Goal: Task Accomplishment & Management: Manage account settings

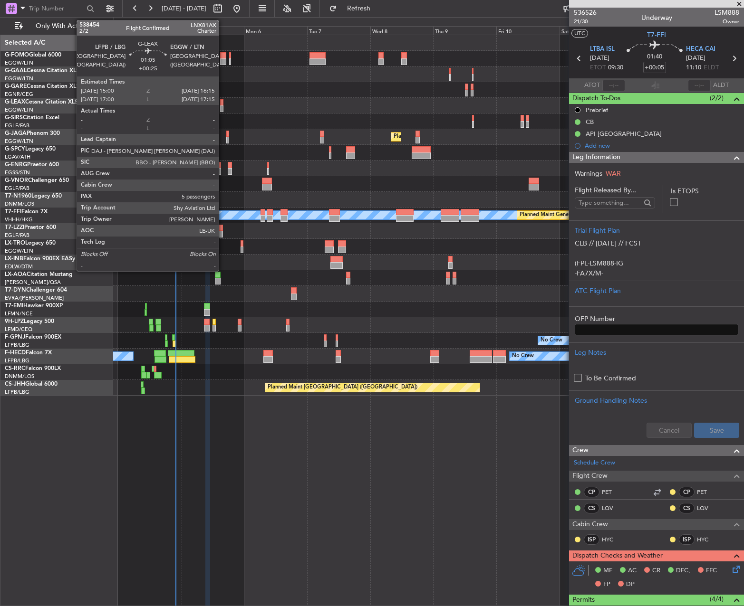
click at [223, 105] on div at bounding box center [221, 102] width 3 height 7
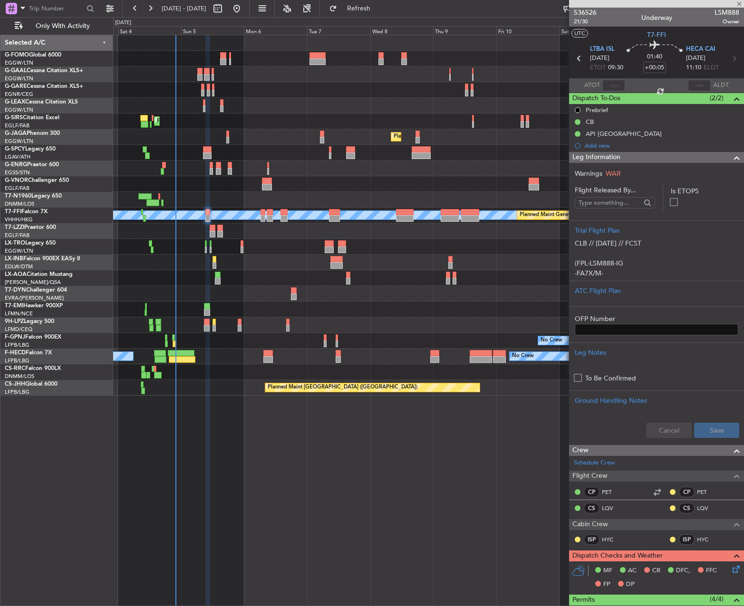
type input "+00:25"
type input "5"
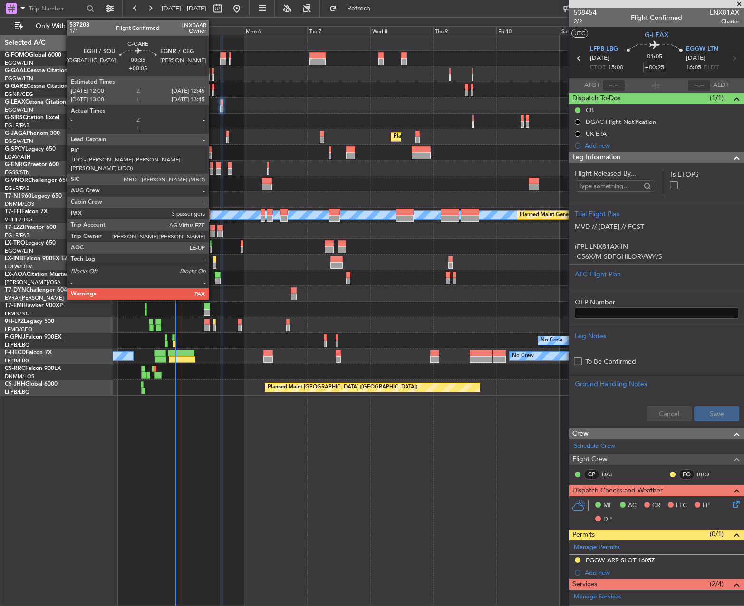
click at [213, 90] on div at bounding box center [213, 93] width 2 height 7
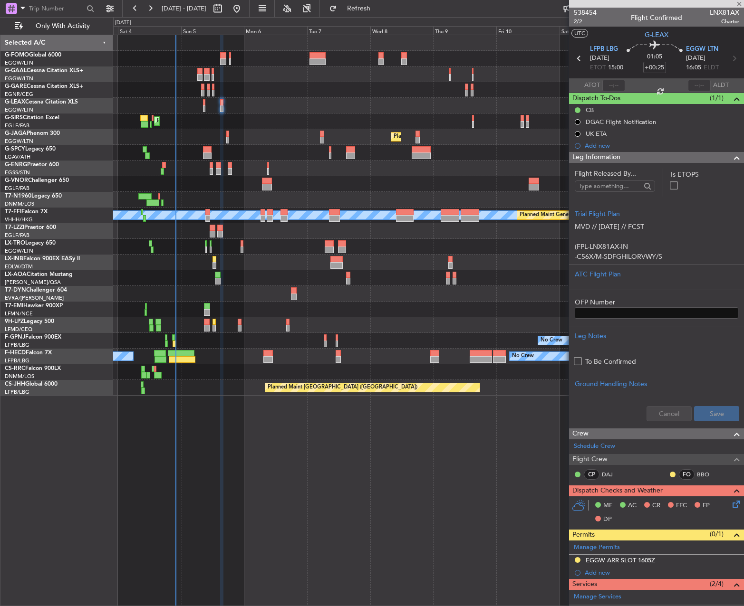
type input "+00:05"
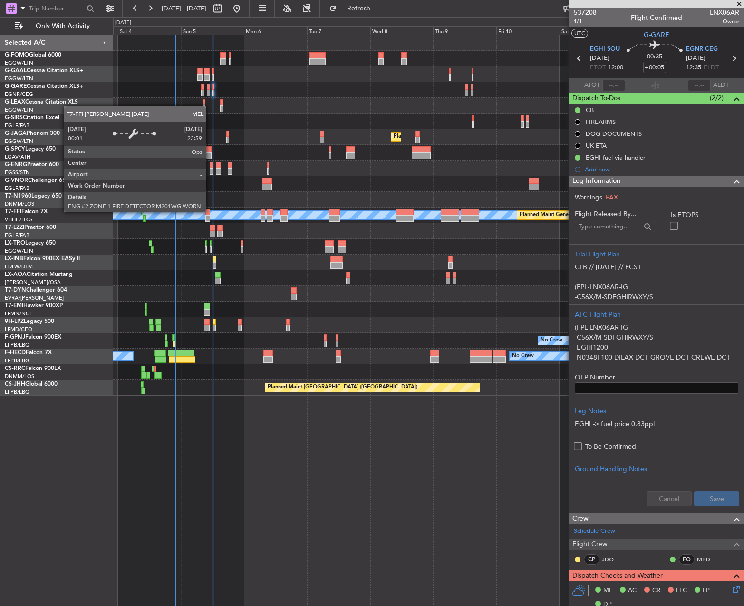
click at [210, 211] on div "MEL" at bounding box center [428, 215] width 1890 height 9
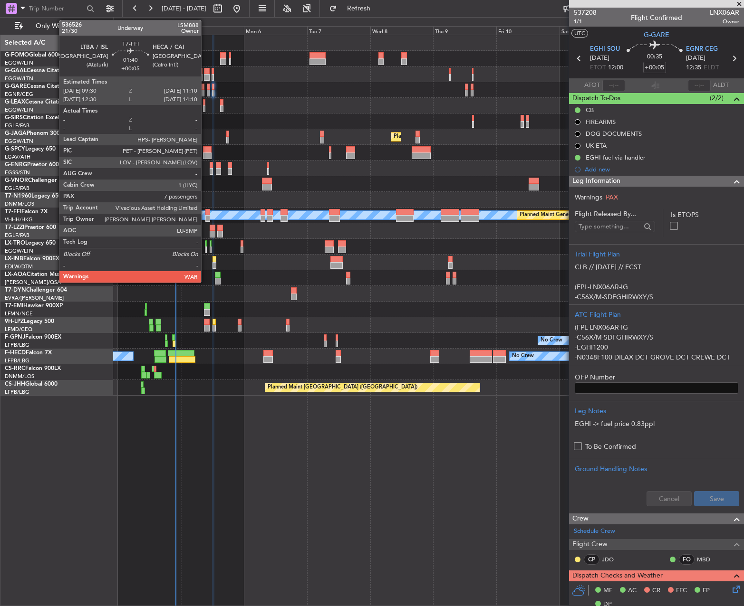
click at [205, 210] on div at bounding box center [207, 212] width 5 height 7
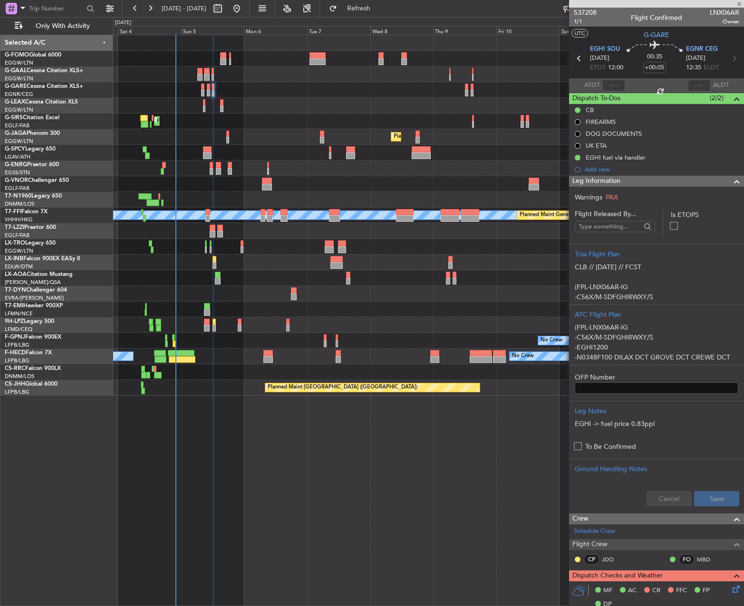
type input "7"
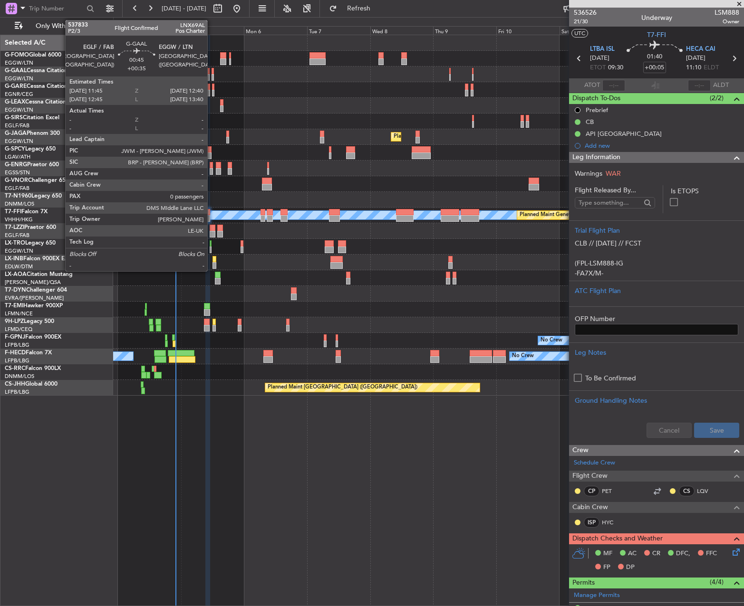
click at [211, 70] on div at bounding box center [212, 71] width 3 height 7
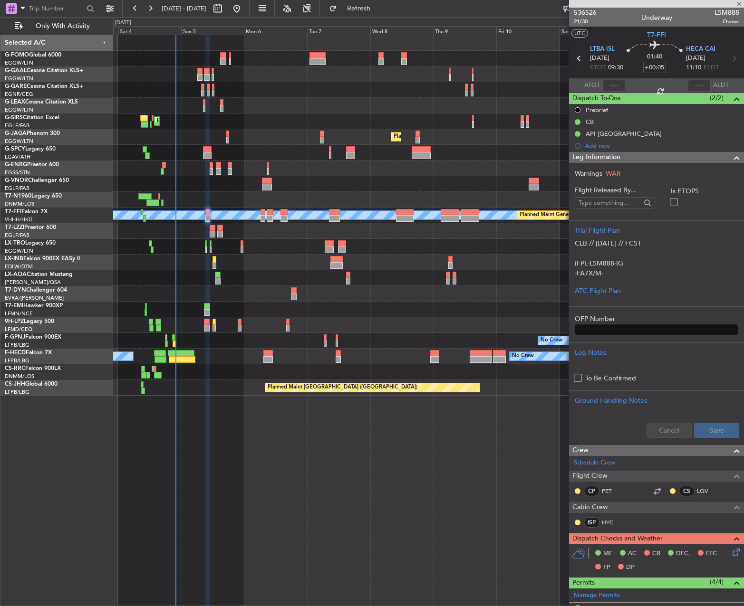
type input "+00:35"
type input "0"
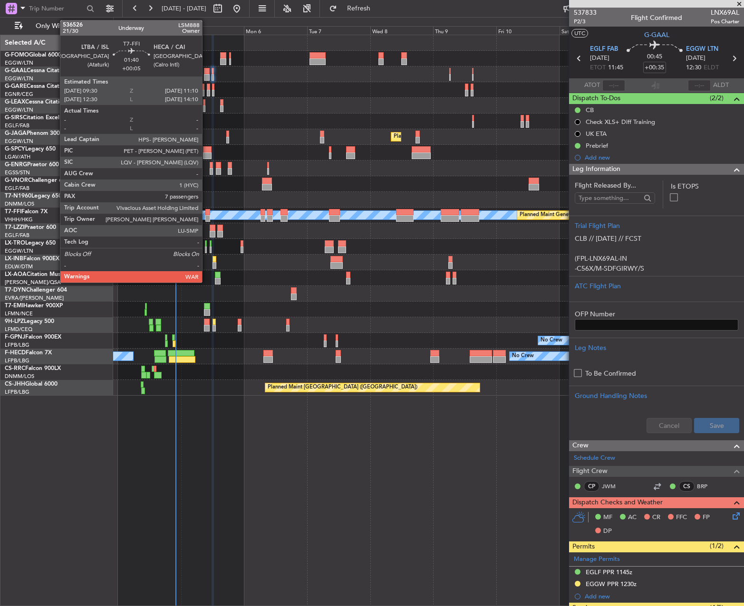
click at [206, 214] on div at bounding box center [207, 212] width 5 height 7
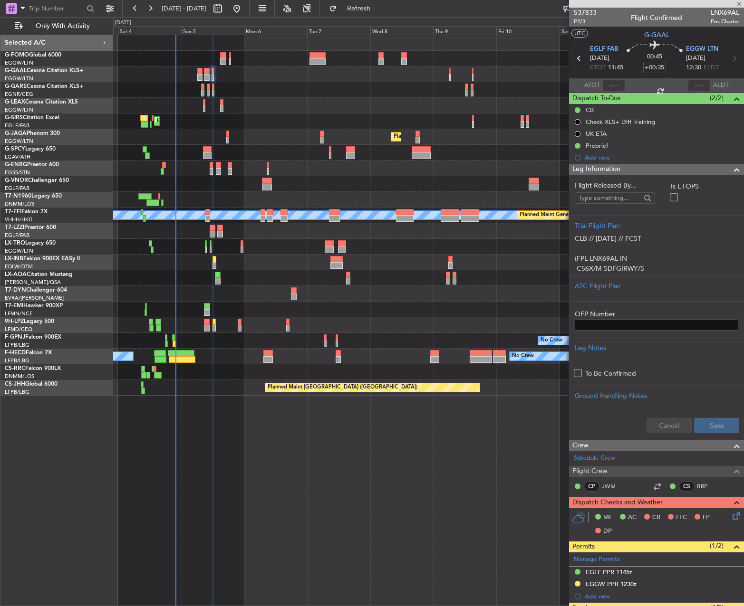
type input "+00:05"
type input "7"
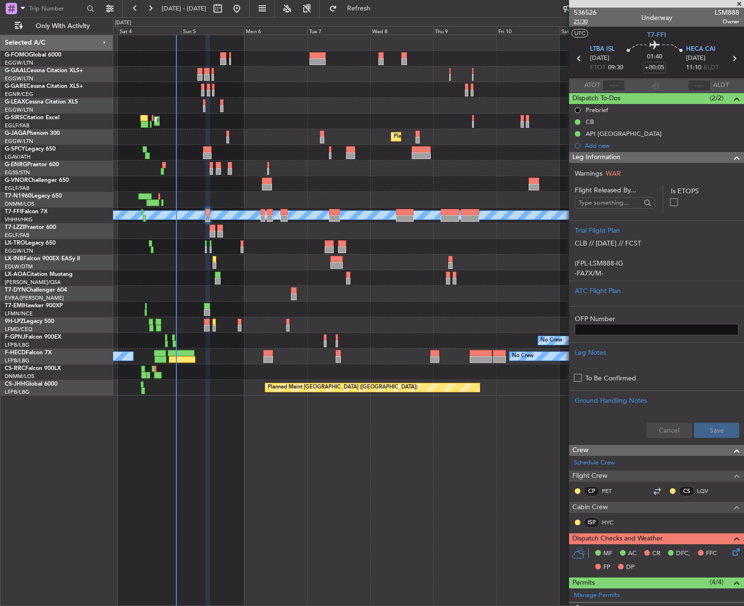
click at [585, 22] on span "21/30" at bounding box center [585, 22] width 23 height 8
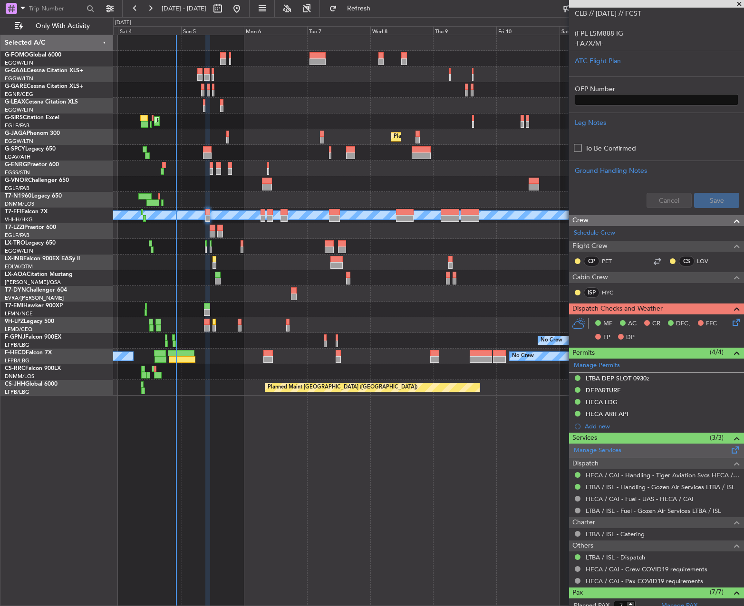
scroll to position [238, 0]
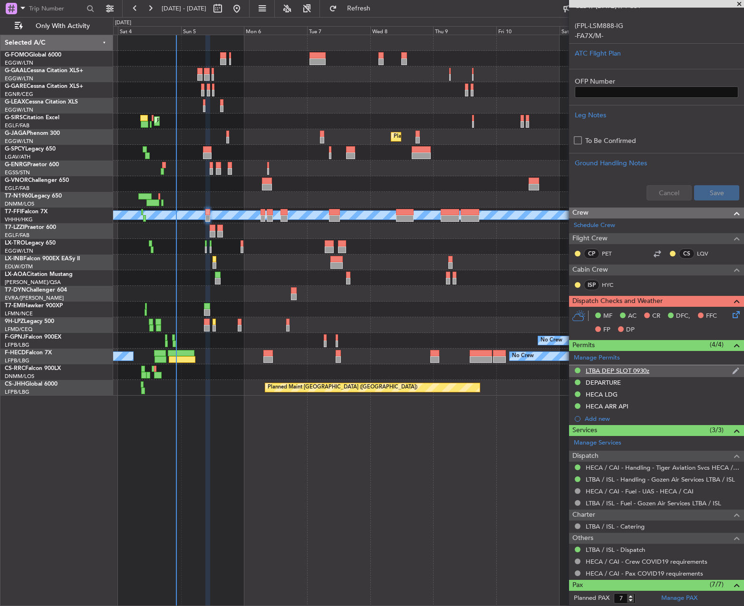
click at [629, 373] on div "LTBA DEP SLOT 0930z" at bounding box center [617, 371] width 64 height 8
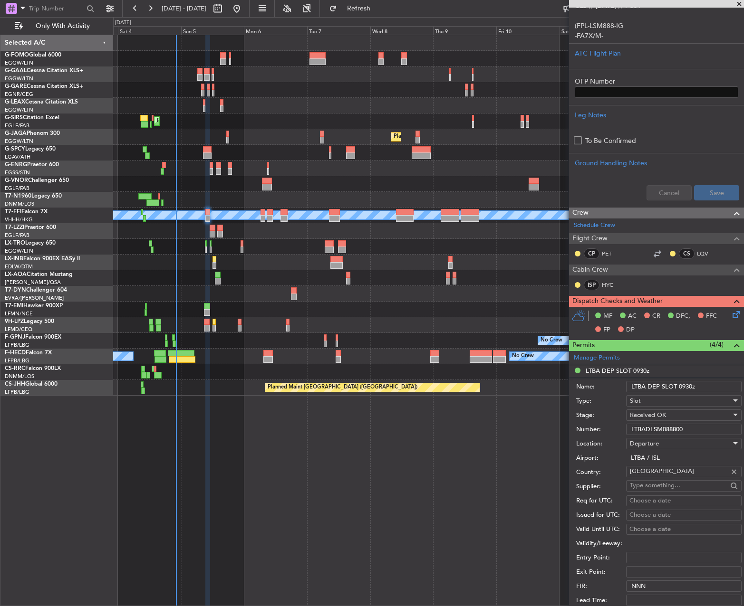
click at [643, 426] on input "LTBADLSM088800" at bounding box center [683, 429] width 115 height 11
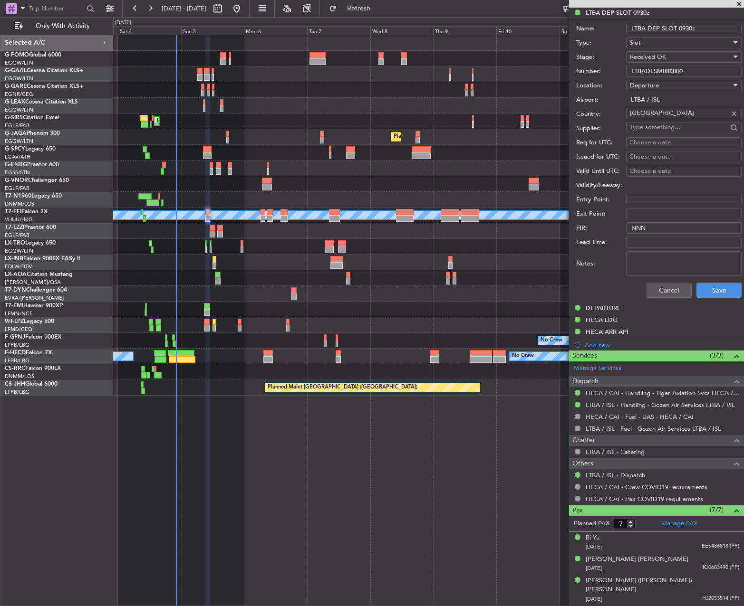
scroll to position [665, 0]
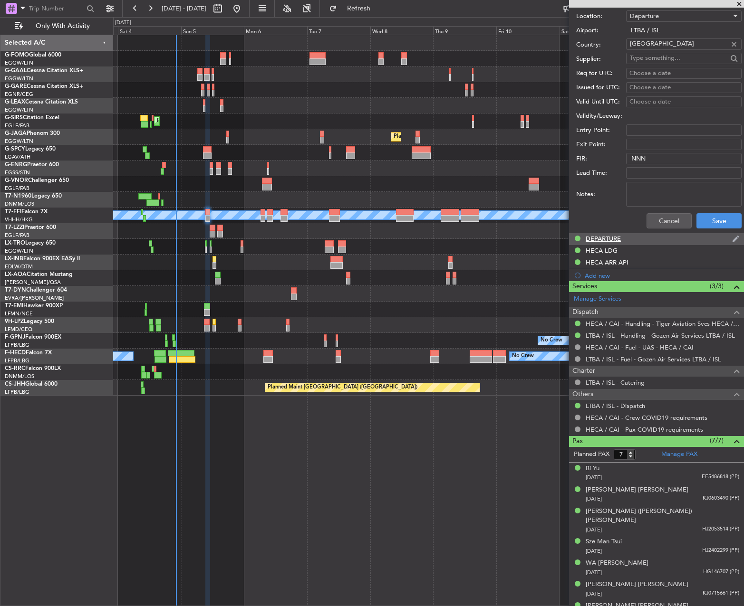
click at [632, 240] on div "DEPARTURE" at bounding box center [656, 239] width 175 height 12
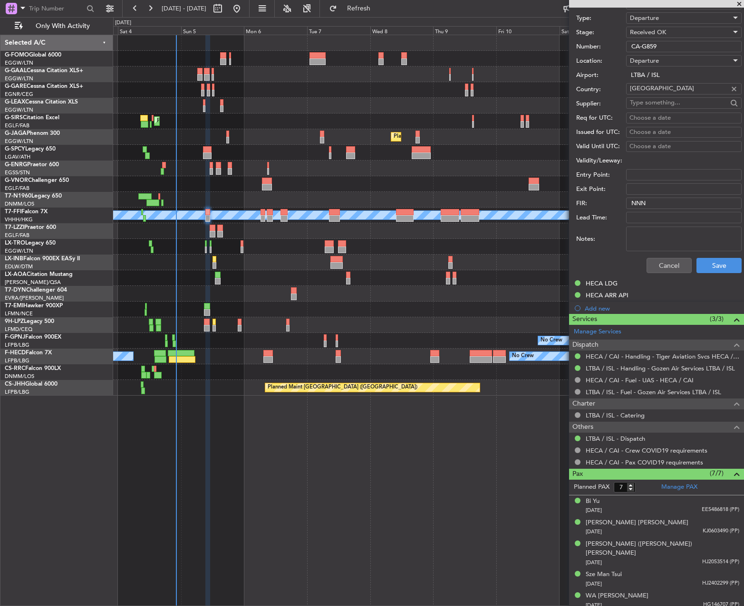
scroll to position [618, 0]
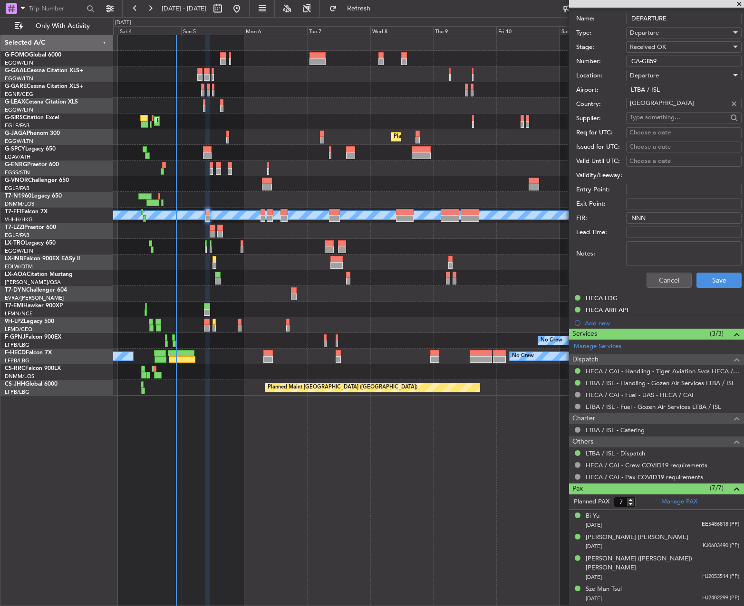
click at [670, 64] on input "CA-G859" at bounding box center [683, 61] width 115 height 11
click at [614, 298] on div "HECA LDG" at bounding box center [601, 298] width 32 height 8
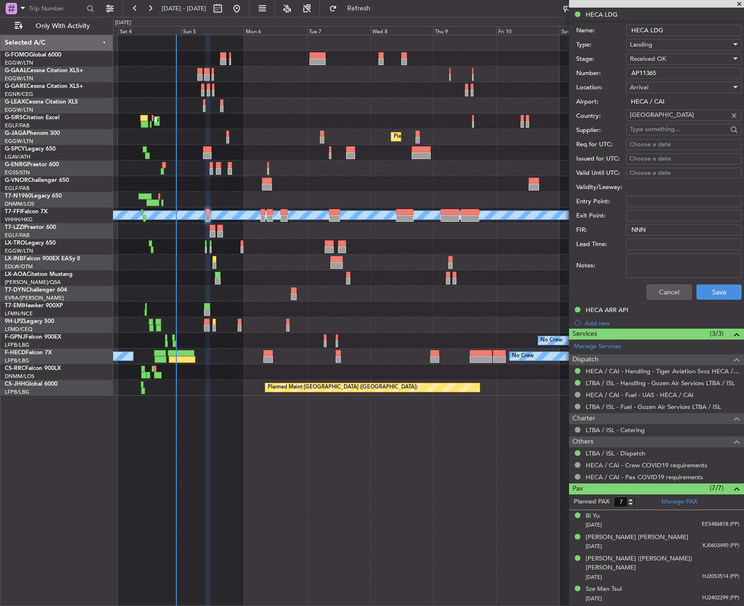
click at [645, 75] on input "AP11365" at bounding box center [683, 72] width 115 height 11
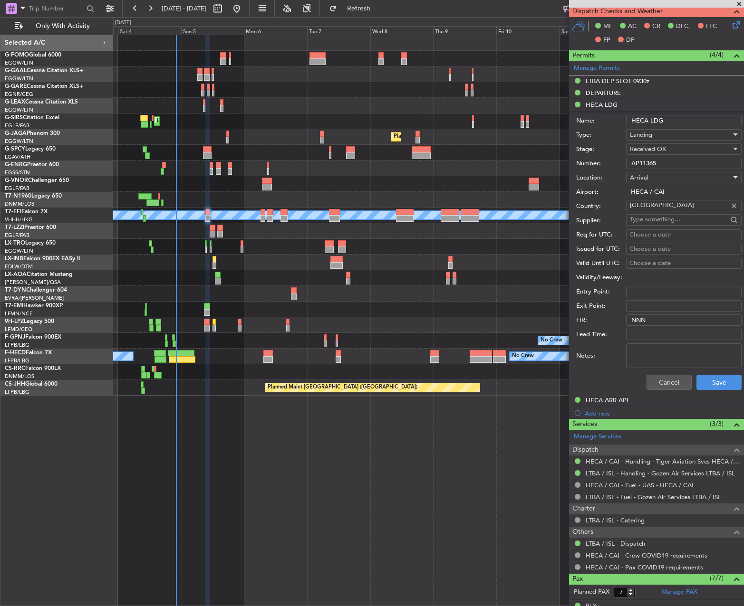
scroll to position [380, 0]
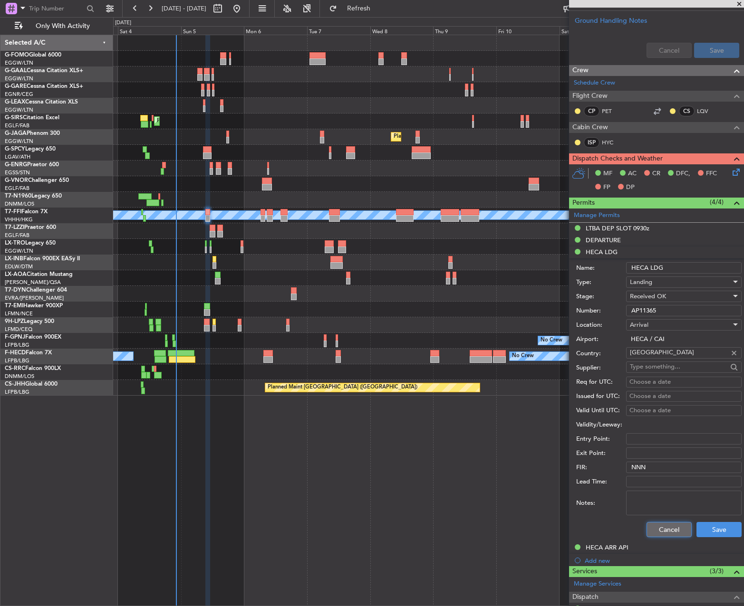
click at [671, 527] on button "Cancel" at bounding box center [668, 529] width 45 height 15
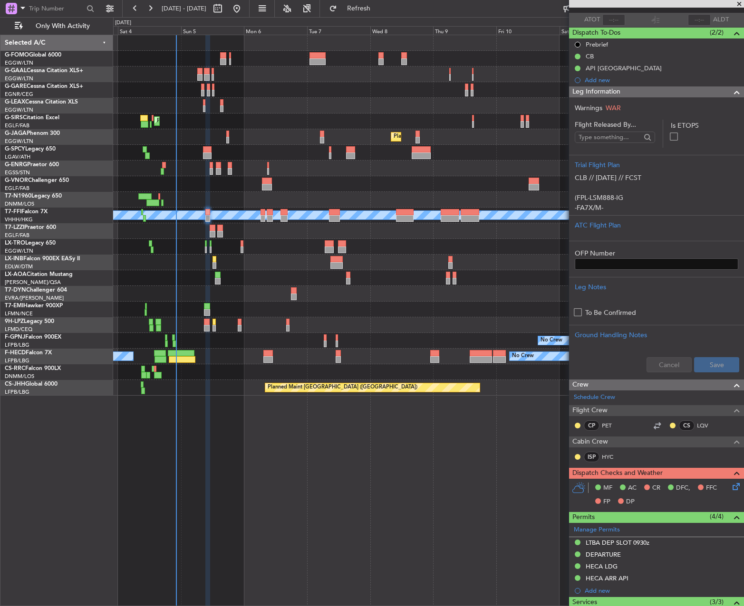
scroll to position [0, 0]
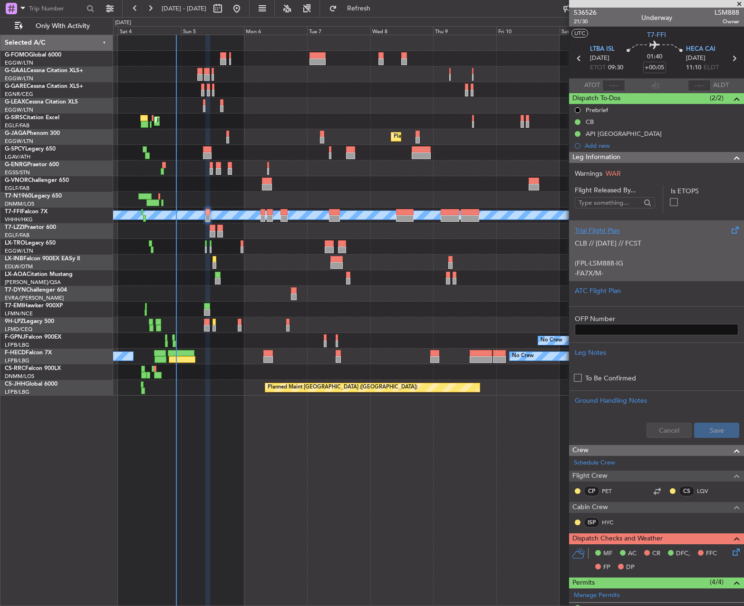
click at [628, 278] on div "Trial Flight Plan CLB // [DATE] // FCST (FPL-LSM888-IG -FA7X/M-SBDE1E2E3FGHIJ3J…" at bounding box center [656, 250] width 175 height 60
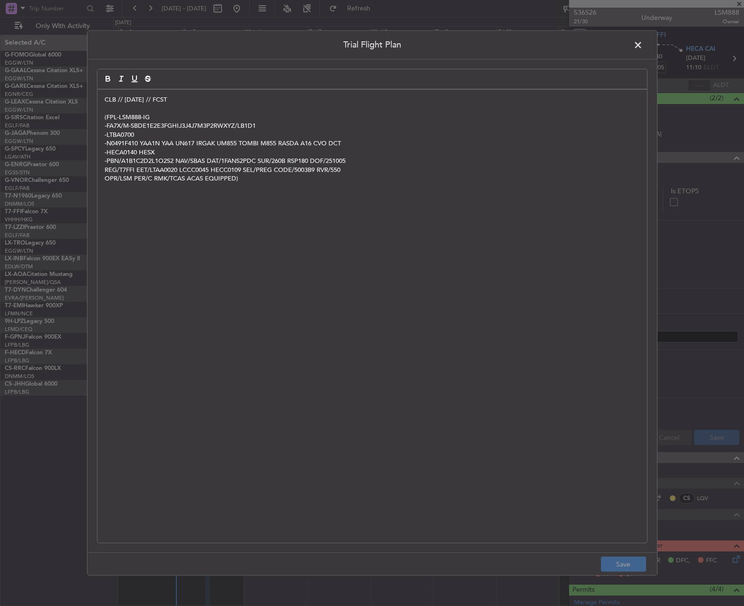
click at [642, 46] on span at bounding box center [642, 47] width 0 height 19
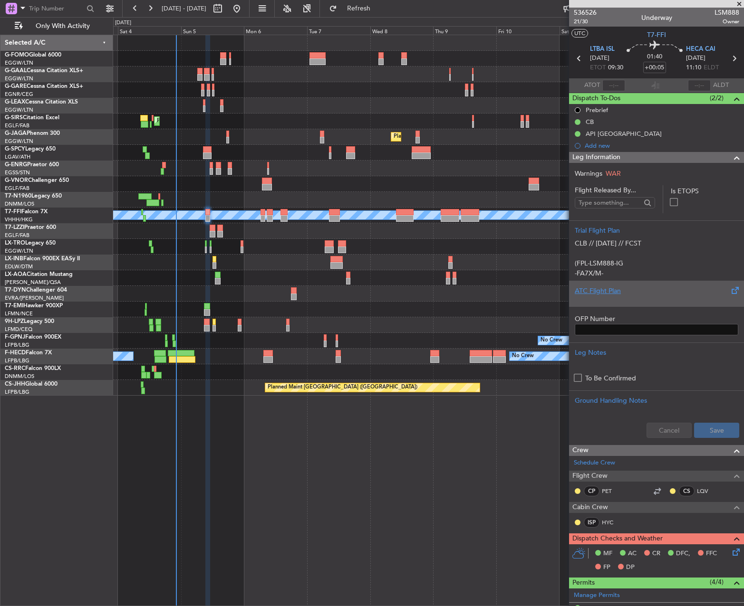
click at [648, 299] on div at bounding box center [655, 299] width 163 height 6
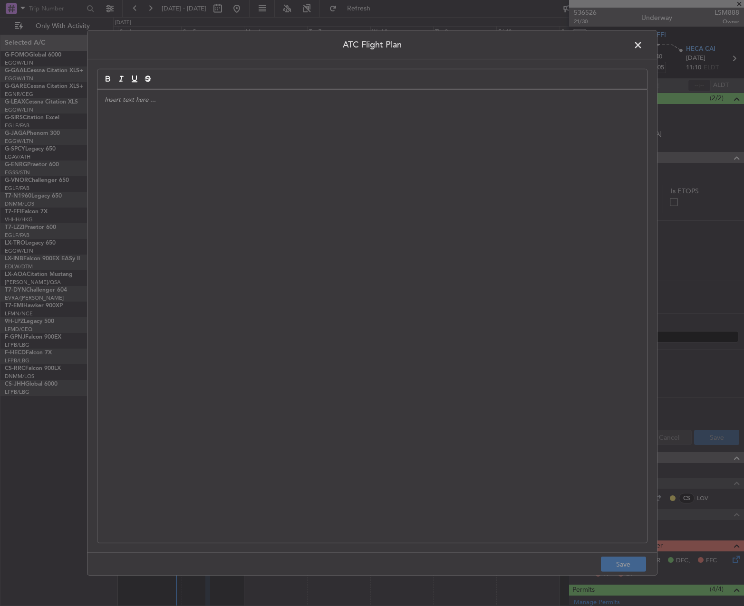
click at [349, 168] on div at bounding box center [371, 316] width 549 height 453
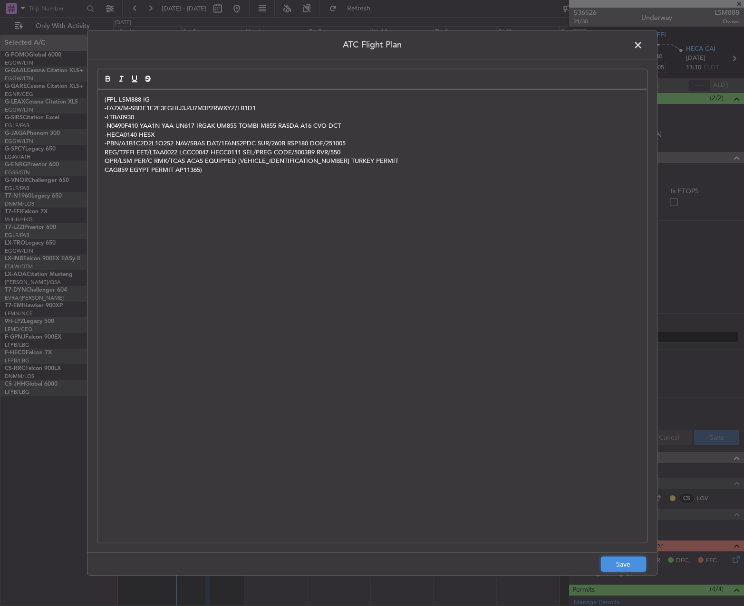
click at [609, 561] on button "Save" at bounding box center [623, 564] width 45 height 15
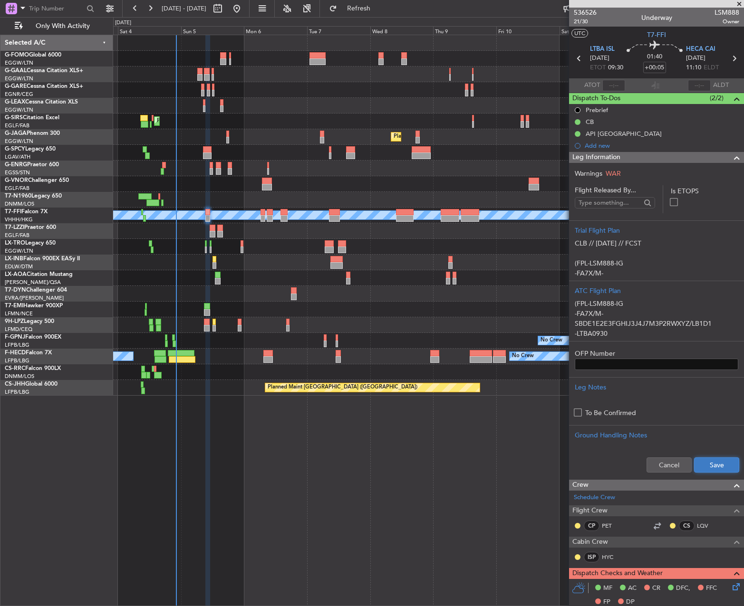
click at [705, 466] on button "Save" at bounding box center [716, 465] width 45 height 15
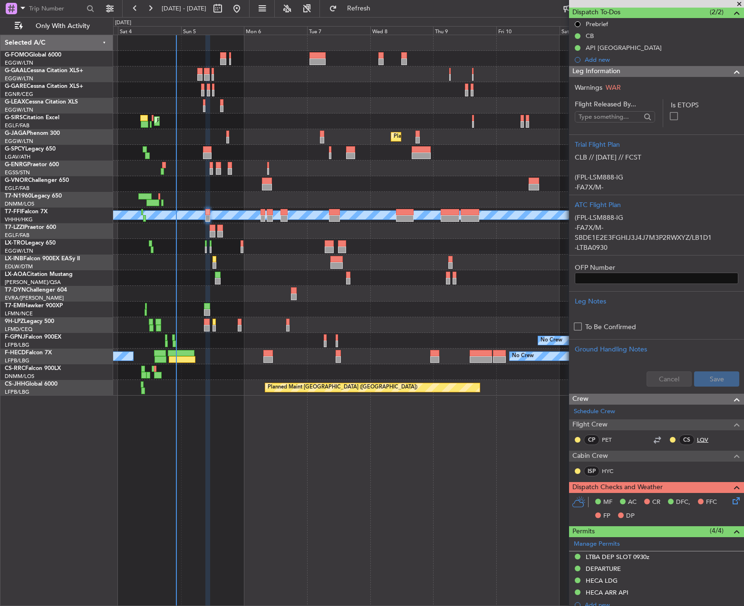
scroll to position [190, 0]
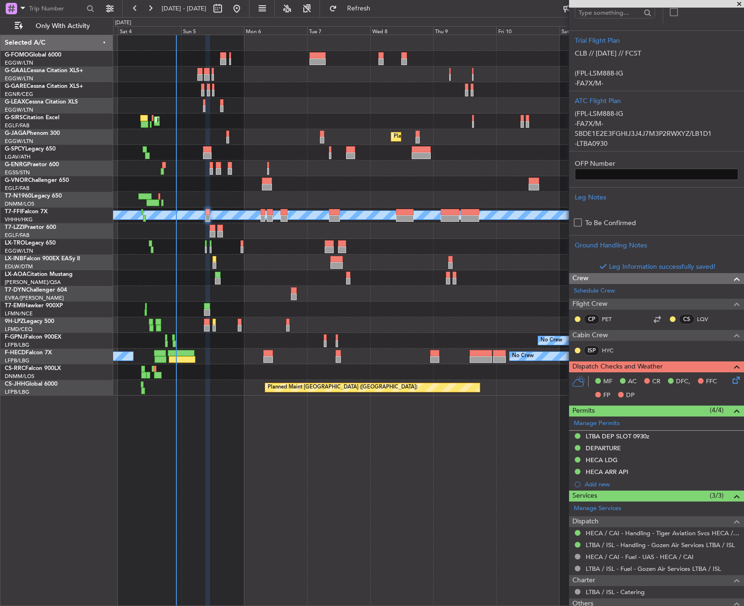
click at [730, 378] on icon at bounding box center [734, 379] width 8 height 8
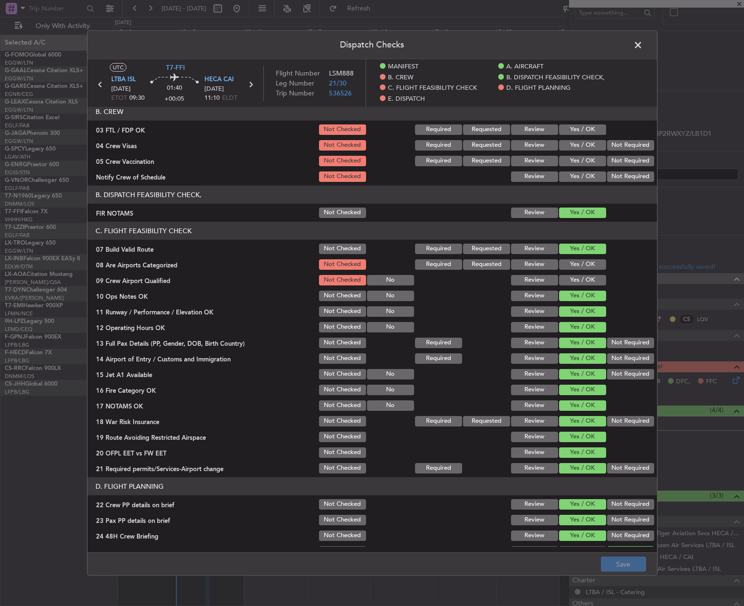
scroll to position [428, 0]
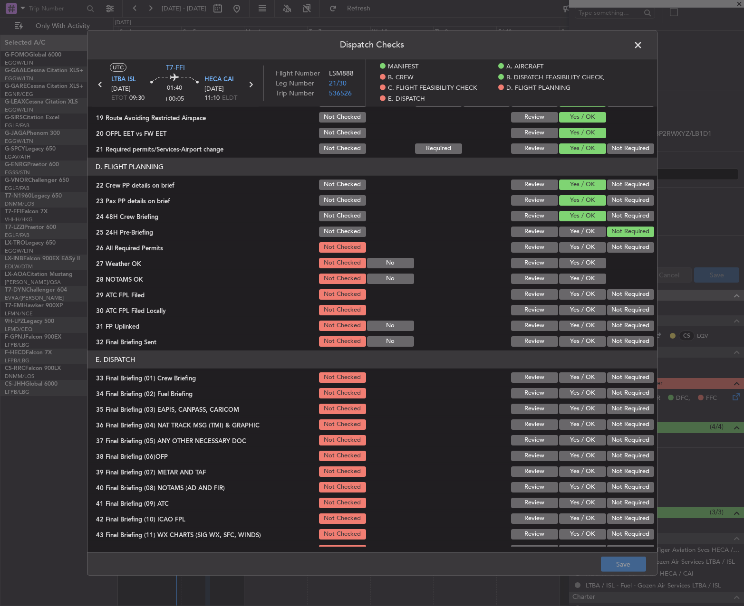
click at [577, 242] on button "Yes / OK" at bounding box center [582, 247] width 47 height 10
click at [572, 259] on button "Yes / OK" at bounding box center [582, 263] width 47 height 10
click at [570, 278] on button "Yes / OK" at bounding box center [582, 279] width 47 height 10
click at [569, 292] on button "Yes / OK" at bounding box center [582, 294] width 47 height 10
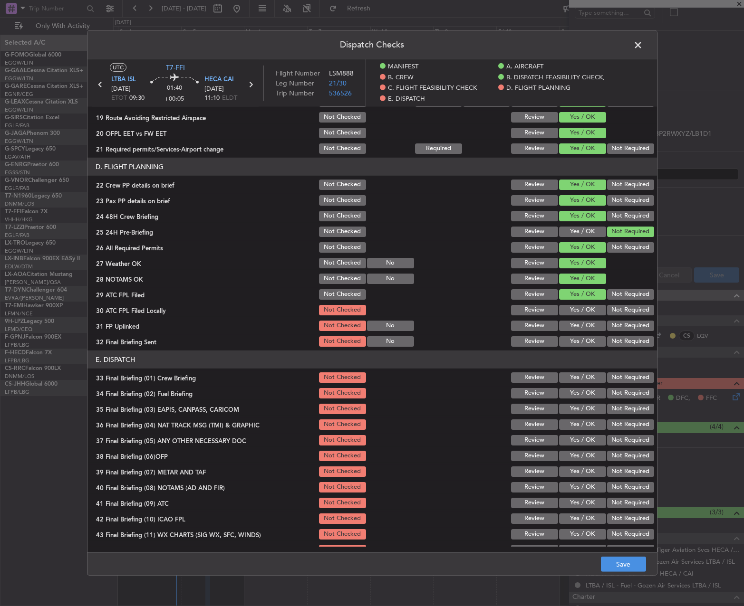
click at [607, 308] on button "Not Required" at bounding box center [630, 310] width 47 height 10
drag, startPoint x: 577, startPoint y: 324, endPoint x: 610, endPoint y: 340, distance: 36.6
click at [577, 325] on button "Yes / OK" at bounding box center [582, 326] width 47 height 10
click at [612, 341] on button "Not Required" at bounding box center [630, 341] width 47 height 10
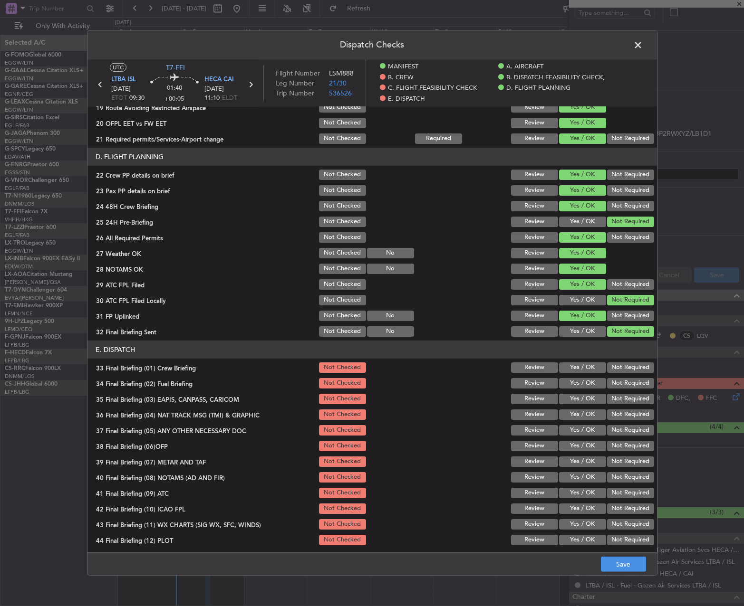
scroll to position [440, 0]
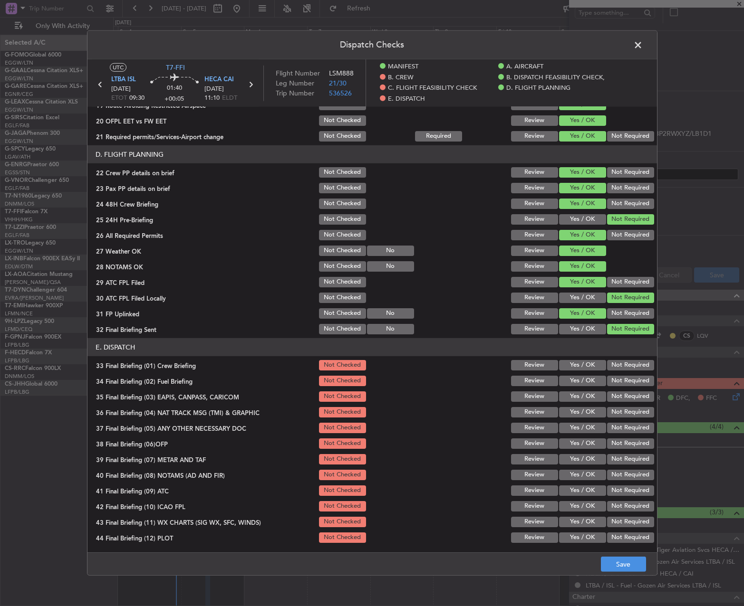
click at [574, 365] on button "Yes / OK" at bounding box center [582, 365] width 47 height 10
drag, startPoint x: 576, startPoint y: 378, endPoint x: 581, endPoint y: 383, distance: 6.7
click at [575, 379] on button "Yes / OK" at bounding box center [582, 381] width 47 height 10
click at [610, 401] on button "Not Required" at bounding box center [630, 397] width 47 height 10
click at [614, 420] on section "E. DISPATCH 33 Final Briefing (01) Crew Briefing Not Checked Review Yes / OK No…" at bounding box center [371, 441] width 569 height 206
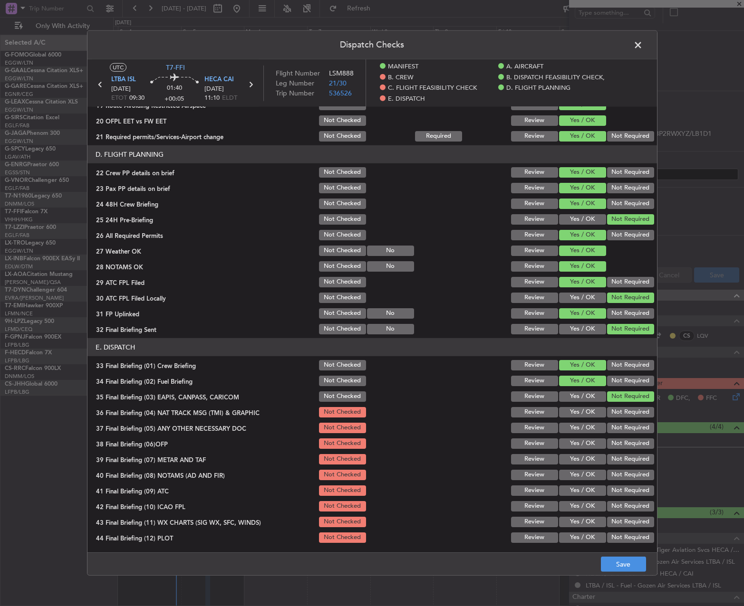
drag, startPoint x: 616, startPoint y: 412, endPoint x: 615, endPoint y: 421, distance: 9.1
click at [615, 416] on button "Not Required" at bounding box center [630, 412] width 47 height 10
click at [613, 427] on button "Not Required" at bounding box center [630, 428] width 47 height 10
click at [587, 449] on button "Yes / OK" at bounding box center [582, 444] width 47 height 10
click at [576, 464] on button "Yes / OK" at bounding box center [582, 459] width 47 height 10
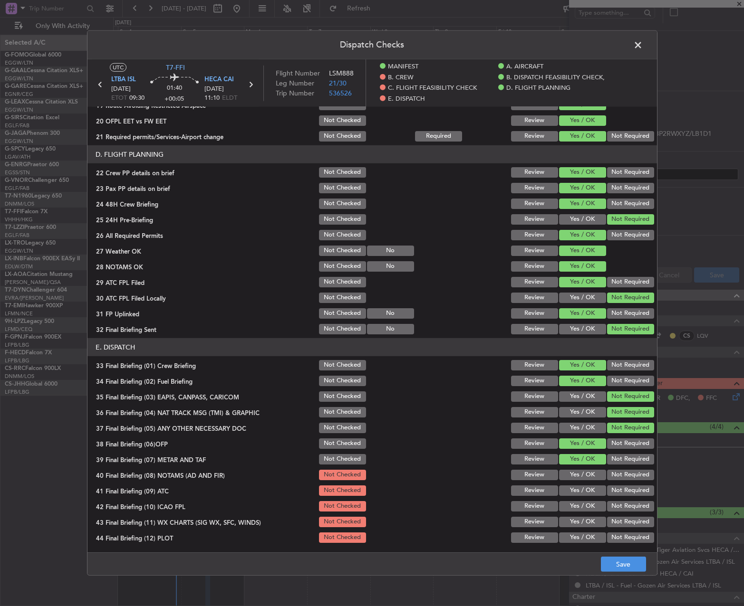
drag, startPoint x: 575, startPoint y: 482, endPoint x: 579, endPoint y: 493, distance: 11.4
click at [575, 482] on section "E. DISPATCH 33 Final Briefing (01) Crew Briefing Not Checked Review Yes / OK No…" at bounding box center [371, 441] width 569 height 206
click at [573, 472] on button "Yes / OK" at bounding box center [582, 475] width 47 height 10
click at [572, 490] on button "Yes / OK" at bounding box center [582, 491] width 47 height 10
click at [573, 513] on section "E. DISPATCH 33 Final Briefing (01) Crew Briefing Not Checked Review Yes / OK No…" at bounding box center [371, 441] width 569 height 206
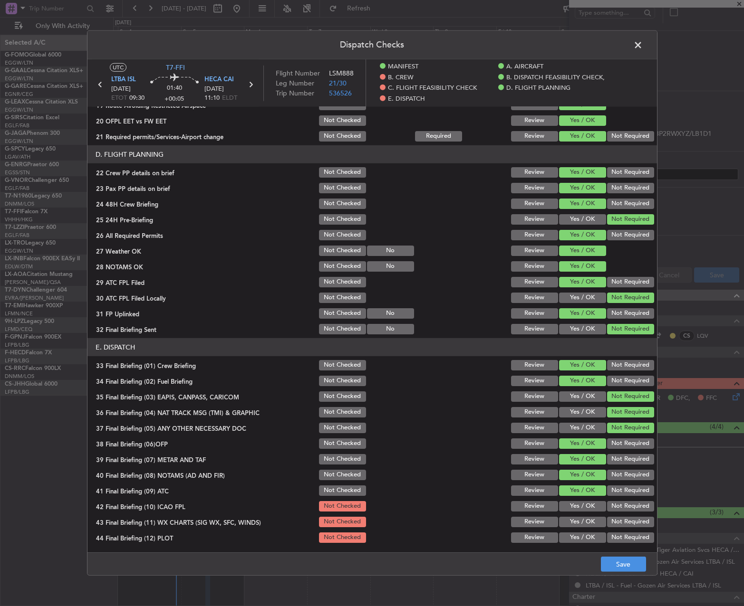
click at [573, 513] on section "E. DISPATCH 33 Final Briefing (01) Crew Briefing Not Checked Review Yes / OK No…" at bounding box center [371, 441] width 569 height 206
drag, startPoint x: 573, startPoint y: 507, endPoint x: 573, endPoint y: 519, distance: 12.4
click at [573, 507] on button "Yes / OK" at bounding box center [582, 506] width 47 height 10
click at [574, 520] on button "Yes / OK" at bounding box center [582, 522] width 47 height 10
click at [575, 531] on div "Yes / OK" at bounding box center [581, 537] width 48 height 13
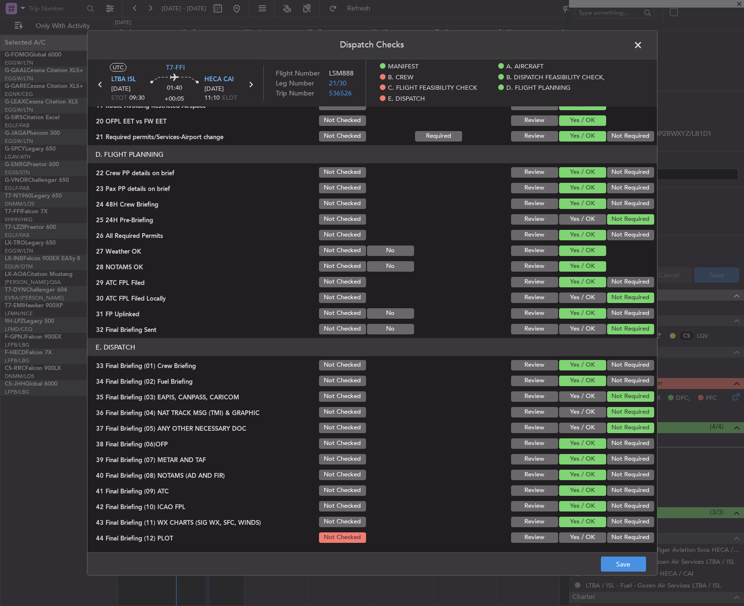
drag, startPoint x: 576, startPoint y: 537, endPoint x: 594, endPoint y: 551, distance: 22.7
click at [577, 538] on button "Yes / OK" at bounding box center [582, 538] width 47 height 10
click at [614, 567] on button "Save" at bounding box center [623, 564] width 45 height 15
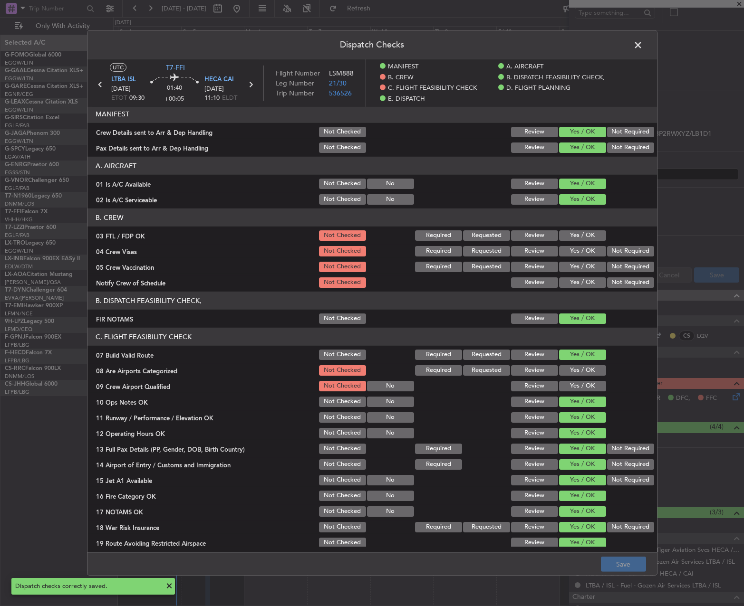
scroll to position [0, 0]
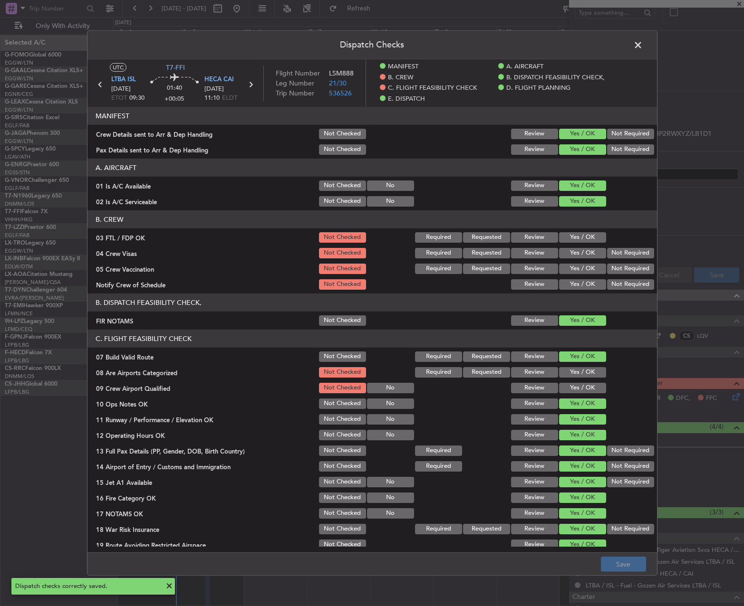
click at [642, 45] on span at bounding box center [642, 47] width 0 height 19
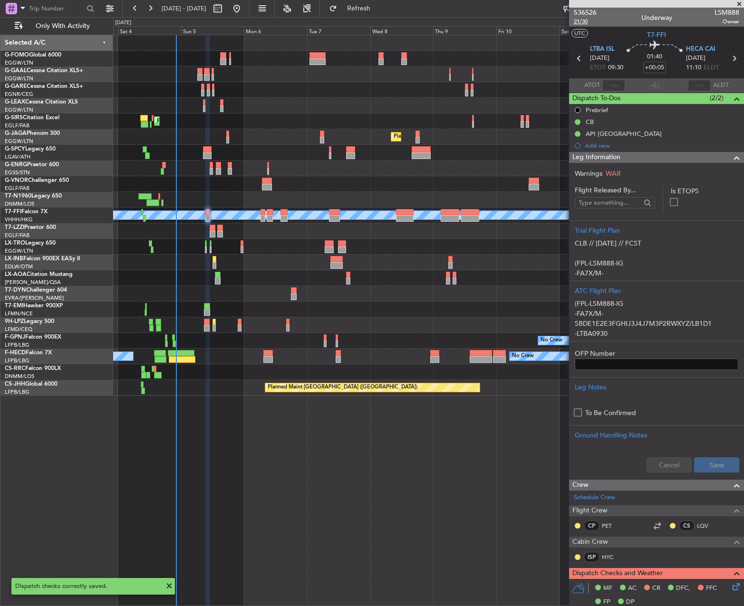
click at [583, 21] on span "21/30" at bounding box center [585, 22] width 23 height 8
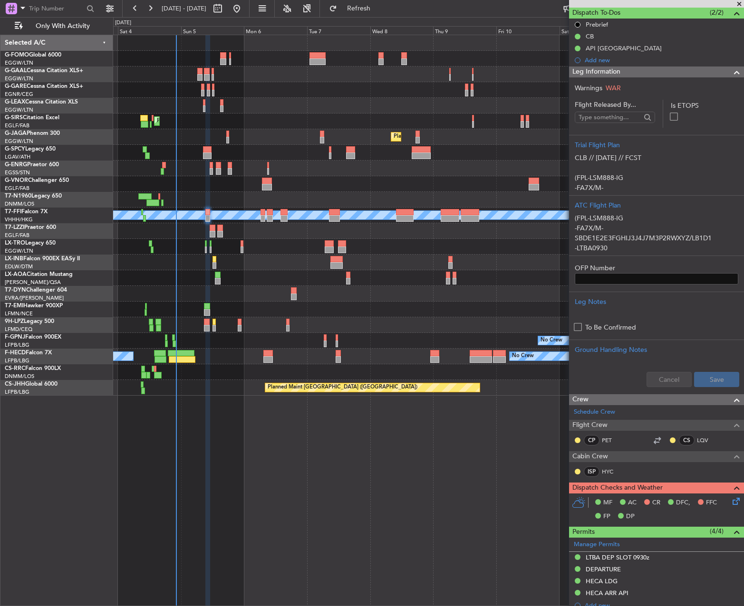
scroll to position [190, 0]
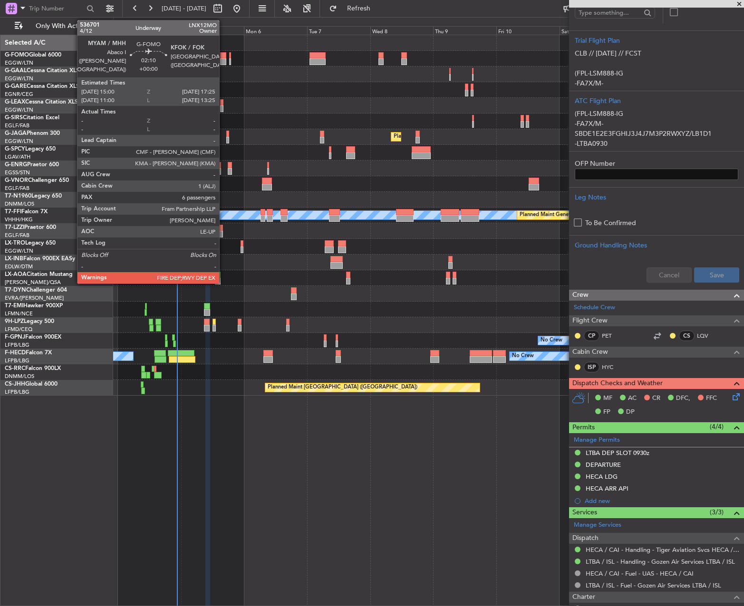
click at [222, 58] on div at bounding box center [223, 61] width 7 height 7
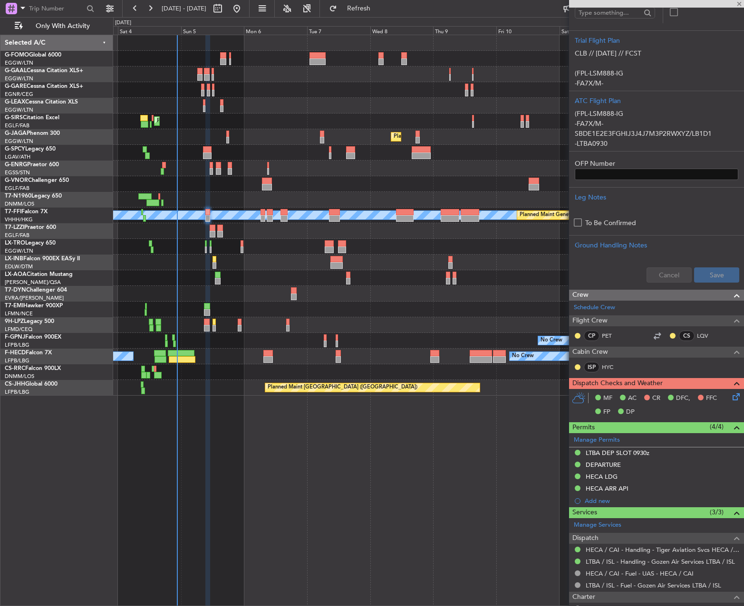
type input "6"
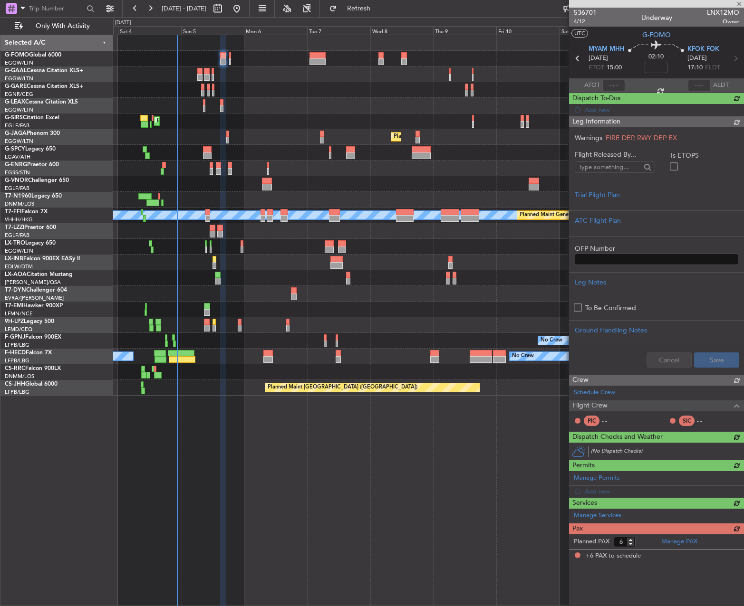
scroll to position [0, 0]
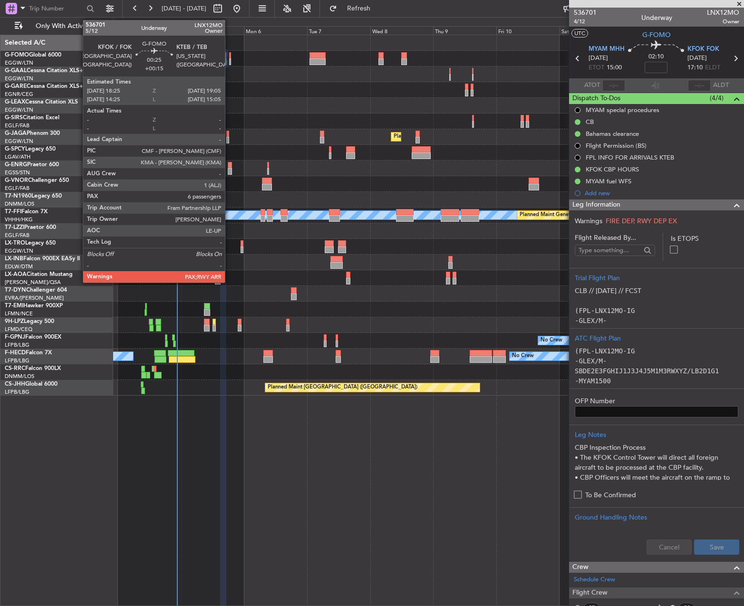
click at [229, 56] on div at bounding box center [230, 55] width 2 height 7
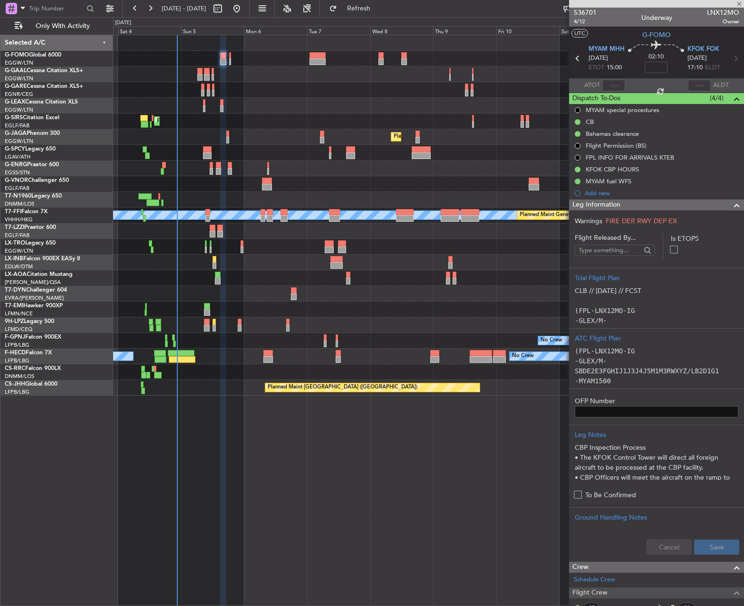
type input "+00:15"
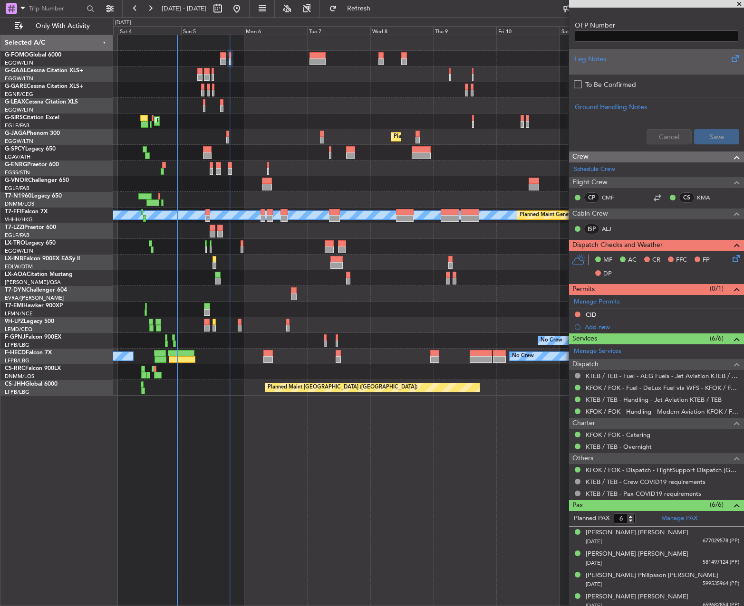
scroll to position [333, 0]
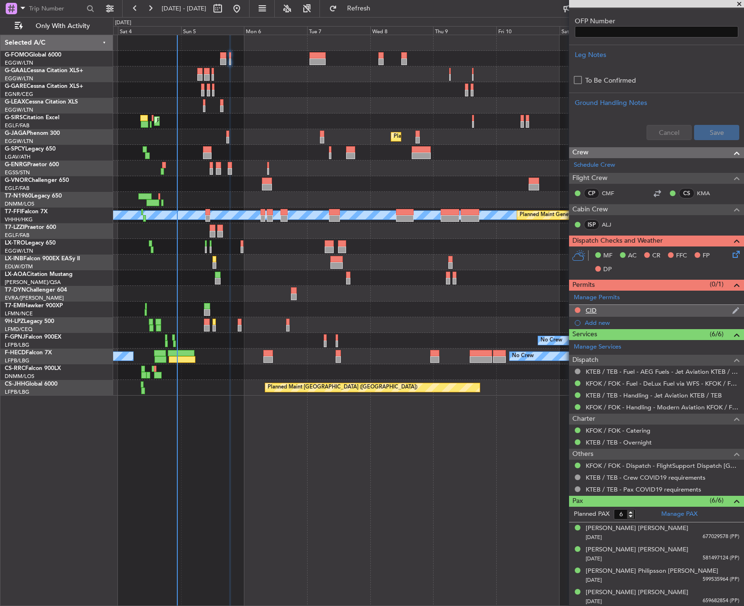
click at [614, 310] on div "CID" at bounding box center [656, 311] width 175 height 12
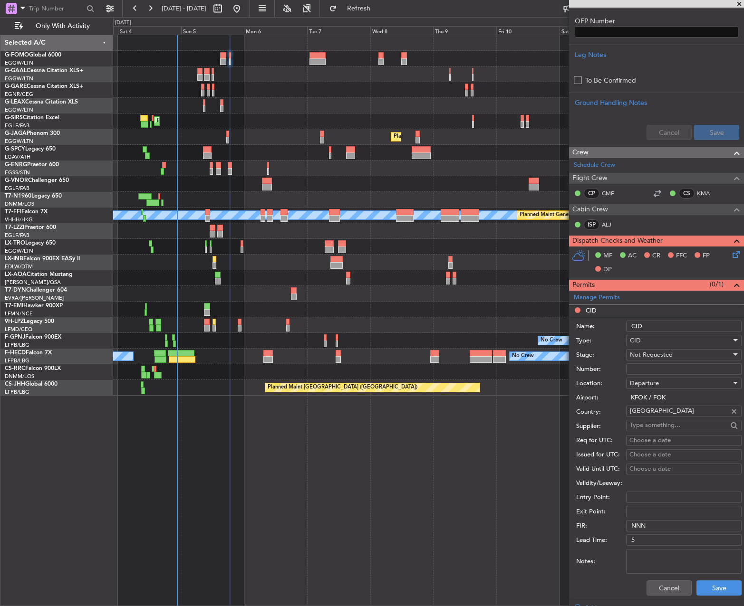
click at [649, 364] on input "Number:" at bounding box center [683, 369] width 115 height 11
paste input "867"
type input "867"
click at [651, 358] on span "Not Requested" at bounding box center [651, 355] width 43 height 9
click at [657, 430] on span "Received OK" at bounding box center [680, 431] width 100 height 14
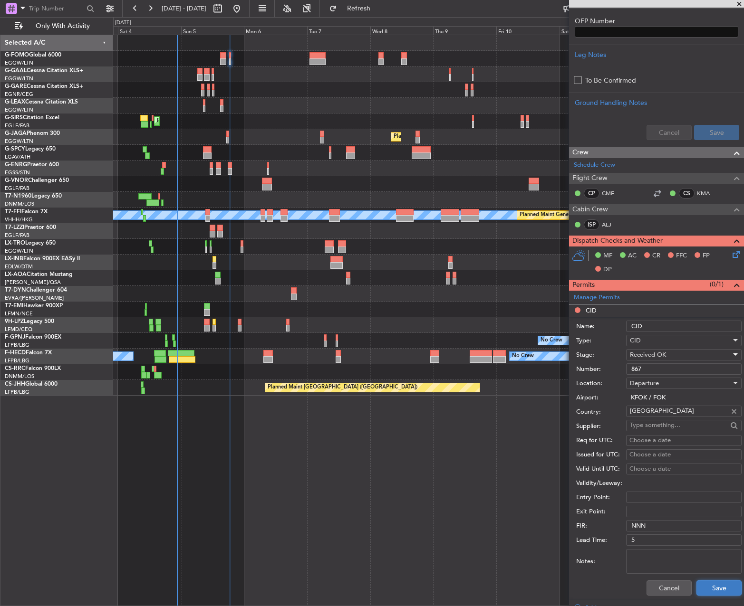
click at [713, 590] on button "Save" at bounding box center [718, 588] width 45 height 15
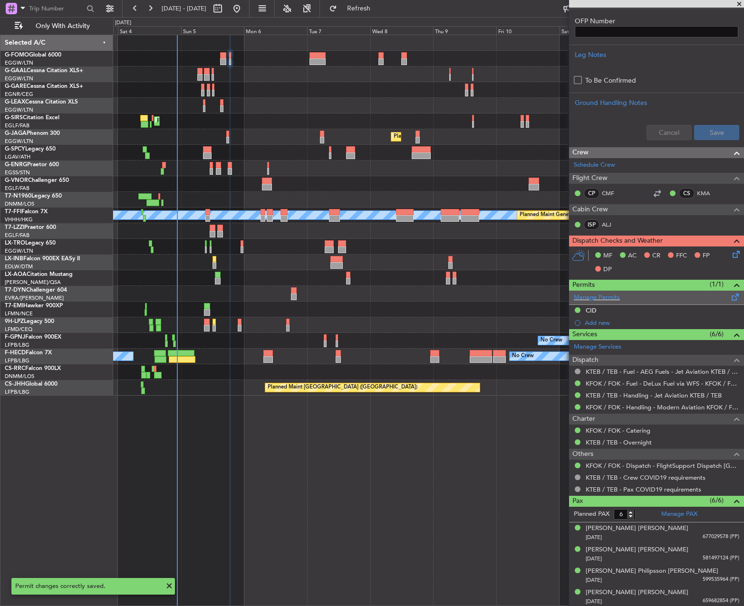
scroll to position [48, 0]
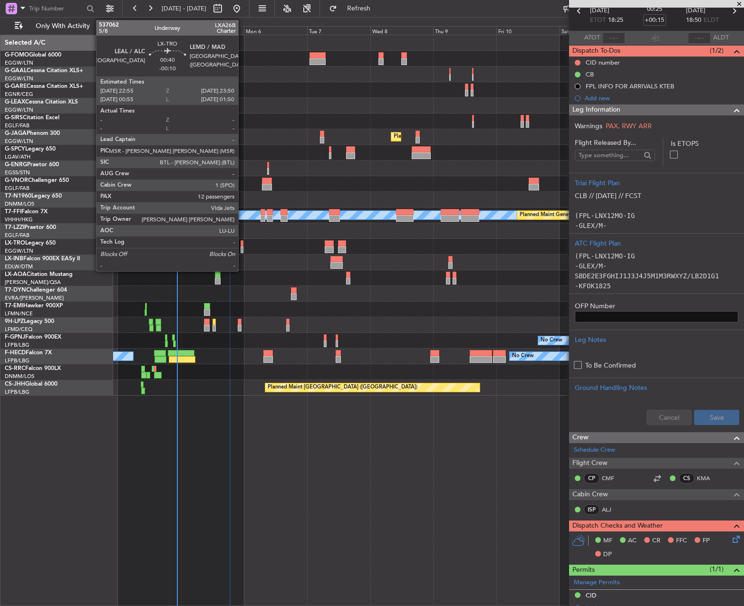
click at [242, 247] on div at bounding box center [241, 250] width 3 height 7
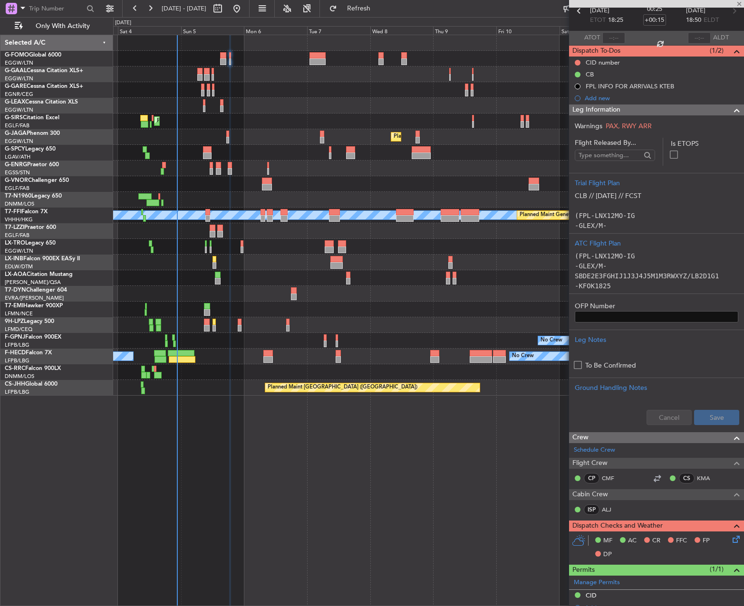
type input "-00:10"
type input "12"
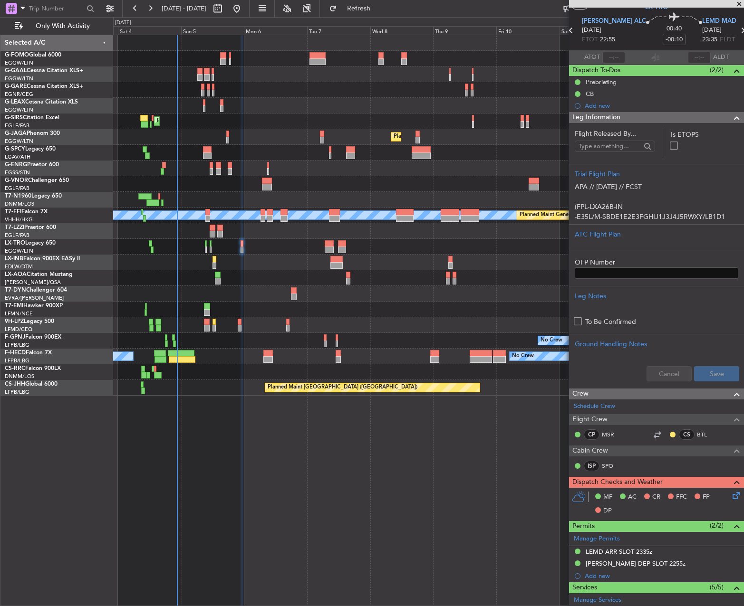
scroll to position [0, 0]
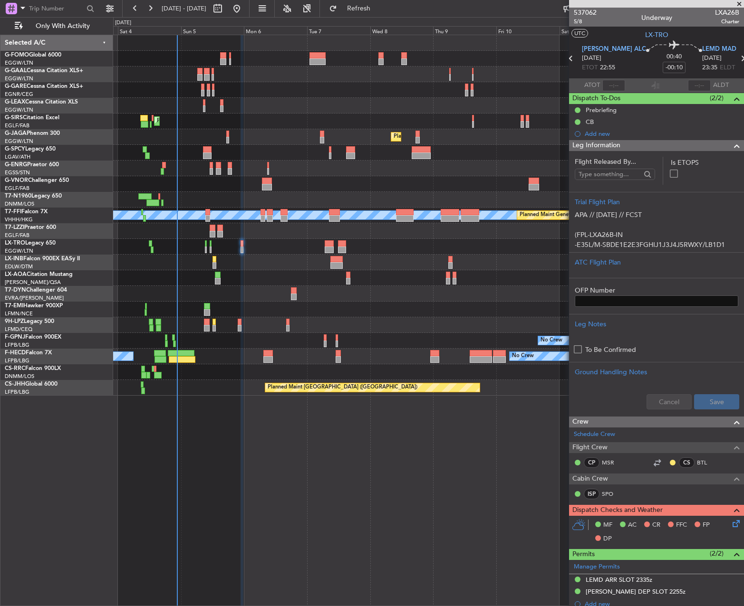
click at [644, 580] on mat-tooltip-component "[PERSON_NAME] DEP SLOT 2255z" at bounding box center [633, 575] width 102 height 25
click at [637, 594] on div "[PERSON_NAME] DEP SLOT 2255z" at bounding box center [635, 592] width 100 height 8
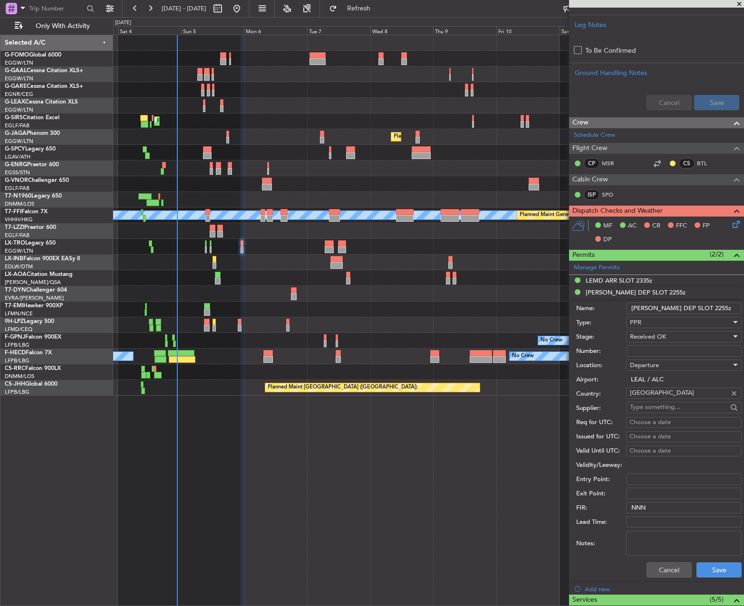
scroll to position [475, 0]
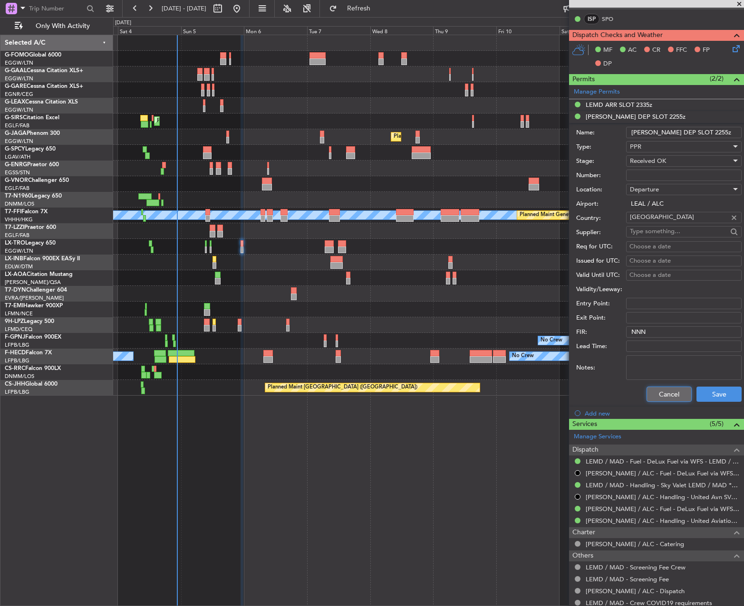
click at [661, 390] on button "Cancel" at bounding box center [668, 394] width 45 height 15
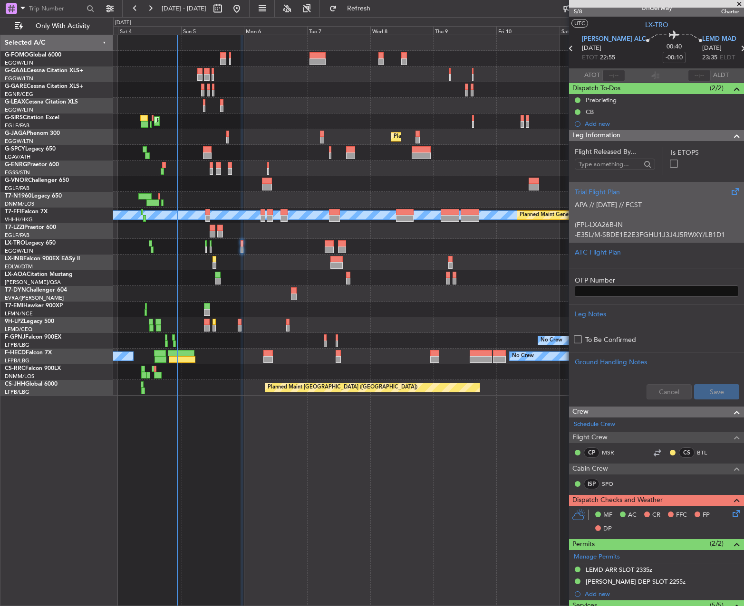
scroll to position [0, 0]
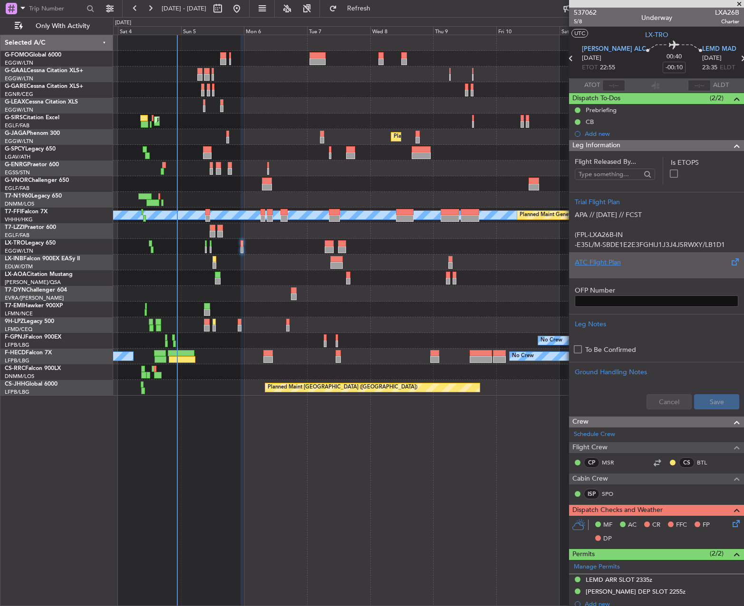
click at [614, 267] on div "ATC Flight Plan" at bounding box center [655, 263] width 163 height 10
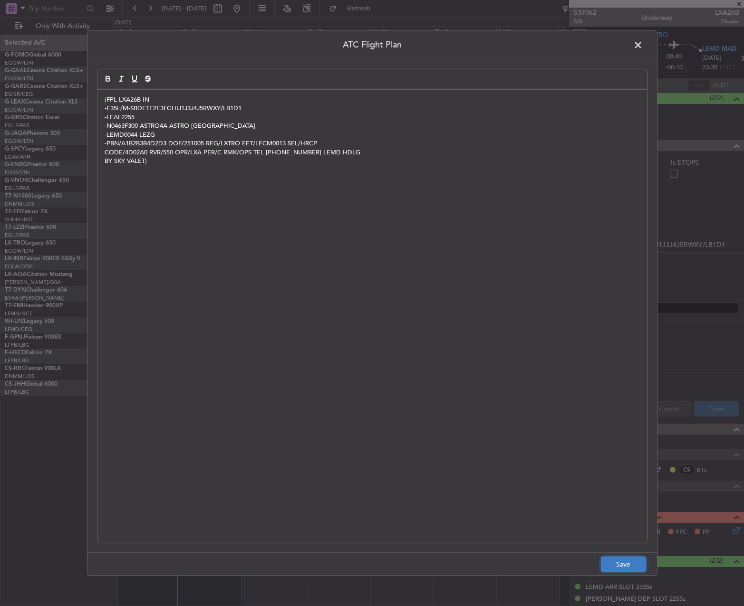
click at [617, 564] on button "Save" at bounding box center [623, 564] width 45 height 15
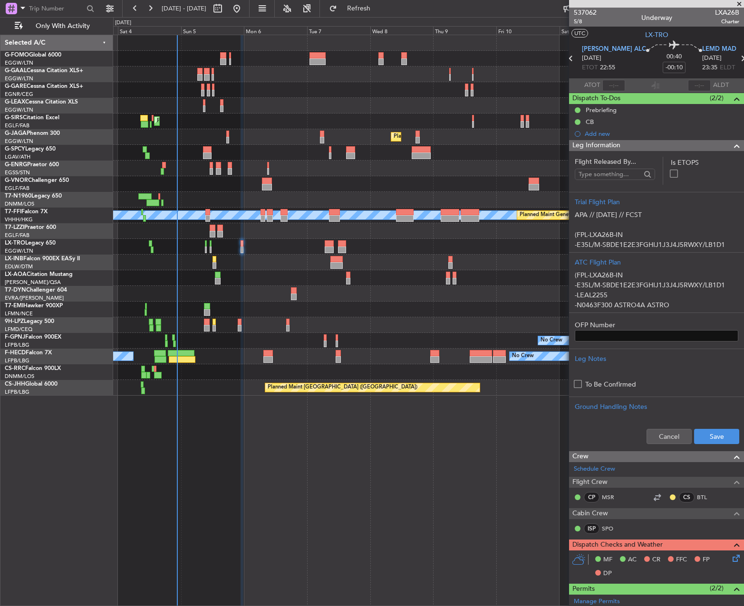
click at [694, 426] on div "Cancel Save" at bounding box center [656, 436] width 175 height 29
click at [699, 432] on button "Save" at bounding box center [716, 436] width 45 height 15
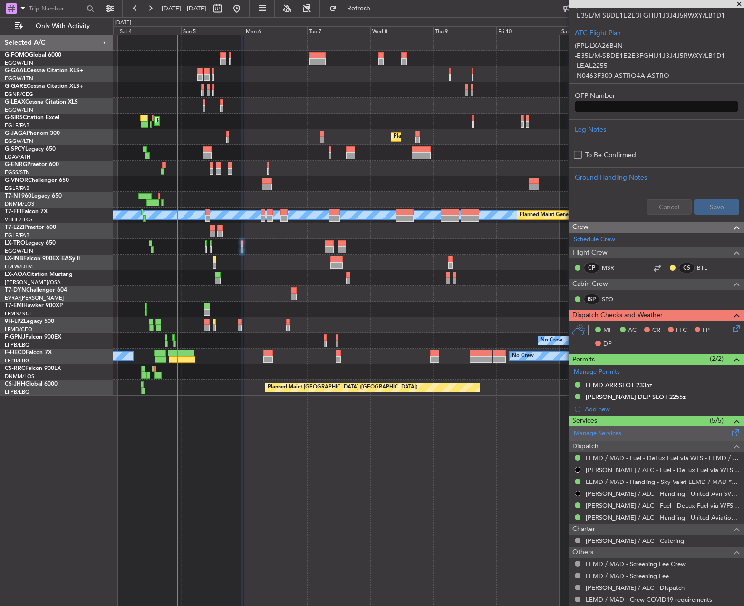
scroll to position [238, 0]
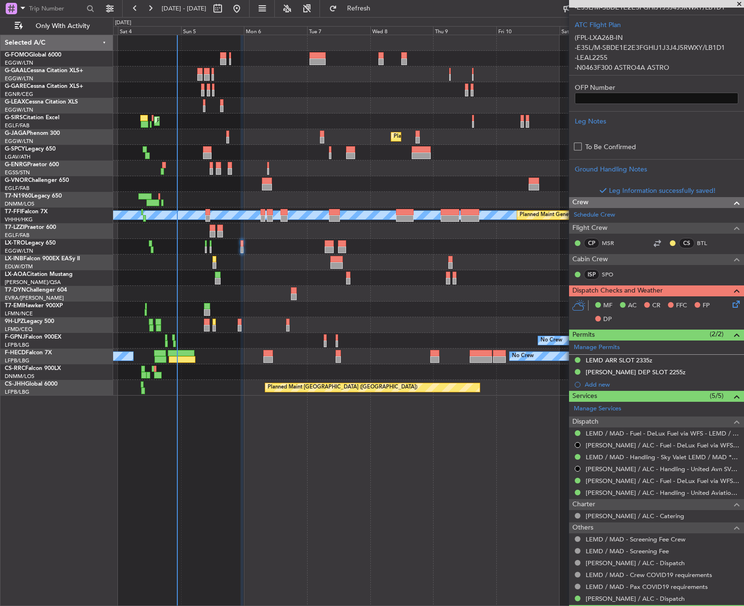
click at [731, 323] on div "MF AC CR FFC FP DP" at bounding box center [656, 313] width 175 height 33
click at [730, 306] on icon at bounding box center [734, 303] width 8 height 8
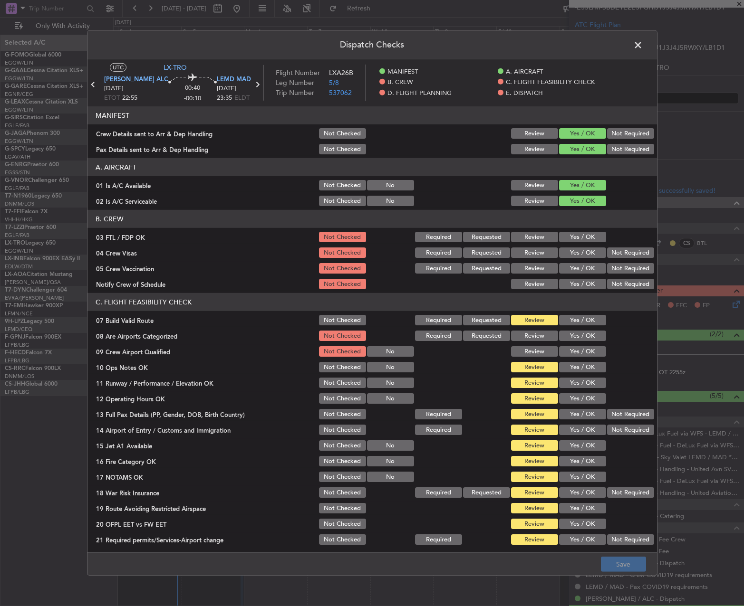
click at [565, 319] on button "Yes / OK" at bounding box center [582, 320] width 47 height 10
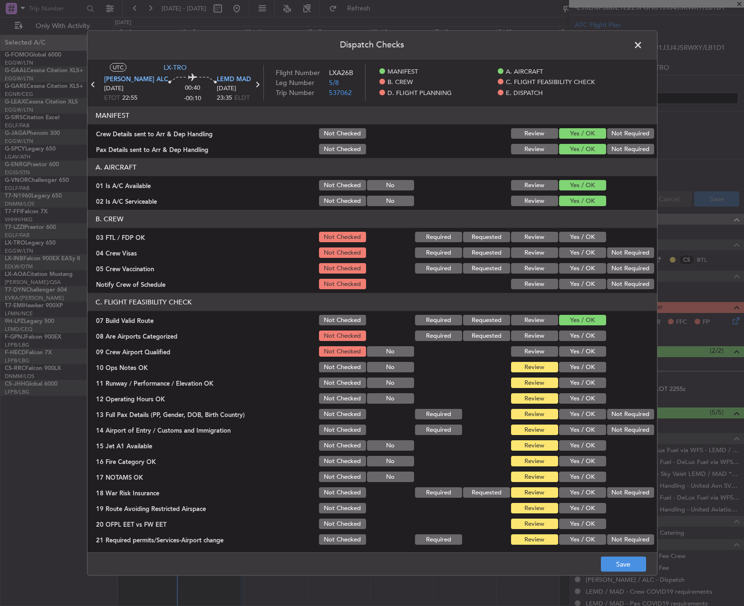
drag, startPoint x: 577, startPoint y: 370, endPoint x: 579, endPoint y: 375, distance: 5.6
click at [577, 371] on button "Yes / OK" at bounding box center [582, 367] width 47 height 10
click at [581, 388] on button "Yes / OK" at bounding box center [582, 383] width 47 height 10
click at [579, 396] on section "C. FLIGHT FEASIBILITY CHECK 07 Build Valid Route Not Checked Required Requested…" at bounding box center [371, 419] width 569 height 253
click at [580, 405] on div "Yes / OK" at bounding box center [581, 398] width 48 height 13
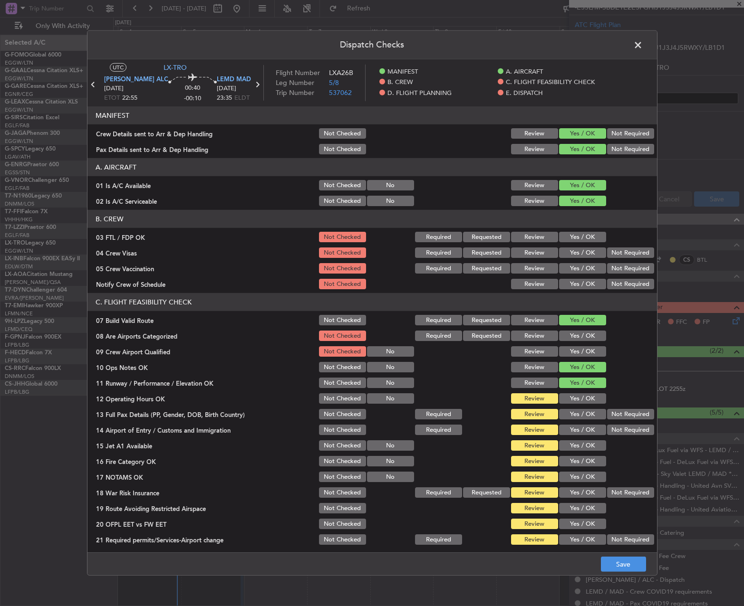
click at [580, 416] on button "Yes / OK" at bounding box center [582, 414] width 47 height 10
drag, startPoint x: 579, startPoint y: 424, endPoint x: 578, endPoint y: 417, distance: 7.2
click at [579, 424] on div "Yes / OK" at bounding box center [581, 429] width 48 height 13
click at [577, 399] on button "Yes / OK" at bounding box center [582, 398] width 47 height 10
drag, startPoint x: 578, startPoint y: 423, endPoint x: 578, endPoint y: 428, distance: 4.8
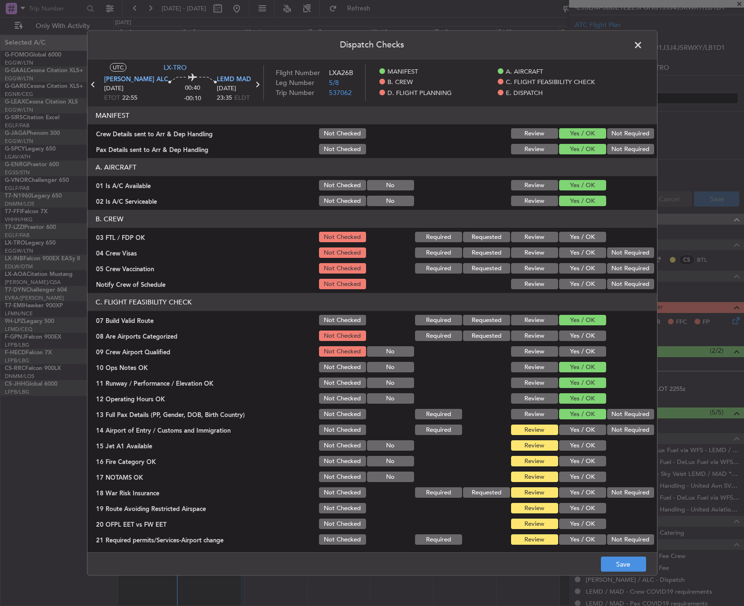
click at [578, 425] on section "C. FLIGHT FEASIBILITY CHECK 07 Build Valid Route Not Checked Required Requested…" at bounding box center [371, 419] width 569 height 253
click at [578, 433] on button "Yes / OK" at bounding box center [582, 430] width 47 height 10
click at [578, 442] on button "Yes / OK" at bounding box center [582, 445] width 47 height 10
click at [578, 453] on section "C. FLIGHT FEASIBILITY CHECK 07 Build Valid Route Not Checked Required Requested…" at bounding box center [371, 419] width 569 height 253
click at [578, 460] on button "Yes / OK" at bounding box center [582, 461] width 47 height 10
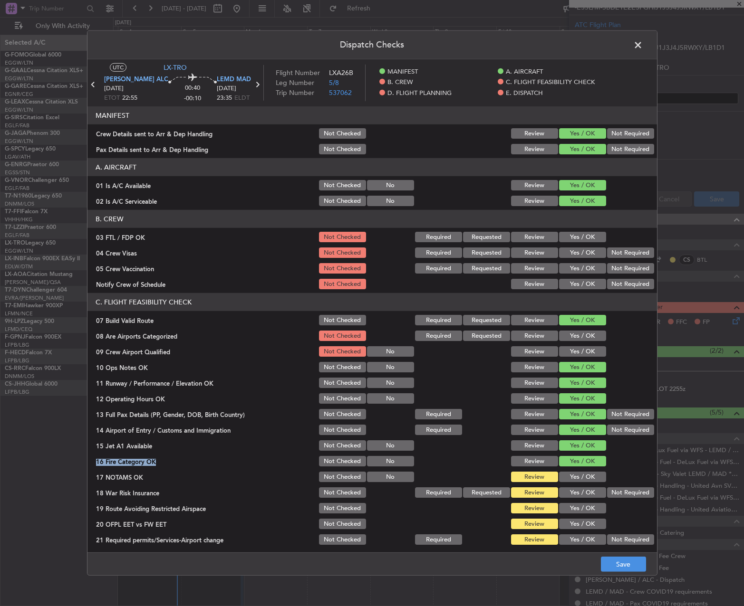
drag, startPoint x: 574, startPoint y: 475, endPoint x: 594, endPoint y: 483, distance: 20.9
click at [574, 476] on button "Yes / OK" at bounding box center [582, 477] width 47 height 10
click at [614, 493] on button "Not Required" at bounding box center [630, 493] width 47 height 10
click at [579, 509] on button "Yes / OK" at bounding box center [582, 508] width 47 height 10
click at [581, 523] on button "Yes / OK" at bounding box center [582, 524] width 47 height 10
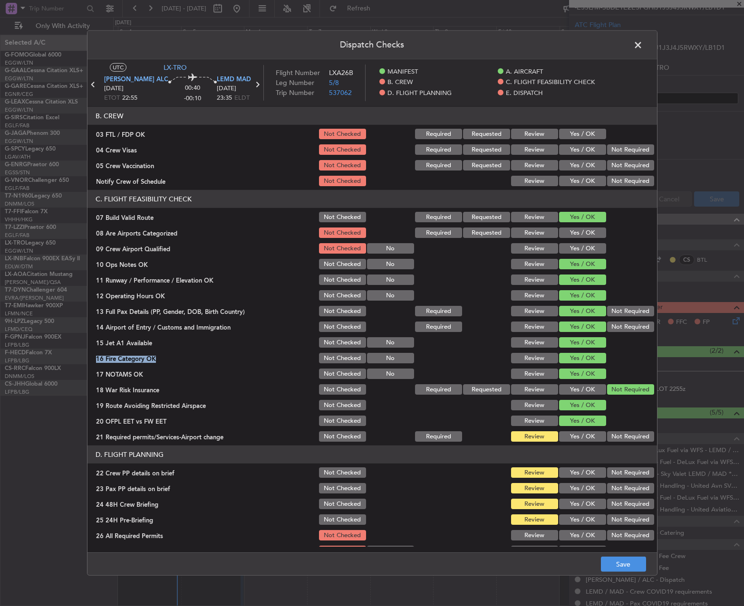
scroll to position [190, 0]
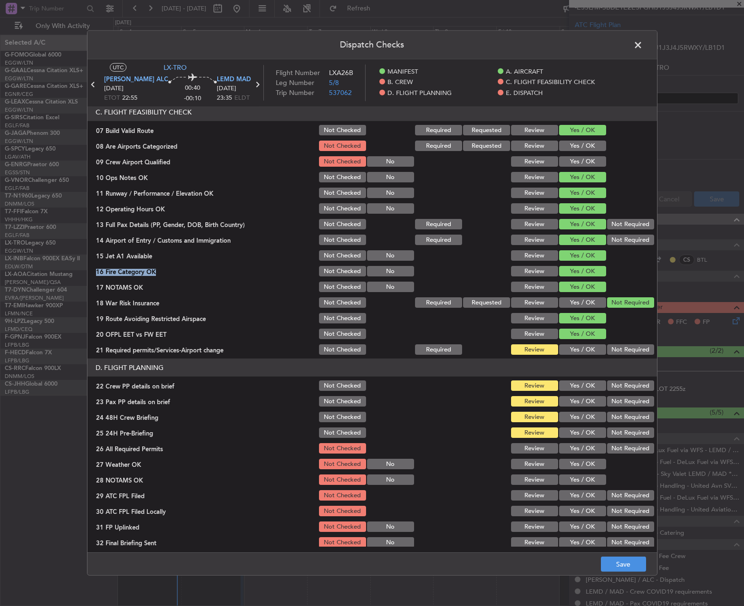
click at [576, 353] on button "Yes / OK" at bounding box center [582, 350] width 47 height 10
click at [581, 391] on button "Yes / OK" at bounding box center [582, 386] width 47 height 10
drag, startPoint x: 580, startPoint y: 404, endPoint x: 575, endPoint y: 422, distance: 18.2
click at [580, 406] on button "Yes / OK" at bounding box center [582, 401] width 47 height 10
click at [575, 423] on div "Yes / OK" at bounding box center [581, 417] width 48 height 13
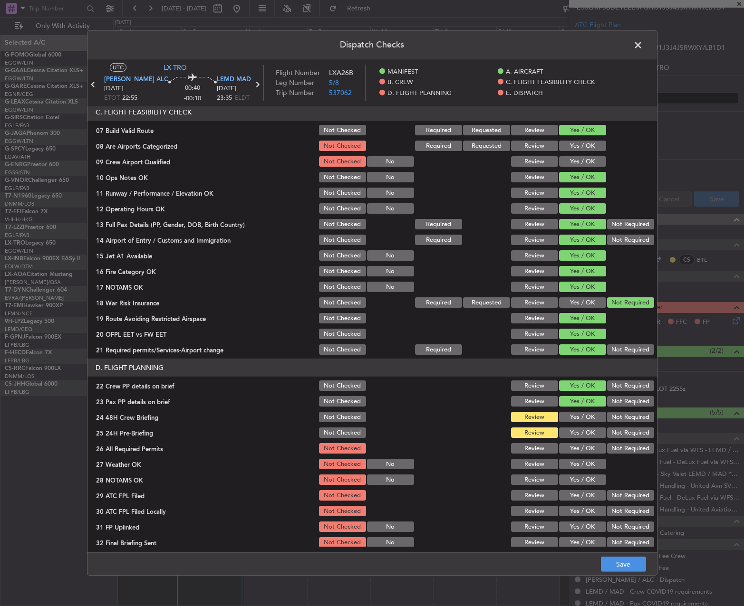
click at [576, 438] on div "Yes / OK" at bounding box center [581, 432] width 48 height 13
click at [575, 417] on button "Yes / OK" at bounding box center [582, 417] width 47 height 10
click at [571, 442] on div "Yes / OK" at bounding box center [581, 448] width 48 height 13
click at [569, 435] on button "Yes / OK" at bounding box center [582, 433] width 47 height 10
click at [568, 450] on button "Yes / OK" at bounding box center [582, 448] width 47 height 10
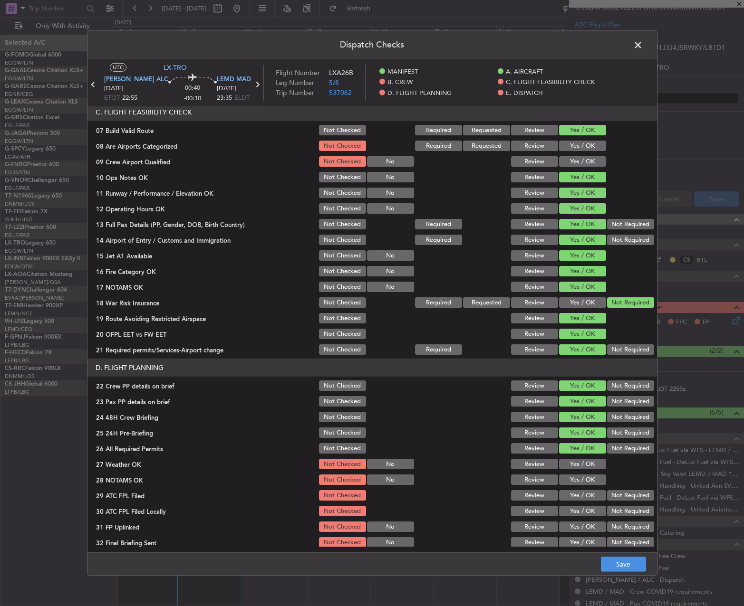
click at [570, 468] on button "Yes / OK" at bounding box center [582, 464] width 47 height 10
click at [573, 477] on button "Yes / OK" at bounding box center [582, 480] width 47 height 10
click at [575, 494] on button "Yes / OK" at bounding box center [582, 495] width 47 height 10
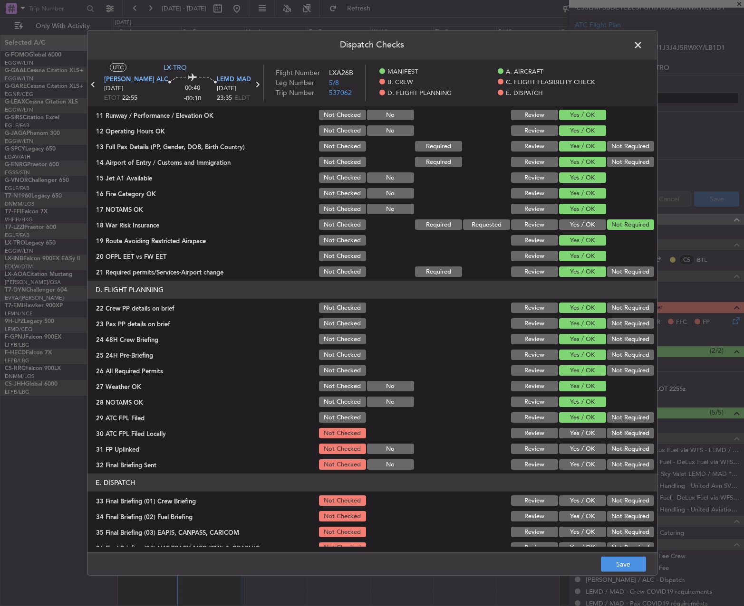
scroll to position [380, 0]
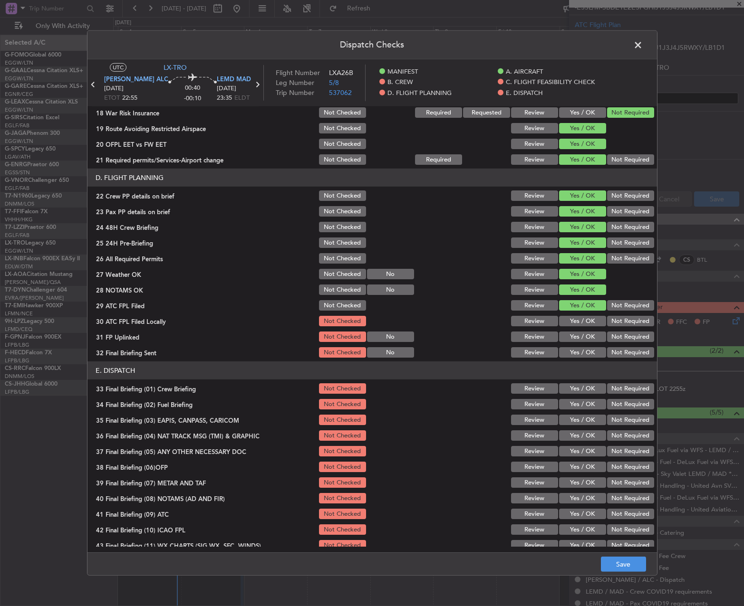
click at [613, 326] on div "Not Required" at bounding box center [629, 321] width 48 height 13
drag, startPoint x: 617, startPoint y: 321, endPoint x: 591, endPoint y: 331, distance: 27.4
click at [615, 321] on button "Not Required" at bounding box center [630, 321] width 47 height 10
drag, startPoint x: 584, startPoint y: 335, endPoint x: 593, endPoint y: 337, distance: 9.3
click at [583, 335] on button "Yes / OK" at bounding box center [582, 337] width 47 height 10
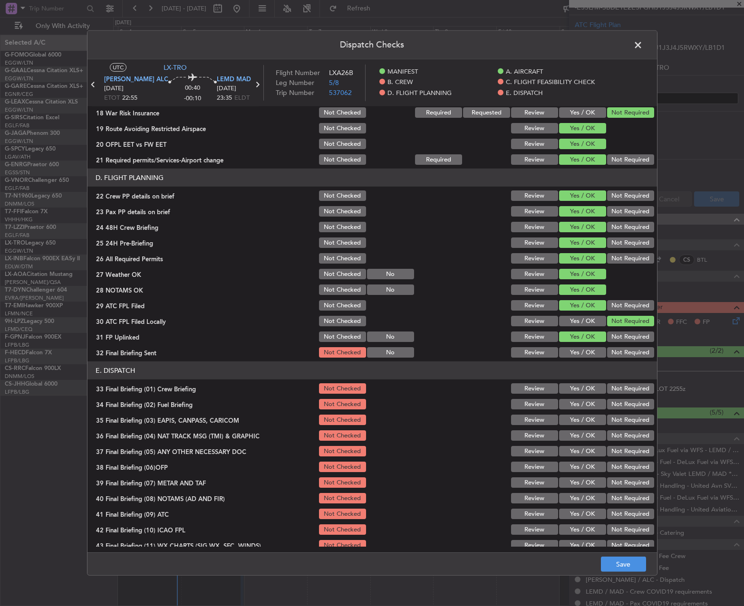
click at [612, 347] on div "Not Required" at bounding box center [629, 352] width 48 height 13
click at [615, 351] on button "Not Required" at bounding box center [630, 352] width 47 height 10
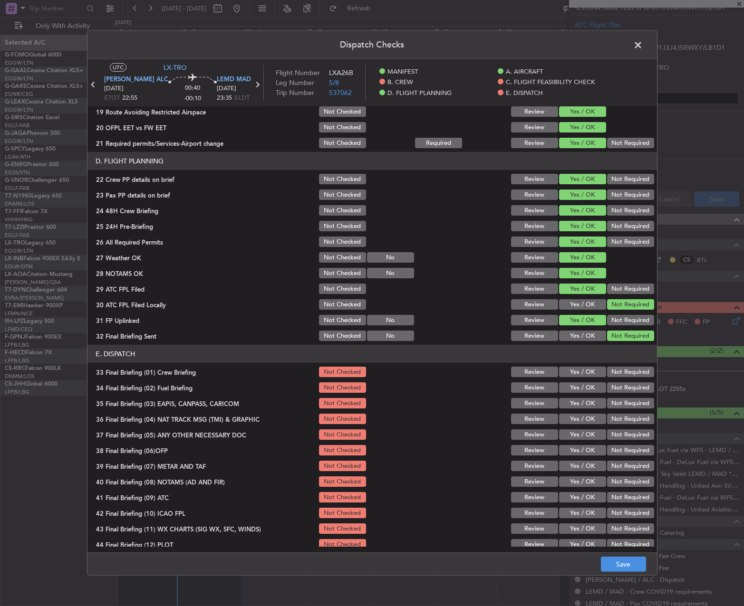
scroll to position [403, 0]
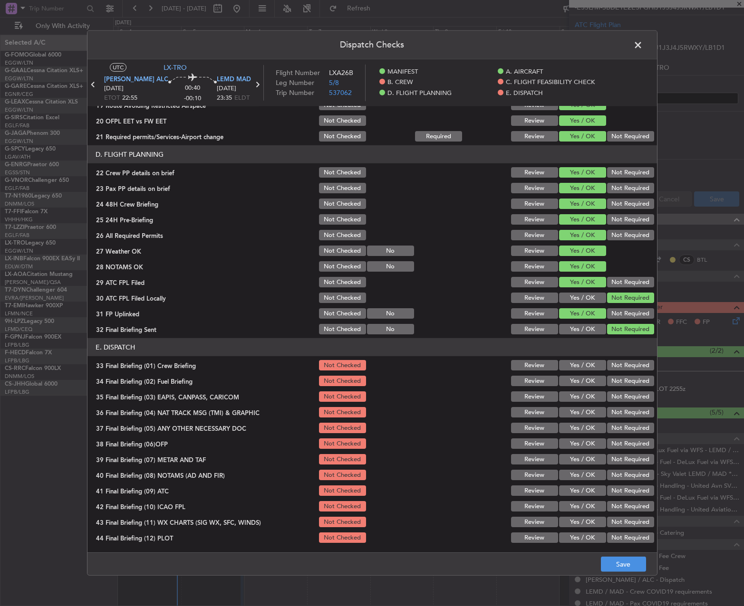
click at [570, 373] on section "E. DISPATCH 33 Final Briefing (01) Crew Briefing Not Checked Review Yes / OK No…" at bounding box center [371, 441] width 569 height 206
click at [572, 370] on button "Yes / OK" at bounding box center [582, 365] width 47 height 10
click at [572, 383] on button "Yes / OK" at bounding box center [582, 381] width 47 height 10
click at [612, 390] on div "Not Required" at bounding box center [629, 396] width 48 height 13
click at [615, 397] on button "Not Required" at bounding box center [630, 397] width 47 height 10
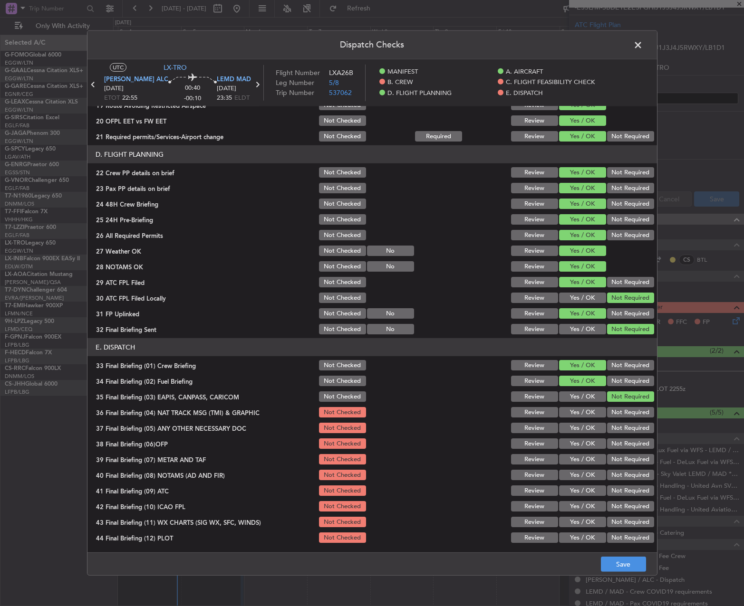
click at [618, 413] on button "Not Required" at bounding box center [630, 412] width 47 height 10
click at [616, 429] on button "Not Required" at bounding box center [630, 428] width 47 height 10
click at [591, 442] on button "Yes / OK" at bounding box center [582, 444] width 47 height 10
click at [584, 459] on button "Yes / OK" at bounding box center [582, 459] width 47 height 10
drag, startPoint x: 583, startPoint y: 469, endPoint x: 583, endPoint y: 477, distance: 7.6
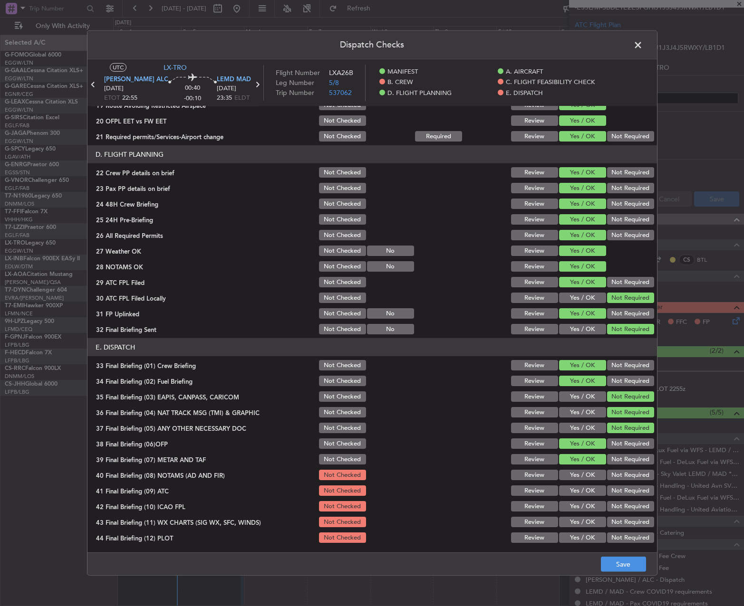
click at [583, 471] on div "Yes / OK" at bounding box center [581, 475] width 48 height 13
click at [581, 484] on div "Yes / OK" at bounding box center [581, 490] width 48 height 13
click at [581, 474] on button "Yes / OK" at bounding box center [582, 475] width 47 height 10
drag, startPoint x: 577, startPoint y: 485, endPoint x: 577, endPoint y: 492, distance: 6.7
click at [577, 486] on div "Yes / OK" at bounding box center [581, 490] width 48 height 13
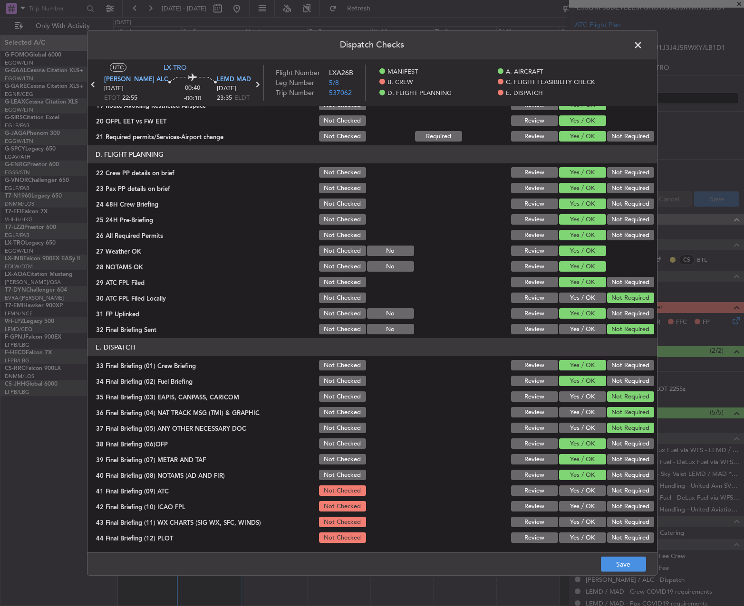
click at [576, 492] on button "Yes / OK" at bounding box center [582, 491] width 47 height 10
click at [581, 505] on button "Yes / OK" at bounding box center [582, 506] width 47 height 10
click at [583, 527] on div "Yes / OK" at bounding box center [581, 522] width 48 height 13
click at [580, 519] on button "Yes / OK" at bounding box center [582, 522] width 47 height 10
click at [581, 532] on section "E. DISPATCH 33 Final Briefing (01) Crew Briefing Not Checked Review Yes / OK No…" at bounding box center [371, 441] width 569 height 206
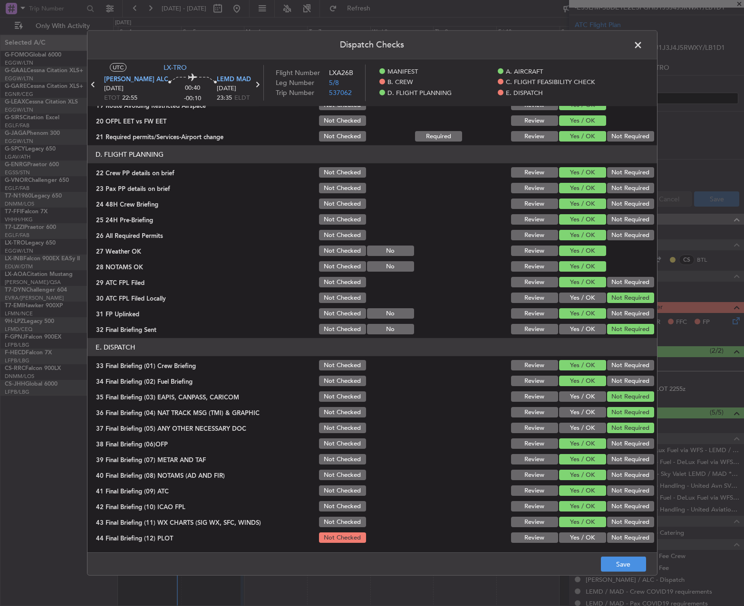
drag, startPoint x: 583, startPoint y: 537, endPoint x: 607, endPoint y: 549, distance: 27.0
click at [585, 537] on button "Yes / OK" at bounding box center [582, 538] width 47 height 10
drag, startPoint x: 610, startPoint y: 552, endPoint x: 624, endPoint y: 565, distance: 19.5
click at [611, 553] on div "Dispatch Checks UTC LX-TRO [PERSON_NAME] ALC [DATE] ETOT 22:55 00:40 -00:10 LEM…" at bounding box center [372, 303] width 570 height 546
click at [627, 567] on button "Save" at bounding box center [623, 564] width 45 height 15
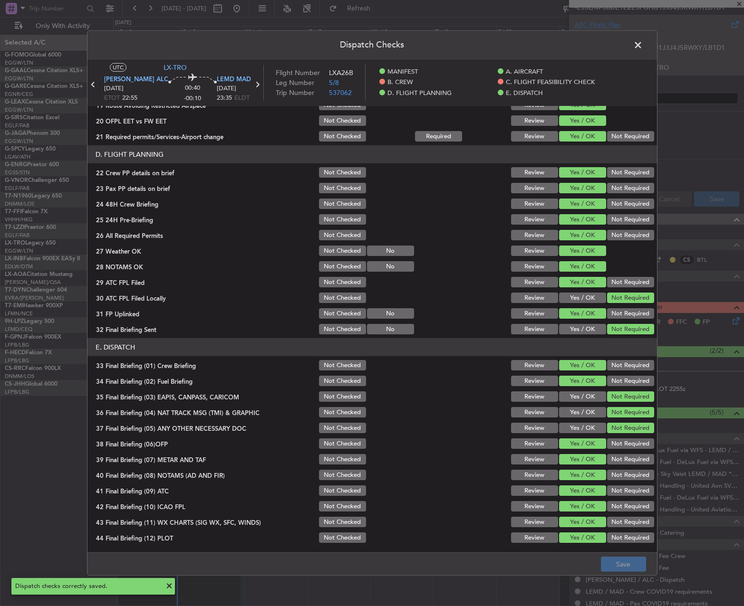
click at [642, 44] on span at bounding box center [642, 47] width 0 height 19
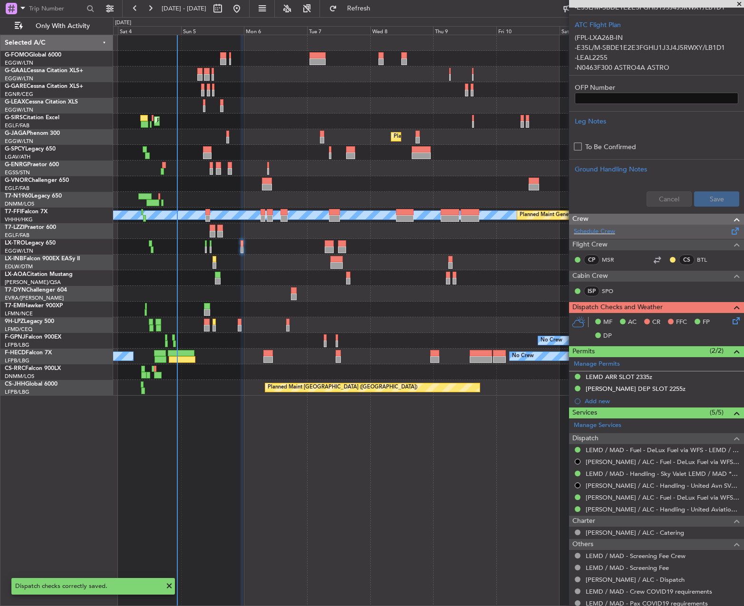
scroll to position [0, 0]
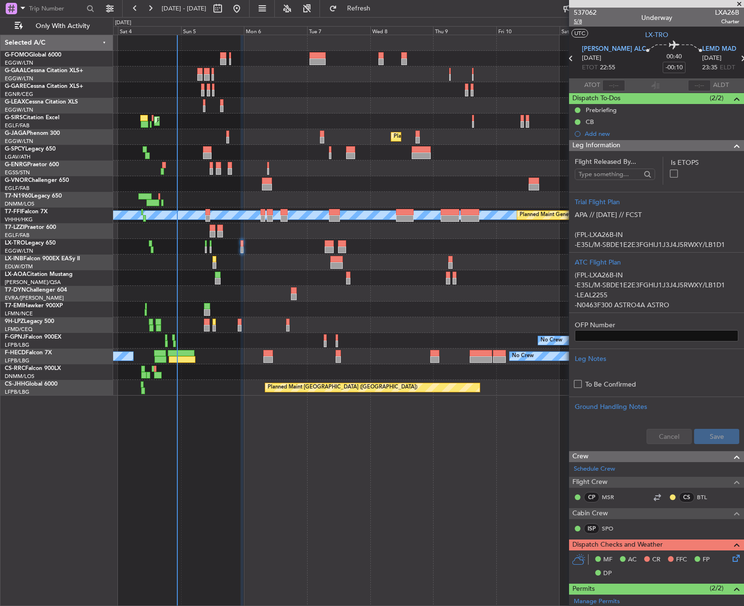
click at [581, 25] on span "5/8" at bounding box center [585, 22] width 23 height 8
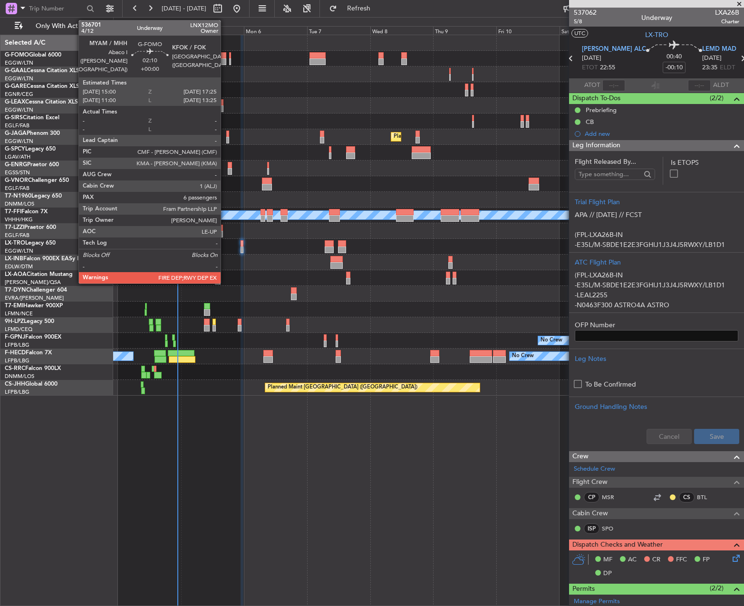
click at [225, 54] on div at bounding box center [223, 55] width 7 height 7
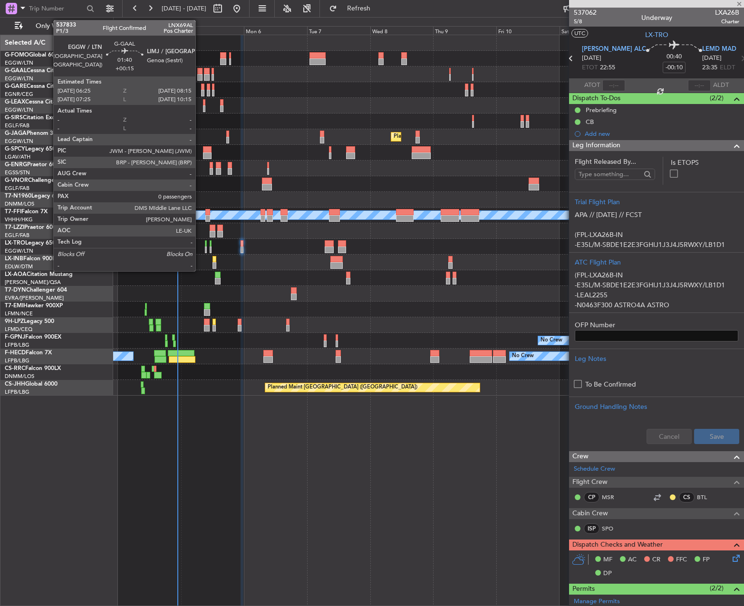
type input "6"
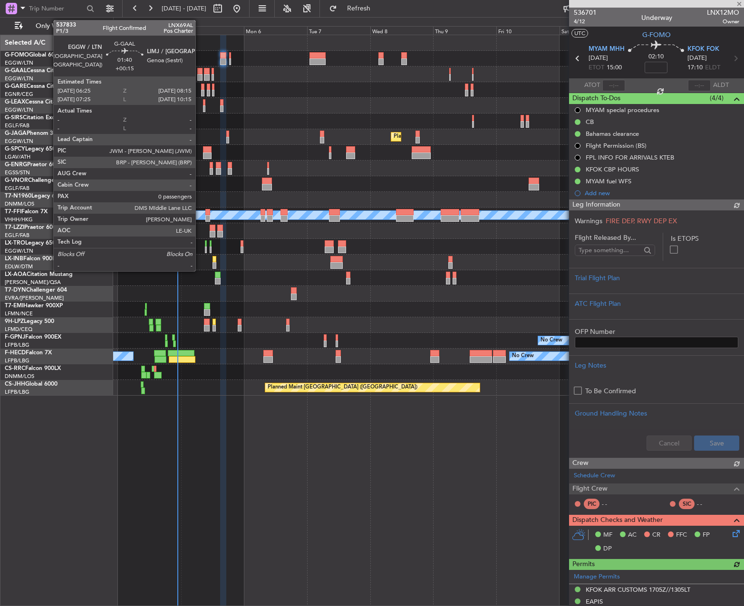
click at [200, 72] on div at bounding box center [199, 71] width 5 height 7
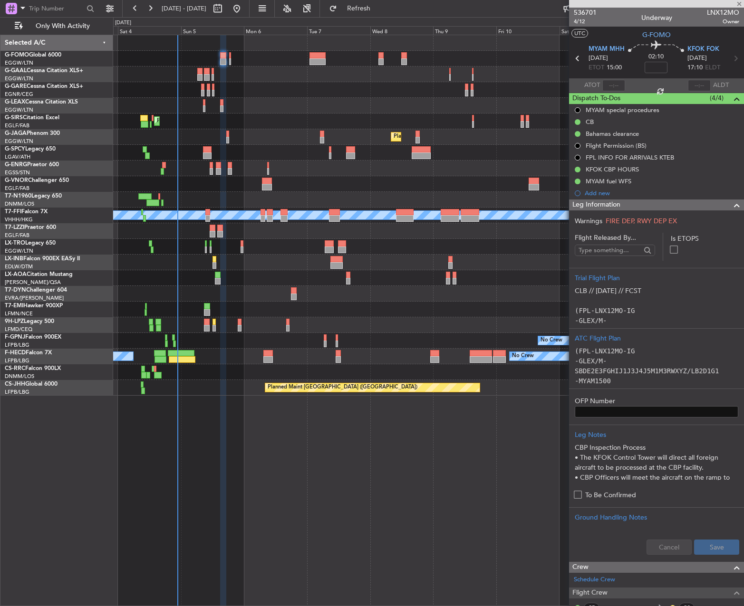
type input "+00:15"
type input "0"
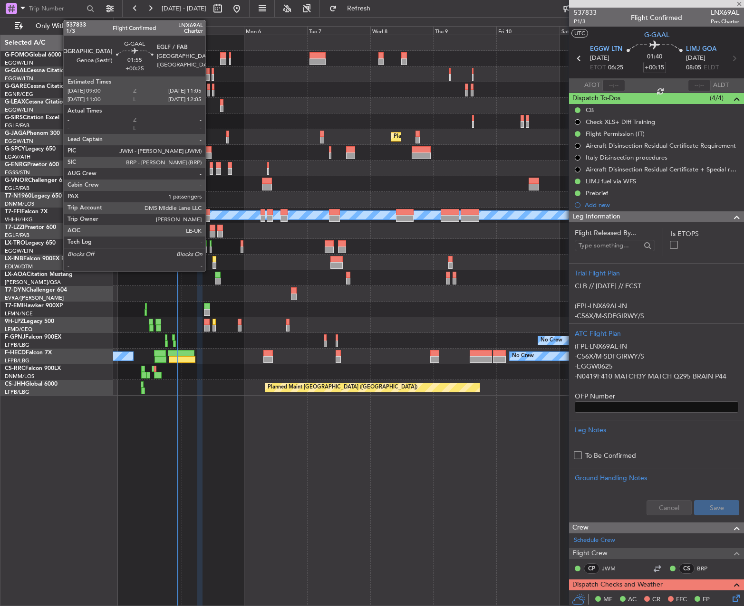
click at [210, 71] on div at bounding box center [207, 71] width 6 height 7
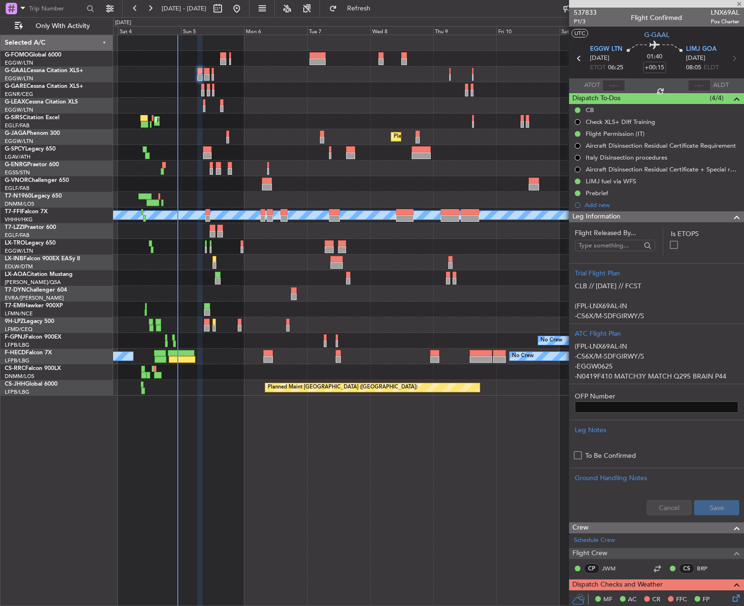
type input "+00:25"
type input "1"
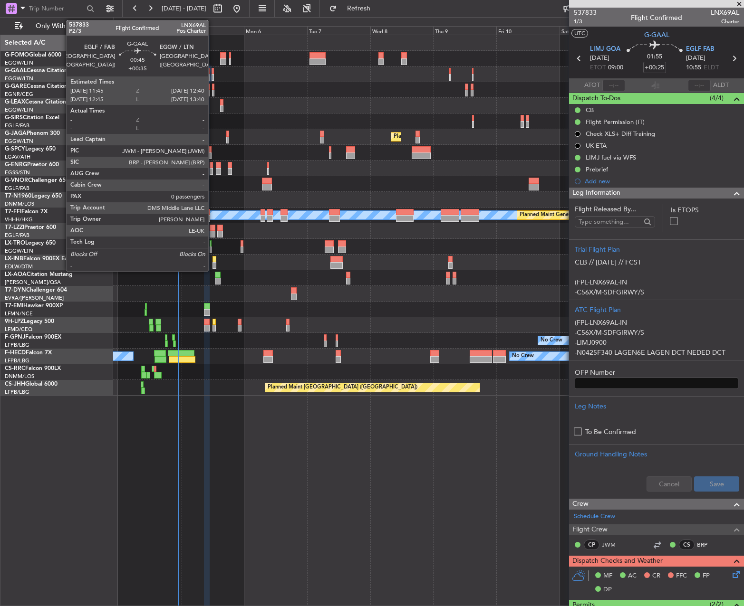
click at [212, 70] on div at bounding box center [212, 71] width 3 height 7
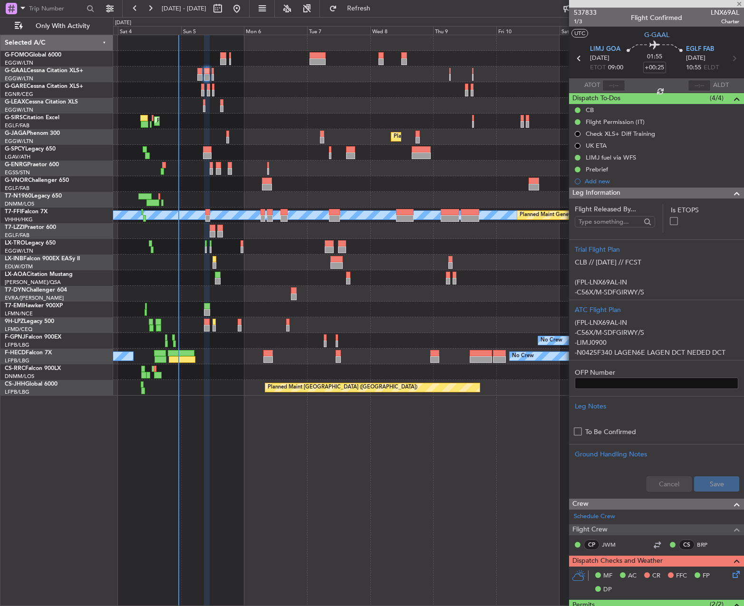
type input "+00:35"
type input "0"
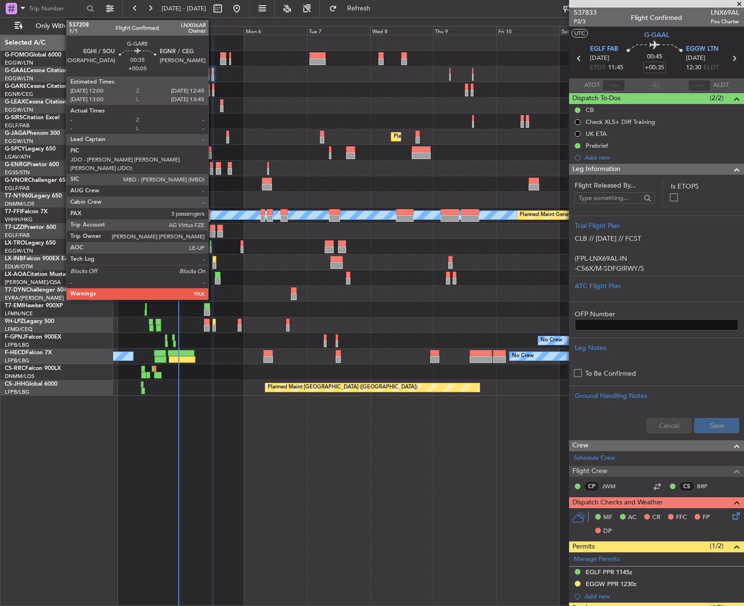
click at [212, 91] on div at bounding box center [213, 93] width 2 height 7
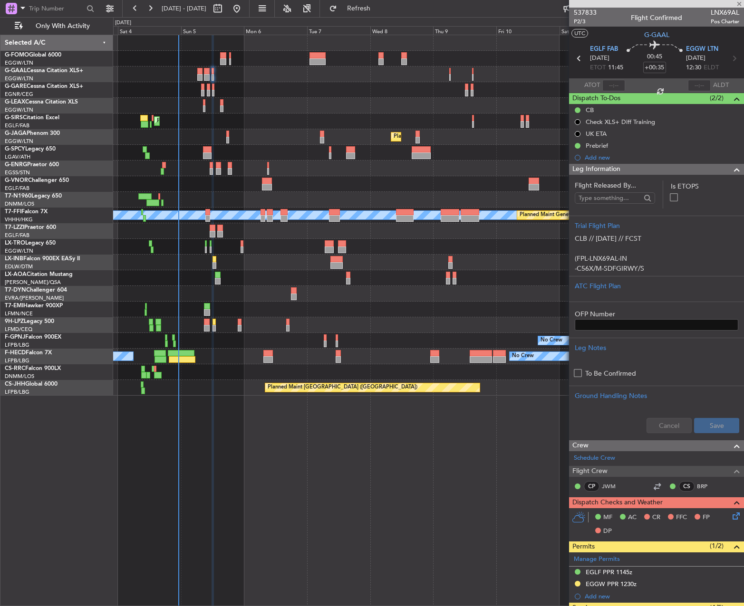
type input "+00:05"
type input "3"
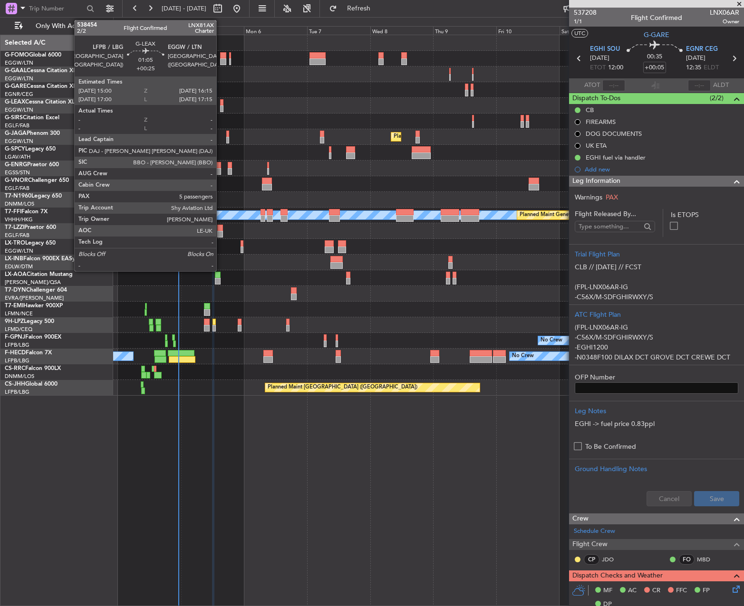
click at [220, 101] on div at bounding box center [221, 102] width 3 height 7
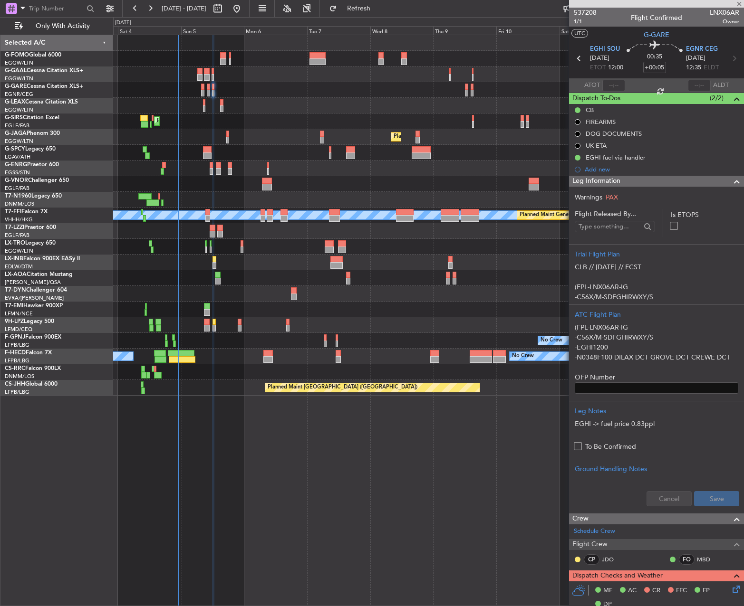
type input "+00:25"
type input "5"
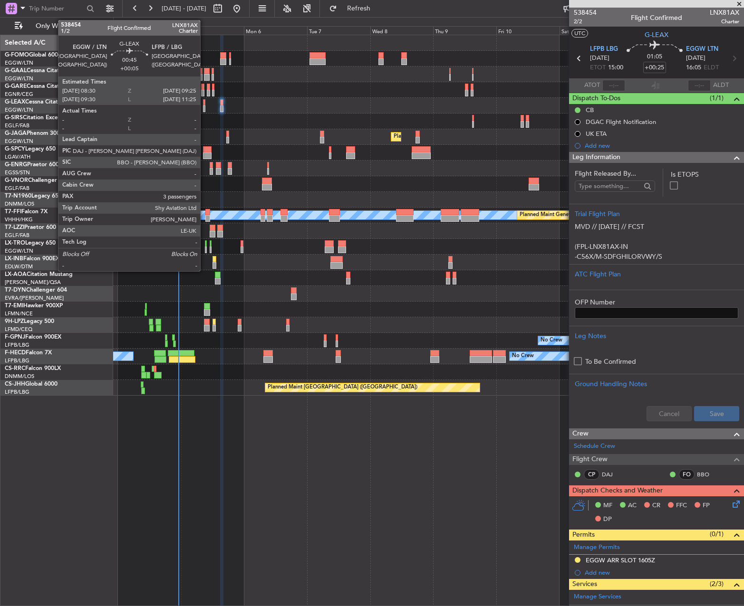
click at [204, 106] on div at bounding box center [204, 108] width 3 height 7
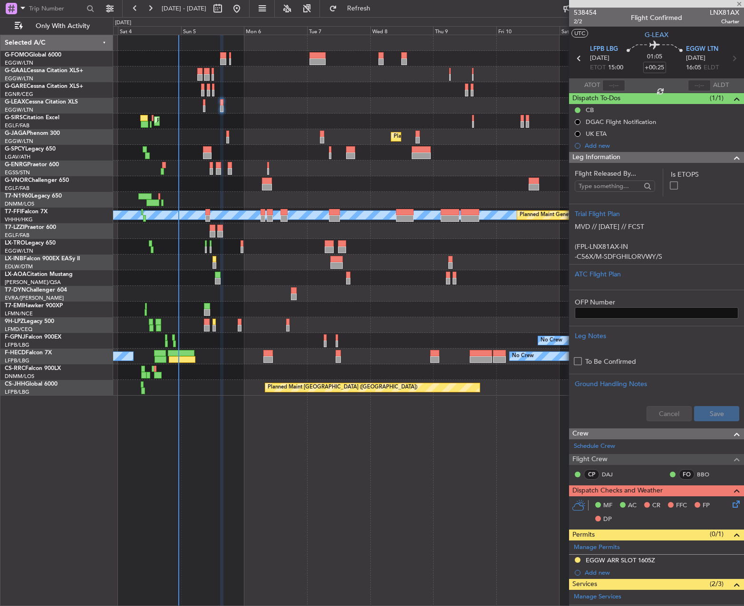
type input "+00:05"
type input "3"
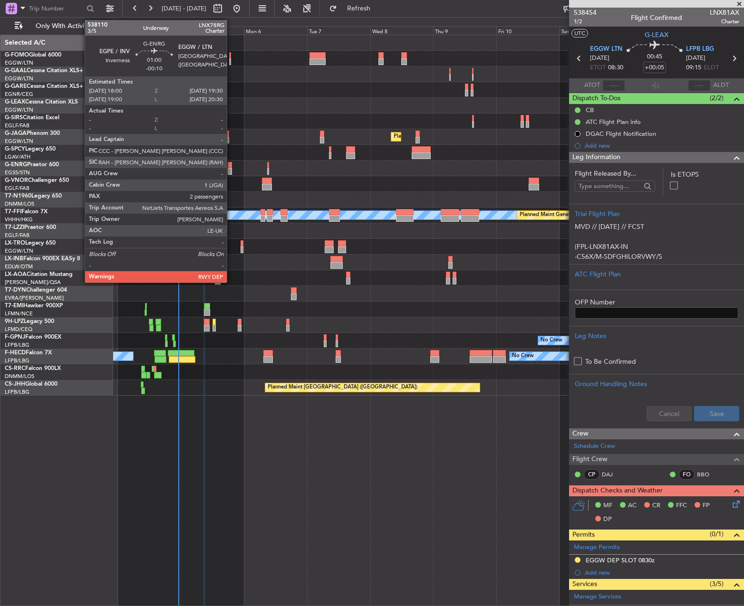
click at [231, 169] on div at bounding box center [230, 171] width 4 height 7
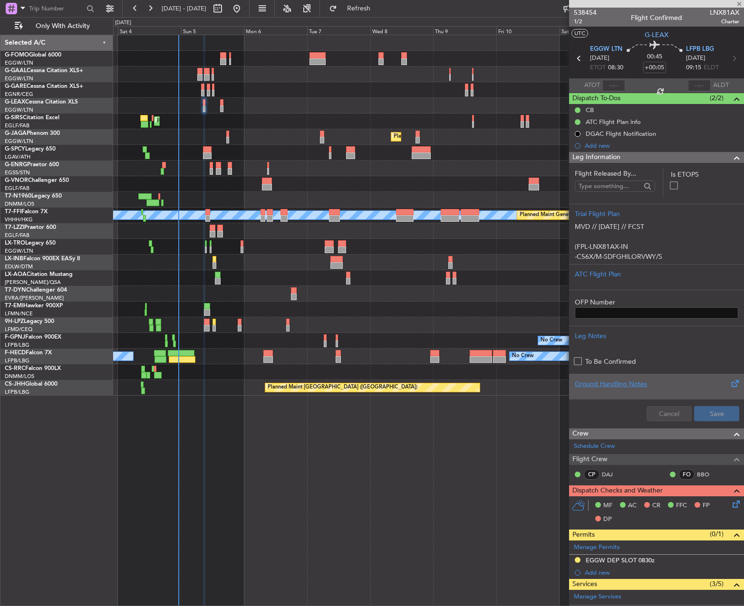
type input "-00:10"
type input "2"
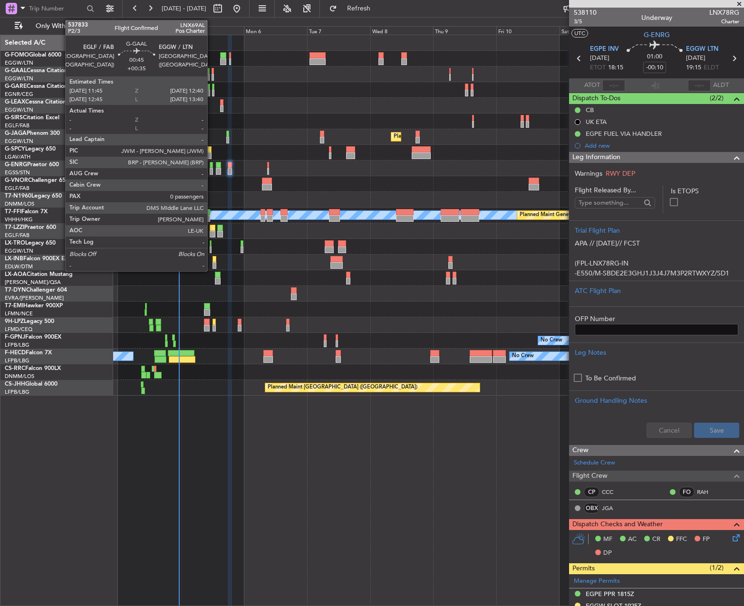
click at [211, 72] on div at bounding box center [212, 71] width 3 height 7
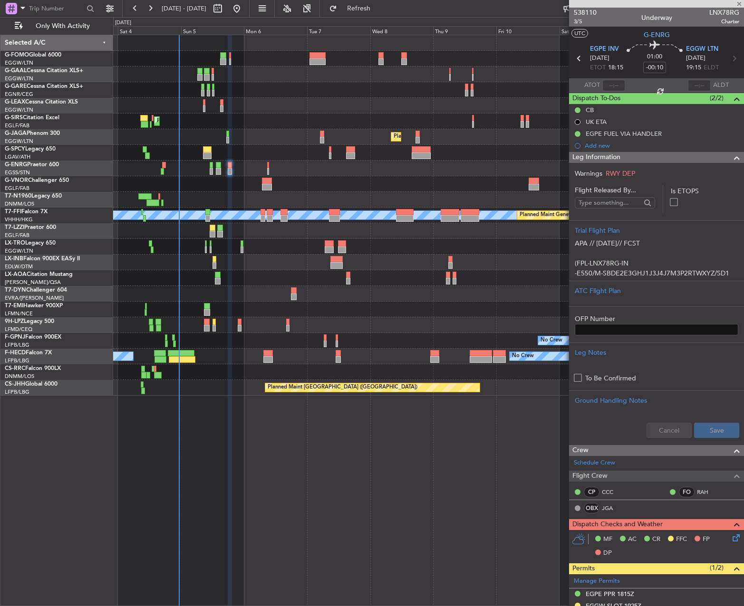
type input "+00:35"
type input "0"
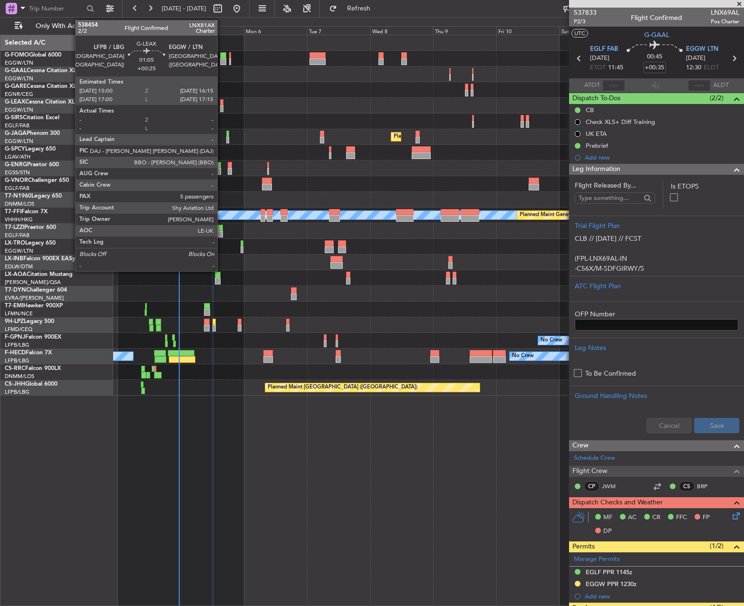
click at [221, 108] on div at bounding box center [221, 108] width 3 height 7
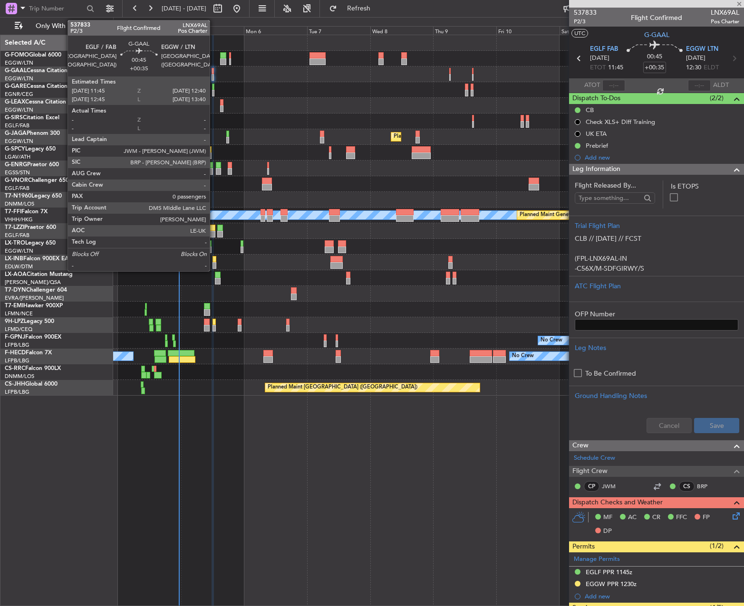
type input "+00:25"
type input "5"
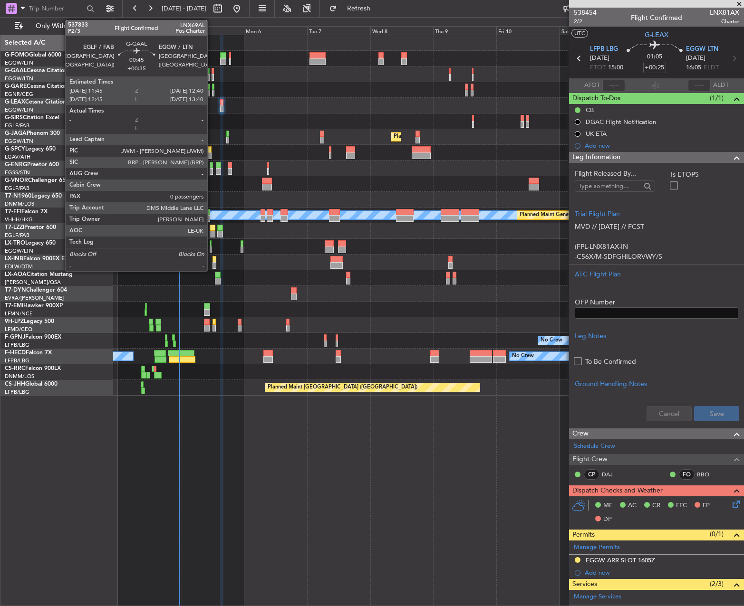
click at [211, 69] on div at bounding box center [212, 71] width 3 height 7
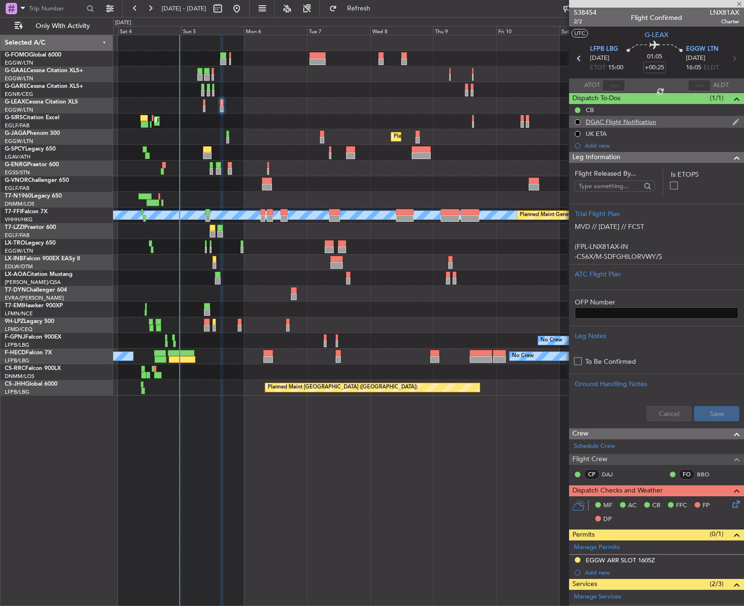
type input "+00:35"
type input "0"
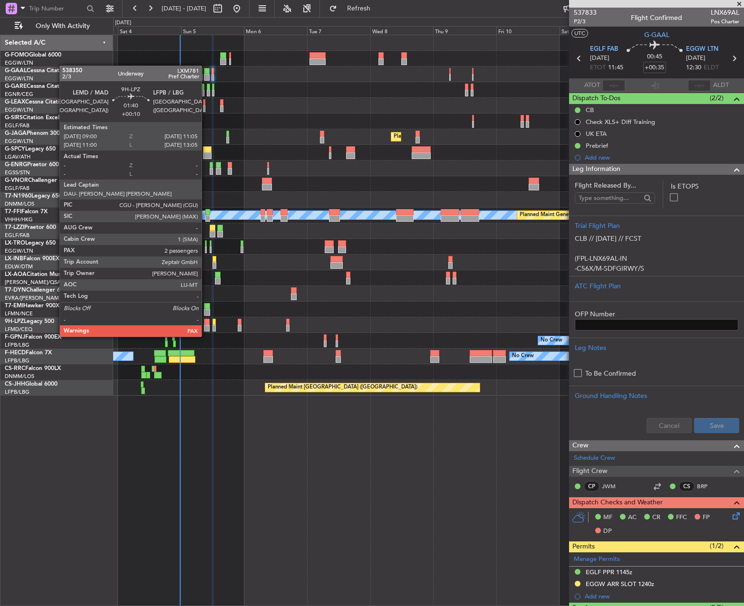
click at [206, 327] on div at bounding box center [207, 328] width 6 height 7
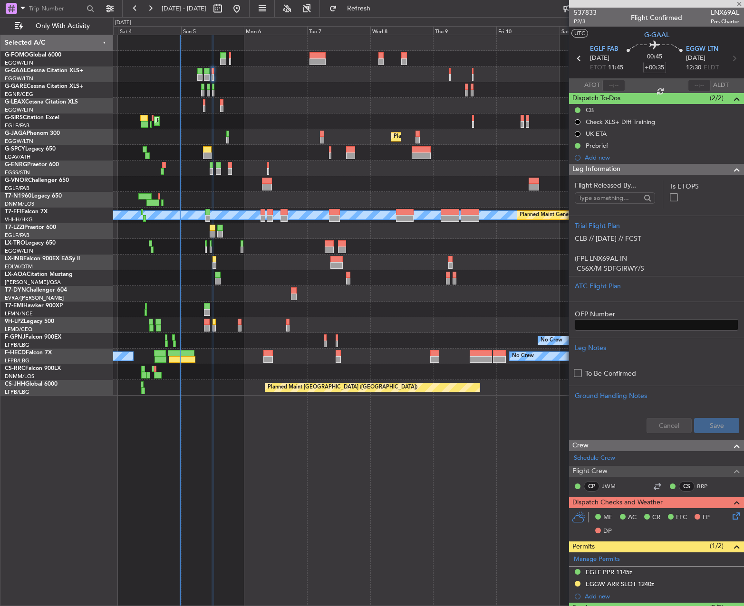
type input "+00:10"
type input "4"
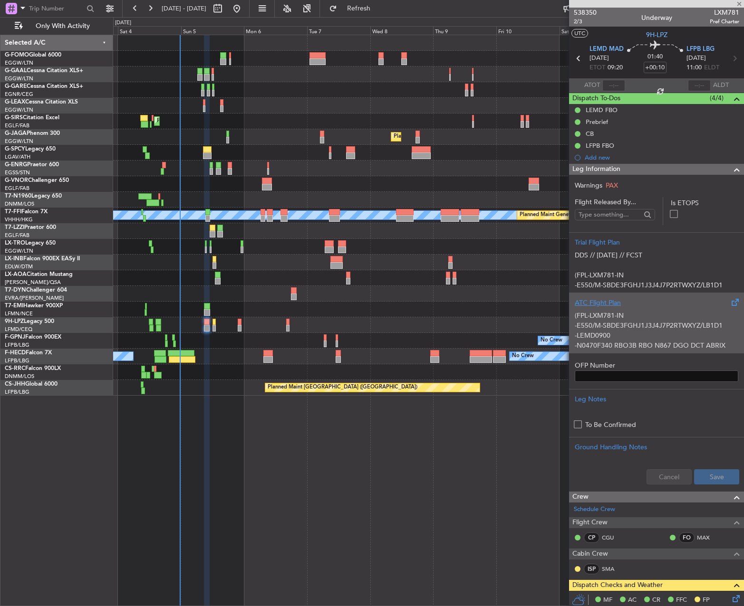
click at [651, 326] on div "(FPL-LXM781-IN -E550/M-SBDE3FGHJ1J3J4J7P2RTWXYZ/LB1D1 -LEMD0900 -N0470F340 RBO3…" at bounding box center [655, 328] width 163 height 40
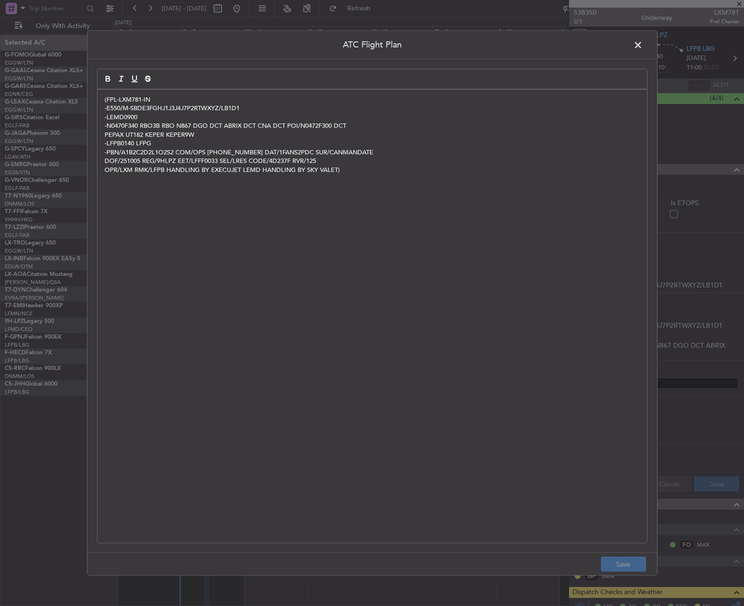
drag, startPoint x: 632, startPoint y: 44, endPoint x: 631, endPoint y: 49, distance: 6.0
click at [642, 44] on span at bounding box center [642, 47] width 0 height 19
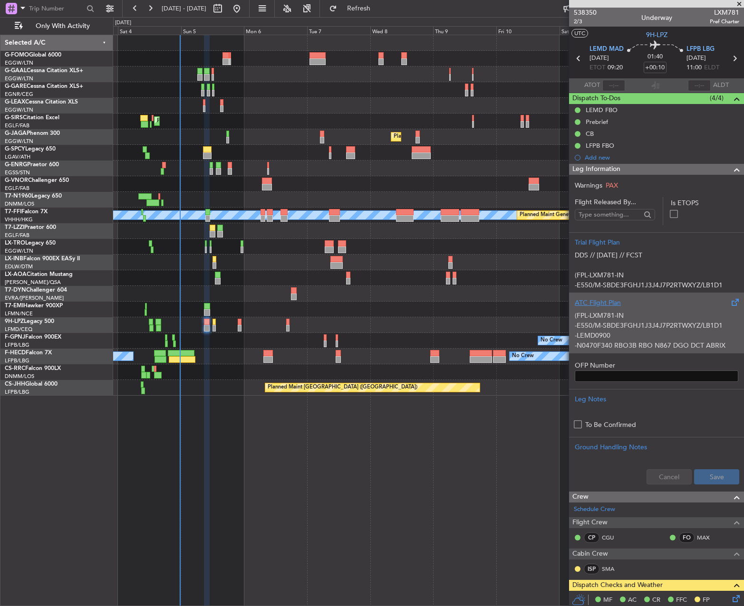
click at [648, 313] on div "(FPL-LXM781-IN -E550/M-SBDE3FGHJ1J3J4J7P2RTWXYZ/LB1D1 -LEMD0900 -N0470F340 RBO3…" at bounding box center [655, 328] width 163 height 40
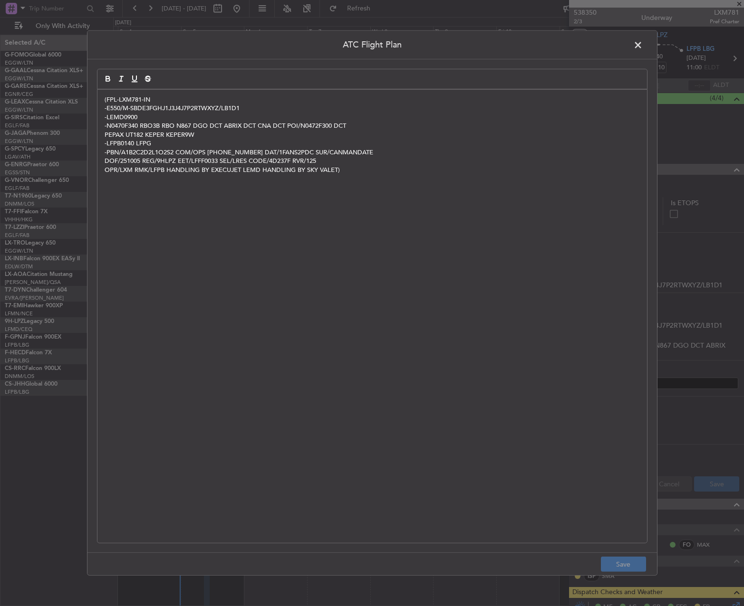
click at [340, 370] on div "(FPL-LXM781-IN -E550/M-SBDE3FGHJ1J3J4J7P2RTWXYZ/LB1D1 -LEMD0900 -N0470F340 RBO3…" at bounding box center [371, 316] width 549 height 453
click at [633, 566] on button "Save" at bounding box center [623, 564] width 45 height 15
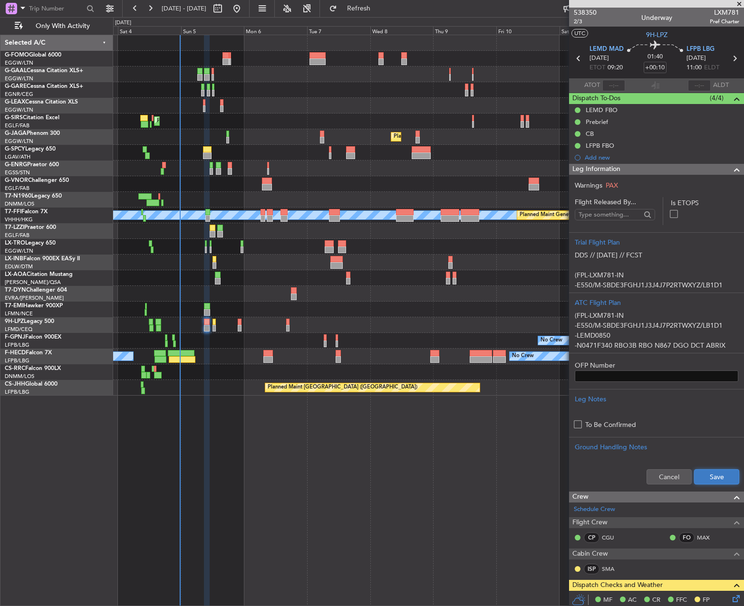
click at [704, 473] on button "Save" at bounding box center [716, 476] width 45 height 15
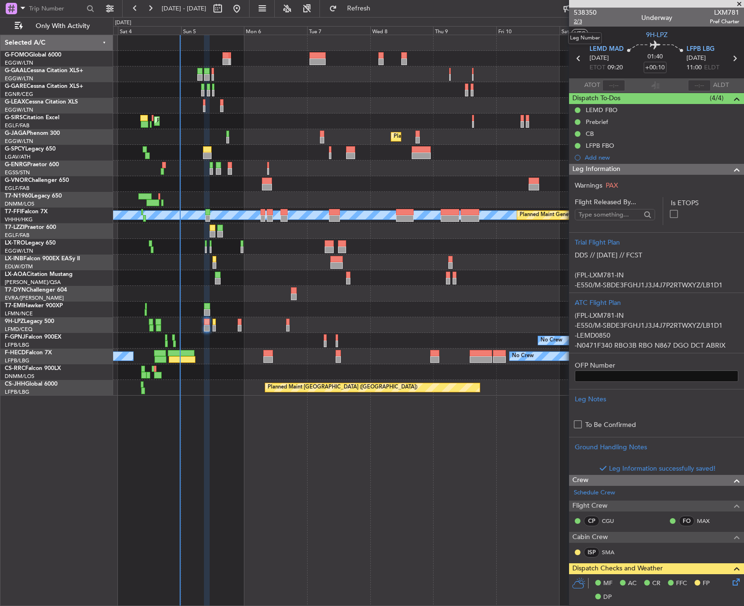
click at [584, 23] on span "2/3" at bounding box center [585, 22] width 23 height 8
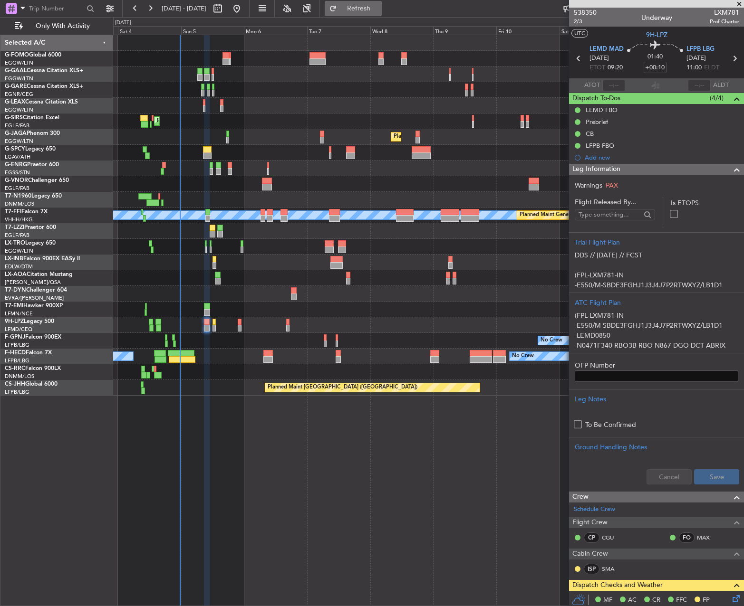
click at [382, 15] on button "Refresh" at bounding box center [353, 8] width 57 height 15
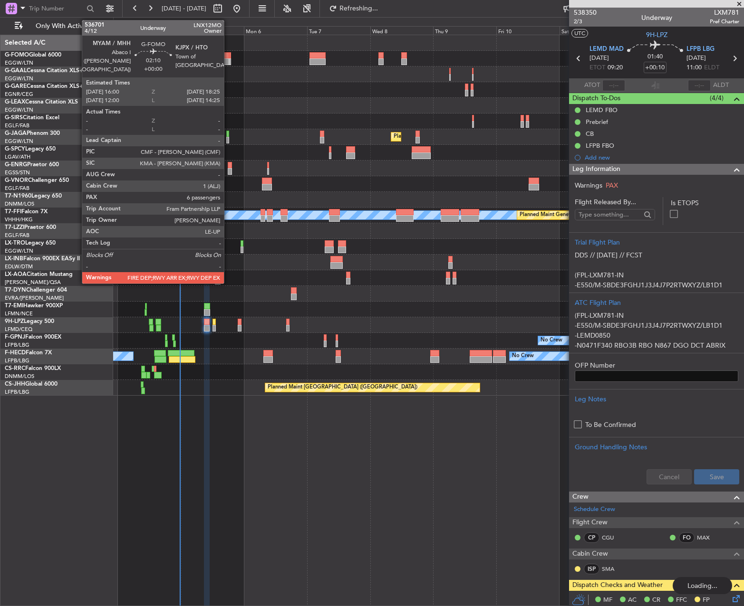
click at [228, 58] on div at bounding box center [225, 55] width 7 height 7
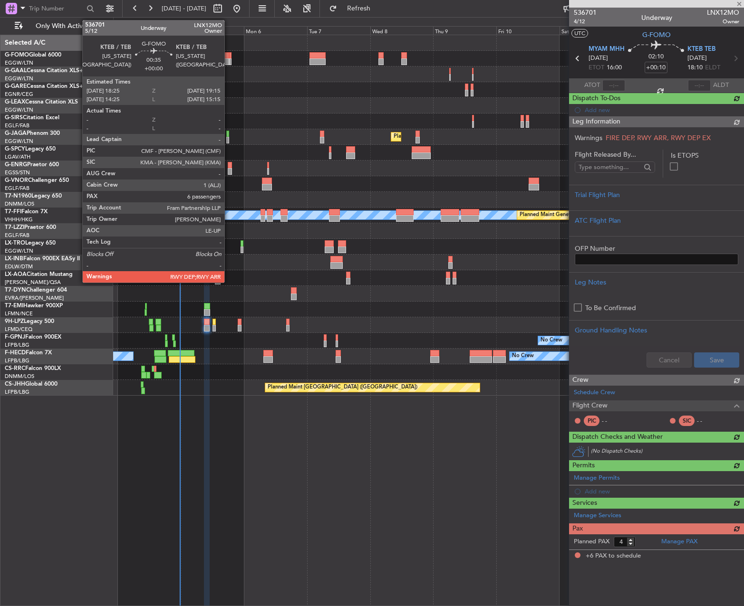
type input "6"
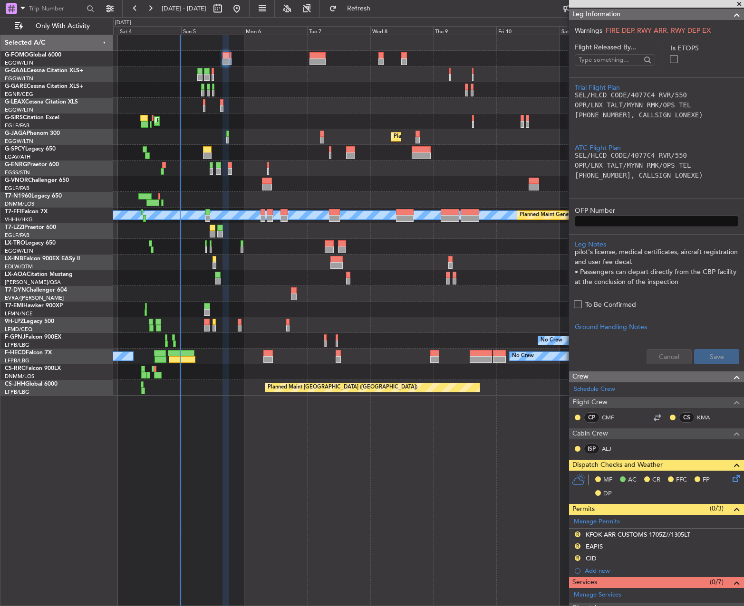
scroll to position [285, 0]
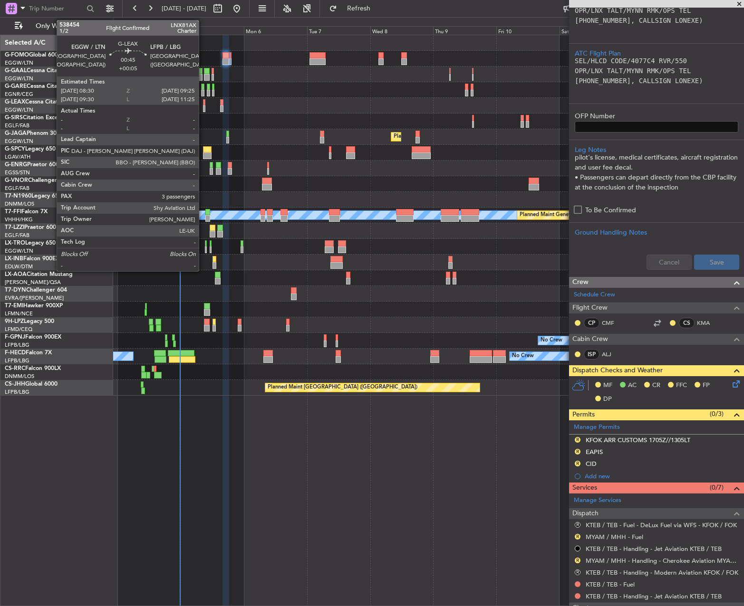
click at [203, 104] on div at bounding box center [204, 102] width 3 height 7
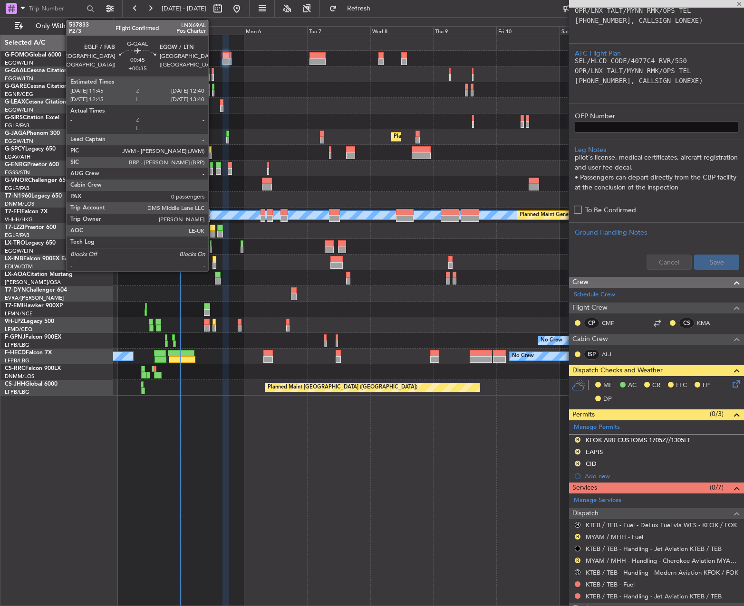
type input "+00:05"
type input "3"
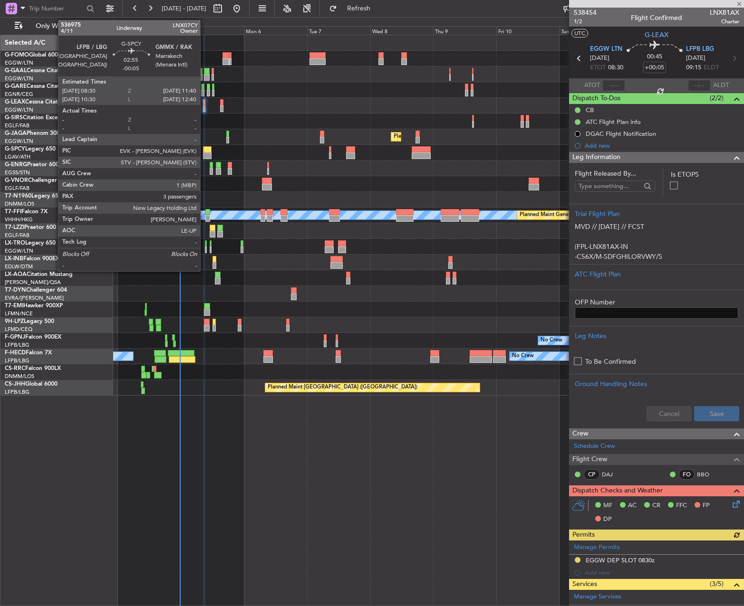
click at [204, 149] on div at bounding box center [207, 149] width 9 height 7
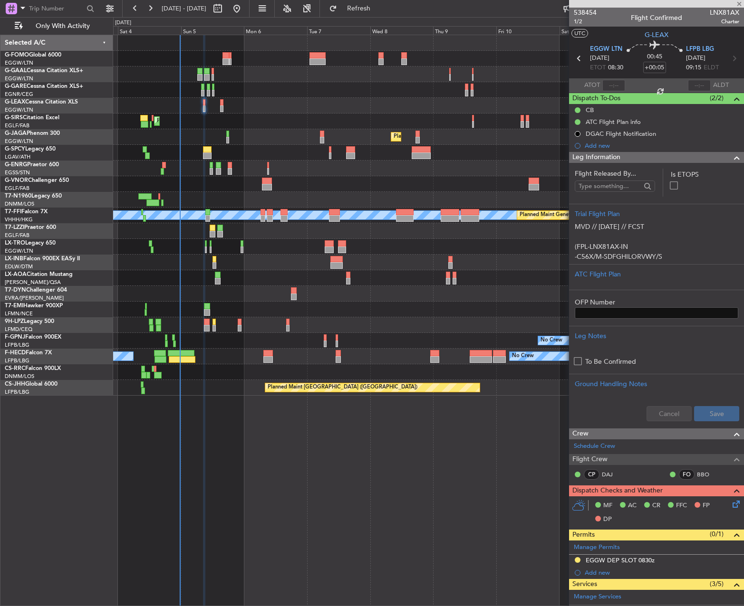
type input "-00:05"
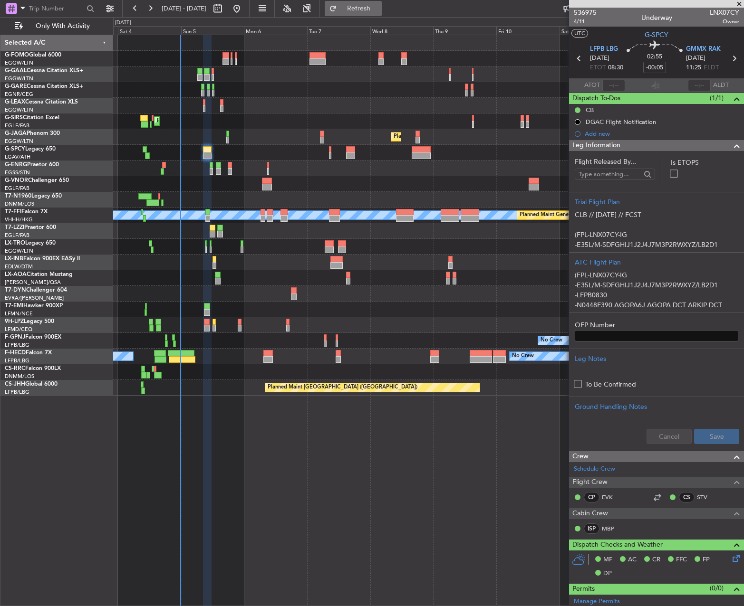
click at [379, 8] on span "Refresh" at bounding box center [359, 8] width 40 height 7
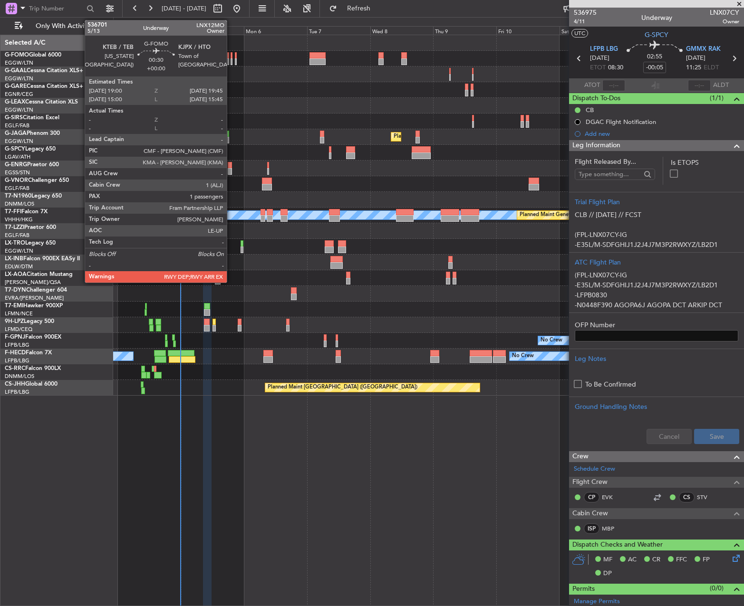
click at [229, 55] on div at bounding box center [225, 55] width 7 height 7
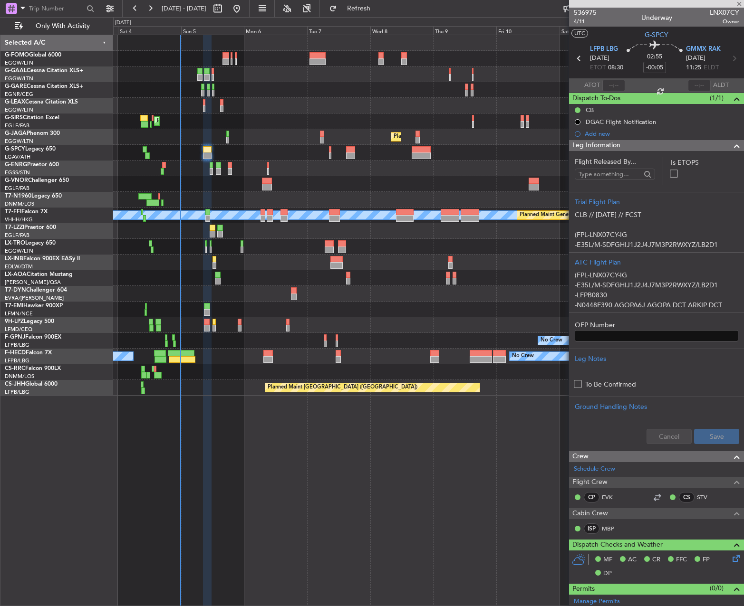
click at [225, 56] on div at bounding box center [225, 55] width 7 height 7
click at [379, 11] on span "Refresh" at bounding box center [359, 8] width 40 height 7
type input "6"
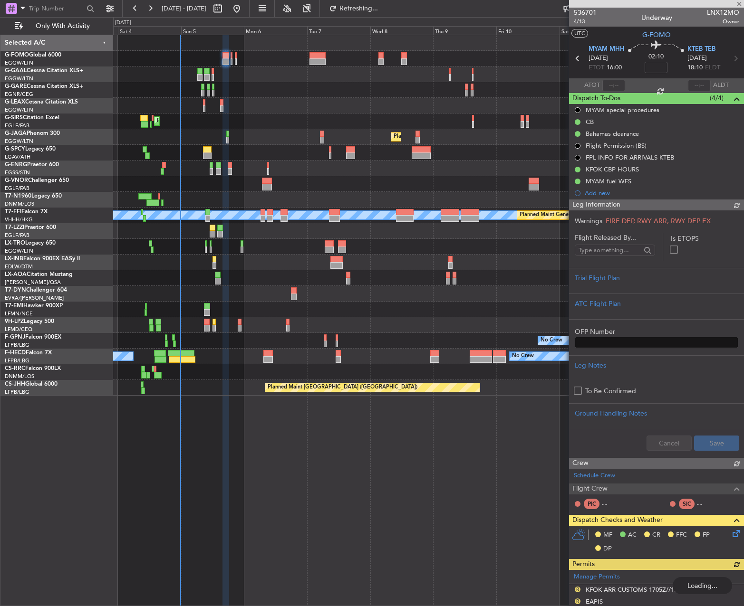
type input "-00:05"
type input "3"
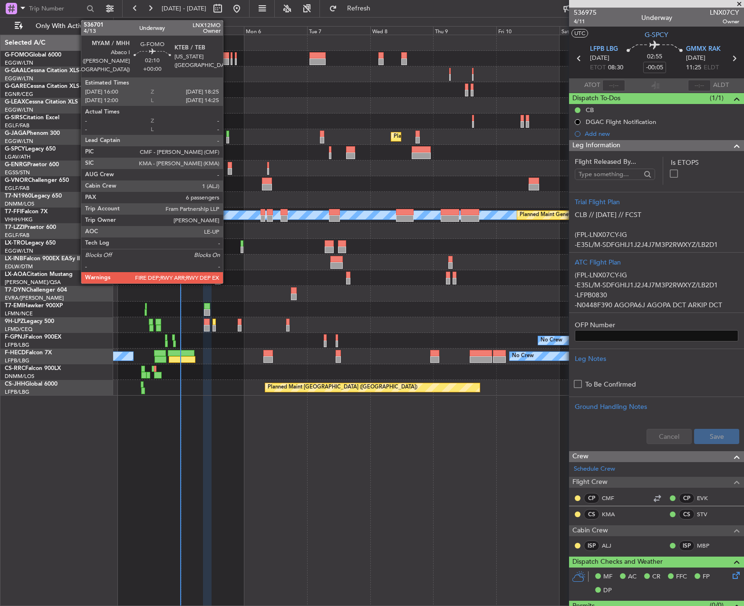
click at [227, 57] on div at bounding box center [225, 55] width 7 height 7
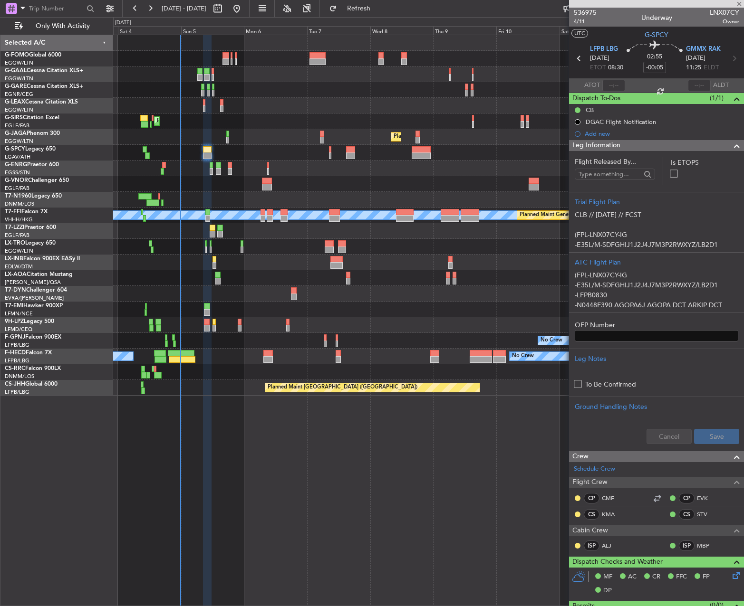
type input "6"
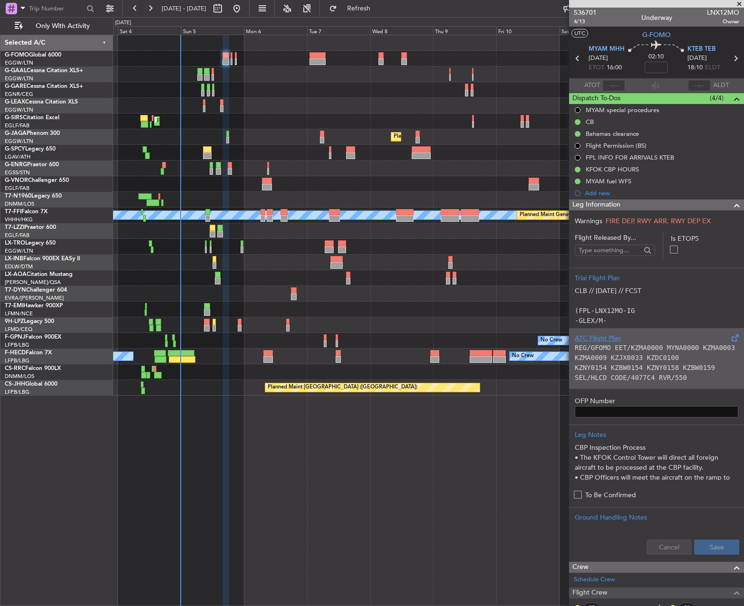
scroll to position [97, 0]
click at [617, 350] on code "-PBN/A1B1C2D2L1O2S2T1 NAV/RNVA1D1E1 DAT/1FANSER2PDC DOF/251005" at bounding box center [644, 349] width 140 height 18
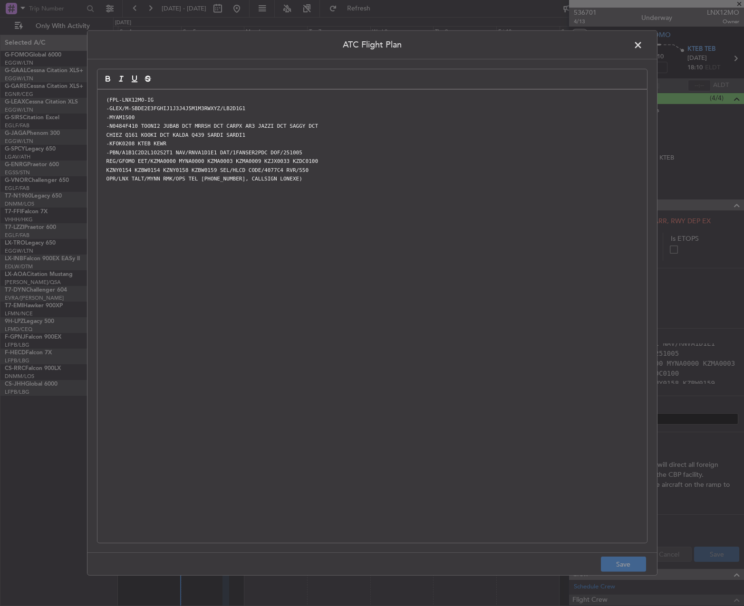
click at [472, 384] on div "(FPL-LNX12MO-IG -GLEX/M-SBDE2E3FGHIJ1J3J4J5M1M3RWXYZ/LB2D1G1 -MYAM1500 -N0484F4…" at bounding box center [371, 316] width 549 height 453
click at [604, 561] on button "Save" at bounding box center [623, 564] width 45 height 15
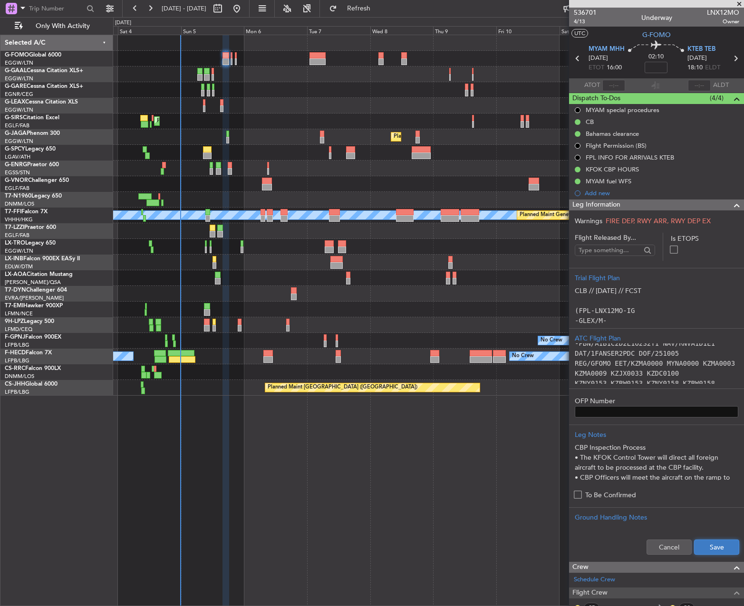
click at [717, 550] on button "Save" at bounding box center [716, 547] width 45 height 15
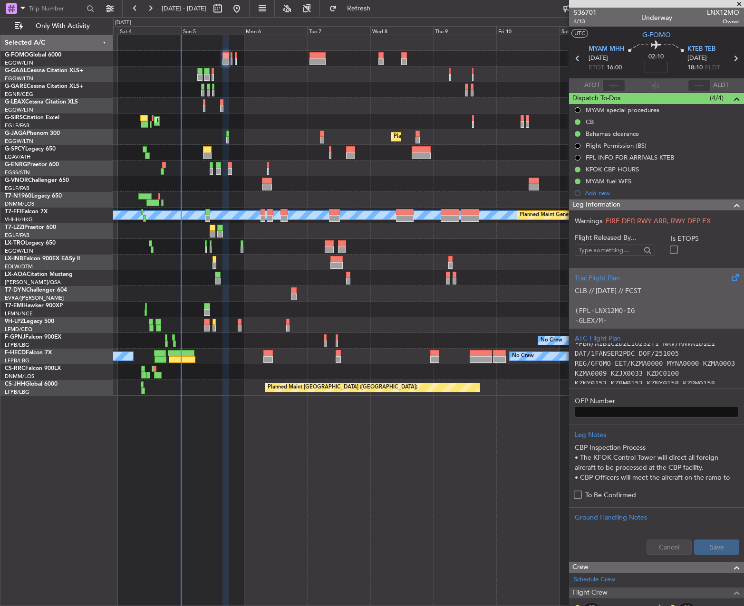
click at [643, 306] on p "(FPL-LNX12MO-IG" at bounding box center [655, 311] width 163 height 10
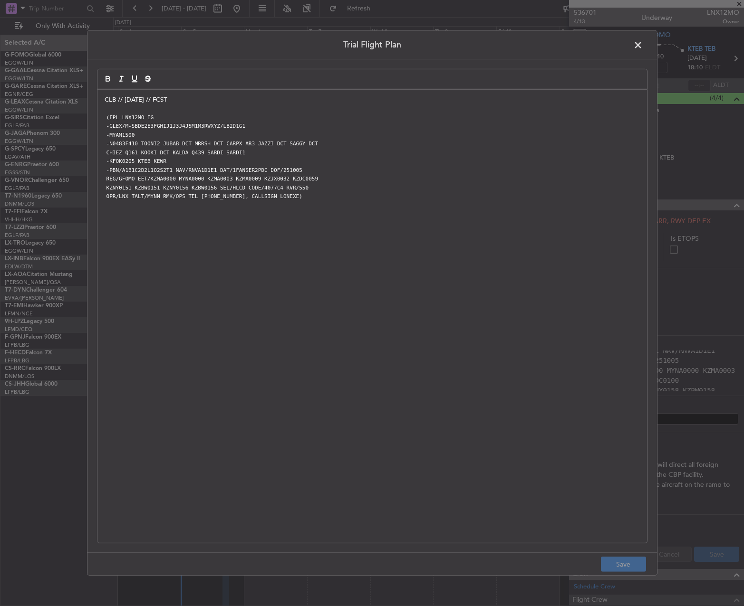
click at [103, 100] on div "CLB // 03OCT // FCST (FPL-LNX12MO-IG -GLEX/M-SBDE2E3FGHIJ1J3J4J5M1M3RWXYZ/LB2D1…" at bounding box center [371, 316] width 549 height 453
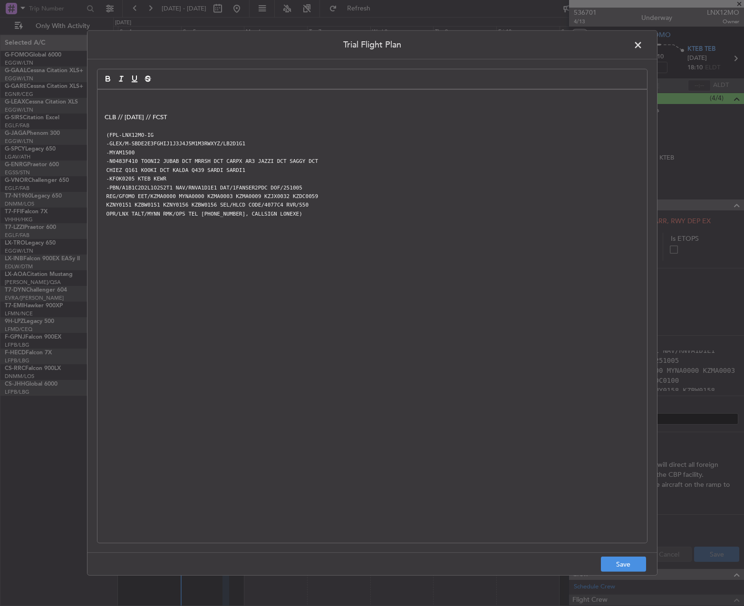
click at [117, 105] on p at bounding box center [372, 108] width 535 height 9
click at [120, 99] on p at bounding box center [372, 100] width 535 height 9
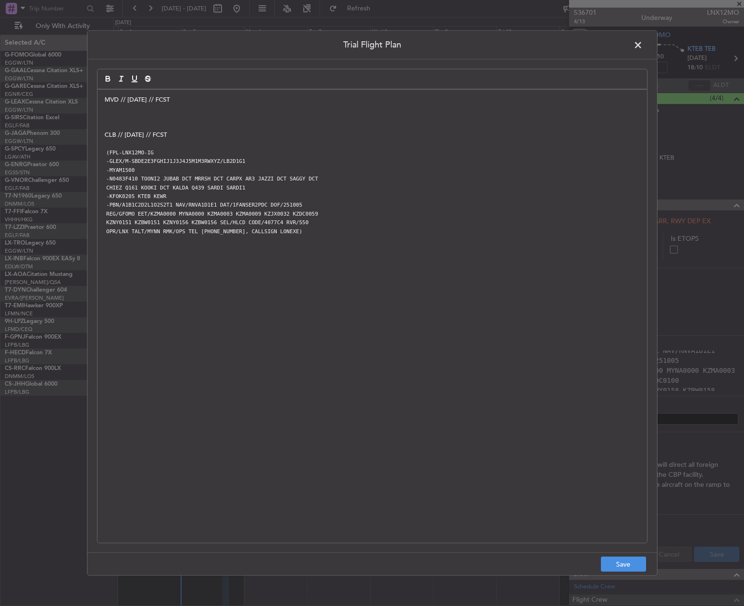
click at [165, 113] on p at bounding box center [372, 117] width 535 height 9
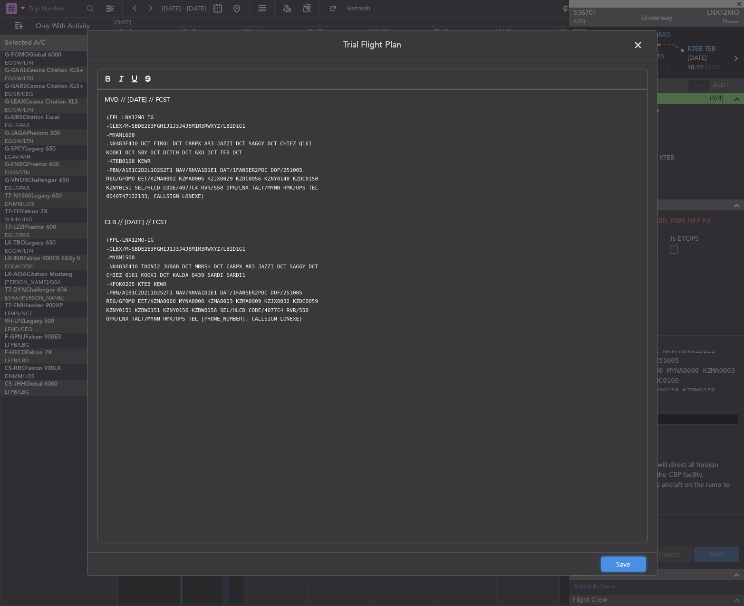
click at [622, 561] on button "Save" at bounding box center [623, 564] width 45 height 15
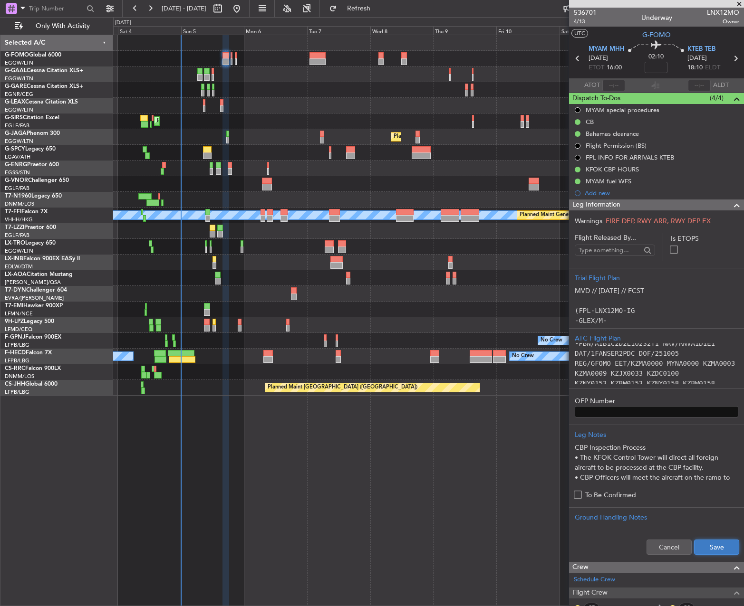
click at [713, 546] on button "Save" at bounding box center [716, 547] width 45 height 15
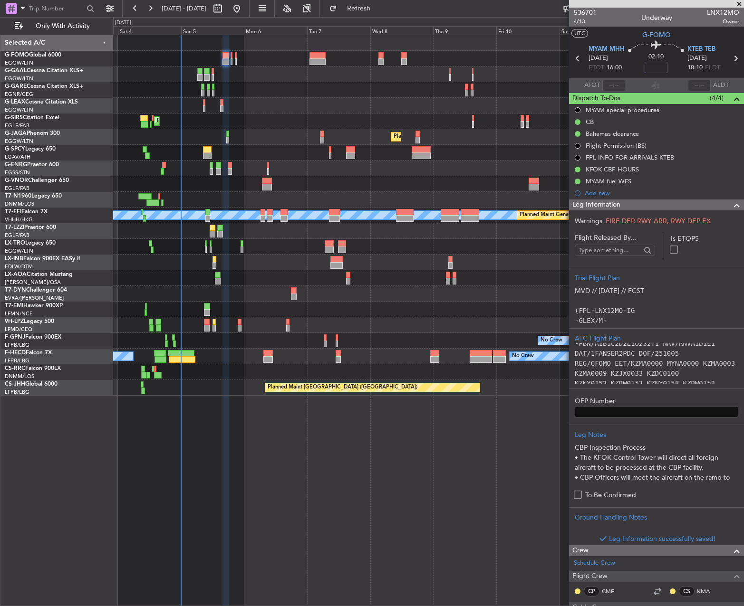
click at [649, 68] on input at bounding box center [655, 67] width 23 height 11
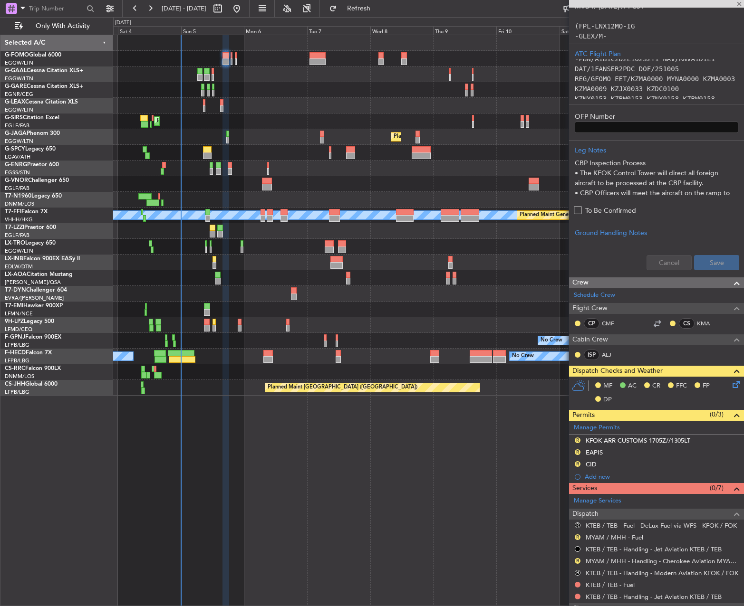
scroll to position [285, 0]
type input "-00:10"
click at [603, 467] on div "R CID" at bounding box center [656, 465] width 175 height 12
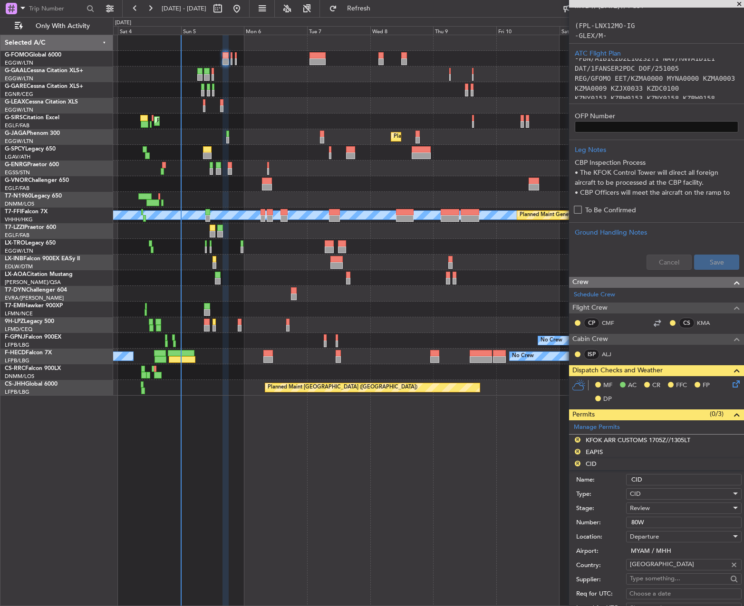
click at [659, 527] on input "80W" at bounding box center [683, 522] width 115 height 11
paste input "040"
type input "040"
click at [654, 509] on div "Review" at bounding box center [680, 508] width 101 height 14
drag, startPoint x: 661, startPoint y: 584, endPoint x: 665, endPoint y: 553, distance: 32.1
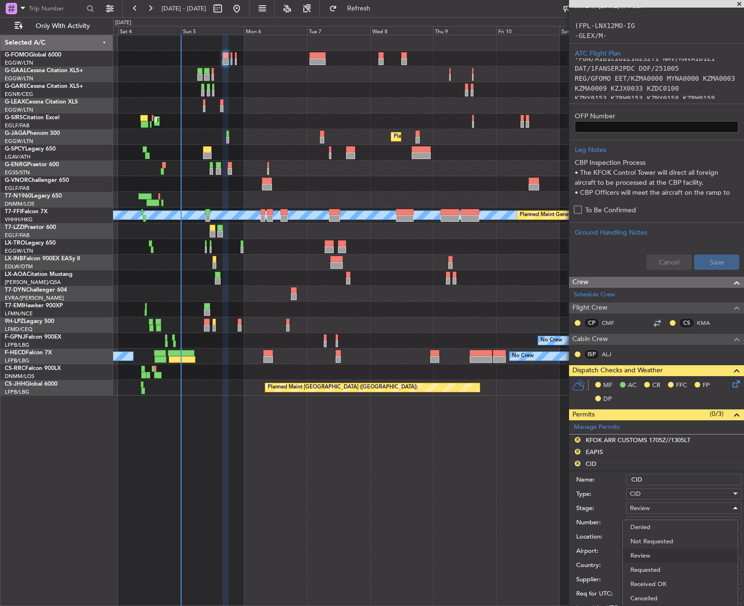
click at [661, 585] on span "Received OK" at bounding box center [680, 584] width 100 height 14
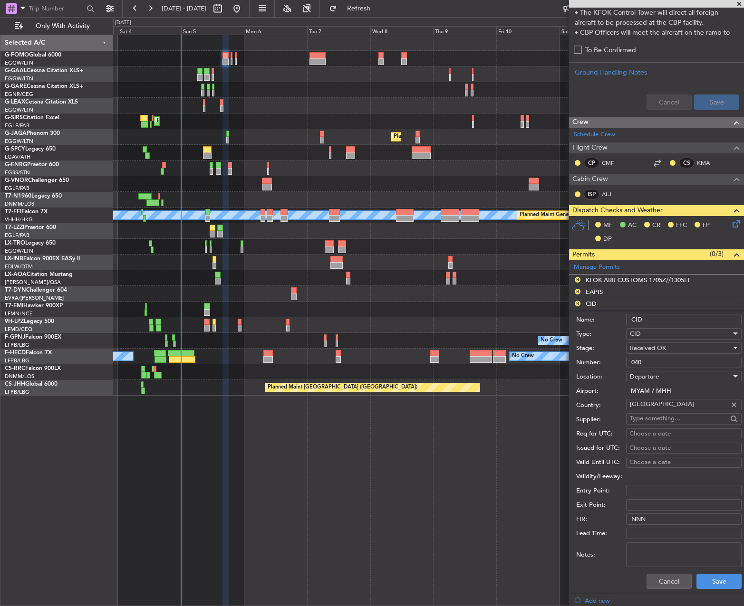
scroll to position [570, 0]
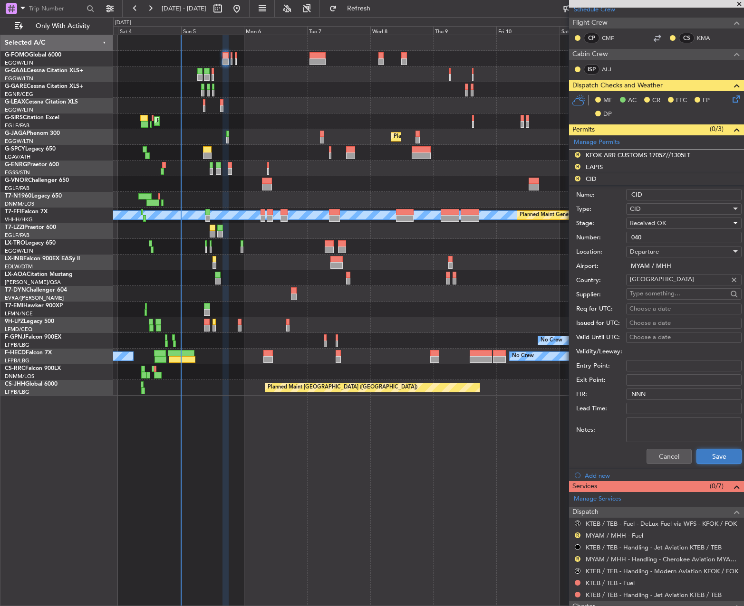
click at [722, 455] on button "Save" at bounding box center [718, 456] width 45 height 15
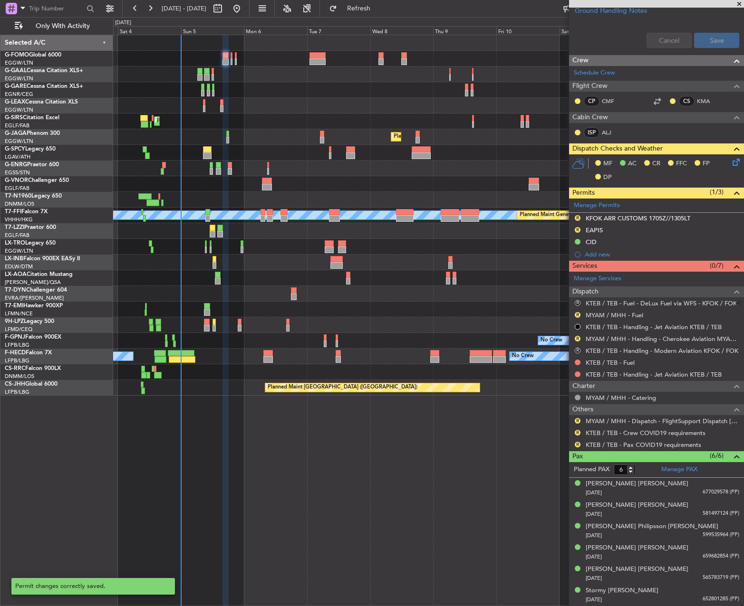
scroll to position [507, 0]
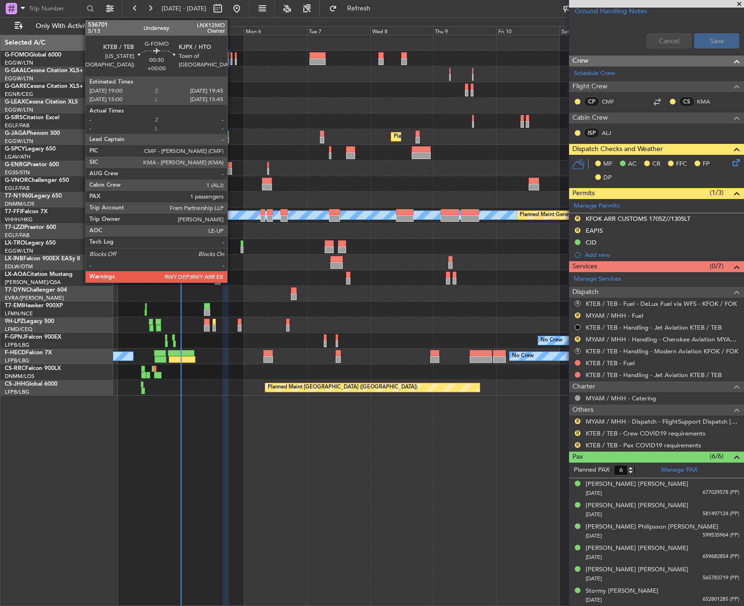
click at [231, 55] on div at bounding box center [231, 55] width 2 height 7
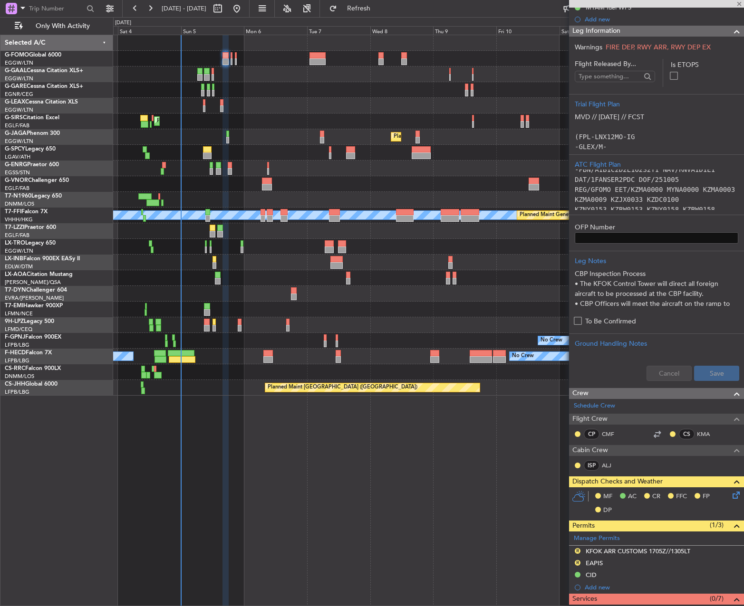
scroll to position [108, 0]
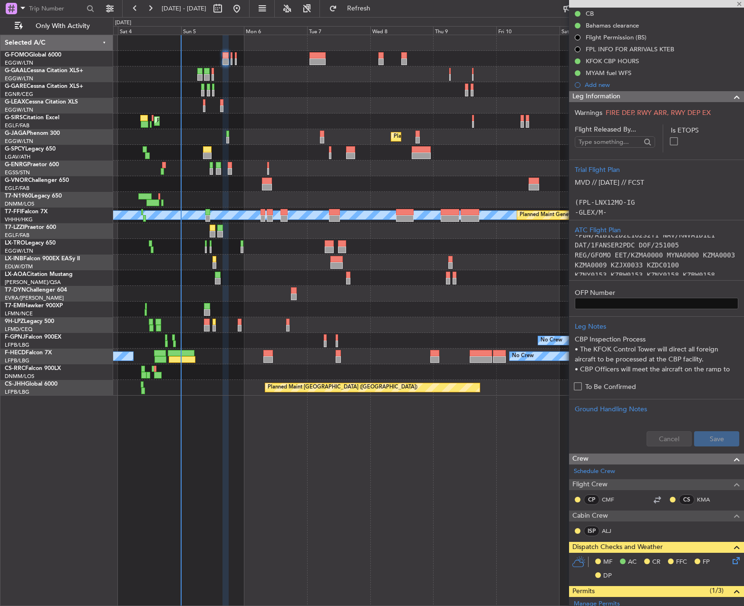
type input "1"
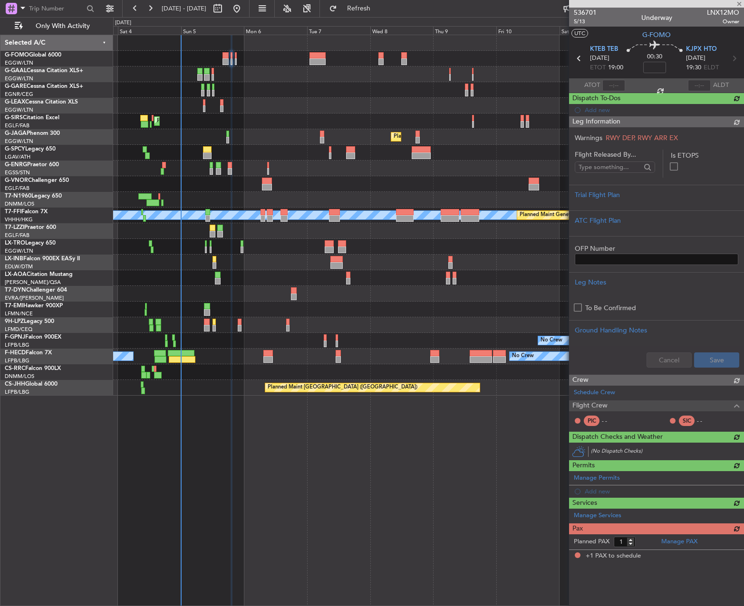
scroll to position [0, 0]
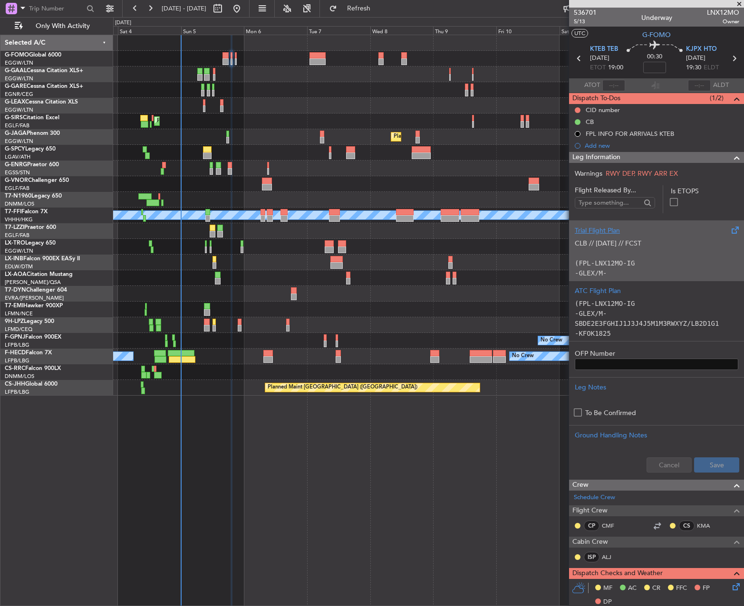
click at [603, 251] on p at bounding box center [655, 254] width 163 height 10
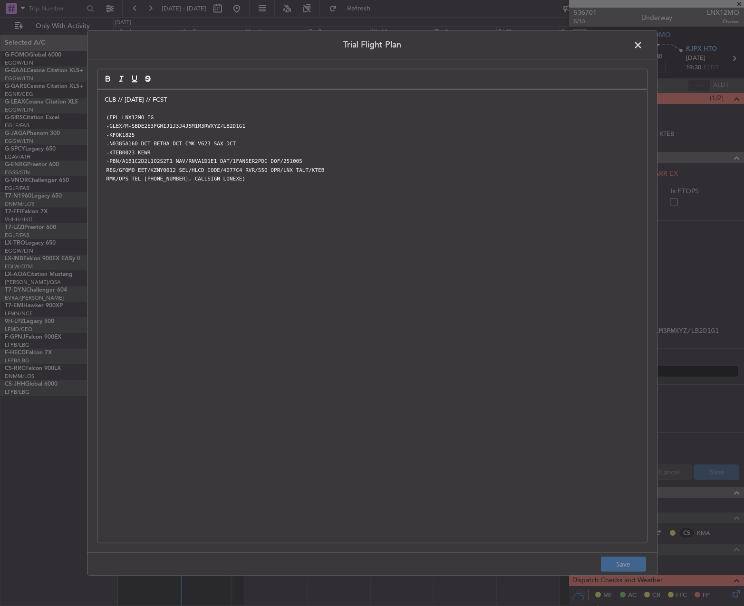
click at [98, 97] on div "CLB // 03OCT // FCST (FPL-LNX12MO-IG -GLEX/M-SBDE2E3FGHIJ1J3J4J5M1M3RWXYZ/LB2D1…" at bounding box center [371, 316] width 549 height 453
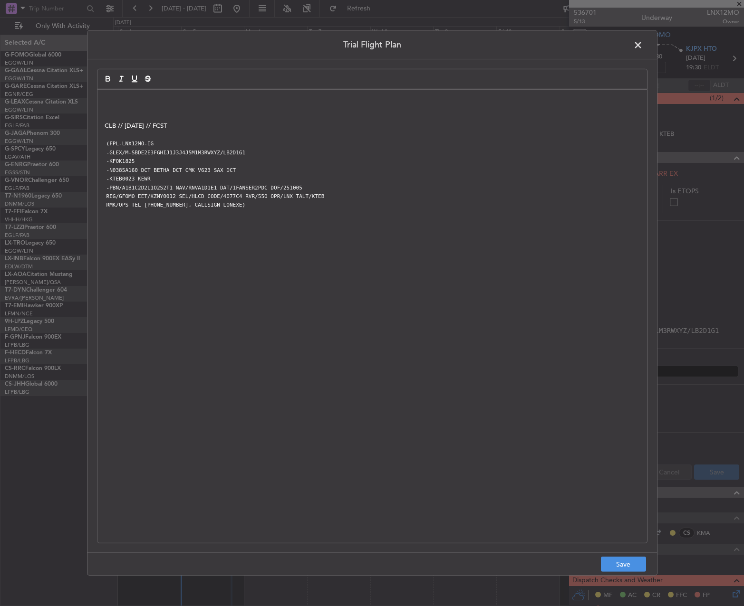
click at [110, 90] on div "CLB // 03OCT // FCST (FPL-LNX12MO-IG -GLEX/M-SBDE2E3FGHIJ1J3J4J5M1M3RWXYZ/LB2D1…" at bounding box center [371, 316] width 549 height 453
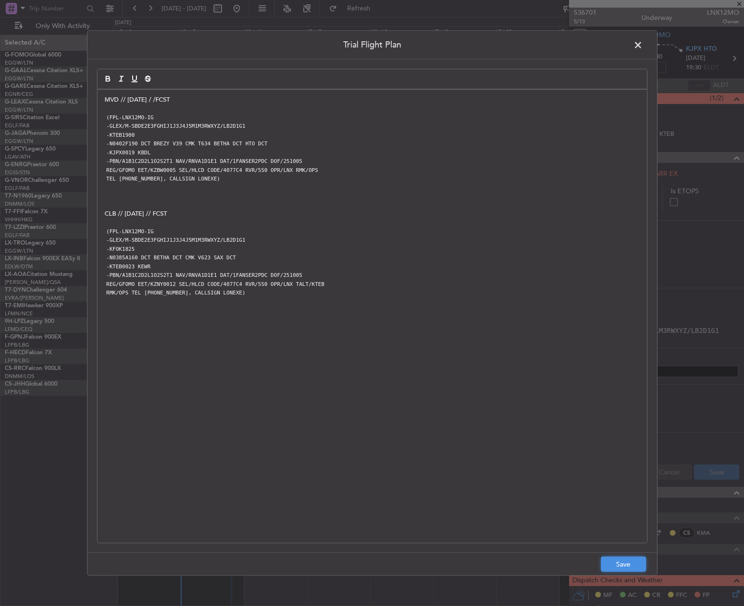
drag, startPoint x: 619, startPoint y: 566, endPoint x: 627, endPoint y: 549, distance: 19.3
click at [619, 566] on button "Save" at bounding box center [623, 564] width 45 height 15
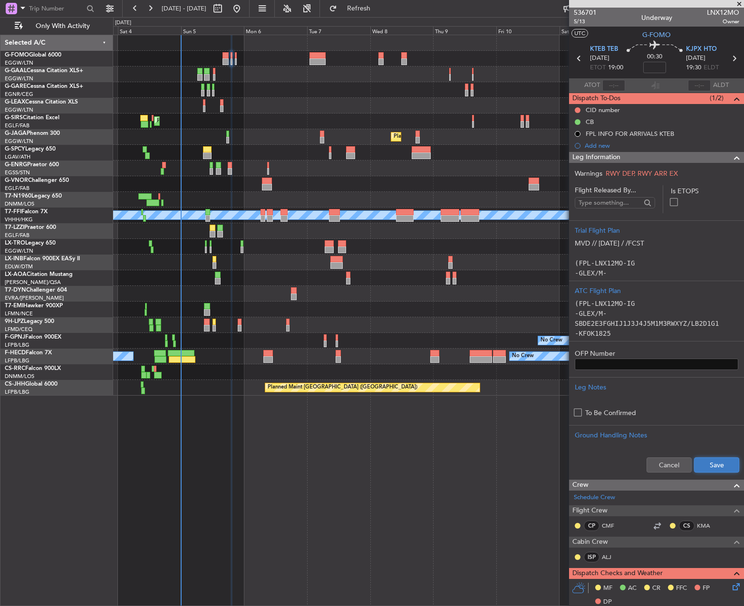
click at [712, 460] on button "Save" at bounding box center [716, 465] width 45 height 15
click at [649, 69] on input at bounding box center [654, 67] width 23 height 11
type input "-00:10"
click at [577, 109] on button at bounding box center [577, 110] width 6 height 6
click at [580, 153] on span "Completed" at bounding box center [581, 152] width 31 height 10
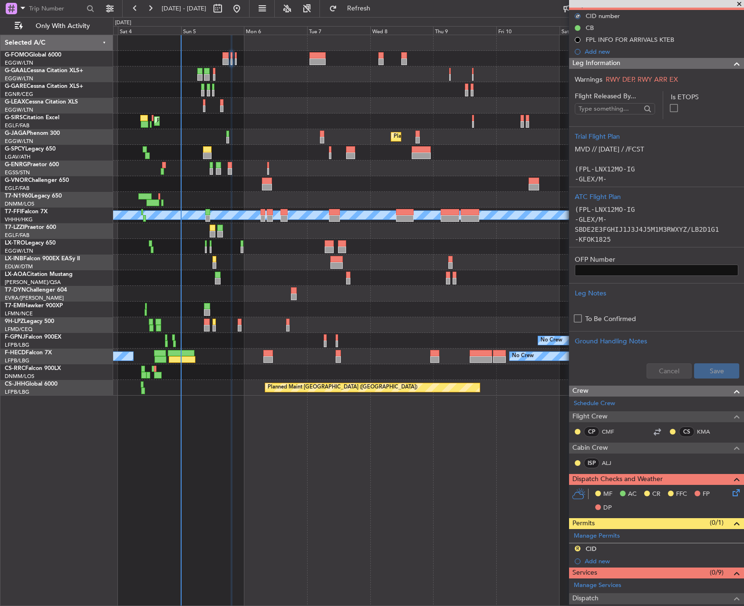
scroll to position [95, 0]
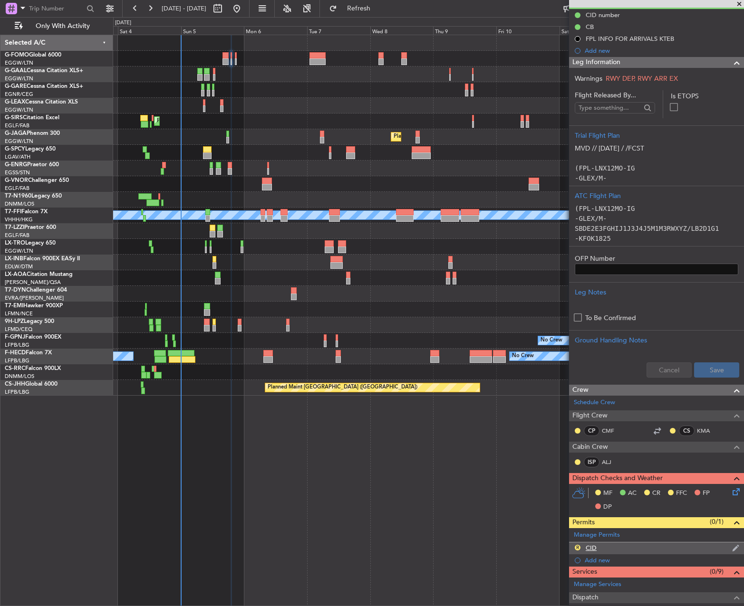
click at [592, 549] on div "CID" at bounding box center [590, 548] width 11 height 8
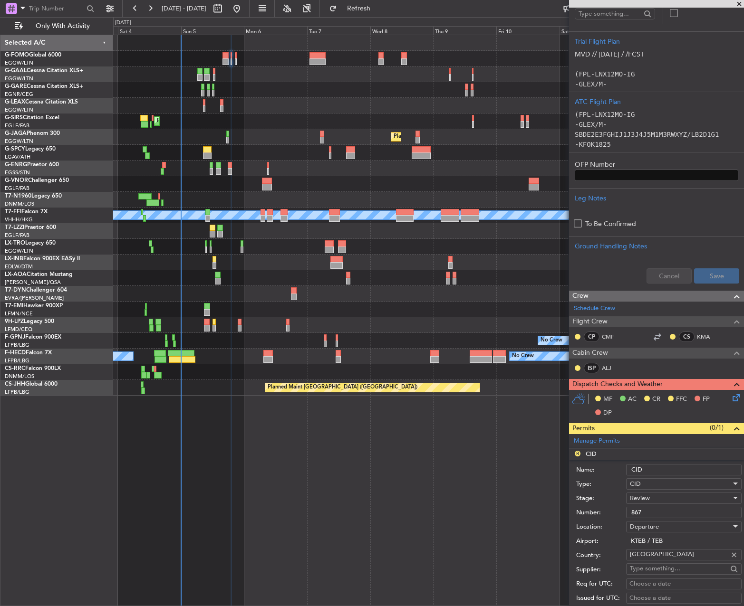
scroll to position [190, 0]
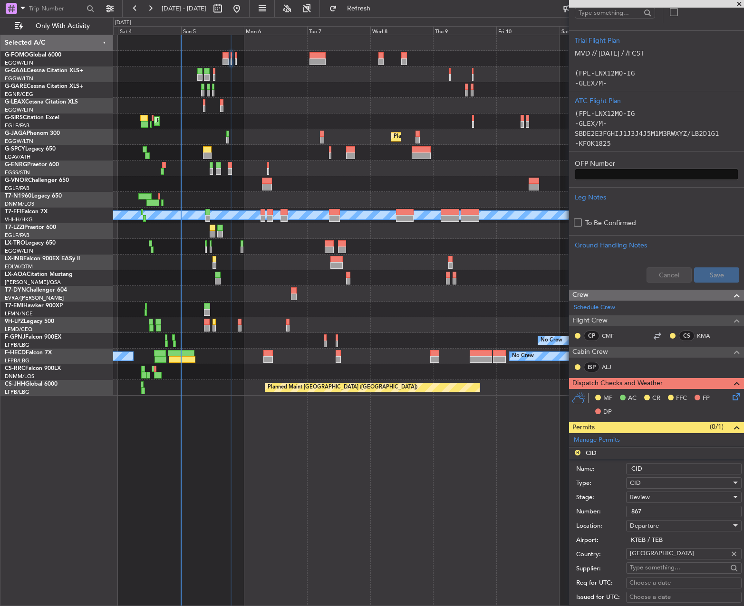
click at [653, 514] on input "867" at bounding box center [683, 511] width 115 height 11
paste input "678"
type input "678"
click at [657, 499] on div "Review" at bounding box center [680, 497] width 101 height 14
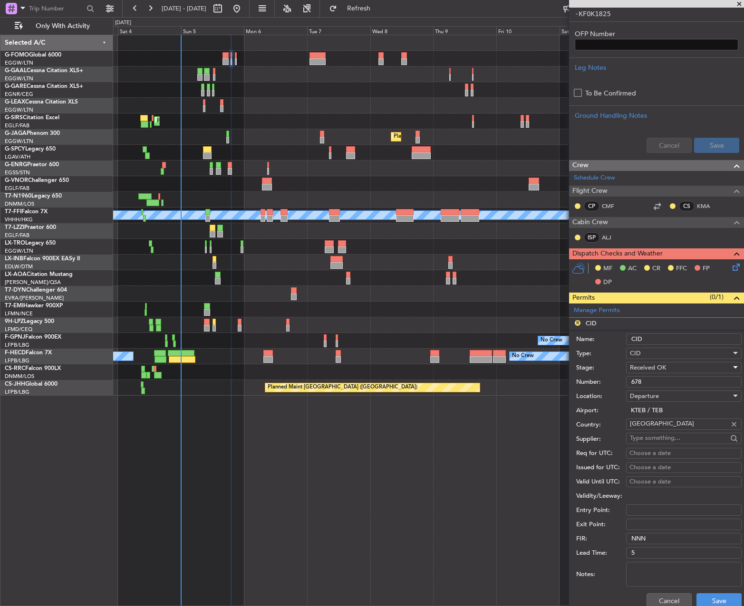
scroll to position [333, 0]
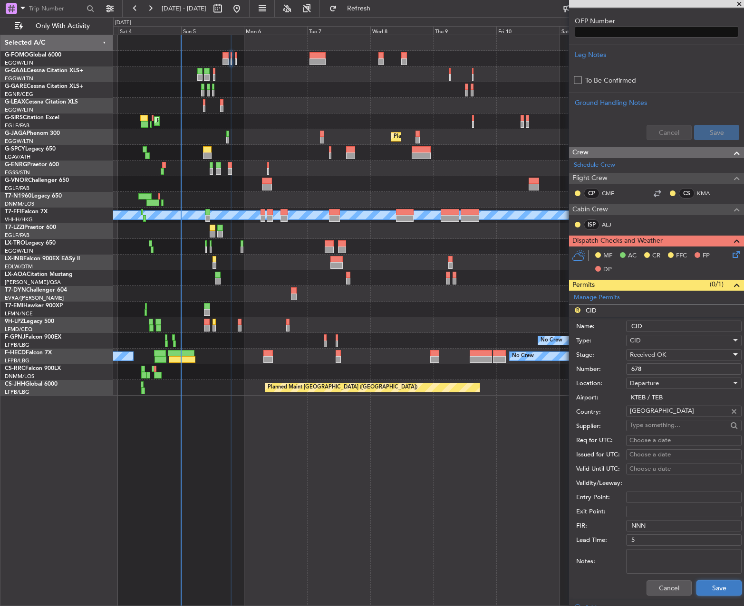
click at [702, 591] on button "Save" at bounding box center [718, 588] width 45 height 15
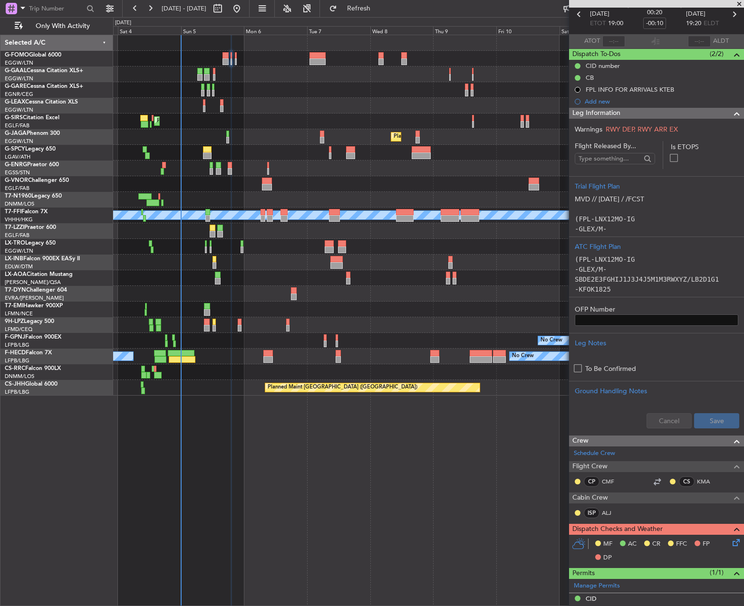
scroll to position [329, 0]
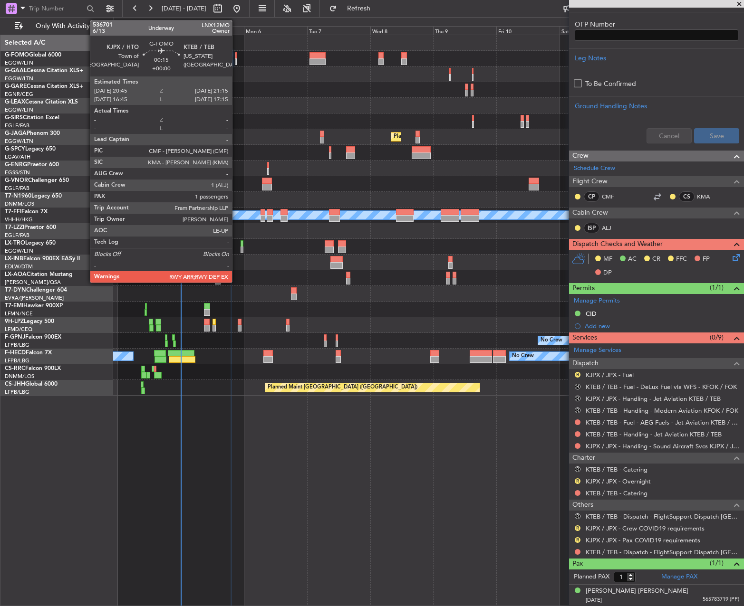
click at [236, 57] on div at bounding box center [235, 55] width 1 height 7
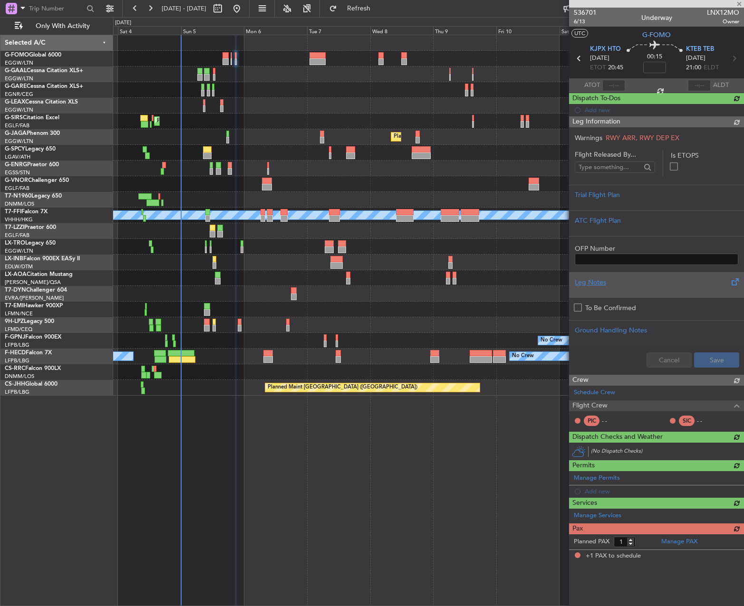
scroll to position [0, 0]
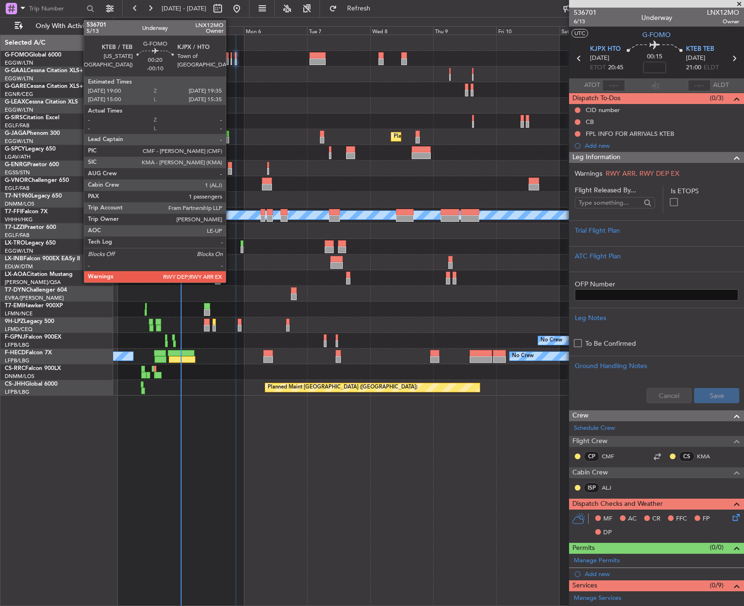
click at [230, 61] on div at bounding box center [231, 61] width 2 height 7
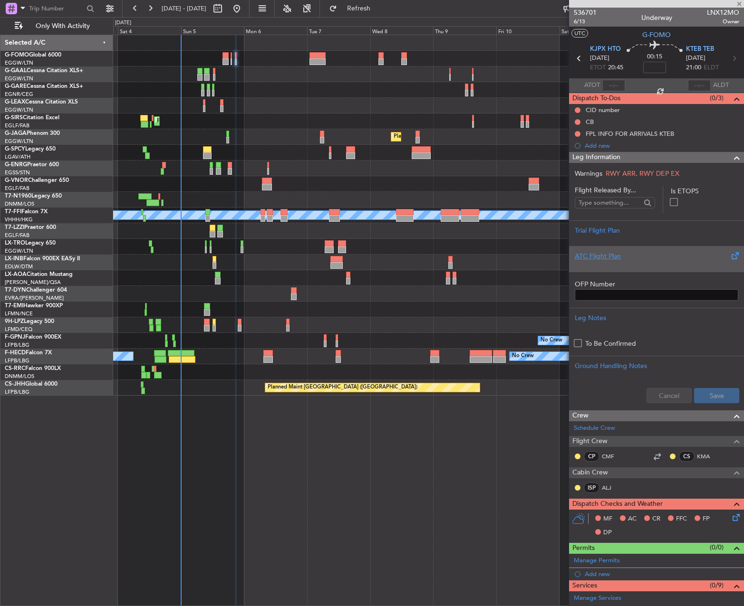
type input "-00:10"
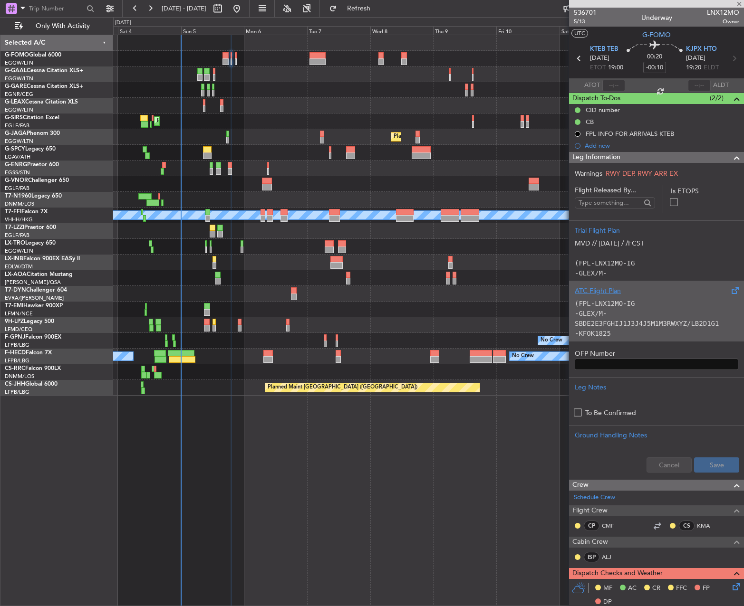
click at [613, 315] on p "-GLEX/M-SBDE2E3FGHIJ1J3J4J5M1M3RWXYZ/LB2D1G1" at bounding box center [655, 319] width 163 height 20
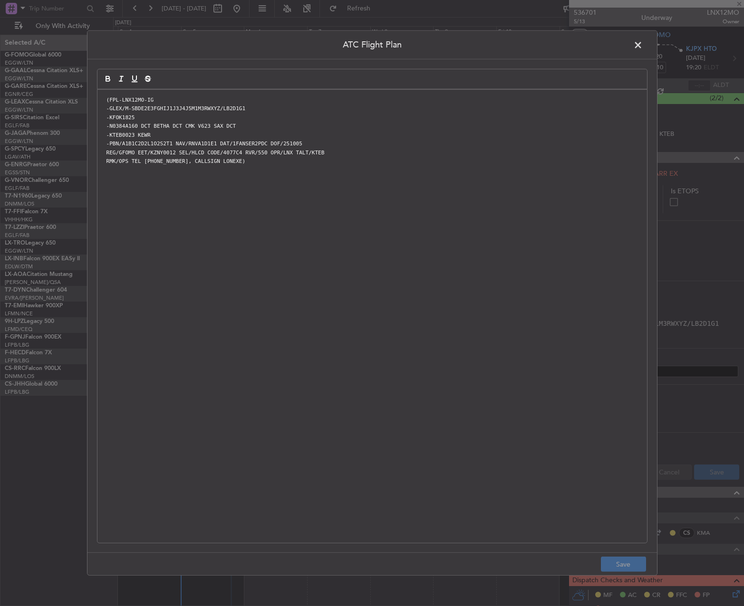
click at [384, 304] on div "(FPL-LNX12MO-IG -GLEX/M-SBDE2E3FGHIJ1J3J4J5M1M3RWXYZ/LB2D1G1 -KFOK1825 -N0384A1…" at bounding box center [371, 316] width 549 height 453
click at [609, 557] on button "Save" at bounding box center [623, 564] width 45 height 15
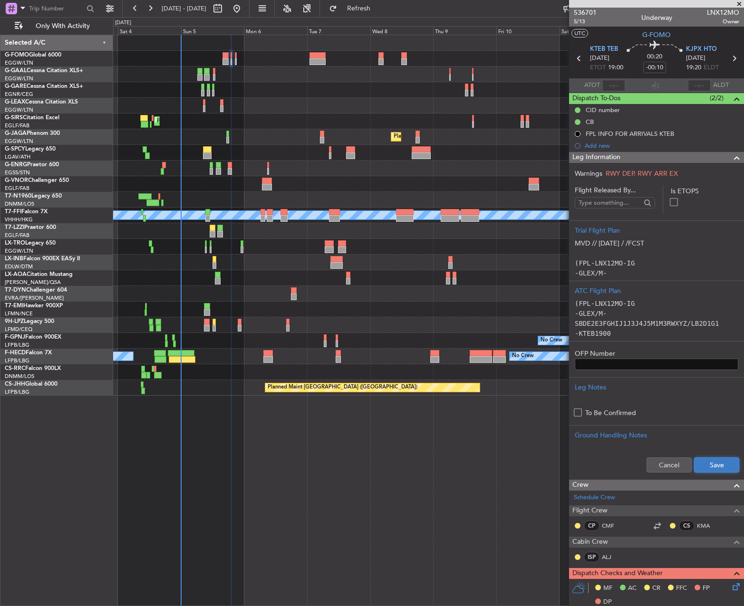
click at [712, 466] on button "Save" at bounding box center [716, 465] width 45 height 15
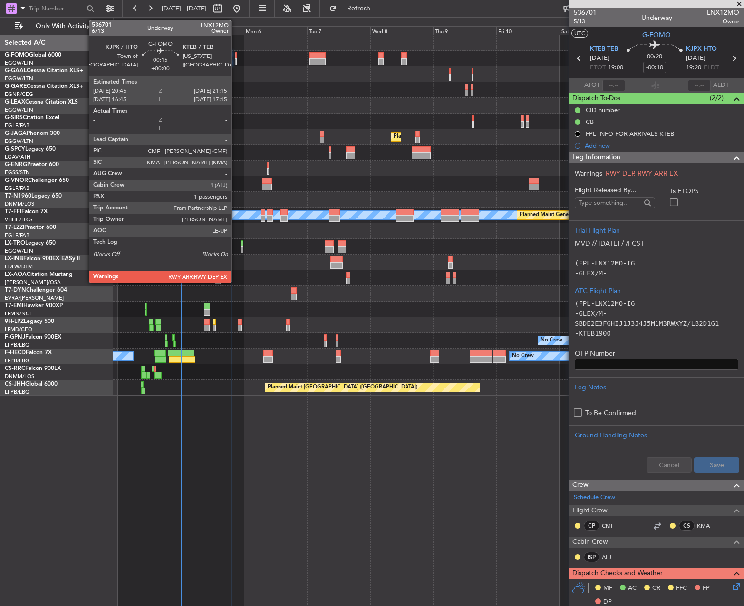
click at [235, 58] on div at bounding box center [235, 61] width 1 height 7
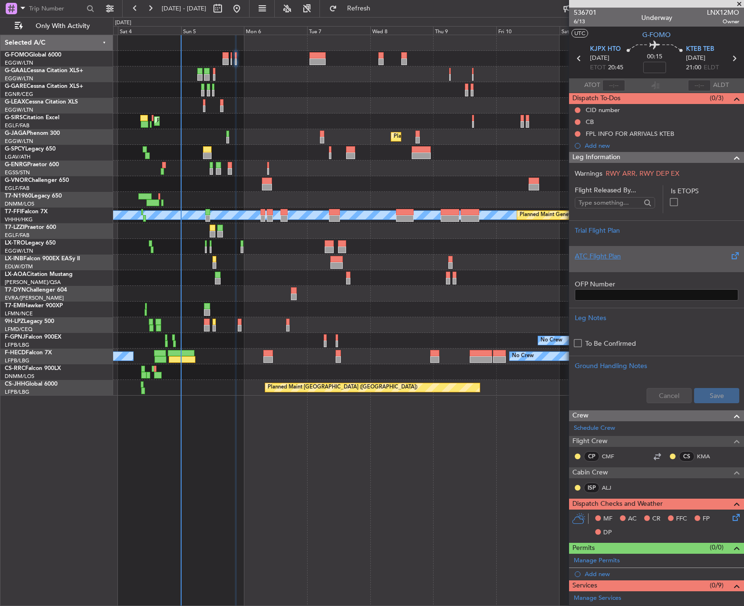
click at [636, 260] on div "ATC Flight Plan" at bounding box center [655, 256] width 163 height 10
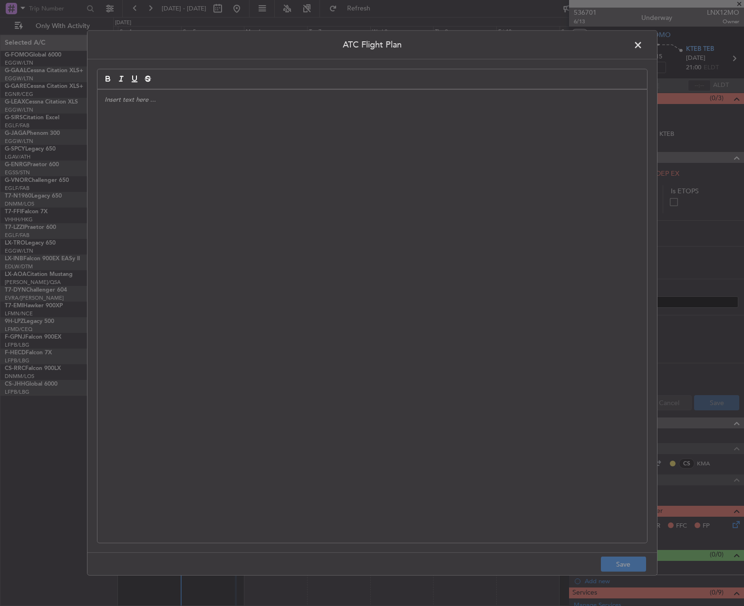
click at [167, 159] on div at bounding box center [371, 316] width 549 height 453
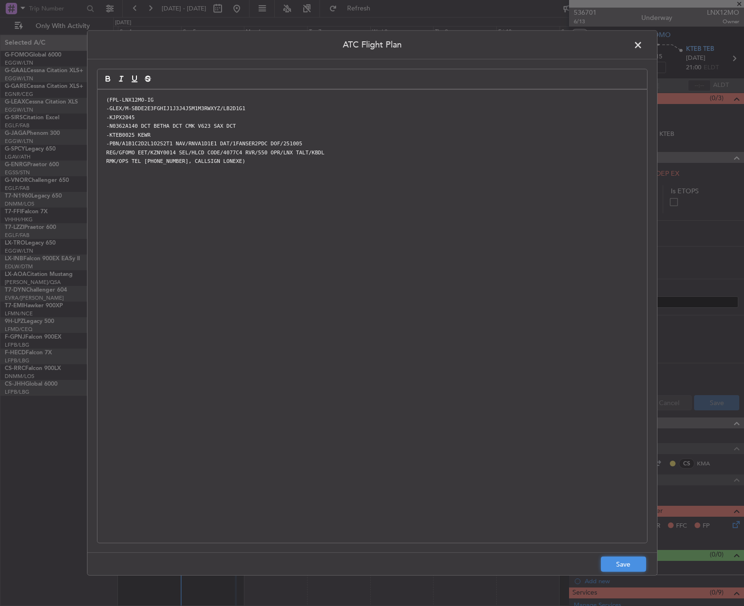
click at [622, 566] on button "Save" at bounding box center [623, 564] width 45 height 15
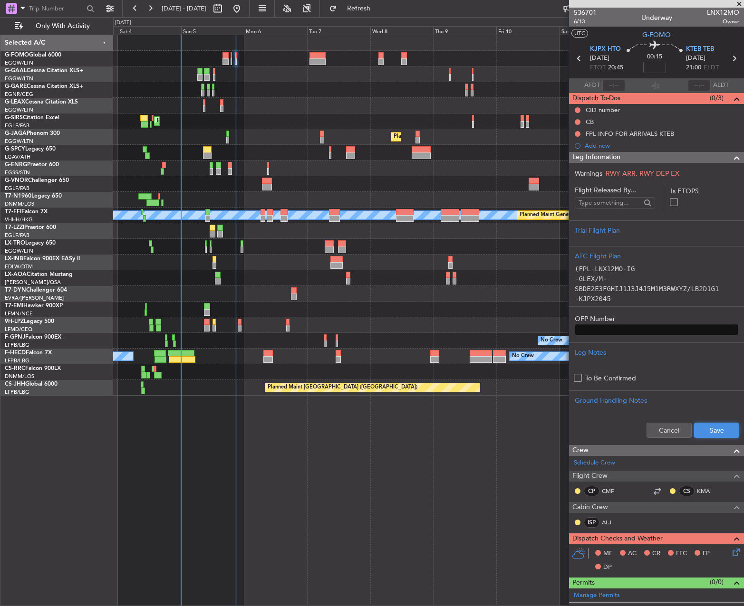
click at [721, 429] on button "Save" at bounding box center [716, 430] width 45 height 15
click at [649, 65] on mat-tooltip-component "Flight Time" at bounding box center [652, 74] width 44 height 25
click at [654, 64] on input at bounding box center [654, 67] width 23 height 11
type input "+00:10"
click at [577, 109] on button at bounding box center [577, 110] width 6 height 6
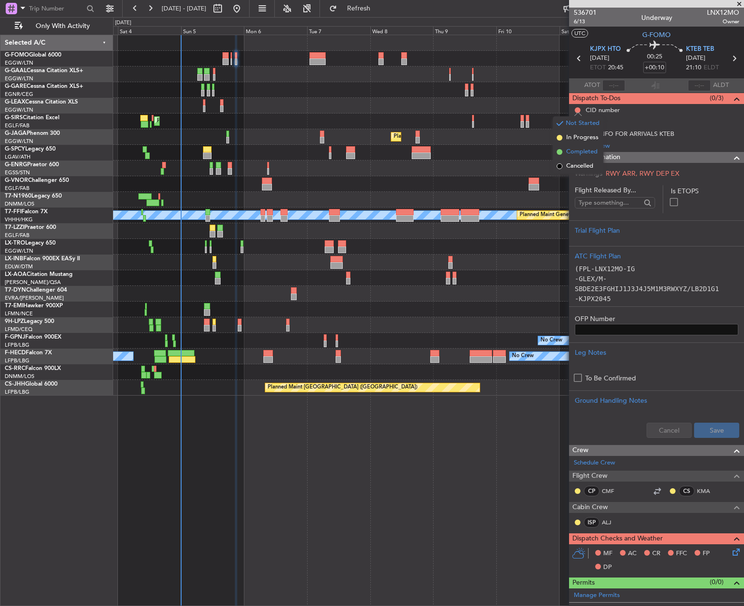
click at [584, 155] on span "Completed" at bounding box center [581, 152] width 31 height 10
click at [576, 120] on button at bounding box center [577, 122] width 6 height 6
click at [575, 164] on span "Completed" at bounding box center [581, 164] width 31 height 10
click at [576, 134] on button at bounding box center [577, 134] width 6 height 6
click at [569, 189] on span "Cancelled" at bounding box center [579, 190] width 27 height 10
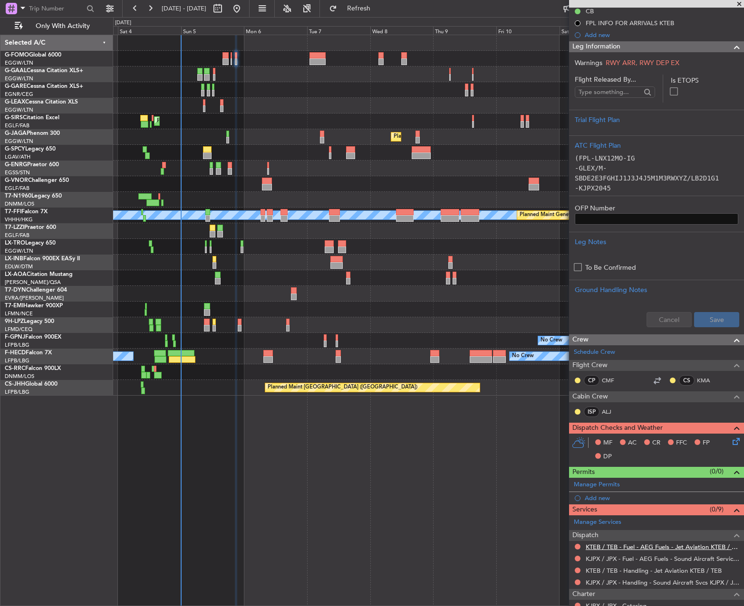
scroll to position [143, 0]
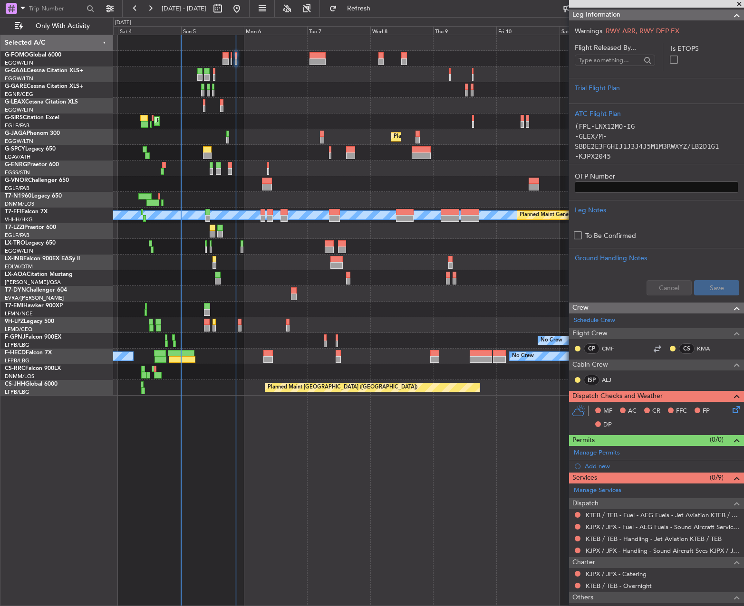
click at [730, 411] on icon at bounding box center [734, 408] width 8 height 8
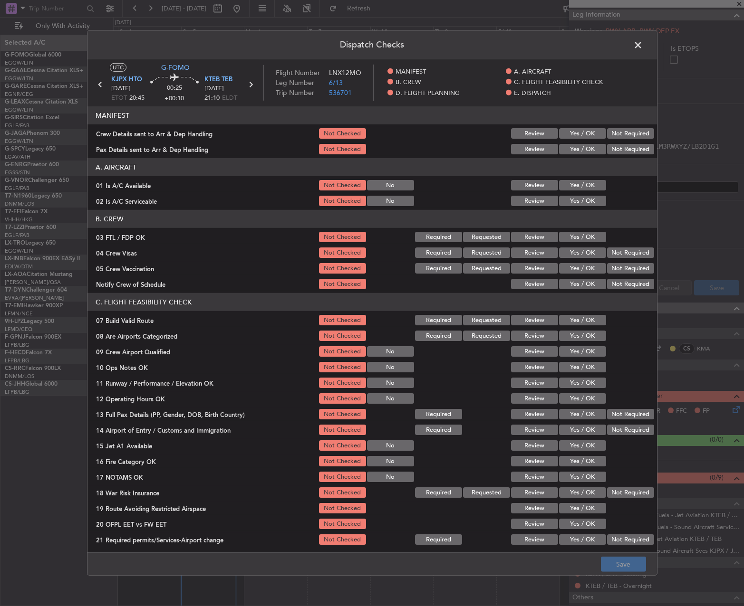
click at [564, 182] on button "Yes / OK" at bounding box center [582, 185] width 47 height 10
drag, startPoint x: 564, startPoint y: 192, endPoint x: 577, endPoint y: 209, distance: 21.6
click at [564, 194] on section "A. AIRCRAFT 01 Is A/C Available Not Checked No Review Yes / OK 02 Is A/C Servic…" at bounding box center [371, 182] width 569 height 49
click at [570, 200] on button "Yes / OK" at bounding box center [582, 201] width 47 height 10
drag, startPoint x: 566, startPoint y: 317, endPoint x: 571, endPoint y: 375, distance: 57.7
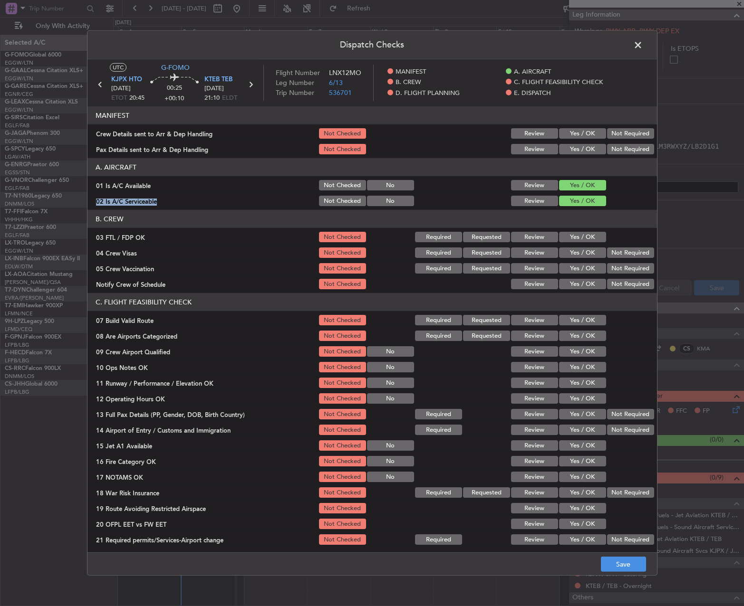
click at [566, 321] on button "Yes / OK" at bounding box center [582, 320] width 47 height 10
click at [572, 376] on div "Yes / OK" at bounding box center [581, 382] width 48 height 13
drag, startPoint x: 570, startPoint y: 366, endPoint x: 570, endPoint y: 382, distance: 15.7
click at [570, 369] on button "Yes / OK" at bounding box center [582, 367] width 47 height 10
click at [570, 382] on button "Yes / OK" at bounding box center [582, 383] width 47 height 10
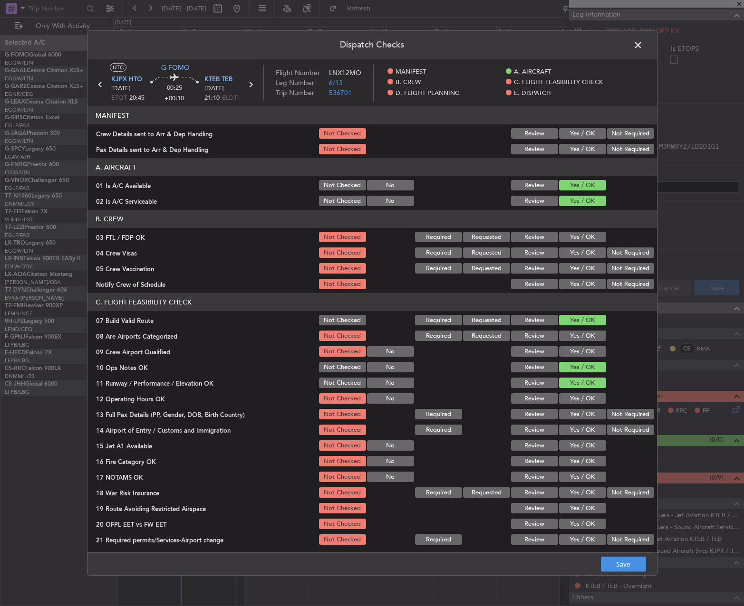
click at [571, 396] on button "Yes / OK" at bounding box center [582, 398] width 47 height 10
drag, startPoint x: 570, startPoint y: 409, endPoint x: 570, endPoint y: 419, distance: 10.5
click at [570, 413] on div "Yes / OK" at bounding box center [581, 414] width 48 height 13
click at [571, 411] on button "Yes / OK" at bounding box center [582, 414] width 47 height 10
click at [567, 424] on div "Yes / OK" at bounding box center [581, 429] width 48 height 13
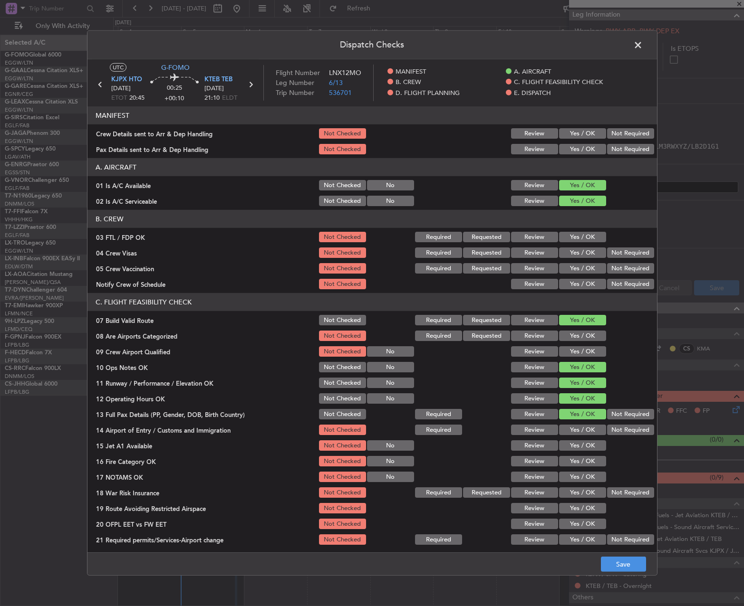
click at [568, 430] on button "Yes / OK" at bounding box center [582, 430] width 47 height 10
click at [569, 443] on button "Yes / OK" at bounding box center [582, 445] width 47 height 10
click at [570, 460] on button "Yes / OK" at bounding box center [582, 461] width 47 height 10
drag, startPoint x: 571, startPoint y: 473, endPoint x: 586, endPoint y: 487, distance: 19.9
click at [572, 474] on button "Yes / OK" at bounding box center [582, 477] width 47 height 10
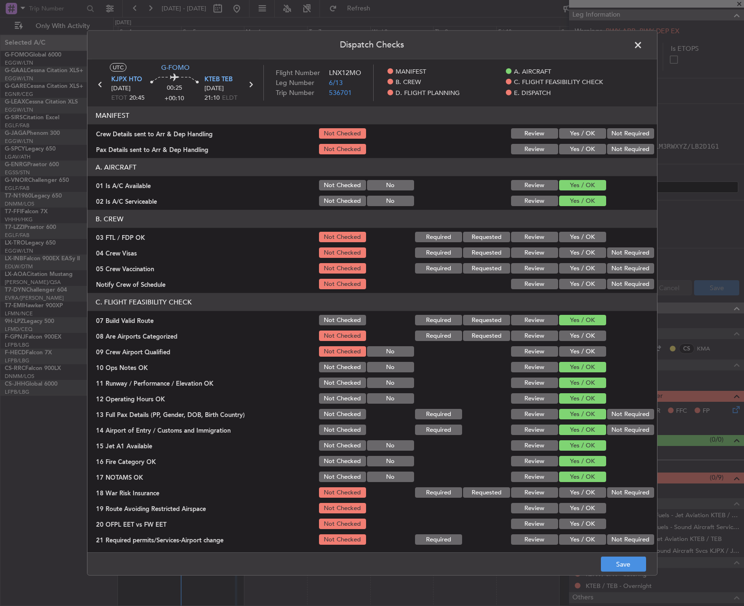
drag, startPoint x: 619, startPoint y: 499, endPoint x: 613, endPoint y: 499, distance: 5.7
click at [618, 499] on div "Not Required" at bounding box center [629, 492] width 48 height 13
click at [622, 489] on button "Not Required" at bounding box center [630, 493] width 47 height 10
drag, startPoint x: 590, startPoint y: 508, endPoint x: 586, endPoint y: 517, distance: 10.2
click at [590, 508] on button "Yes / OK" at bounding box center [582, 508] width 47 height 10
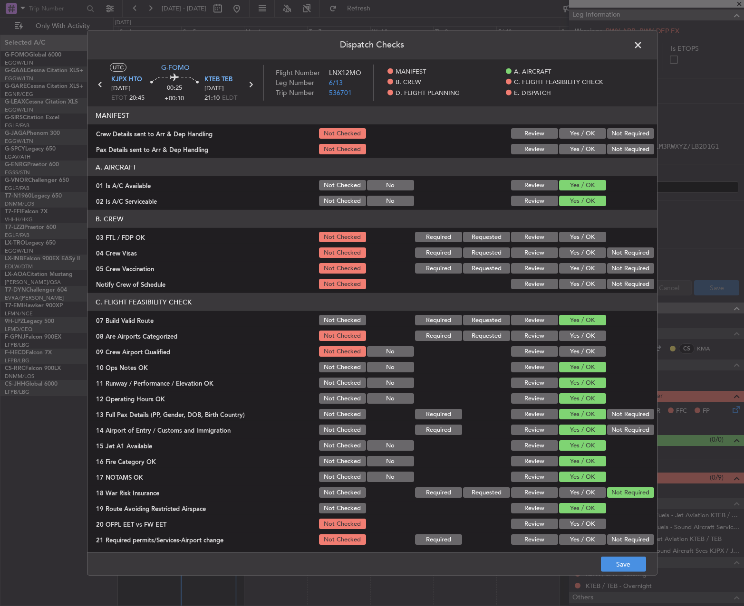
click at [585, 526] on button "Yes / OK" at bounding box center [582, 524] width 47 height 10
click at [583, 536] on button "Yes / OK" at bounding box center [582, 540] width 47 height 10
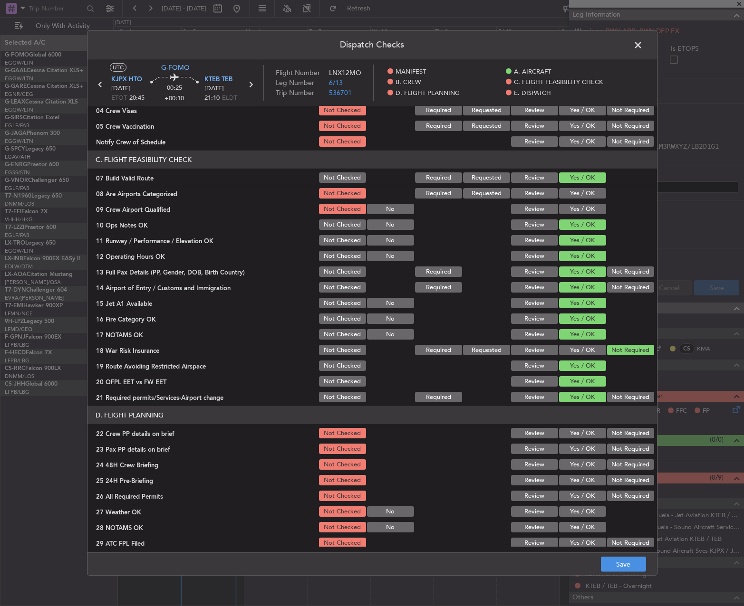
drag, startPoint x: 581, startPoint y: 437, endPoint x: 579, endPoint y: 429, distance: 8.8
click at [581, 436] on button "Yes / OK" at bounding box center [582, 433] width 47 height 10
click at [579, 429] on button "Yes / OK" at bounding box center [582, 433] width 47 height 10
drag, startPoint x: 577, startPoint y: 449, endPoint x: 578, endPoint y: 460, distance: 11.4
click at [577, 450] on button "Yes / OK" at bounding box center [582, 449] width 47 height 10
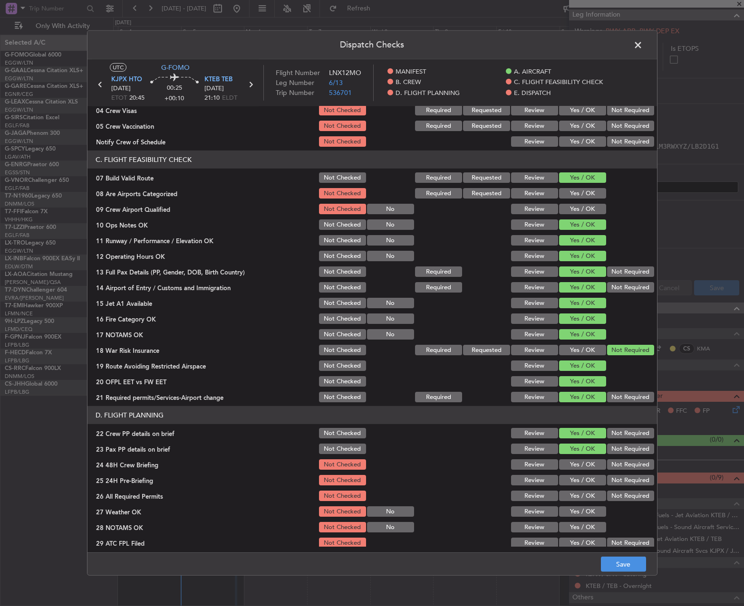
click at [578, 464] on button "Yes / OK" at bounding box center [582, 465] width 47 height 10
drag, startPoint x: 578, startPoint y: 483, endPoint x: 577, endPoint y: 497, distance: 13.4
click at [578, 485] on button "Yes / OK" at bounding box center [582, 480] width 47 height 10
drag, startPoint x: 577, startPoint y: 497, endPoint x: 578, endPoint y: 506, distance: 9.1
click at [577, 498] on button "Yes / OK" at bounding box center [582, 496] width 47 height 10
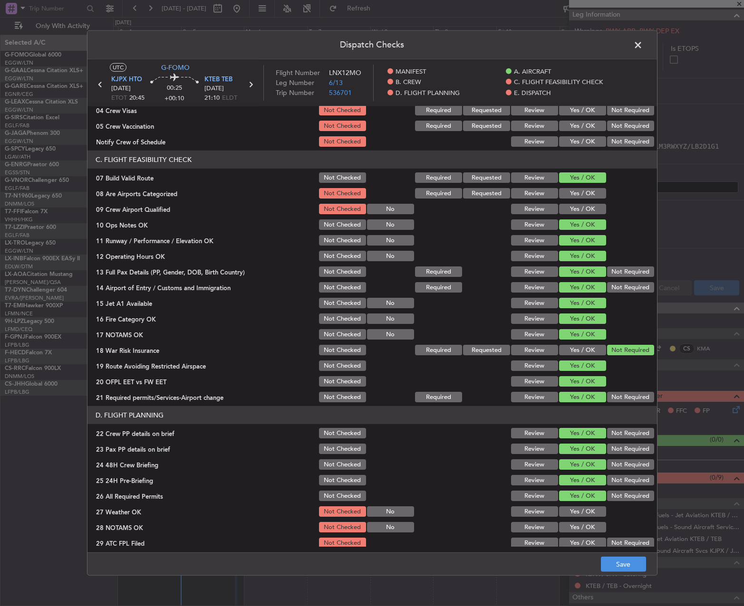
drag, startPoint x: 578, startPoint y: 509, endPoint x: 578, endPoint y: 515, distance: 5.7
click at [578, 510] on button "Yes / OK" at bounding box center [582, 512] width 47 height 10
click at [576, 527] on button "Yes / OK" at bounding box center [582, 527] width 47 height 10
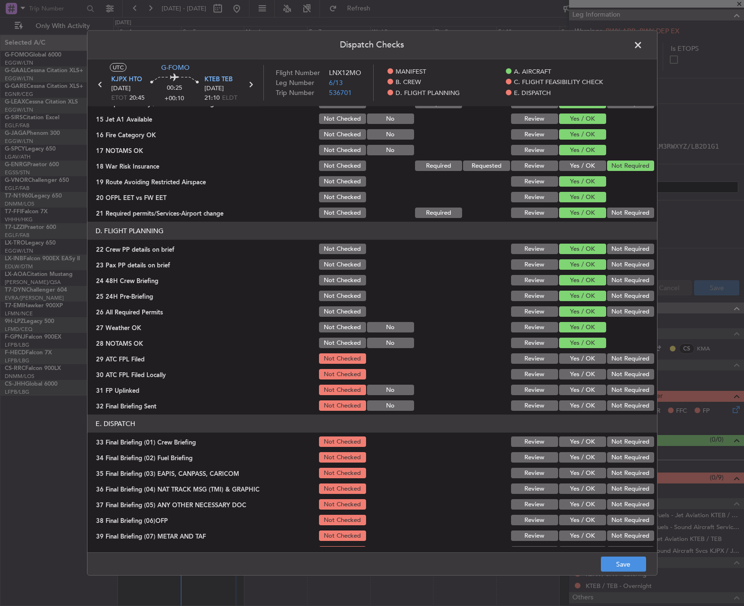
scroll to position [333, 0]
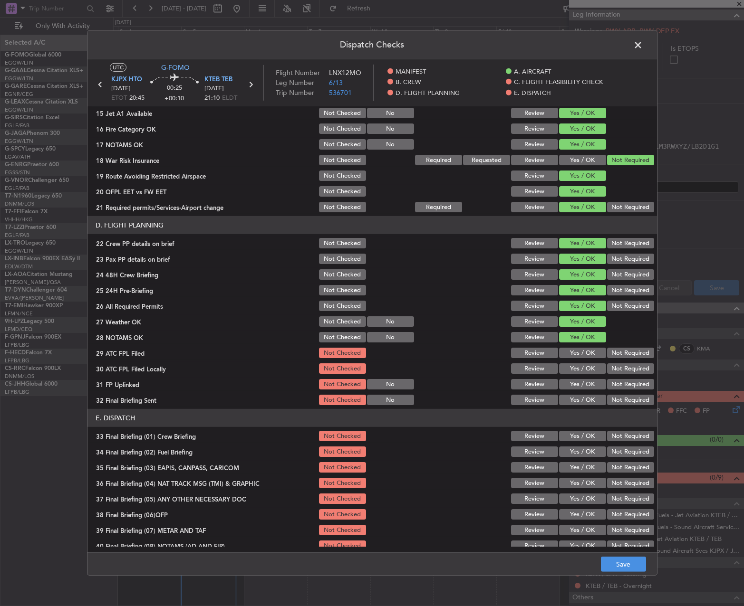
click at [583, 353] on button "Yes / OK" at bounding box center [582, 353] width 47 height 10
drag, startPoint x: 581, startPoint y: 367, endPoint x: 603, endPoint y: 368, distance: 22.4
click at [582, 367] on button "Yes / OK" at bounding box center [582, 369] width 47 height 10
click at [619, 371] on button "Not Required" at bounding box center [630, 369] width 47 height 10
click at [590, 385] on button "Yes / OK" at bounding box center [582, 384] width 47 height 10
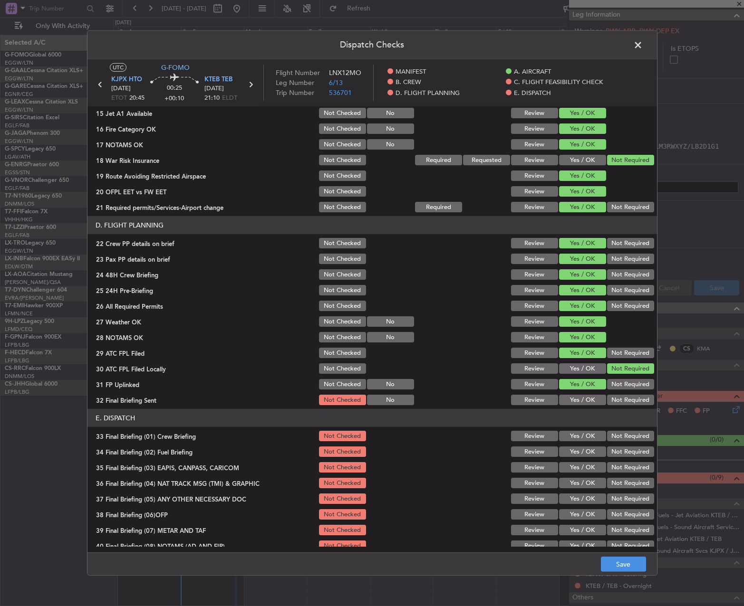
click at [613, 395] on div "Not Required" at bounding box center [629, 399] width 48 height 13
click at [613, 399] on button "Not Required" at bounding box center [630, 400] width 47 height 10
click at [577, 437] on button "Yes / OK" at bounding box center [582, 436] width 47 height 10
click at [573, 454] on button "Yes / OK" at bounding box center [582, 452] width 47 height 10
drag, startPoint x: 614, startPoint y: 466, endPoint x: 613, endPoint y: 479, distance: 13.3
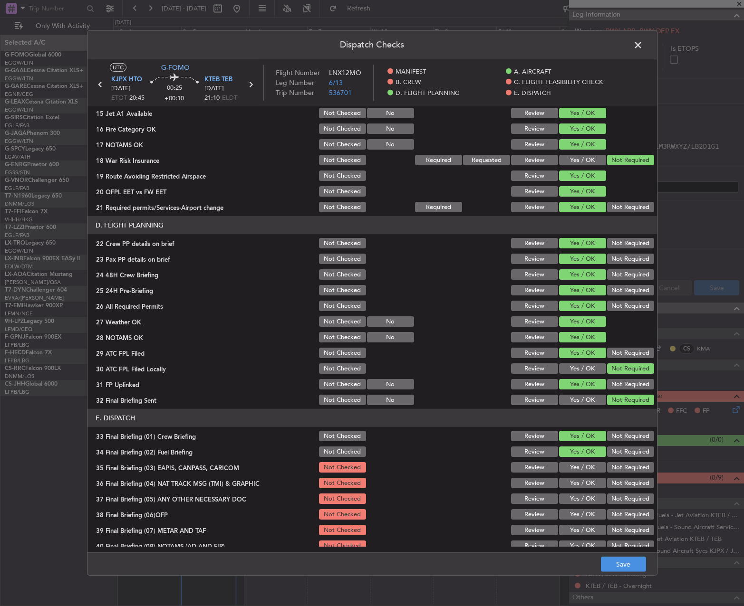
click at [614, 466] on button "Not Required" at bounding box center [630, 467] width 47 height 10
drag, startPoint x: 613, startPoint y: 479, endPoint x: 614, endPoint y: 485, distance: 5.3
click at [613, 480] on button "Not Required" at bounding box center [630, 483] width 47 height 10
click at [615, 495] on button "Not Required" at bounding box center [630, 499] width 47 height 10
drag, startPoint x: 583, startPoint y: 512, endPoint x: 579, endPoint y: 518, distance: 6.9
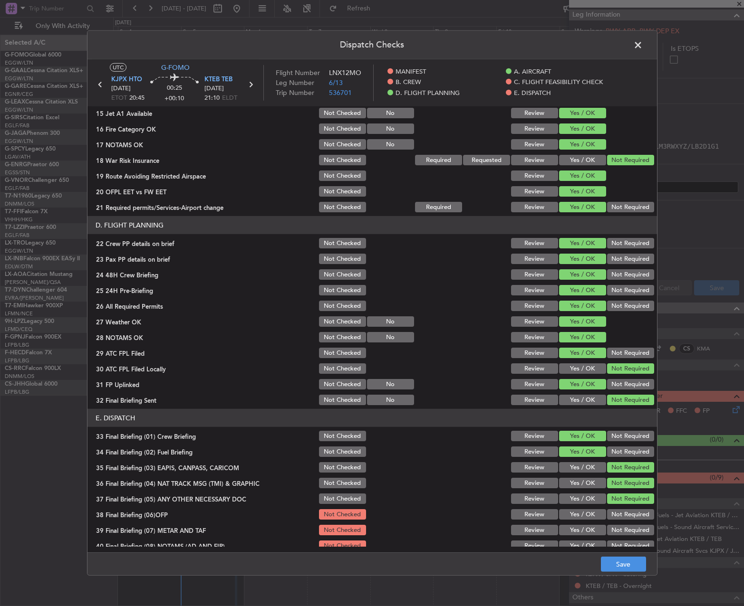
click at [582, 512] on button "Yes / OK" at bounding box center [582, 514] width 47 height 10
click at [576, 529] on button "Yes / OK" at bounding box center [582, 530] width 47 height 10
click at [576, 547] on main "UTC G-FOMO KJPX HTO 05/10/2025 ETOT 20:45 00:25 +00:10 KTEB TEB 05/10/2025 21:1…" at bounding box center [371, 307] width 569 height 497
click at [576, 544] on button "Yes / OK" at bounding box center [582, 546] width 47 height 10
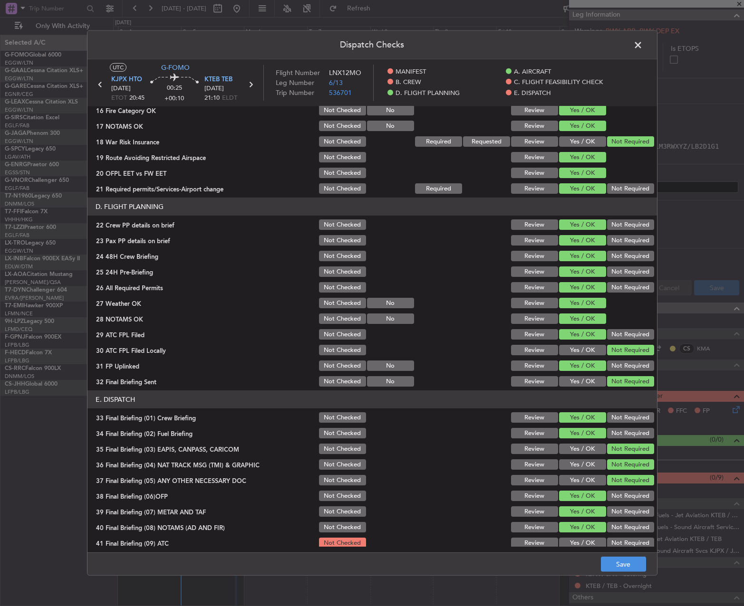
scroll to position [403, 0]
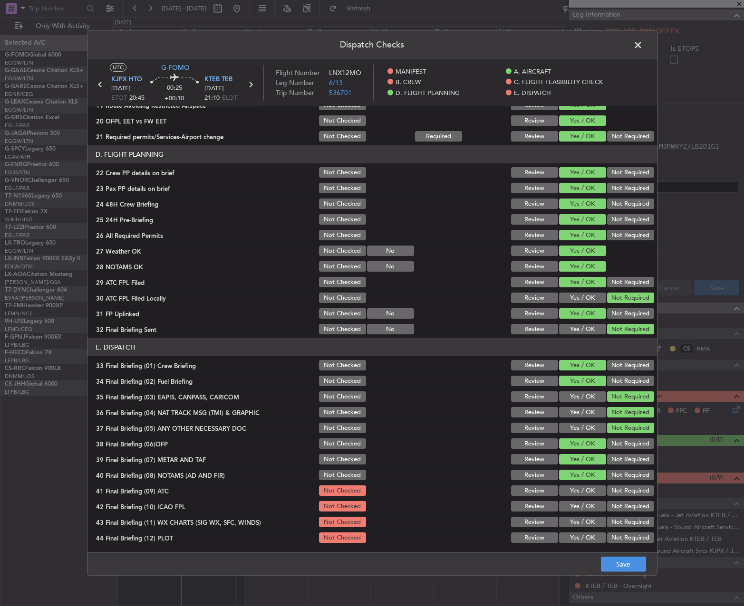
click at [576, 497] on div "Yes / OK" at bounding box center [581, 490] width 48 height 13
click at [574, 492] on button "Yes / OK" at bounding box center [582, 491] width 47 height 10
click at [575, 510] on button "Yes / OK" at bounding box center [582, 506] width 47 height 10
click at [576, 526] on button "Yes / OK" at bounding box center [582, 522] width 47 height 10
click at [585, 537] on button "Yes / OK" at bounding box center [582, 538] width 47 height 10
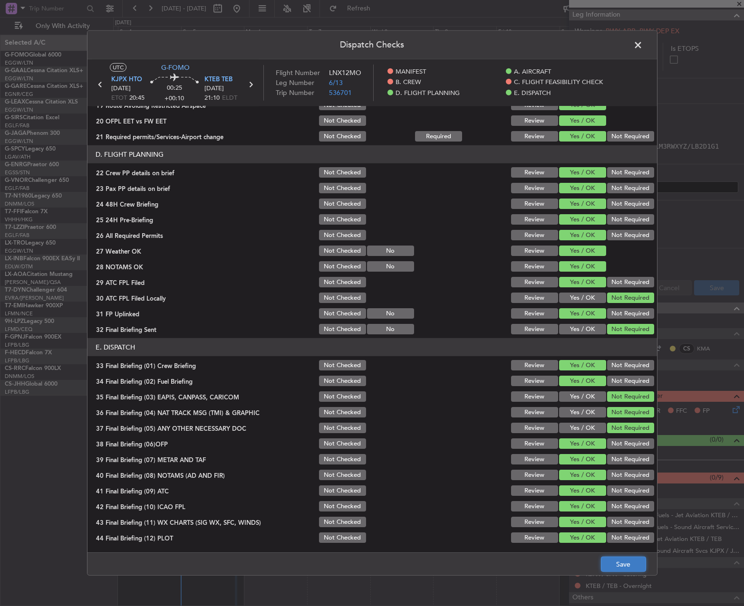
click at [618, 563] on button "Save" at bounding box center [623, 564] width 45 height 15
click at [639, 53] on header "Dispatch Checks" at bounding box center [371, 45] width 569 height 29
click at [642, 44] on span at bounding box center [642, 47] width 0 height 19
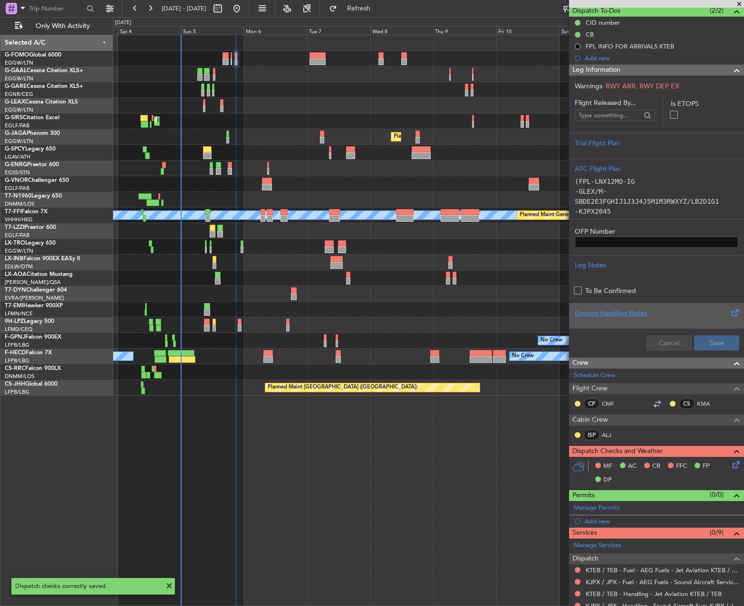
scroll to position [190, 0]
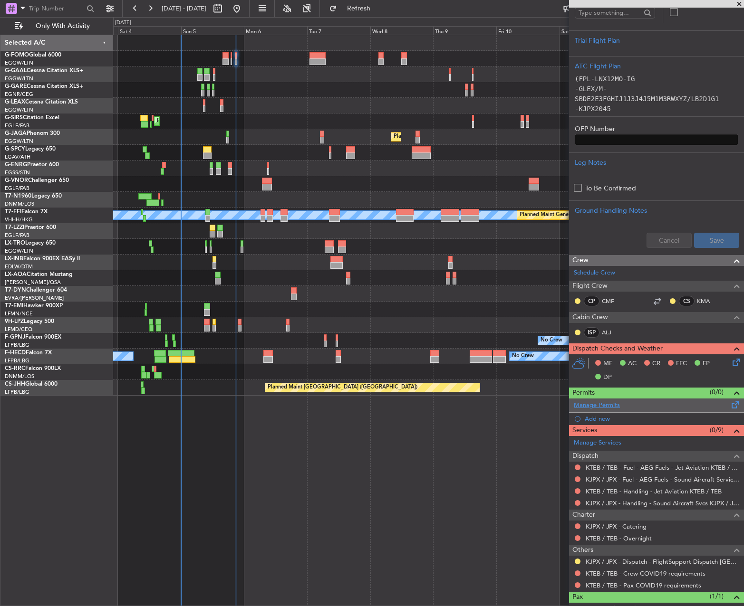
click at [600, 407] on link "Manage Permits" at bounding box center [597, 406] width 46 height 10
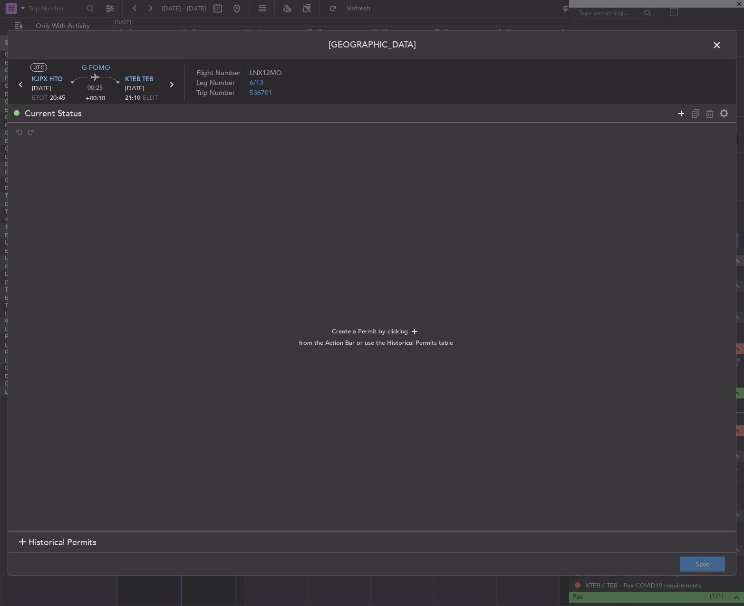
click at [681, 107] on icon at bounding box center [680, 112] width 11 height 11
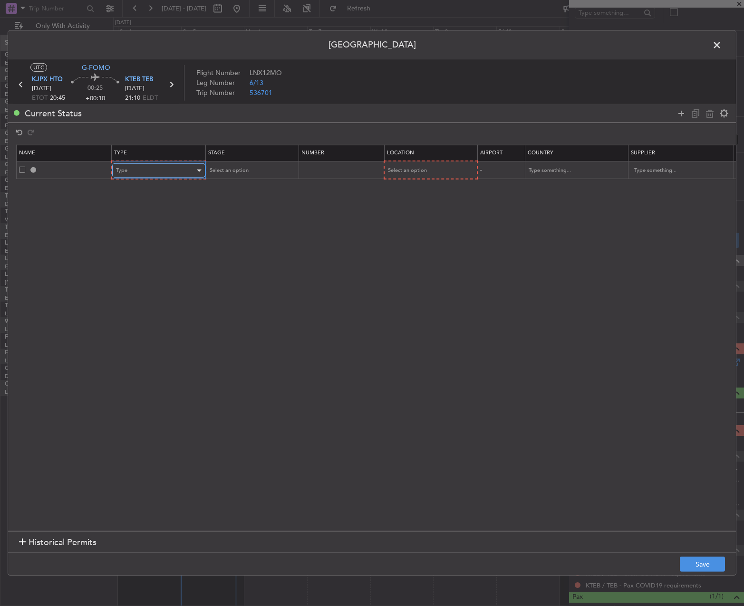
click at [182, 167] on div "Type" at bounding box center [155, 170] width 79 height 14
click at [153, 215] on span "CID" at bounding box center [158, 214] width 85 height 14
click at [233, 173] on span "Select an option" at bounding box center [227, 170] width 39 height 7
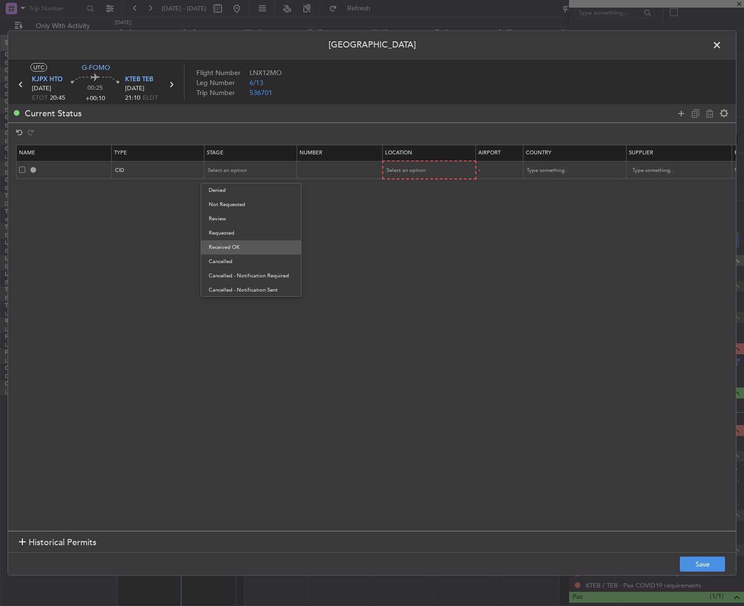
click at [235, 248] on span "Received OK" at bounding box center [251, 247] width 85 height 14
click at [338, 165] on td at bounding box center [340, 170] width 86 height 18
click at [350, 169] on input "text" at bounding box center [340, 170] width 83 height 8
paste input "608"
type input "608"
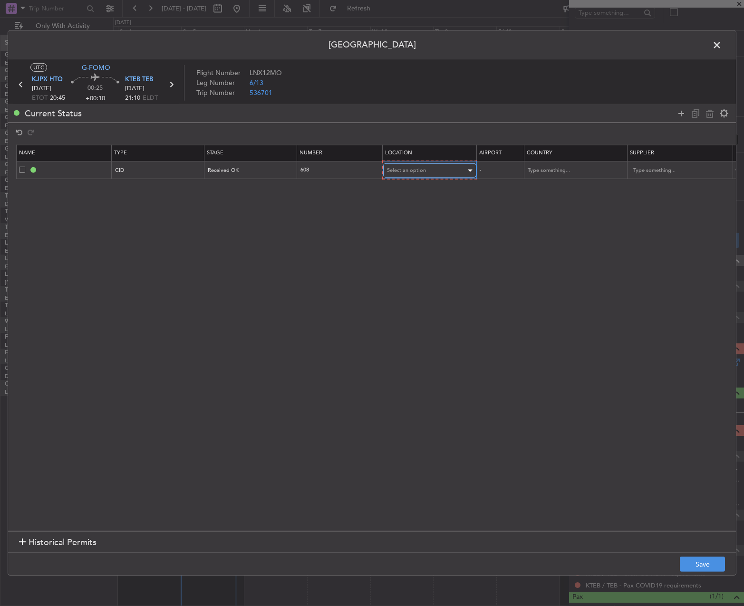
click at [417, 173] on span "Select an option" at bounding box center [406, 170] width 39 height 7
click at [414, 194] on span "Departure" at bounding box center [429, 190] width 85 height 14
click at [707, 562] on button "Save" at bounding box center [702, 564] width 45 height 15
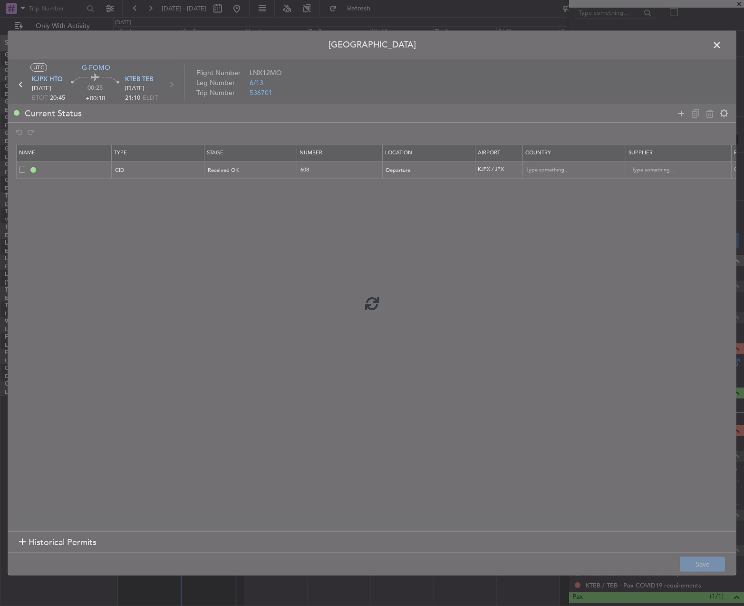
type input "CID"
type input "[GEOGRAPHIC_DATA]"
type input "NNN"
type input "5"
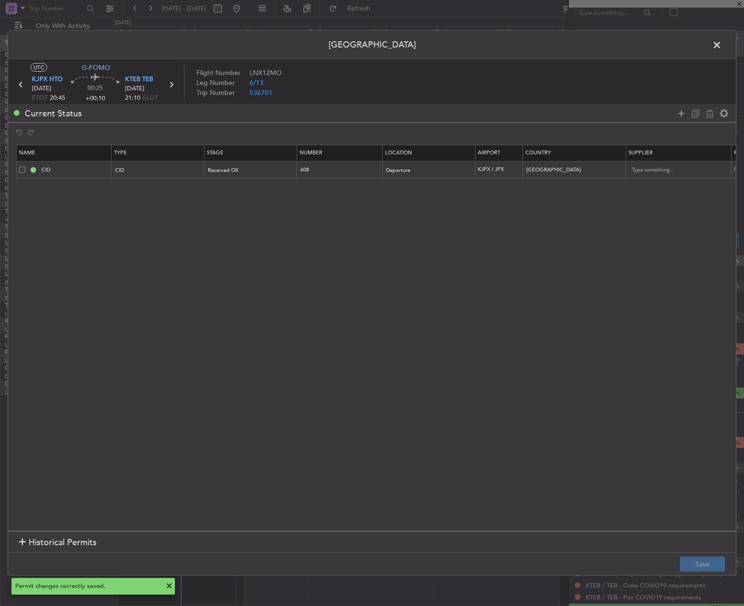
drag, startPoint x: 717, startPoint y: 41, endPoint x: 713, endPoint y: 53, distance: 11.9
click at [721, 41] on span at bounding box center [721, 47] width 0 height 19
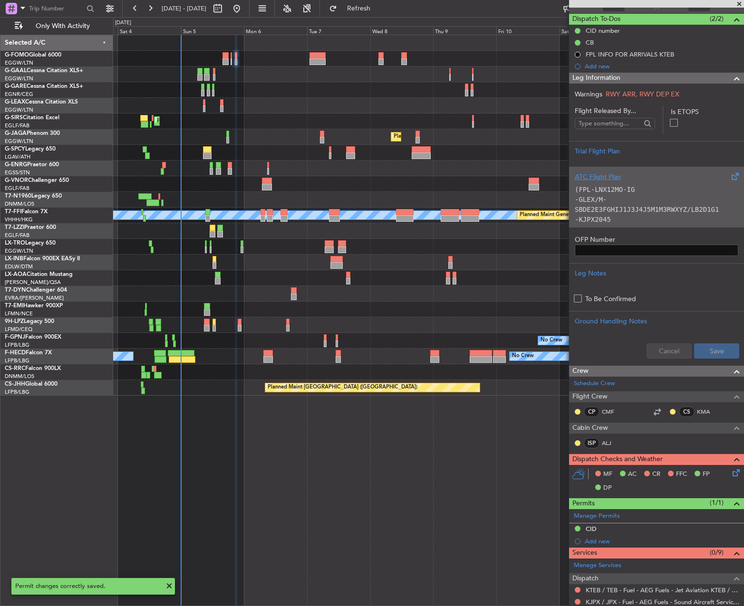
scroll to position [0, 0]
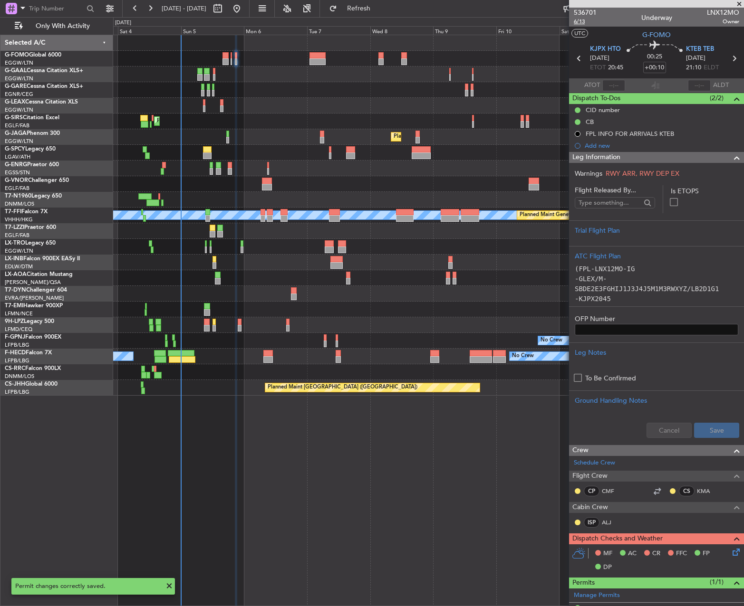
click at [583, 21] on span "6/13" at bounding box center [585, 22] width 23 height 8
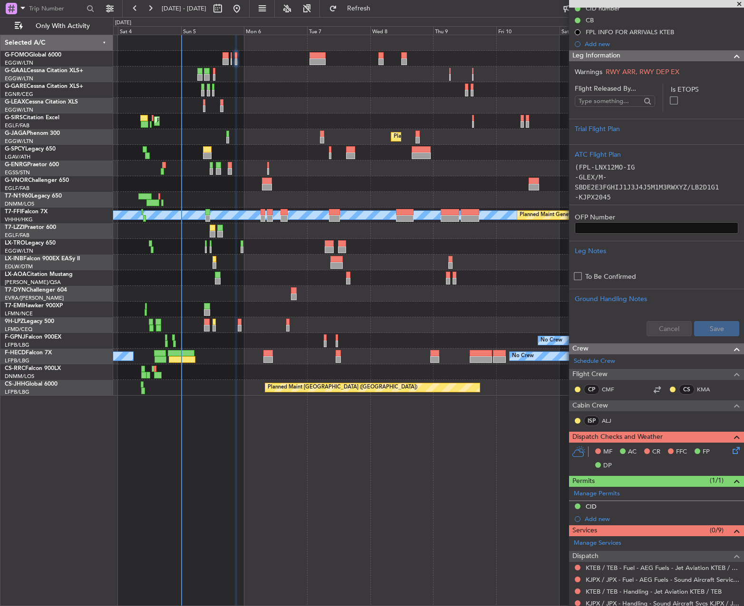
scroll to position [235, 0]
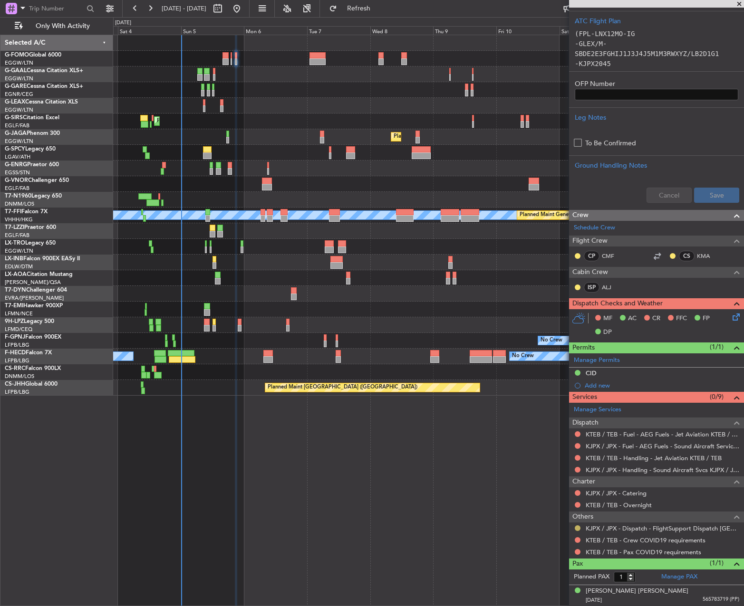
click at [576, 527] on button at bounding box center [577, 529] width 6 height 6
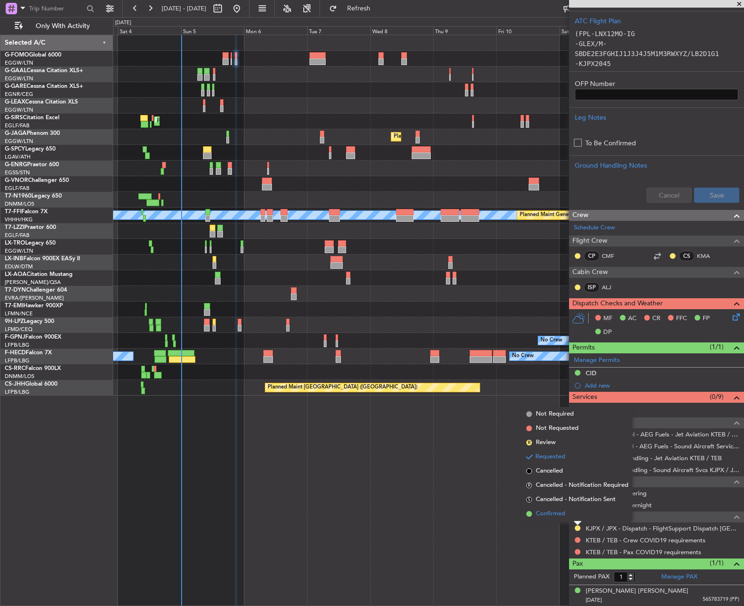
click at [550, 514] on span "Confirmed" at bounding box center [550, 514] width 29 height 10
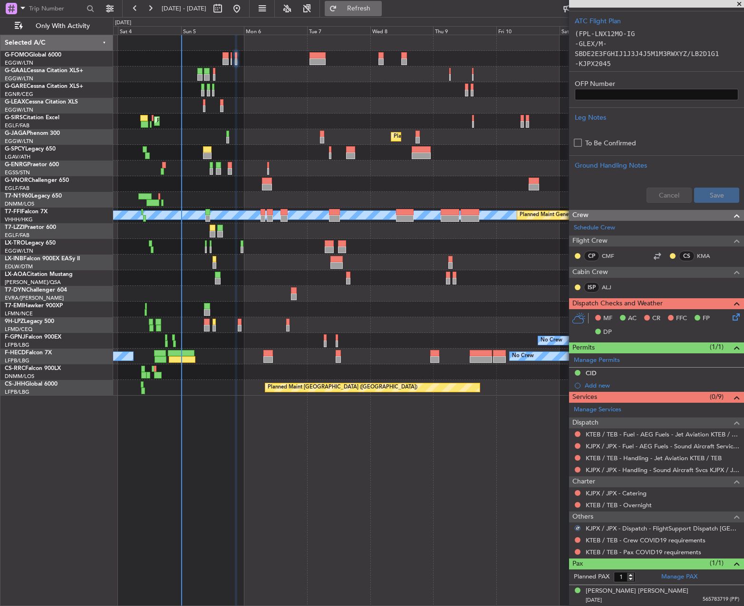
click at [379, 12] on span "Refresh" at bounding box center [359, 8] width 40 height 7
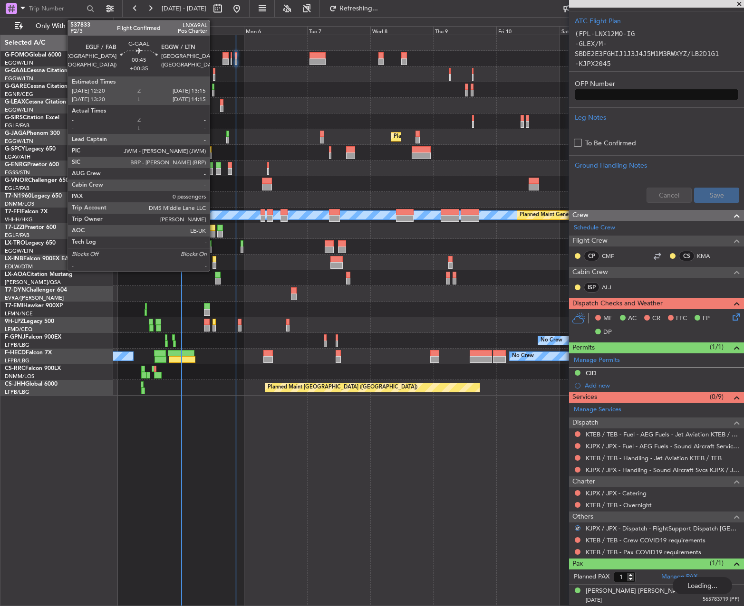
click at [214, 76] on div at bounding box center [214, 77] width 3 height 7
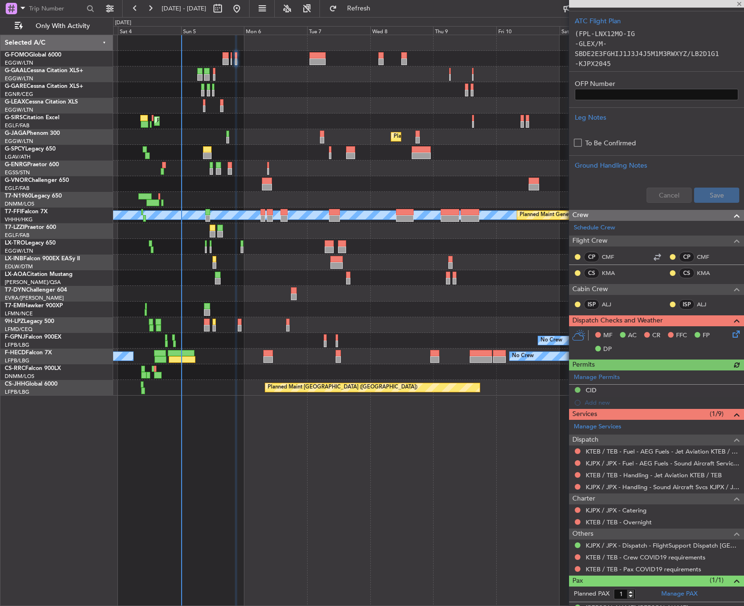
type input "+00:35"
type input "0"
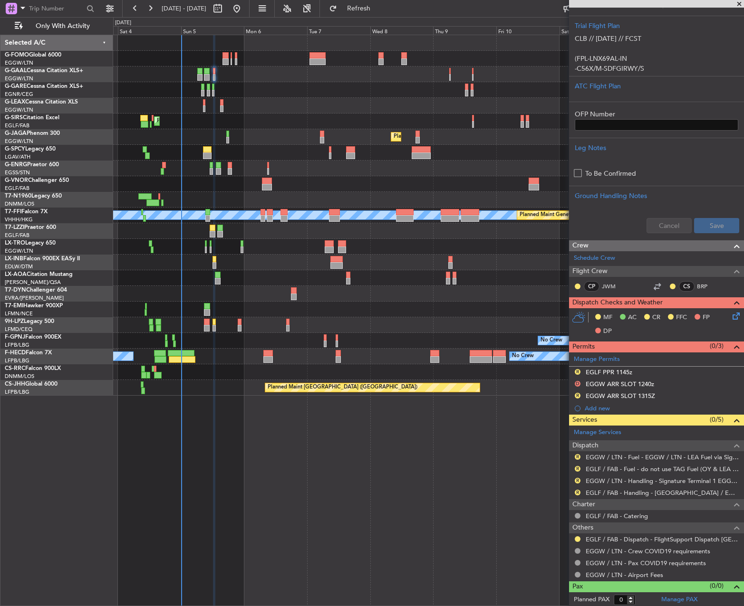
scroll to position [201, 0]
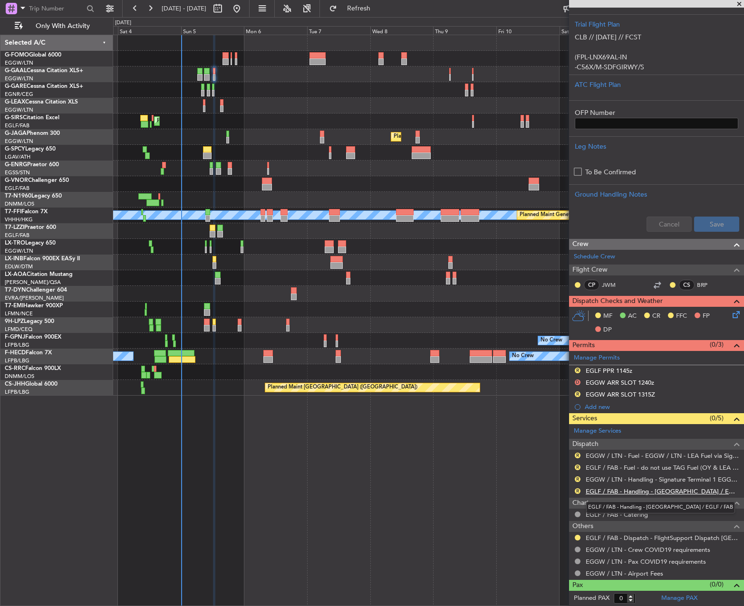
click at [635, 490] on link "EGLF / FAB - Handling - [GEOGRAPHIC_DATA] / EGLF / FAB" at bounding box center [661, 492] width 153 height 8
click at [633, 484] on div "R EGGW / LTN - Handling - Signature Terminal 1 EGGW / LTN" at bounding box center [656, 480] width 175 height 12
click at [632, 480] on link "EGGW / LTN - Handling - Signature Terminal 1 EGGW / LTN" at bounding box center [661, 480] width 153 height 8
click at [578, 381] on button "D" at bounding box center [577, 383] width 6 height 6
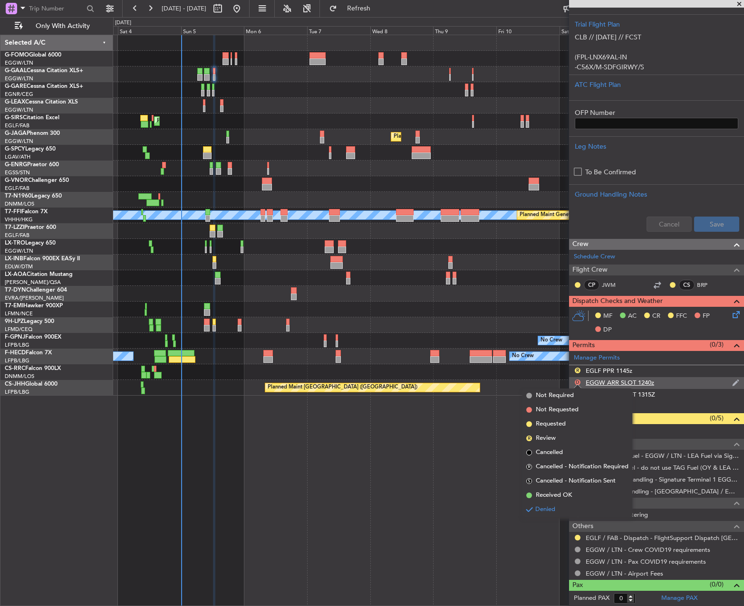
click at [655, 390] on mat-tooltip-component "EGGW ARR SLOT 1240z" at bounding box center [620, 398] width 76 height 25
click at [674, 401] on div "Add new" at bounding box center [656, 407] width 175 height 12
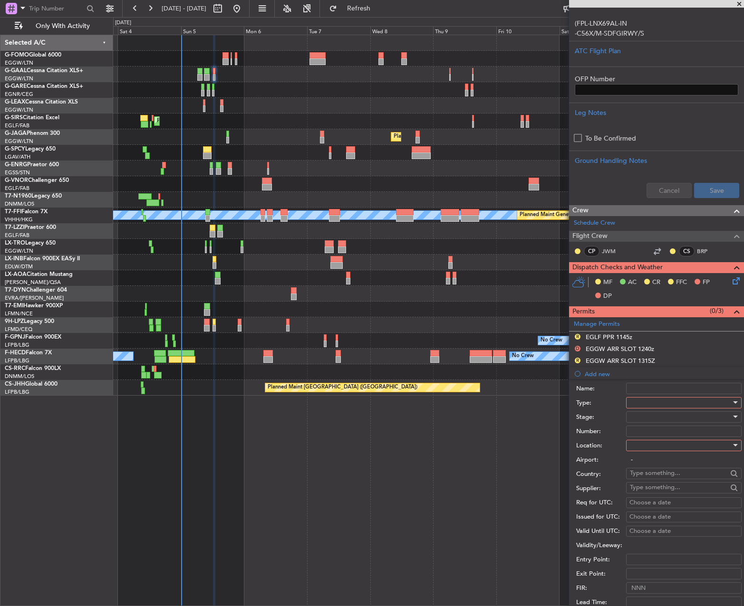
scroll to position [238, 0]
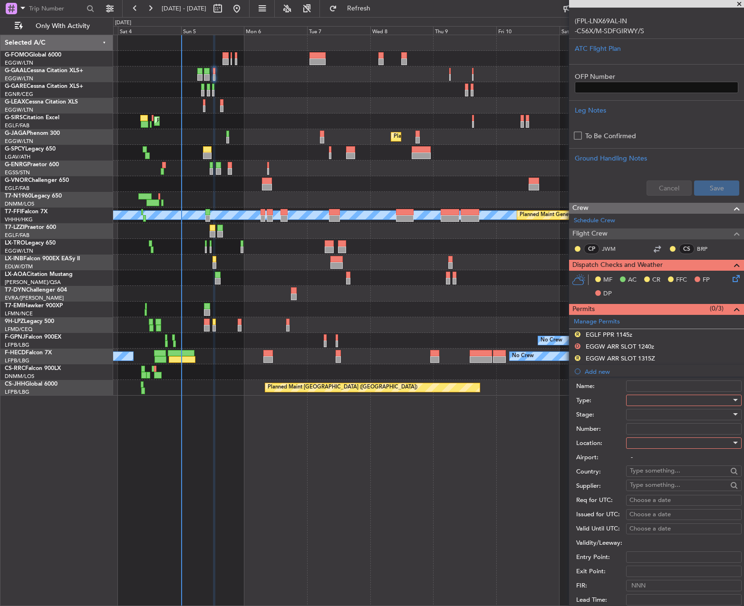
click at [654, 370] on li "Add new Name: Type: Stage: Number: Location: Airport: - Country: Supplier: Req …" at bounding box center [656, 513] width 175 height 296
click at [646, 357] on div "EGGW ARR SLOT 1315Z" at bounding box center [619, 358] width 69 height 8
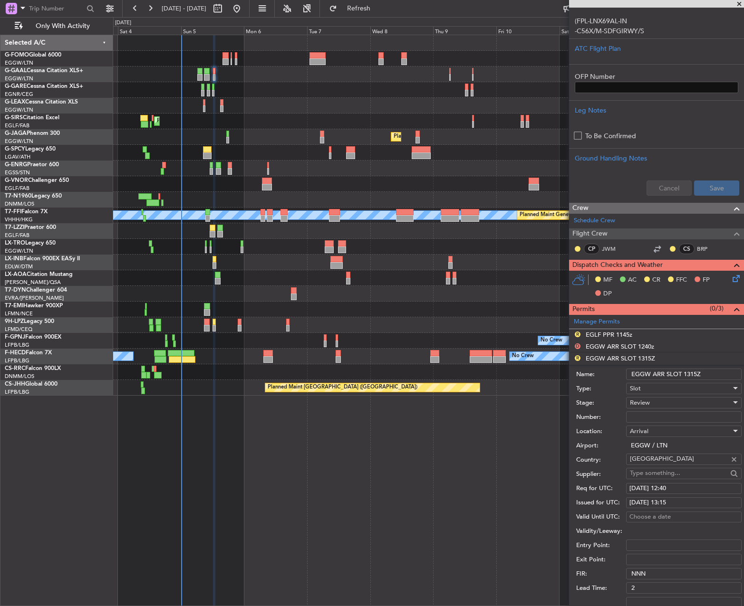
click at [693, 375] on input "EGGW ARR SLOT 1315Z" at bounding box center [683, 374] width 115 height 11
type input "EGGW ARR SLOT 1305Z"
click at [650, 401] on div "Review" at bounding box center [680, 403] width 101 height 14
click at [654, 475] on span "Received OK" at bounding box center [680, 479] width 100 height 14
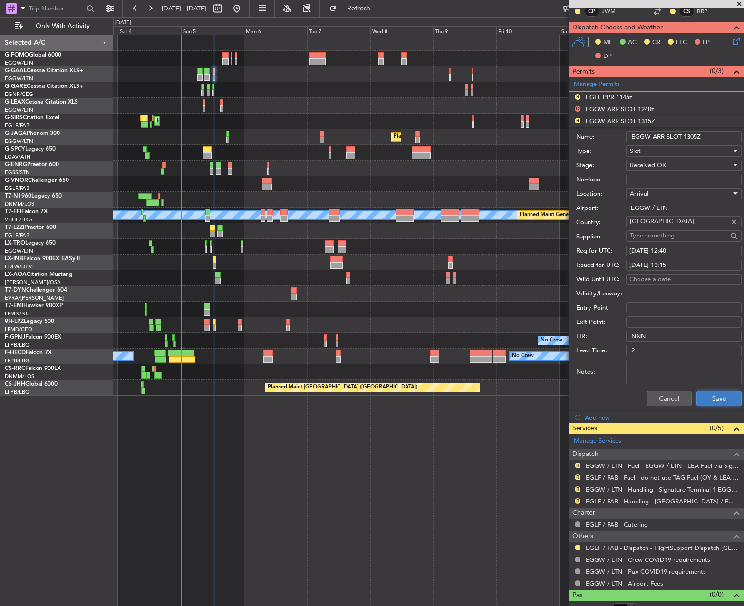
click at [705, 401] on button "Save" at bounding box center [718, 398] width 45 height 15
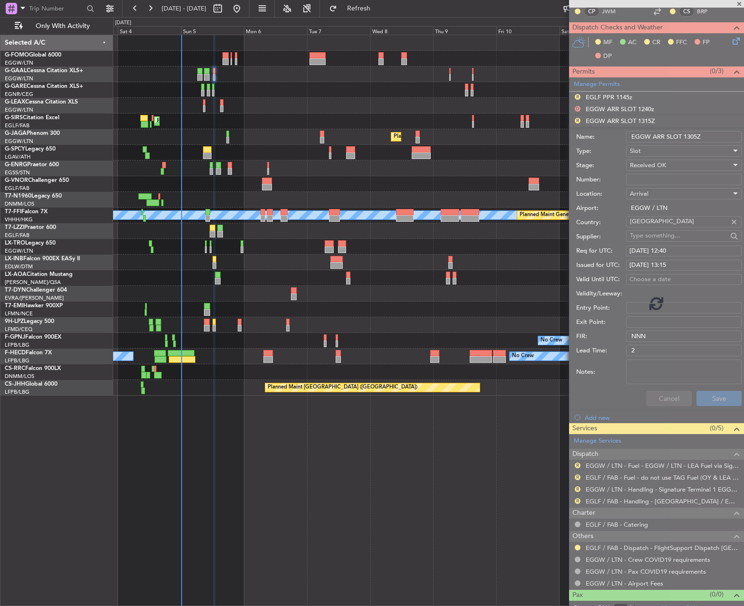
scroll to position [201, 0]
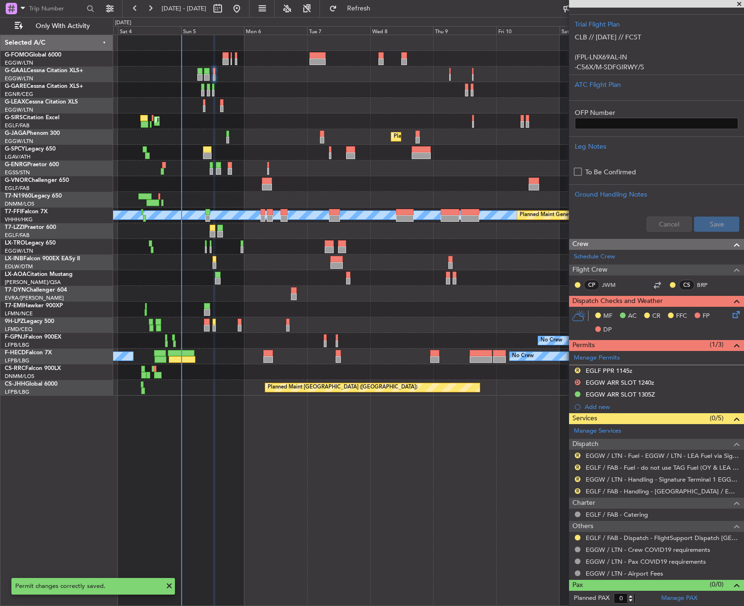
click at [576, 476] on div "R" at bounding box center [578, 480] width 8 height 8
click at [577, 465] on button "R" at bounding box center [577, 468] width 6 height 6
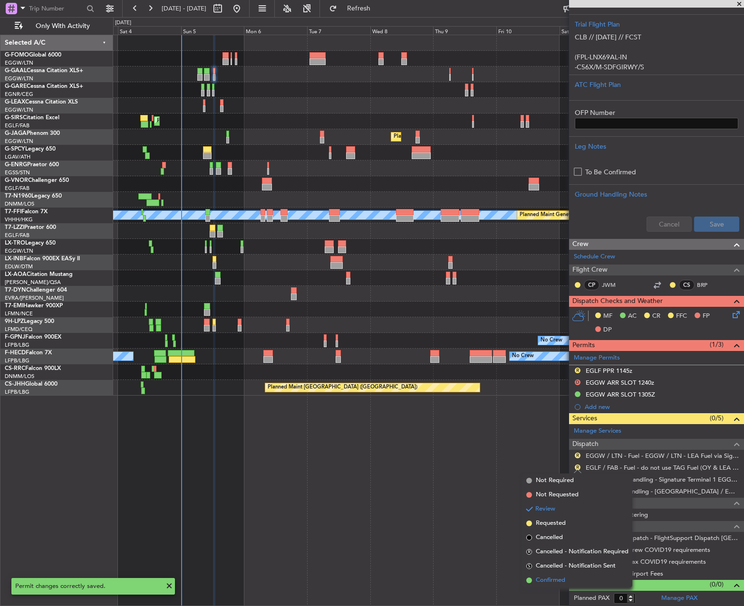
drag, startPoint x: 572, startPoint y: 578, endPoint x: 575, endPoint y: 511, distance: 67.1
click at [573, 578] on li "Confirmed" at bounding box center [577, 581] width 110 height 14
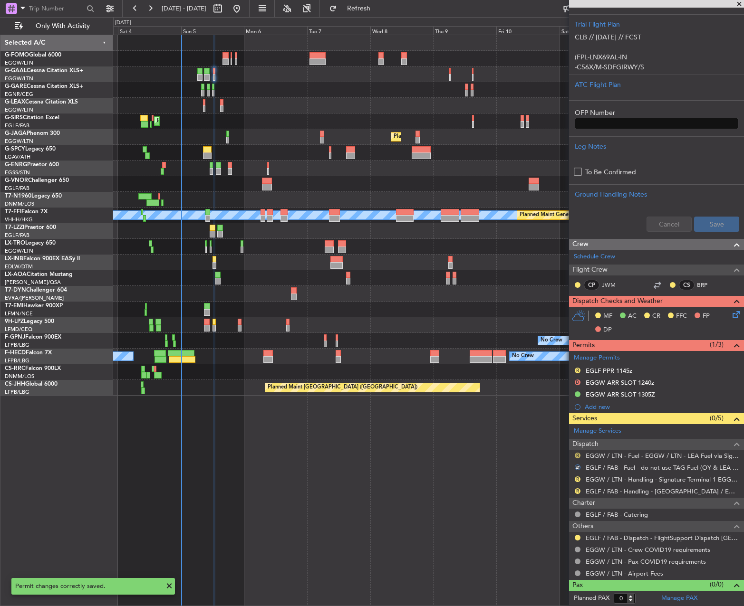
click at [578, 456] on button "R" at bounding box center [577, 456] width 6 height 6
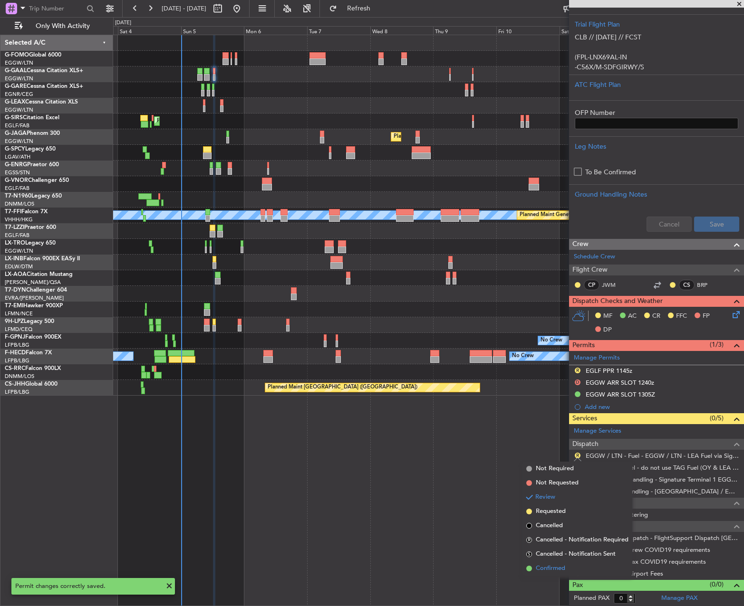
click at [579, 574] on li "Confirmed" at bounding box center [577, 569] width 110 height 14
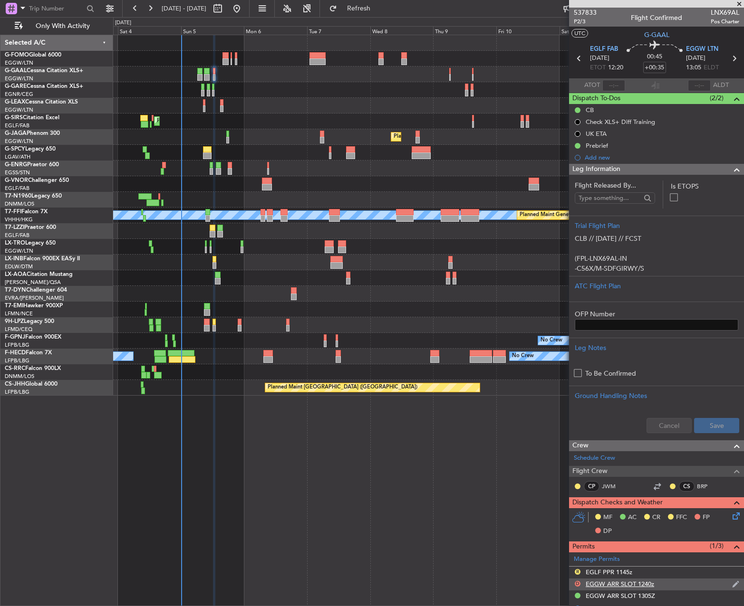
scroll to position [190, 0]
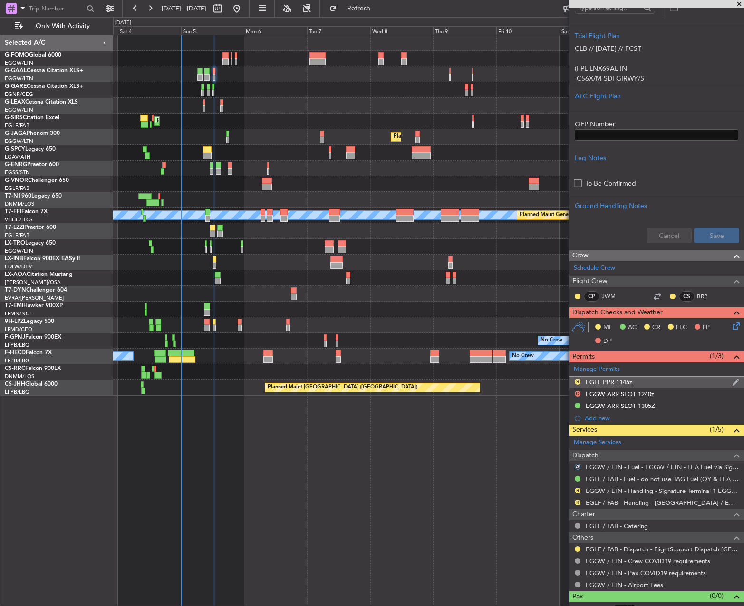
click at [632, 382] on div "R EGLF PPR 1145z" at bounding box center [656, 383] width 175 height 12
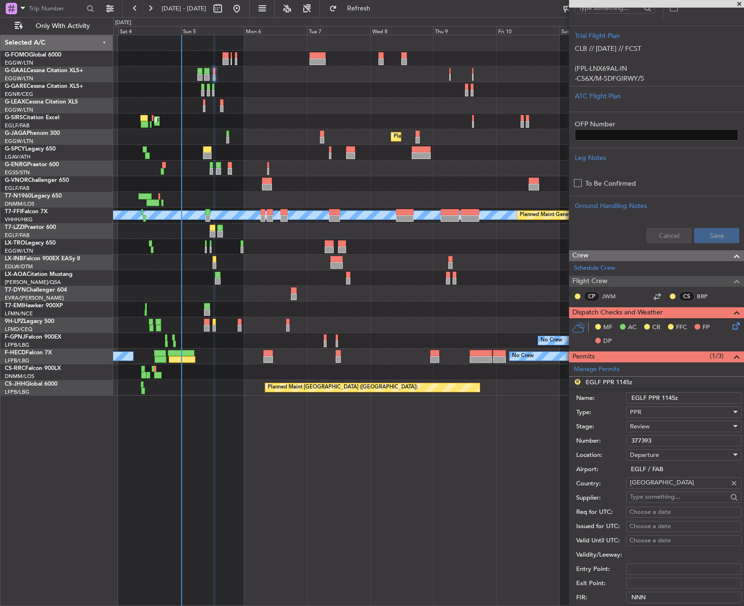
click at [666, 398] on input "EGLF PPR 1145z" at bounding box center [683, 398] width 115 height 11
click at [665, 397] on input "EGLF PPR 1145z" at bounding box center [683, 398] width 115 height 11
type input "EGLF PPR 1220Z"
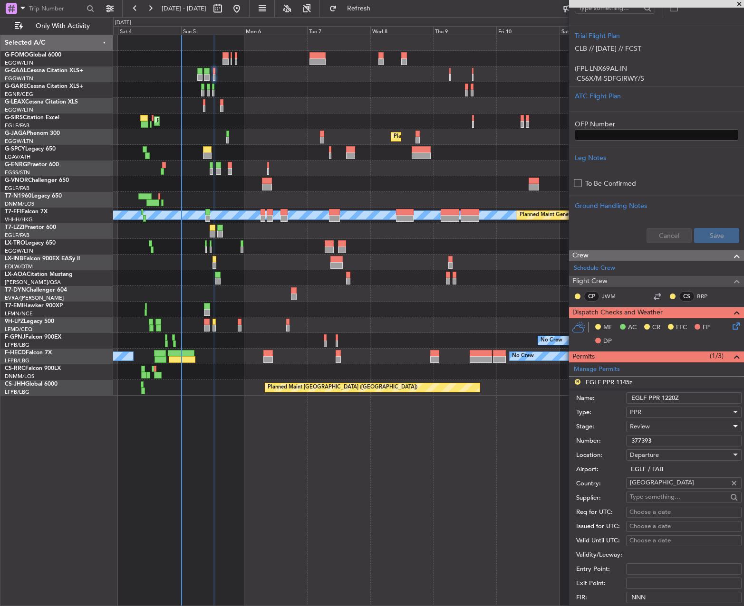
click at [642, 425] on span "Review" at bounding box center [640, 426] width 20 height 9
click at [642, 497] on span "Received OK" at bounding box center [680, 503] width 100 height 14
click at [651, 427] on span "Received OK" at bounding box center [648, 426] width 36 height 9
click at [649, 474] on span "Requested" at bounding box center [680, 473] width 100 height 14
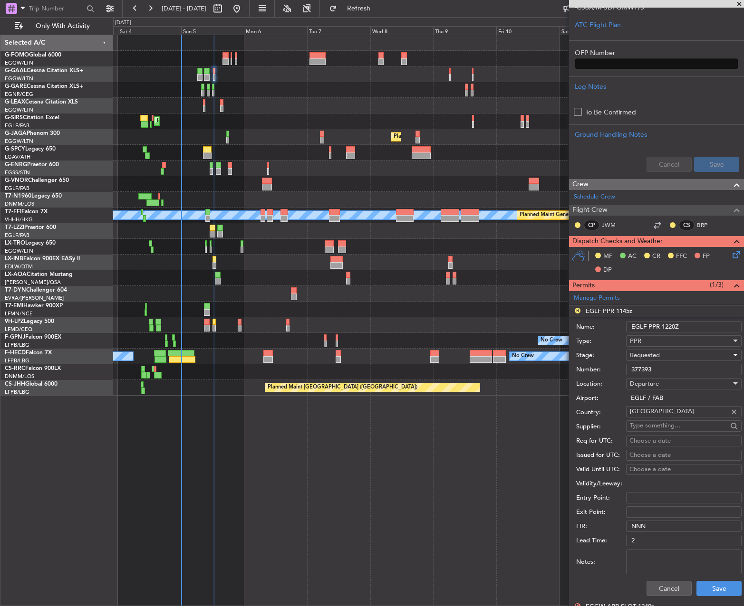
scroll to position [380, 0]
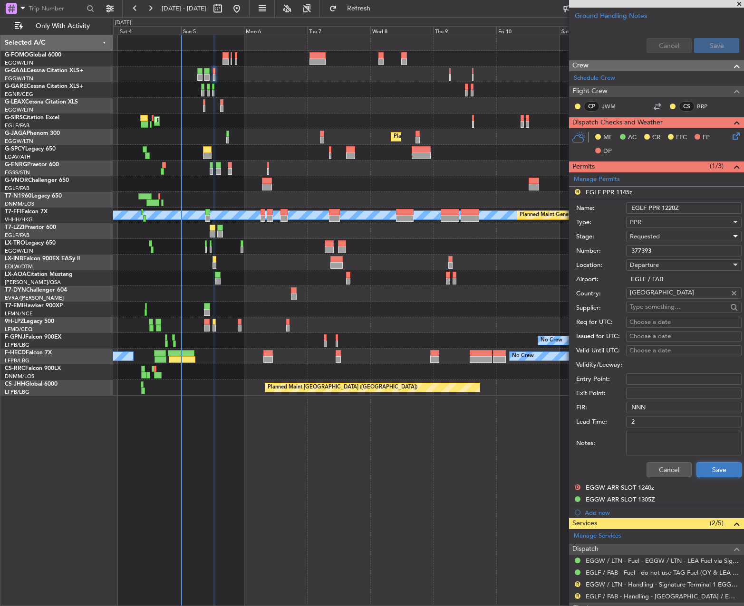
click at [711, 471] on button "Save" at bounding box center [718, 469] width 45 height 15
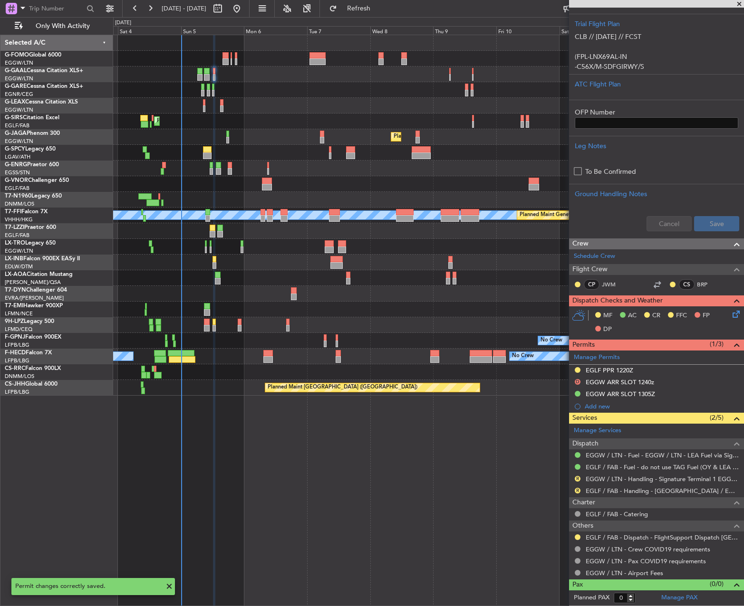
scroll to position [201, 0]
click at [618, 355] on link "Manage Permits" at bounding box center [597, 359] width 46 height 10
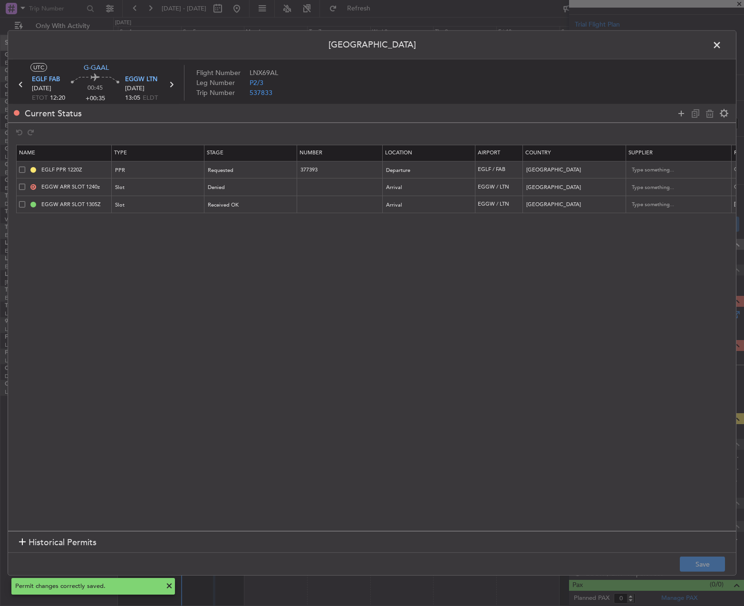
click at [21, 188] on span at bounding box center [22, 187] width 6 height 6
click at [26, 184] on input "checkbox" at bounding box center [26, 184] width 0 height 0
click at [714, 113] on icon at bounding box center [709, 112] width 11 height 11
type input "EGGW ARR SLOT 1305Z"
click at [690, 560] on button "Save" at bounding box center [702, 564] width 45 height 15
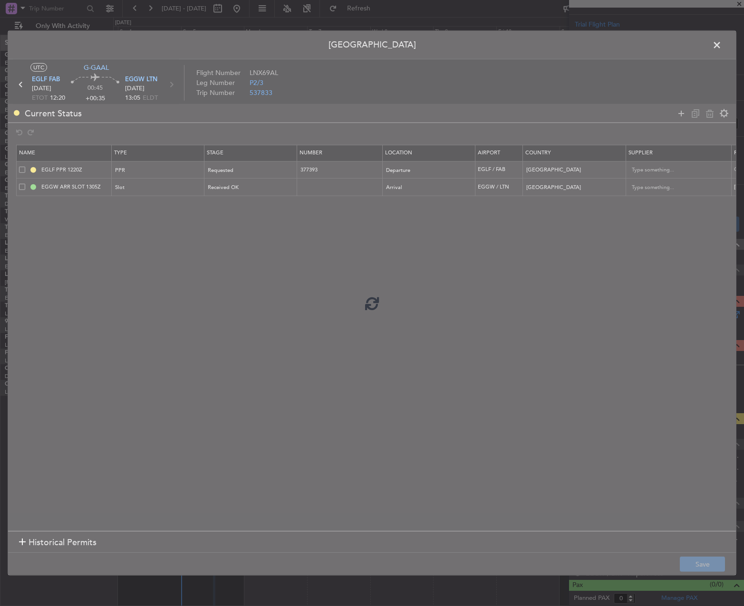
scroll to position [190, 0]
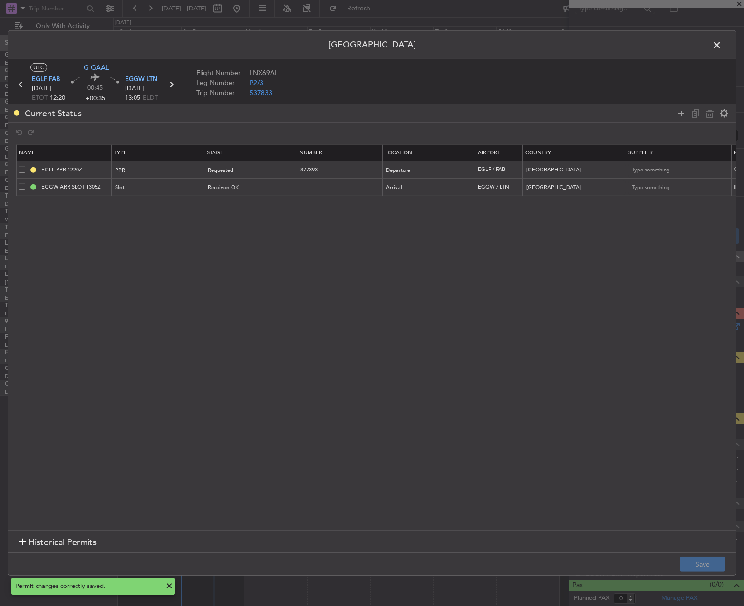
click at [721, 43] on span at bounding box center [721, 47] width 0 height 19
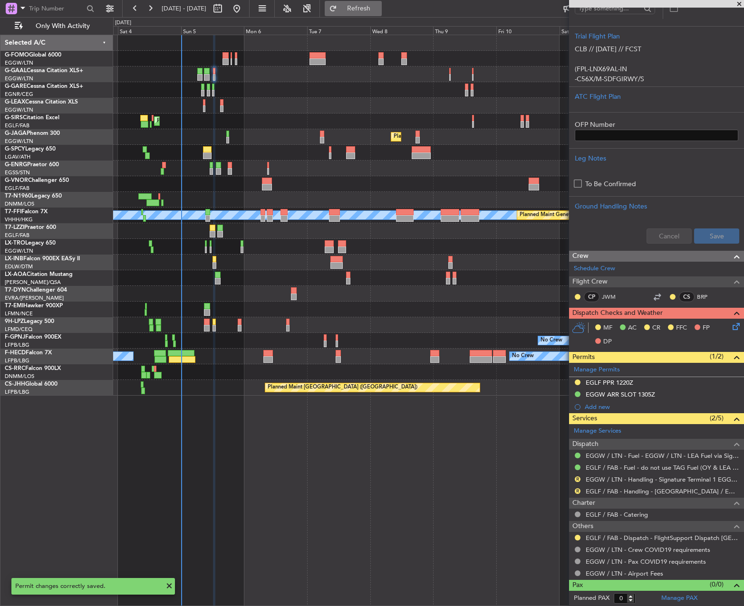
click at [379, 10] on span "Refresh" at bounding box center [359, 8] width 40 height 7
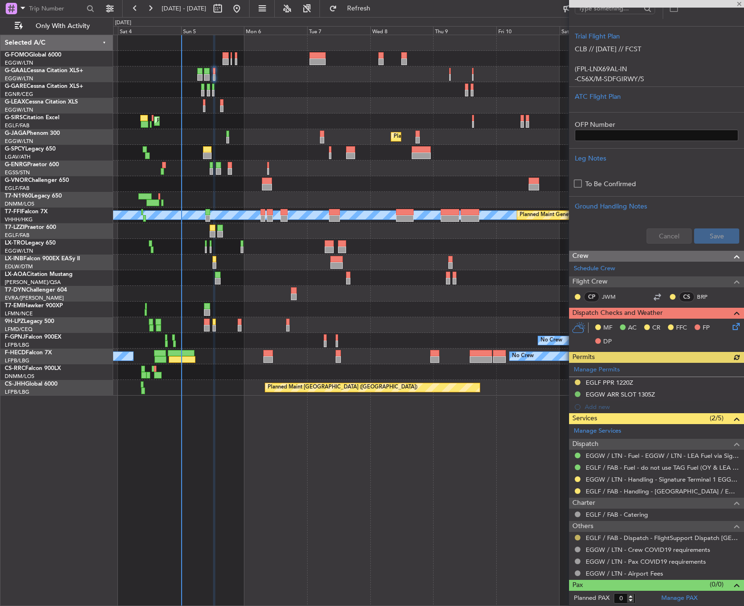
click at [577, 537] on button at bounding box center [577, 538] width 6 height 6
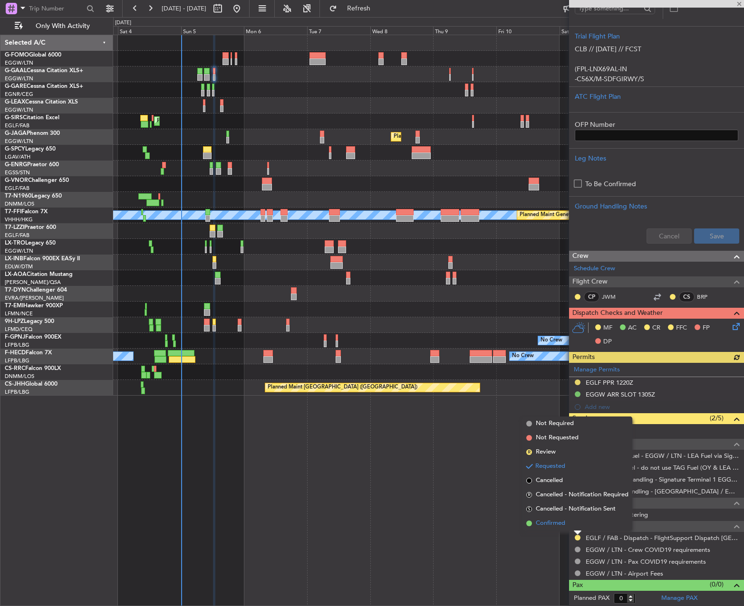
click at [537, 529] on li "Confirmed" at bounding box center [577, 524] width 110 height 14
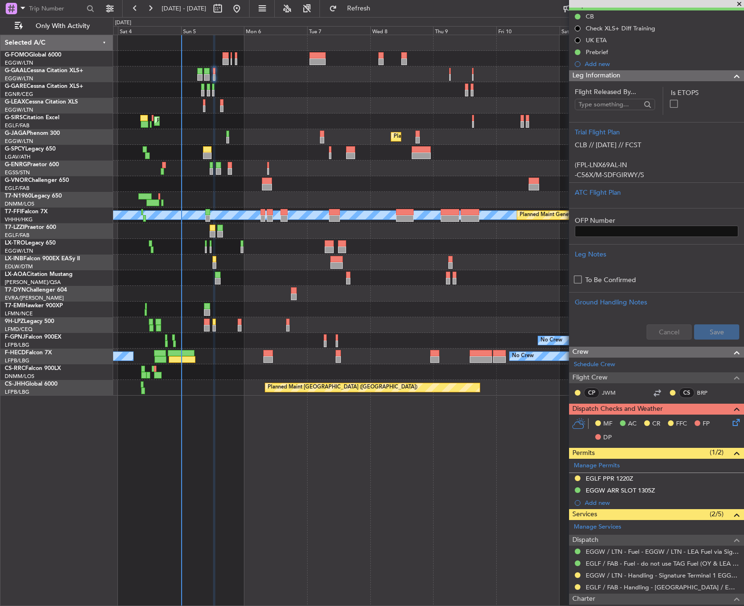
scroll to position [143, 0]
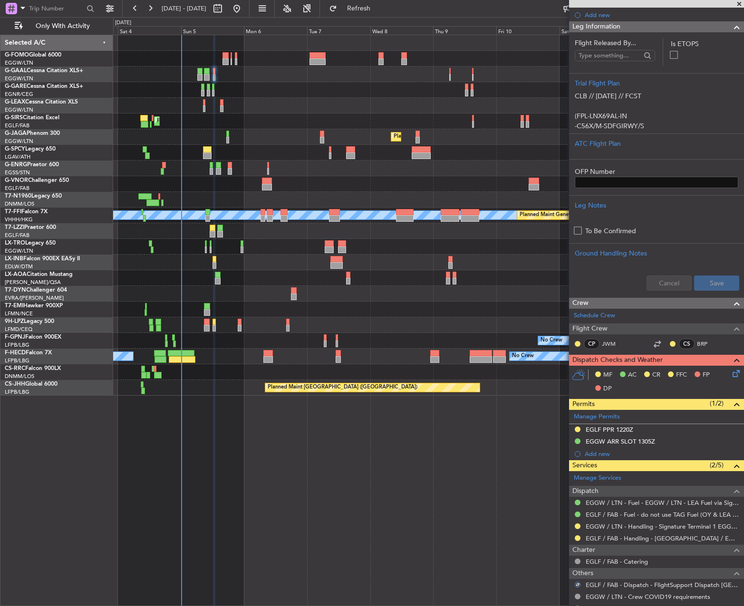
click at [730, 376] on icon at bounding box center [734, 372] width 8 height 8
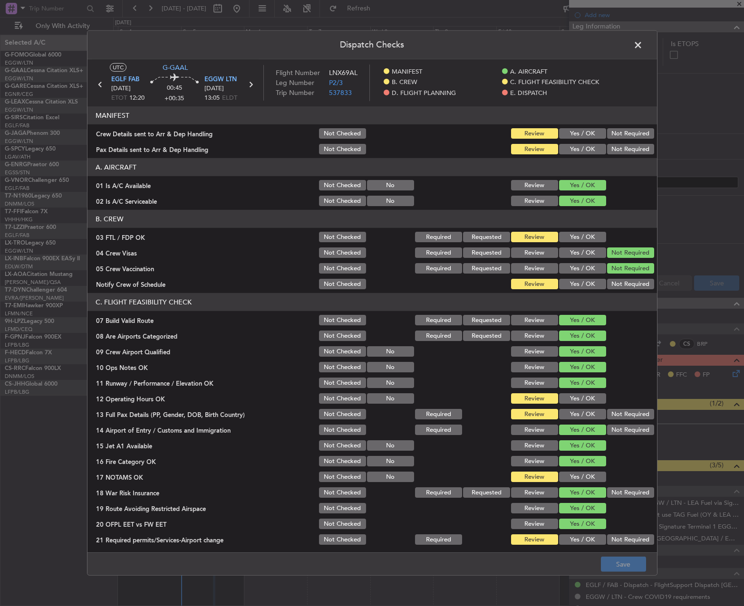
click at [579, 131] on button "Yes / OK" at bounding box center [582, 133] width 47 height 10
click at [575, 148] on button "Yes / OK" at bounding box center [582, 149] width 47 height 10
drag, startPoint x: 575, startPoint y: 402, endPoint x: 572, endPoint y: 412, distance: 11.0
click at [575, 402] on button "Yes / OK" at bounding box center [582, 398] width 47 height 10
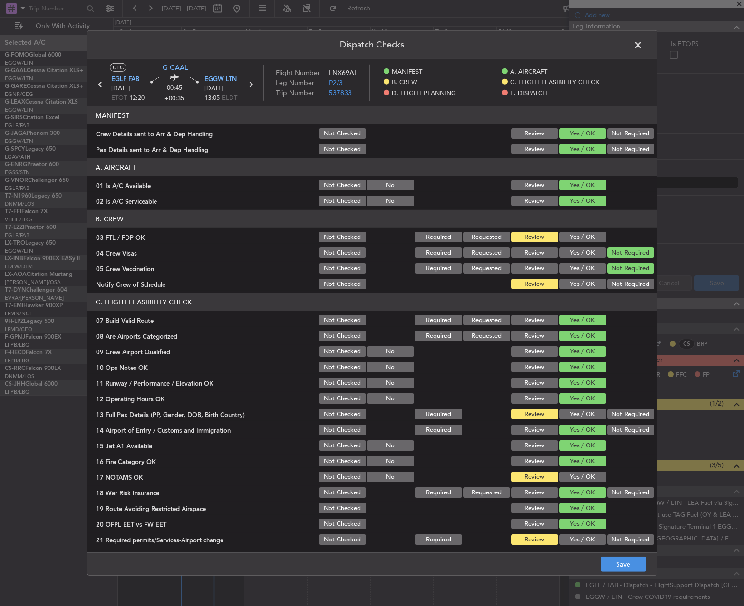
drag, startPoint x: 572, startPoint y: 412, endPoint x: 571, endPoint y: 434, distance: 22.4
click at [571, 415] on button "Yes / OK" at bounding box center [582, 414] width 47 height 10
drag, startPoint x: 570, startPoint y: 472, endPoint x: 571, endPoint y: 485, distance: 12.9
click at [570, 473] on button "Yes / OK" at bounding box center [582, 477] width 47 height 10
click at [572, 541] on button "Yes / OK" at bounding box center [582, 540] width 47 height 10
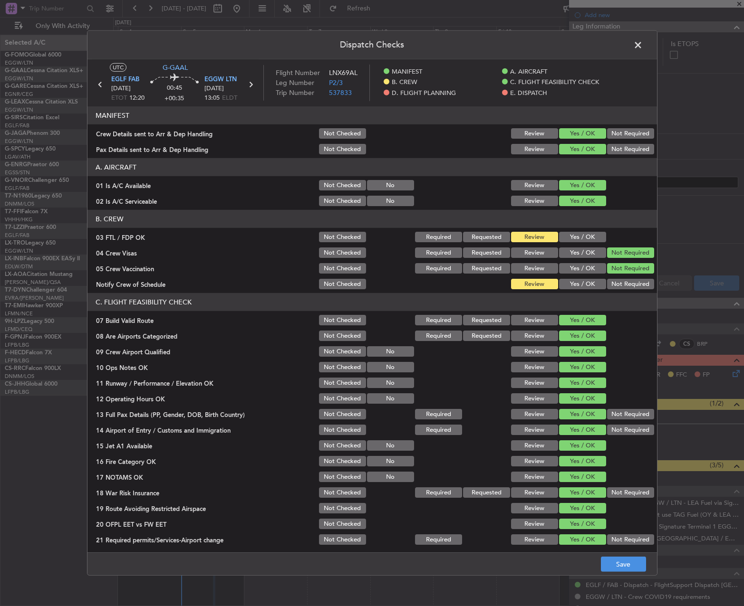
click at [621, 492] on button "Not Required" at bounding box center [630, 493] width 47 height 10
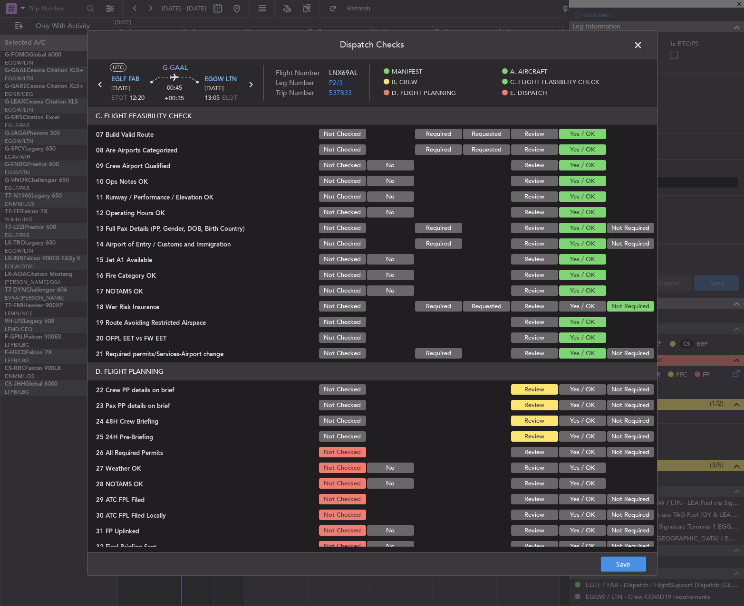
scroll to position [333, 0]
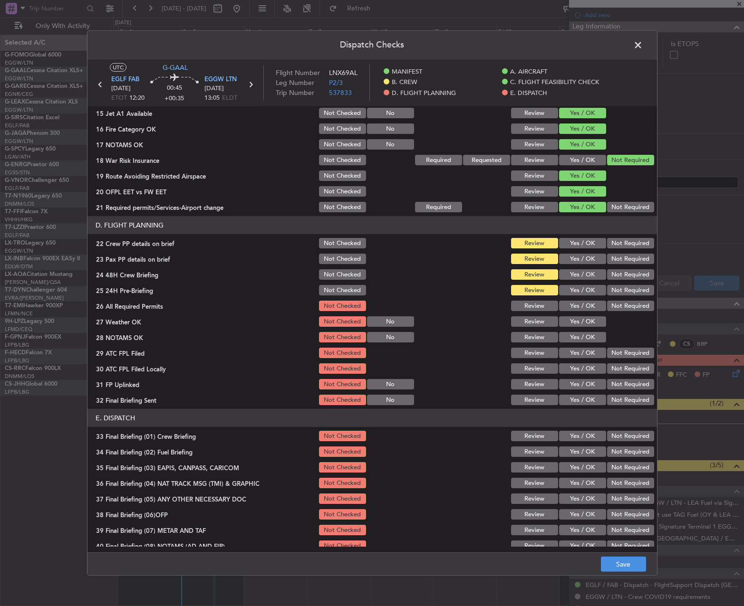
click at [578, 239] on button "Yes / OK" at bounding box center [582, 243] width 47 height 10
click at [574, 254] on button "Yes / OK" at bounding box center [582, 259] width 47 height 10
click at [572, 270] on button "Yes / OK" at bounding box center [582, 274] width 47 height 10
click at [566, 289] on button "Yes / OK" at bounding box center [582, 290] width 47 height 10
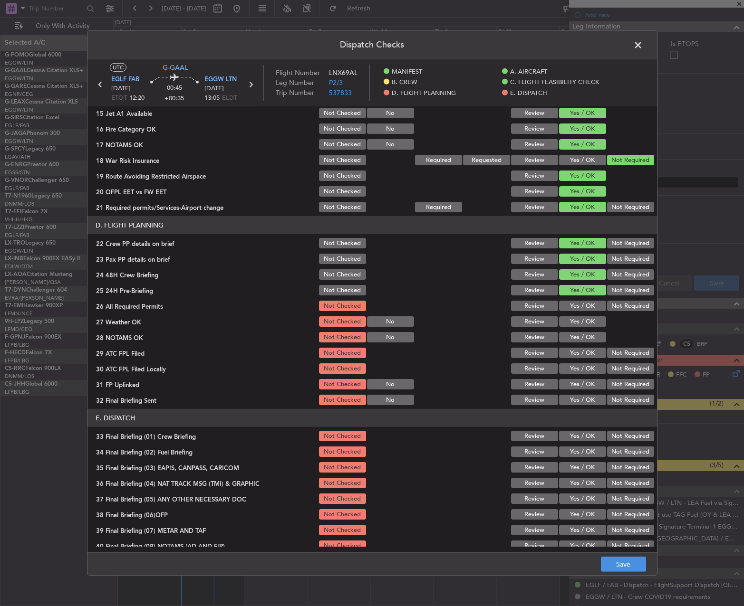
click at [568, 303] on button "Yes / OK" at bounding box center [582, 306] width 47 height 10
click at [567, 323] on button "Yes / OK" at bounding box center [582, 321] width 47 height 10
drag, startPoint x: 566, startPoint y: 334, endPoint x: 565, endPoint y: 345, distance: 11.0
click at [566, 334] on button "Yes / OK" at bounding box center [582, 337] width 47 height 10
drag, startPoint x: 565, startPoint y: 348, endPoint x: 596, endPoint y: 357, distance: 32.5
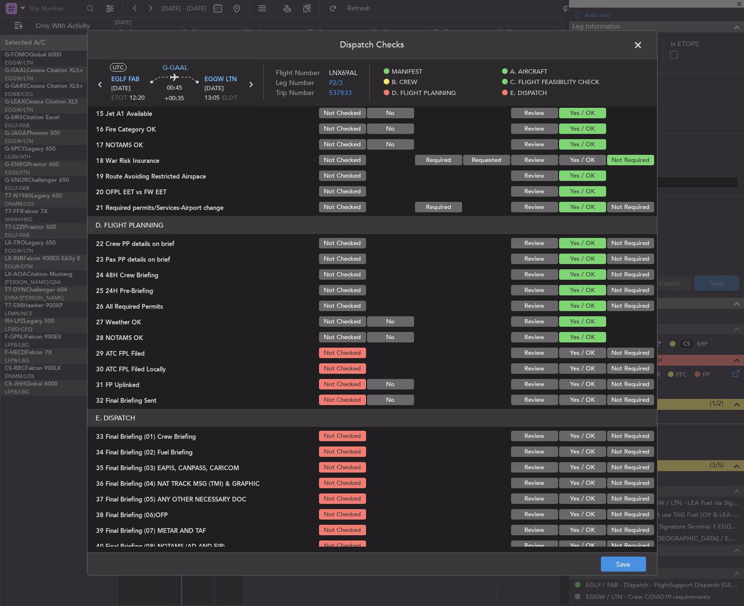
click at [568, 348] on button "Yes / OK" at bounding box center [582, 353] width 47 height 10
drag, startPoint x: 616, startPoint y: 366, endPoint x: 603, endPoint y: 375, distance: 16.0
click at [613, 368] on button "Not Required" at bounding box center [630, 369] width 47 height 10
drag, startPoint x: 583, startPoint y: 386, endPoint x: 604, endPoint y: 395, distance: 23.2
click at [582, 386] on button "Yes / OK" at bounding box center [582, 384] width 47 height 10
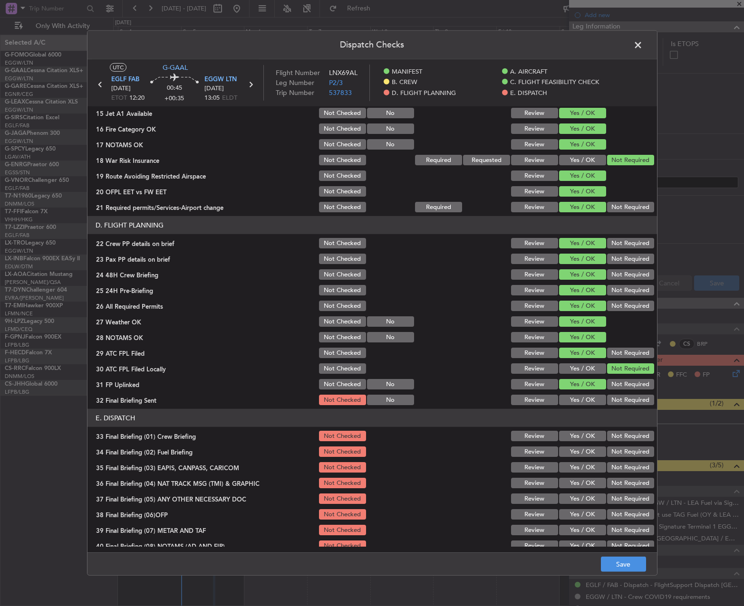
click at [622, 399] on button "Not Required" at bounding box center [630, 400] width 47 height 10
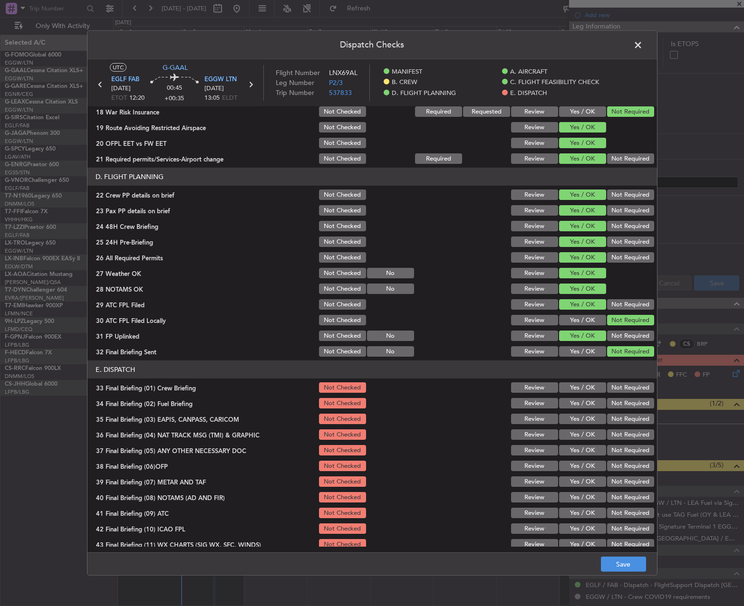
scroll to position [403, 0]
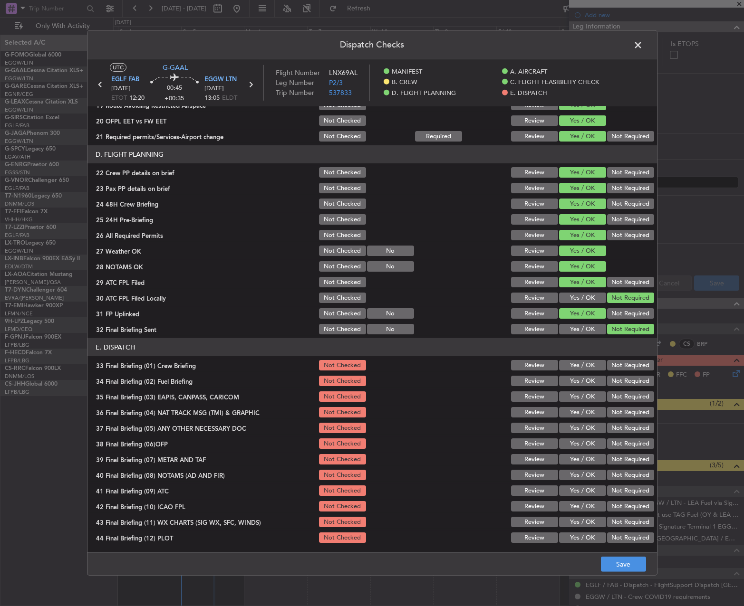
click at [582, 366] on button "Yes / OK" at bounding box center [582, 365] width 47 height 10
click at [573, 380] on button "Yes / OK" at bounding box center [582, 381] width 47 height 10
click at [630, 395] on button "Not Required" at bounding box center [630, 397] width 47 height 10
drag, startPoint x: 625, startPoint y: 413, endPoint x: 616, endPoint y: 425, distance: 14.5
click at [625, 414] on button "Not Required" at bounding box center [630, 412] width 47 height 10
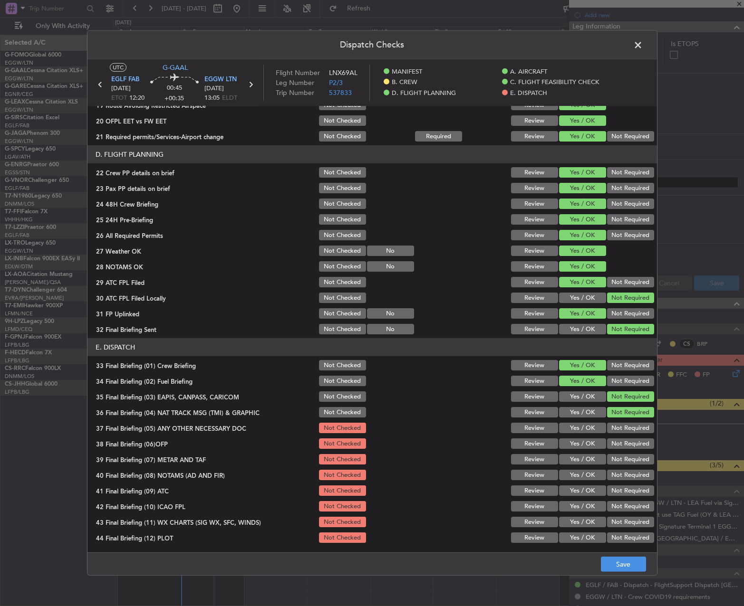
click at [611, 430] on button "Not Required" at bounding box center [630, 428] width 47 height 10
click at [581, 441] on button "Yes / OK" at bounding box center [582, 444] width 47 height 10
drag, startPoint x: 574, startPoint y: 461, endPoint x: 574, endPoint y: 470, distance: 9.0
click at [574, 462] on button "Yes / OK" at bounding box center [582, 459] width 47 height 10
click at [572, 480] on button "Yes / OK" at bounding box center [582, 475] width 47 height 10
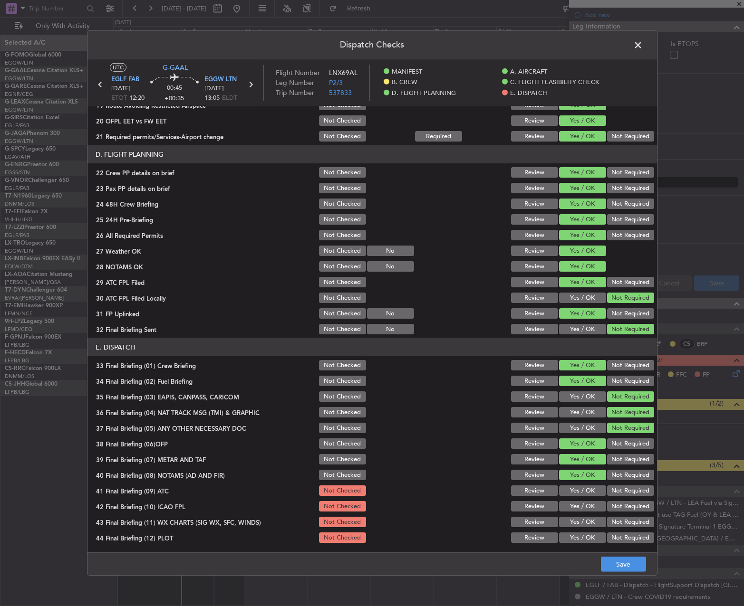
click at [571, 493] on button "Yes / OK" at bounding box center [582, 491] width 47 height 10
drag, startPoint x: 570, startPoint y: 510, endPoint x: 570, endPoint y: 516, distance: 5.2
click at [570, 511] on button "Yes / OK" at bounding box center [582, 506] width 47 height 10
click at [570, 533] on button "Yes / OK" at bounding box center [582, 538] width 47 height 10
drag, startPoint x: 570, startPoint y: 540, endPoint x: 571, endPoint y: 520, distance: 20.0
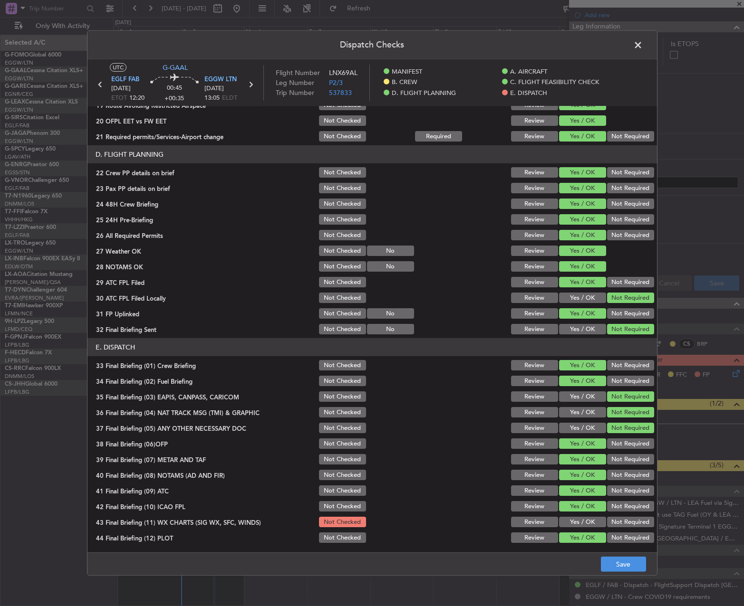
click at [570, 538] on button "Yes / OK" at bounding box center [582, 538] width 47 height 10
click at [571, 520] on button "Yes / OK" at bounding box center [582, 522] width 47 height 10
click at [625, 579] on div "Dispatch Checks UTC G-GAAL EGLF FAB 05/10/2025 ETOT 12:20 00:45 +00:35 EGGW LTN…" at bounding box center [372, 303] width 744 height 606
click at [618, 559] on button "Save" at bounding box center [623, 564] width 45 height 15
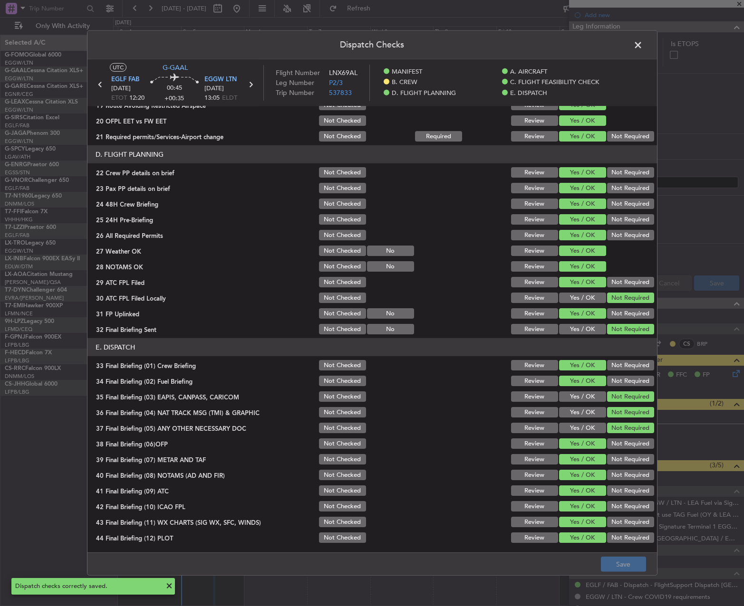
click at [642, 45] on span at bounding box center [642, 47] width 0 height 19
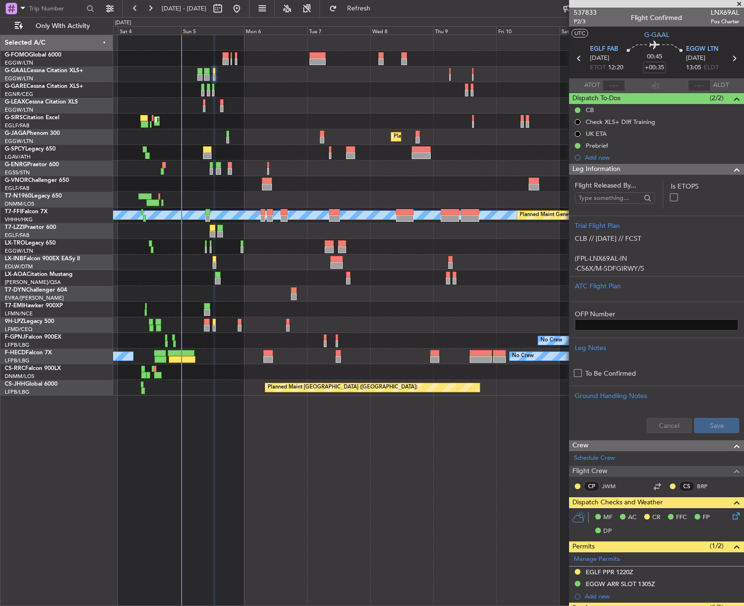
scroll to position [95, 0]
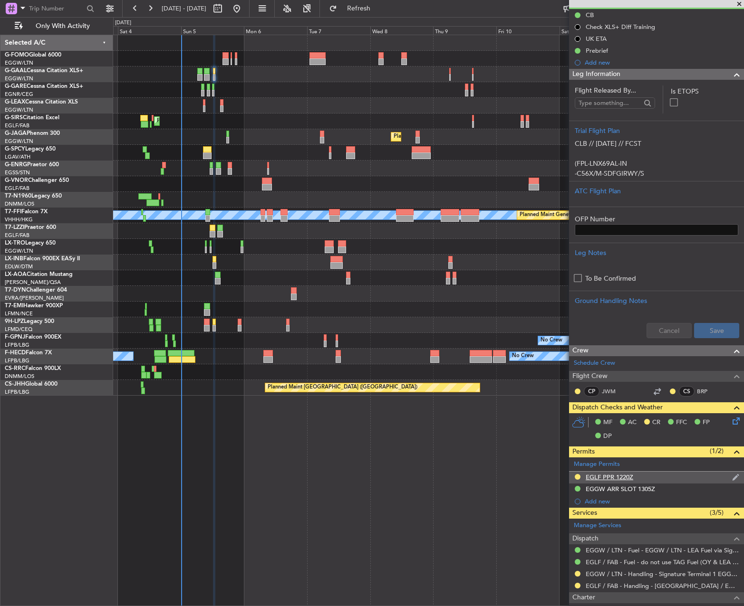
click at [627, 478] on div "EGLF PPR 1220Z" at bounding box center [609, 477] width 48 height 8
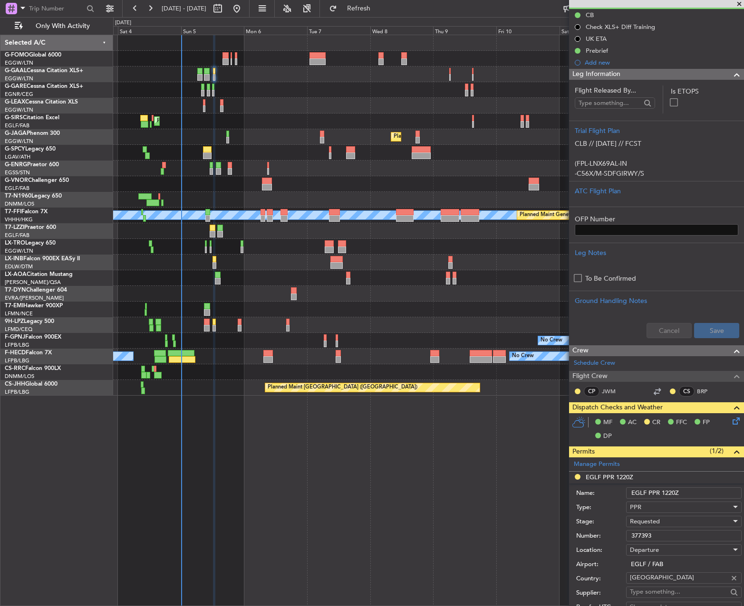
click at [651, 535] on input "377393" at bounding box center [683, 535] width 115 height 11
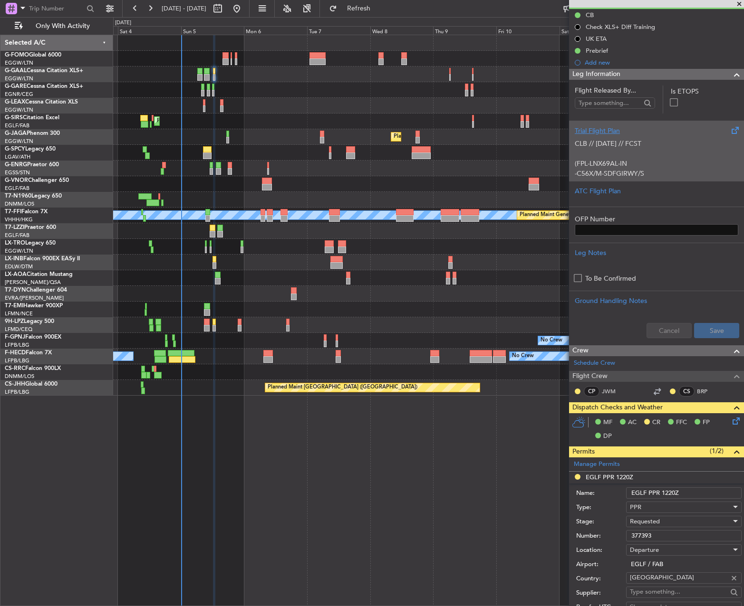
click at [596, 180] on div "Trial Flight Plan CLB // 03OCT // FCST (FPL-LNX69AL-IN -C56X/M-SDFGIRWY/S -EGLF…" at bounding box center [656, 151] width 175 height 60
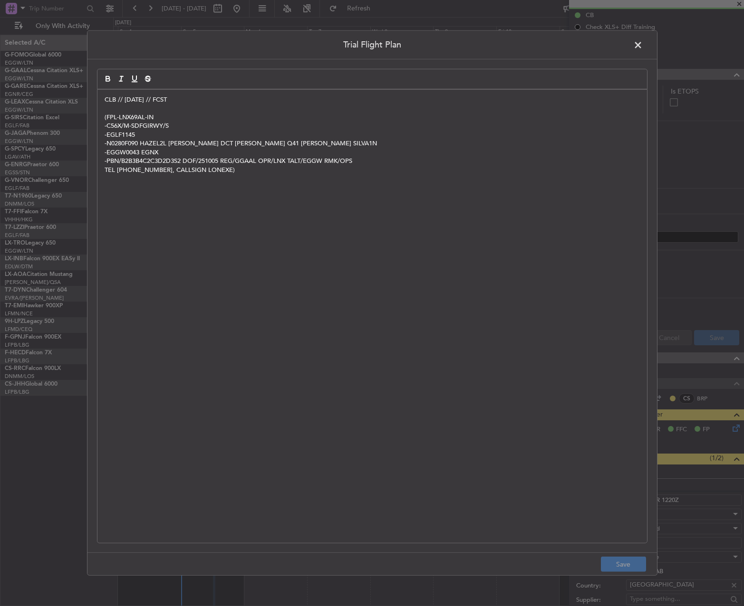
click at [642, 46] on span at bounding box center [642, 47] width 0 height 19
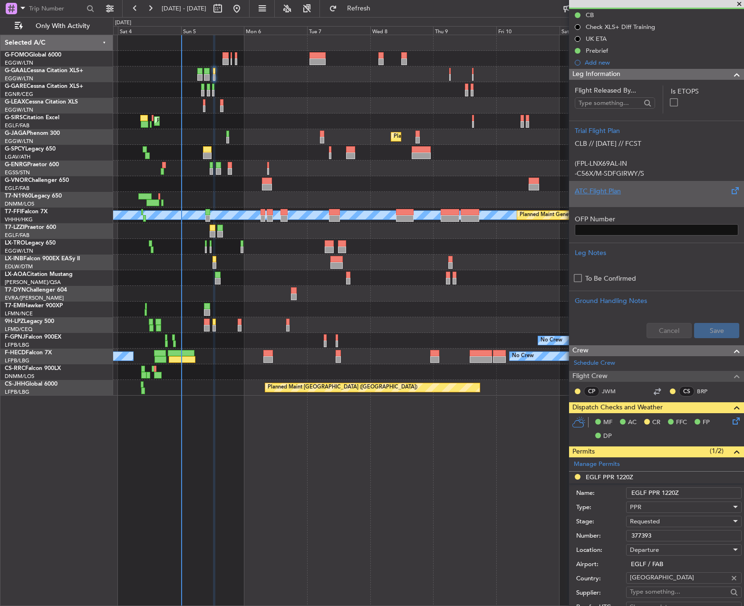
click at [590, 191] on div "ATC Flight Plan" at bounding box center [655, 191] width 163 height 10
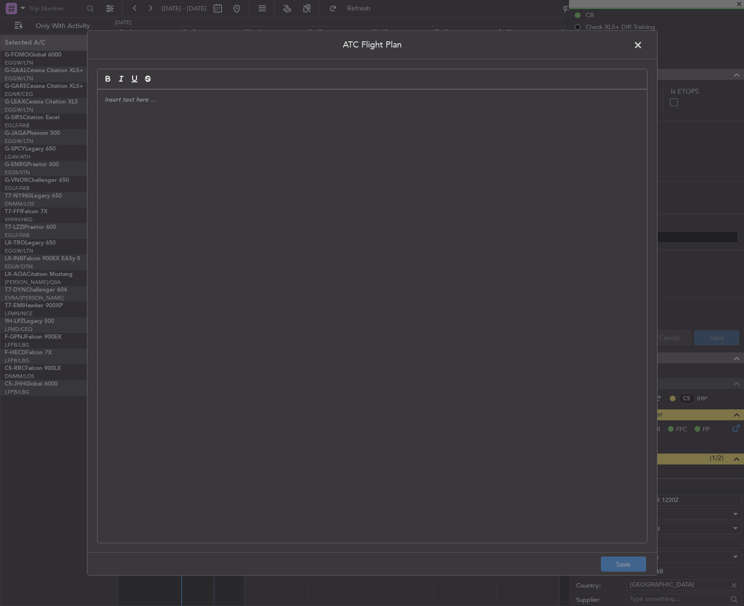
click at [439, 144] on div at bounding box center [371, 316] width 549 height 453
paste div
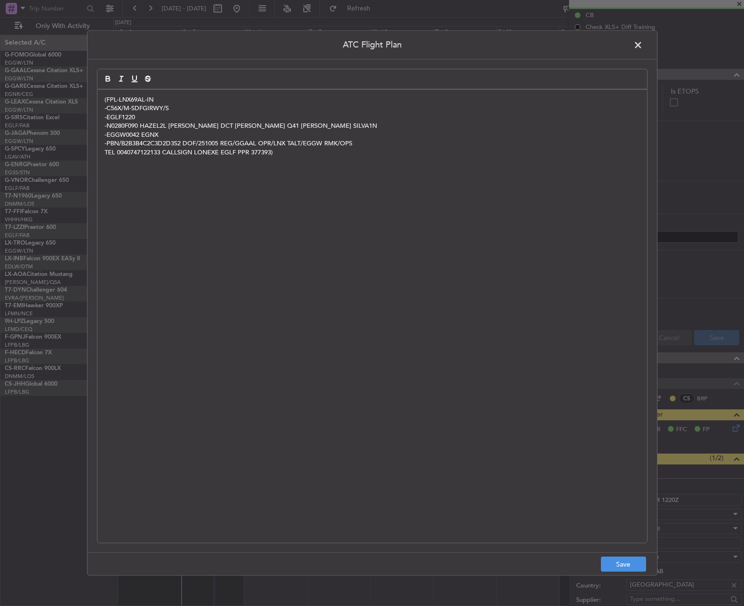
scroll to position [0, 0]
click at [634, 557] on footer "Save" at bounding box center [371, 564] width 569 height 23
click at [630, 565] on button "Save" at bounding box center [623, 564] width 45 height 15
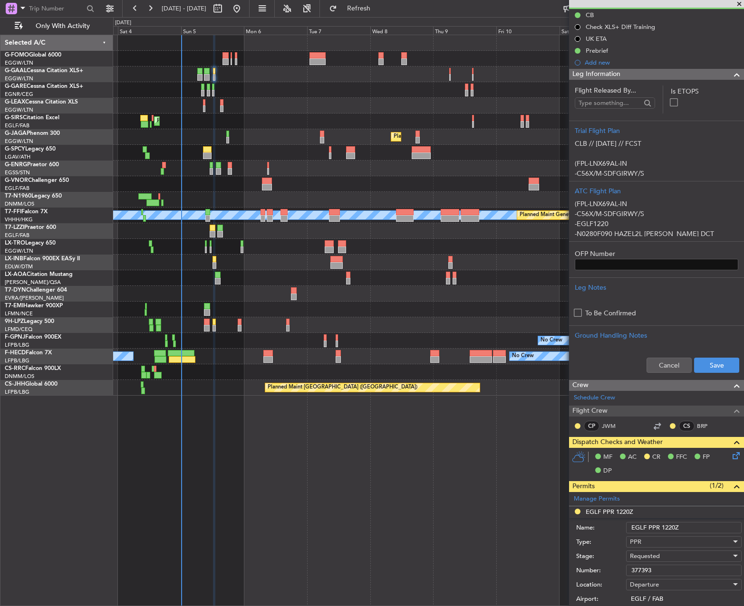
click at [706, 356] on div "Cancel Save" at bounding box center [656, 365] width 175 height 29
click at [706, 360] on button "Save" at bounding box center [716, 365] width 45 height 15
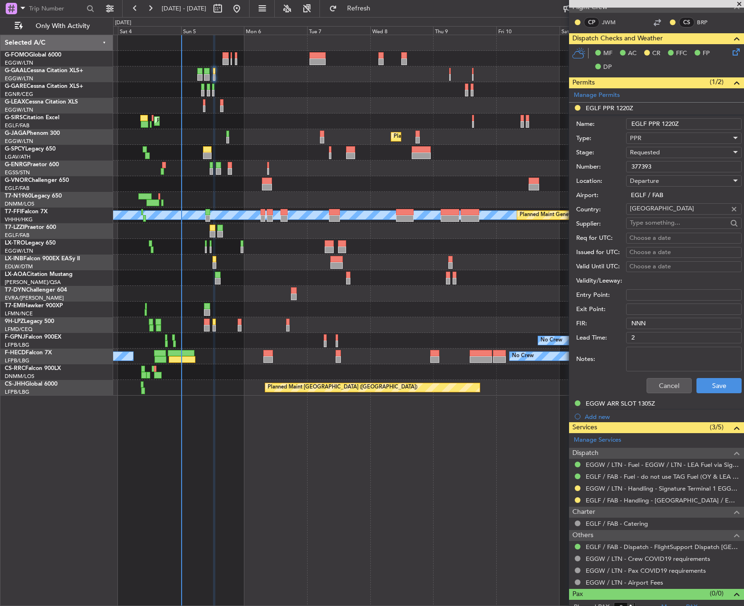
scroll to position [508, 0]
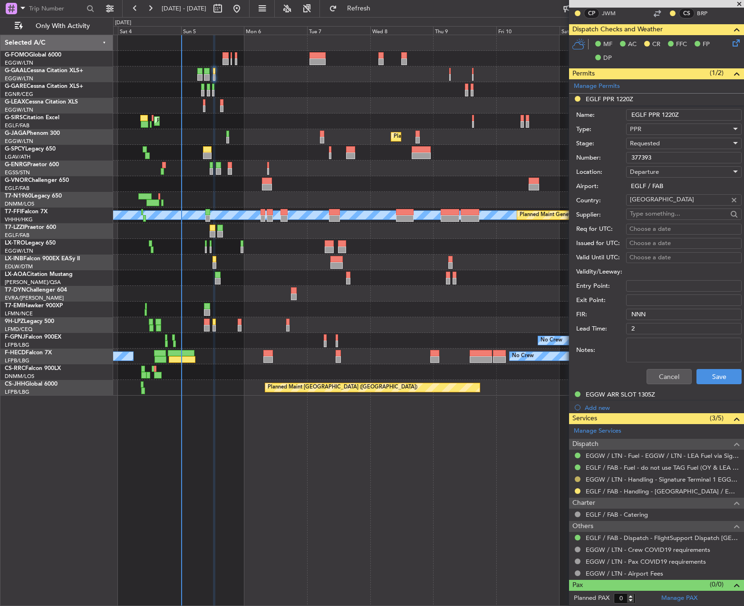
click at [578, 480] on button at bounding box center [577, 480] width 6 height 6
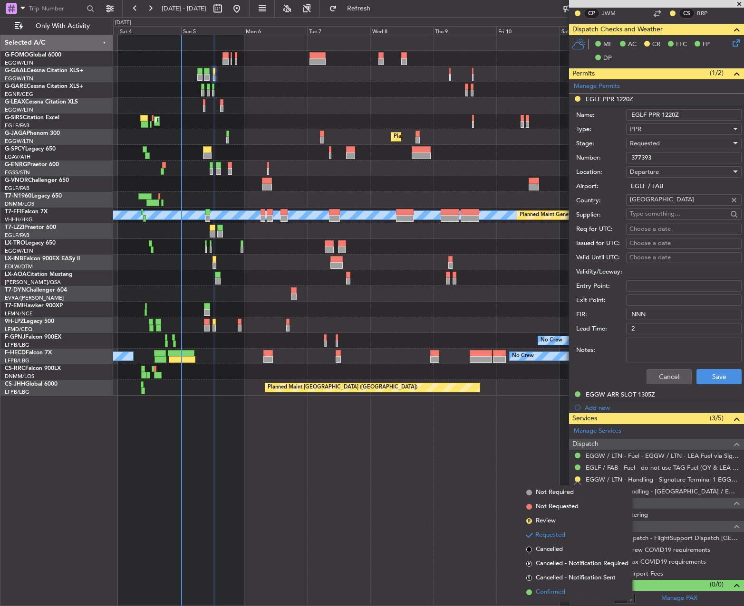
click at [575, 588] on li "Confirmed" at bounding box center [577, 592] width 110 height 14
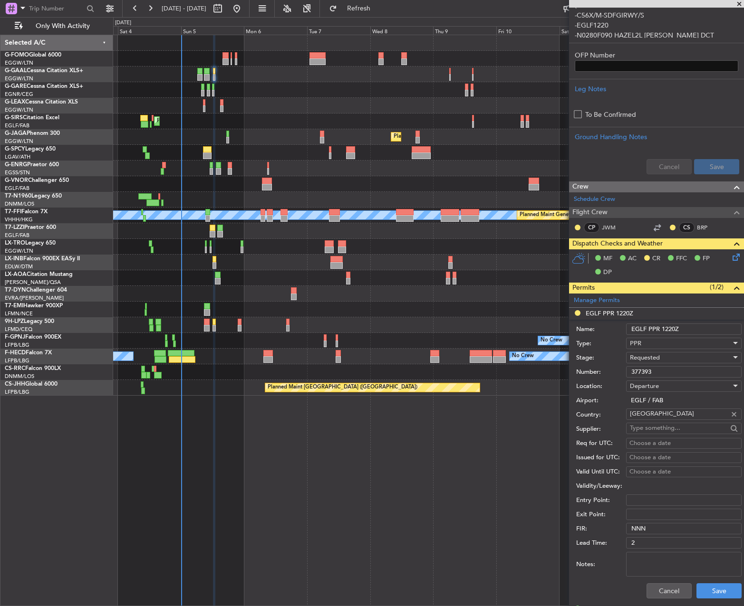
scroll to position [128, 0]
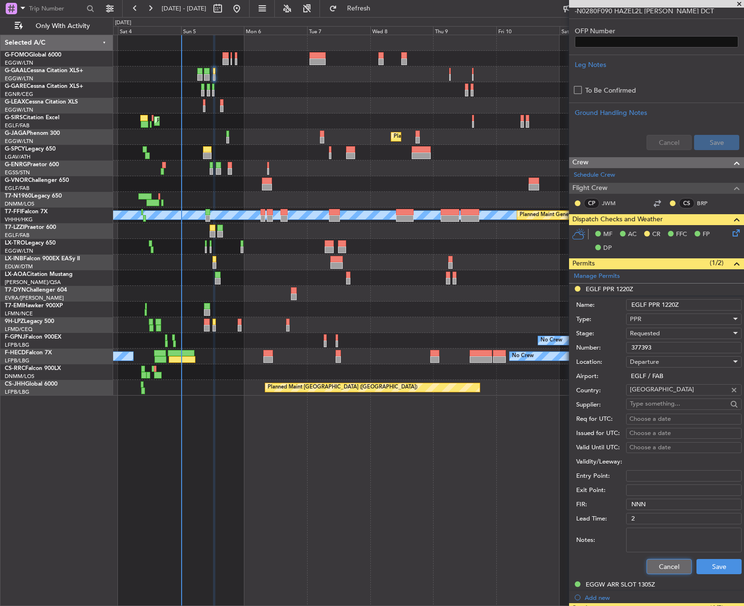
click at [660, 569] on button "Cancel" at bounding box center [668, 566] width 45 height 15
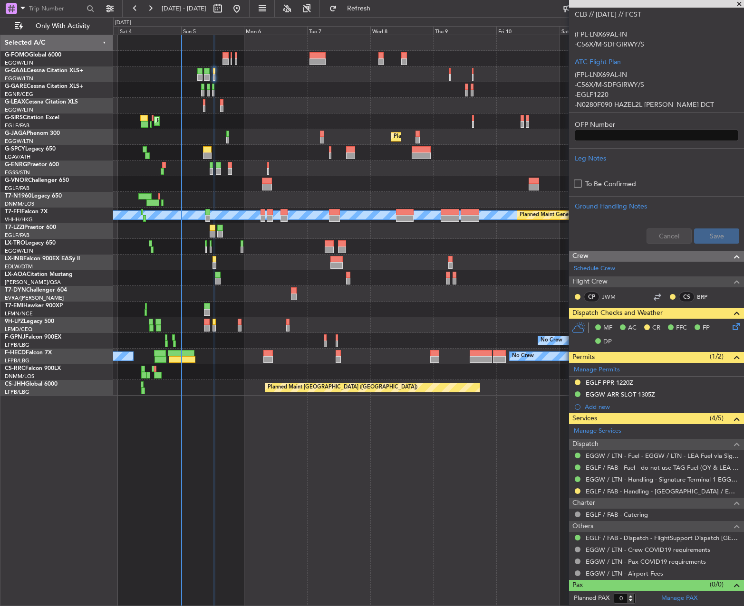
click at [202, 70] on div "Owner No Crew AOG Maint Dusseldorf Owner Owner No Crew" at bounding box center [428, 75] width 630 height 16
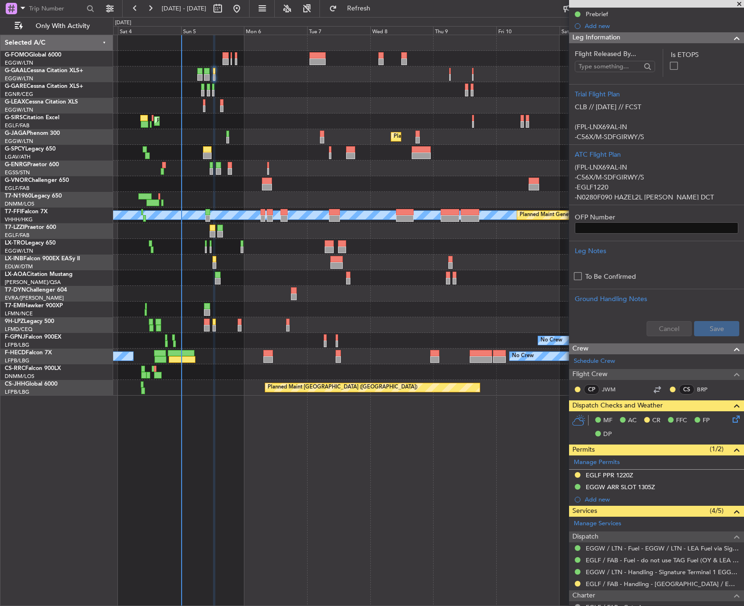
scroll to position [0, 0]
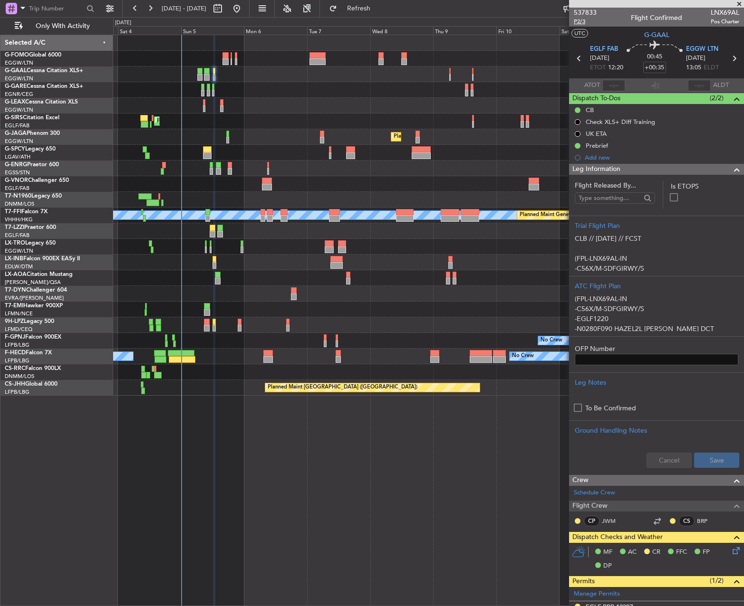
click at [577, 26] on mat-tooltip-component "Leg Number" at bounding box center [584, 38] width 47 height 25
click at [575, 21] on span "P2/3" at bounding box center [585, 22] width 23 height 8
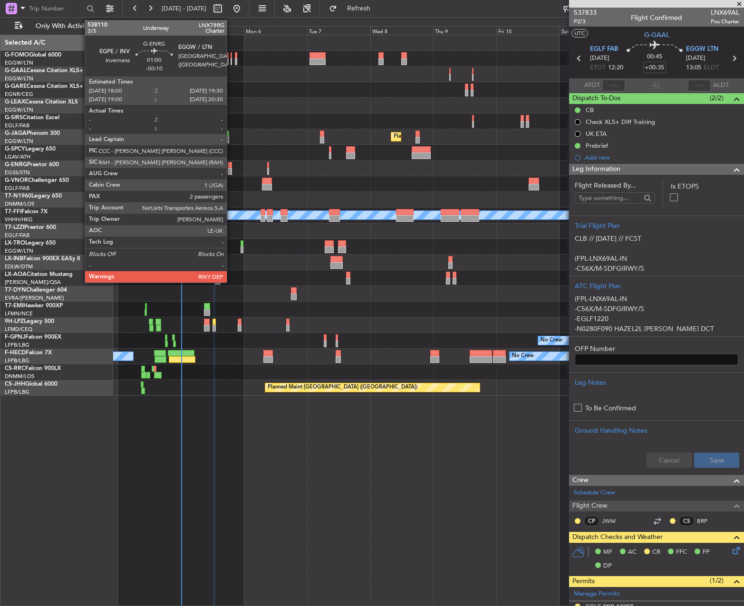
click at [231, 167] on div at bounding box center [230, 165] width 4 height 7
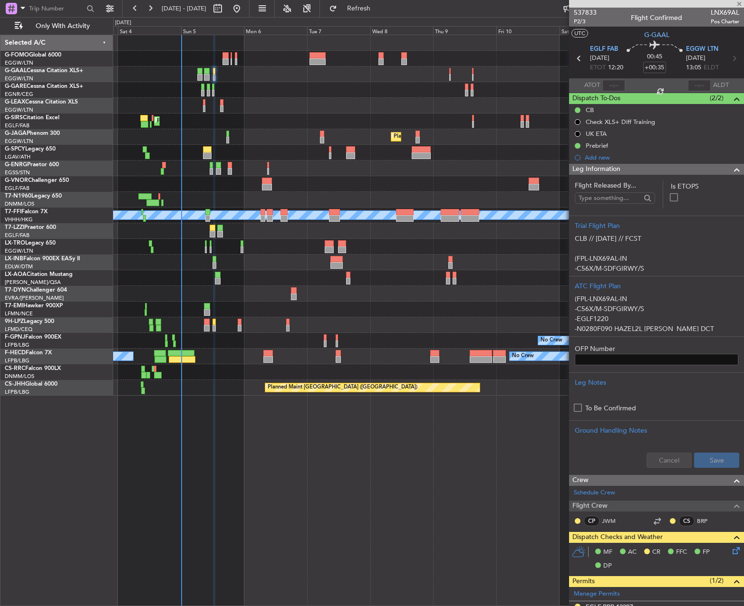
type input "-00:10"
type input "2"
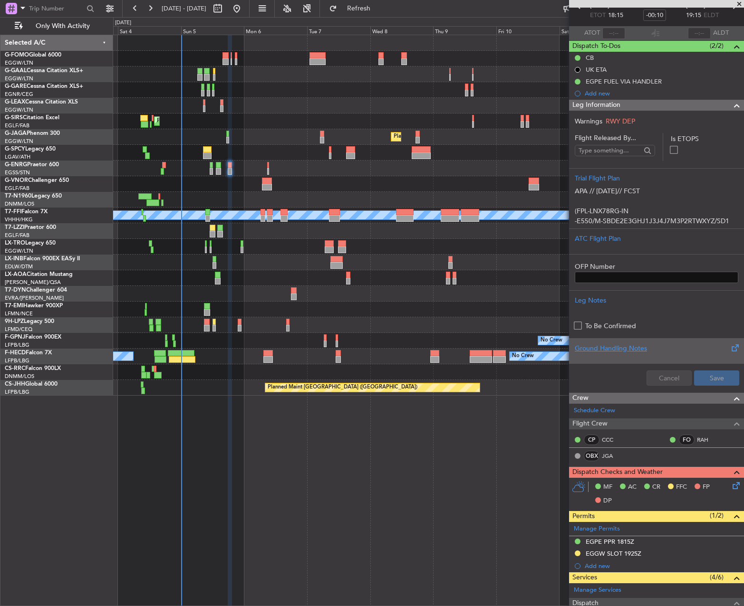
scroll to position [143, 0]
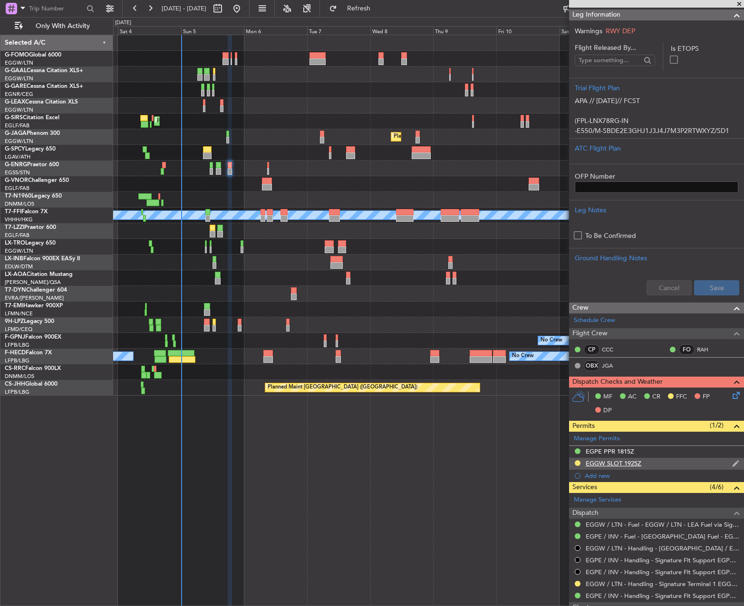
click at [634, 467] on div "EGGW SLOT 1925Z" at bounding box center [613, 464] width 56 height 8
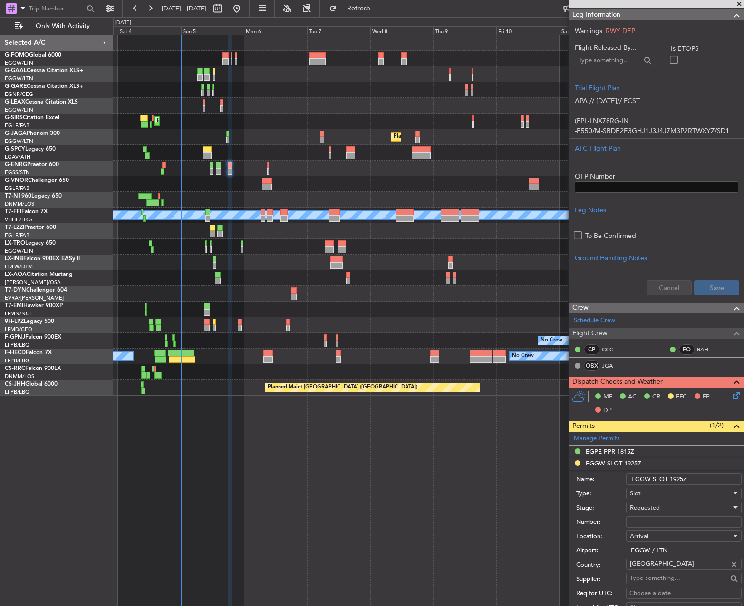
click at [679, 481] on input "EGGW SLOT 1925Z" at bounding box center [683, 479] width 115 height 11
type input "EGGW SLOT 1915Z"
click at [665, 513] on div "Requested" at bounding box center [680, 508] width 101 height 14
click at [665, 572] on span "Received OK" at bounding box center [680, 569] width 100 height 14
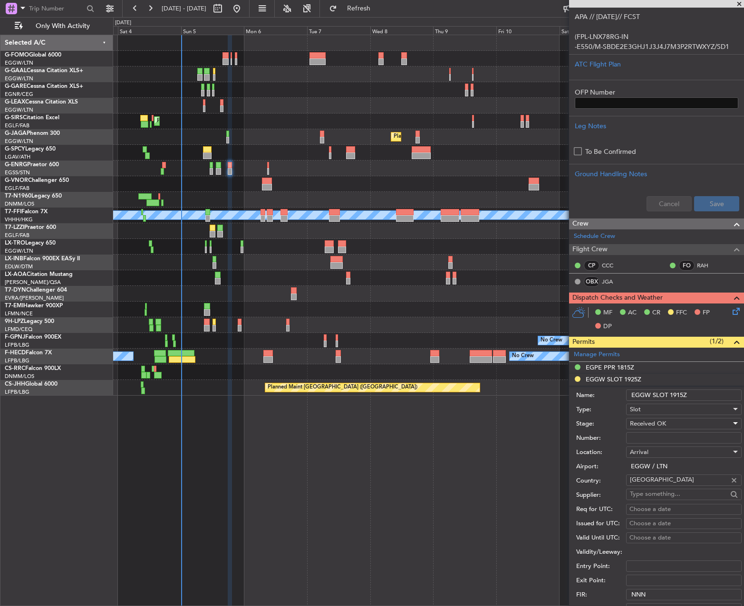
scroll to position [333, 0]
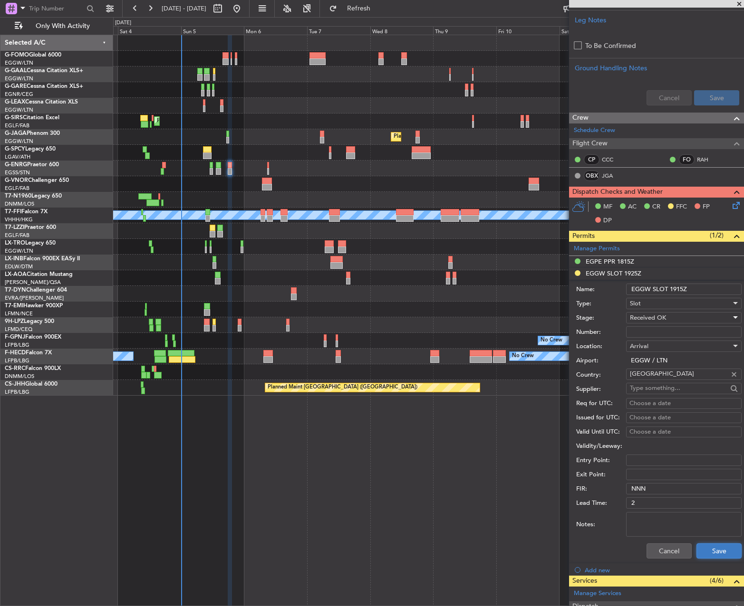
click at [703, 557] on button "Save" at bounding box center [718, 551] width 45 height 15
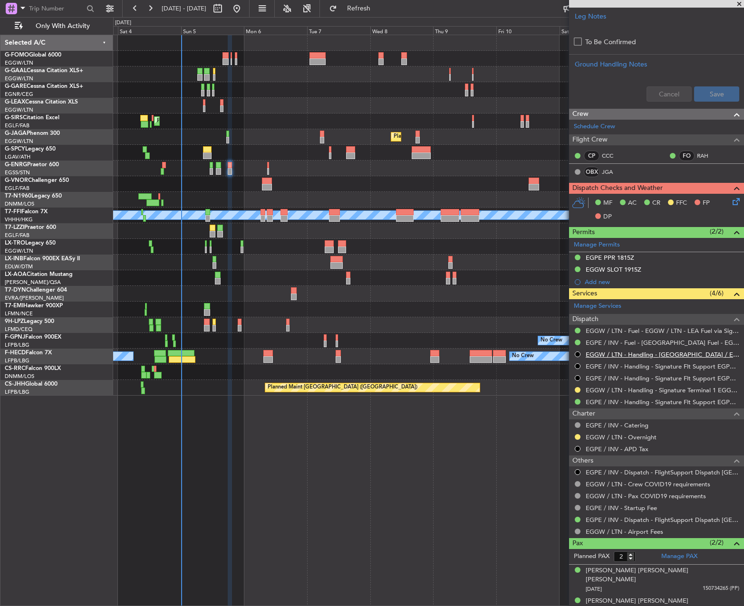
scroll to position [337, 0]
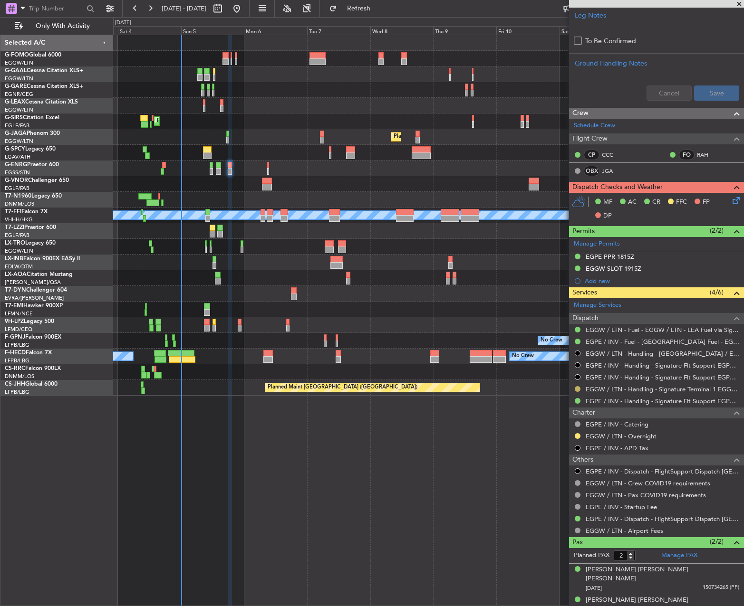
click at [577, 389] on button at bounding box center [577, 389] width 6 height 6
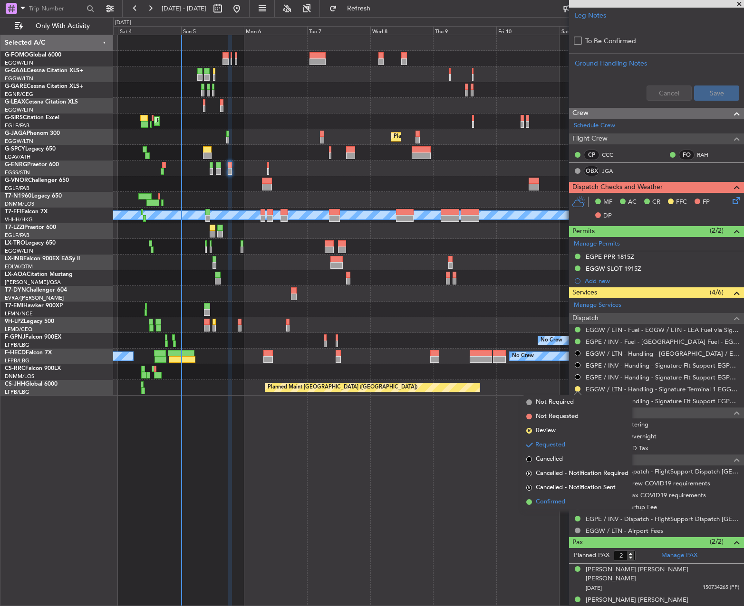
click at [565, 505] on span "Confirmed" at bounding box center [550, 503] width 29 height 10
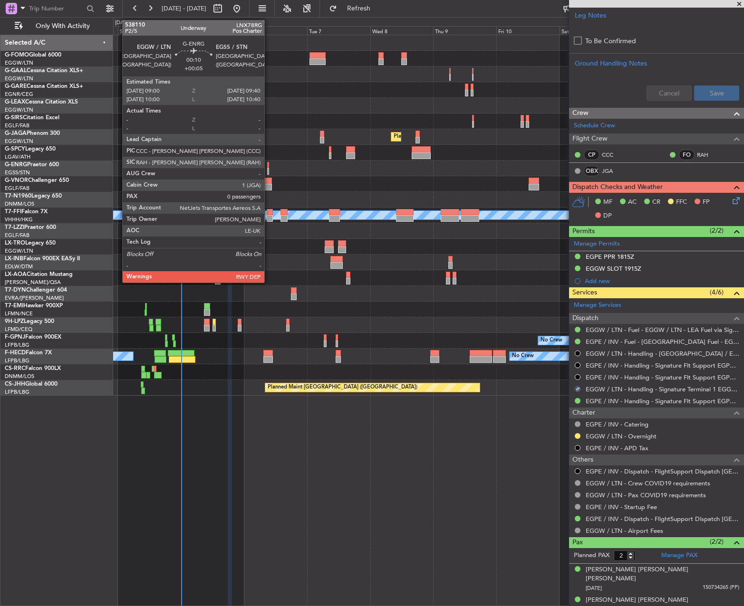
click at [268, 167] on div at bounding box center [268, 165] width 2 height 7
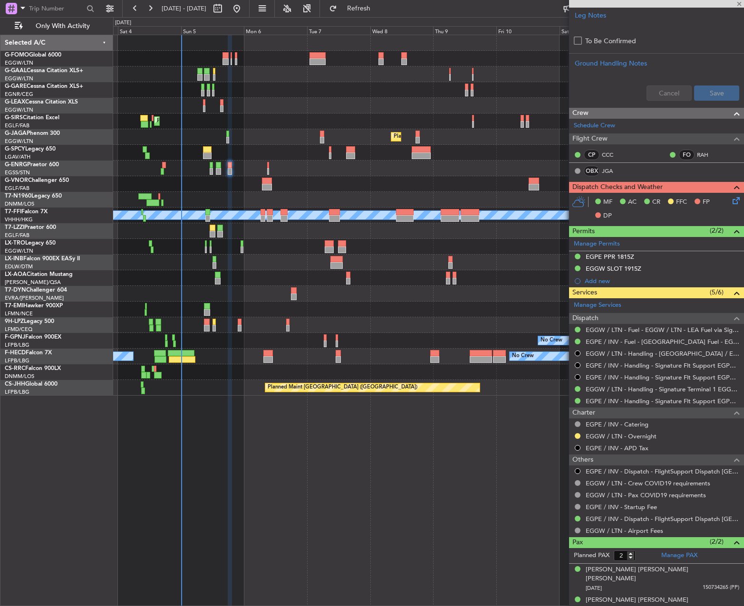
type input "+00:05"
type input "0"
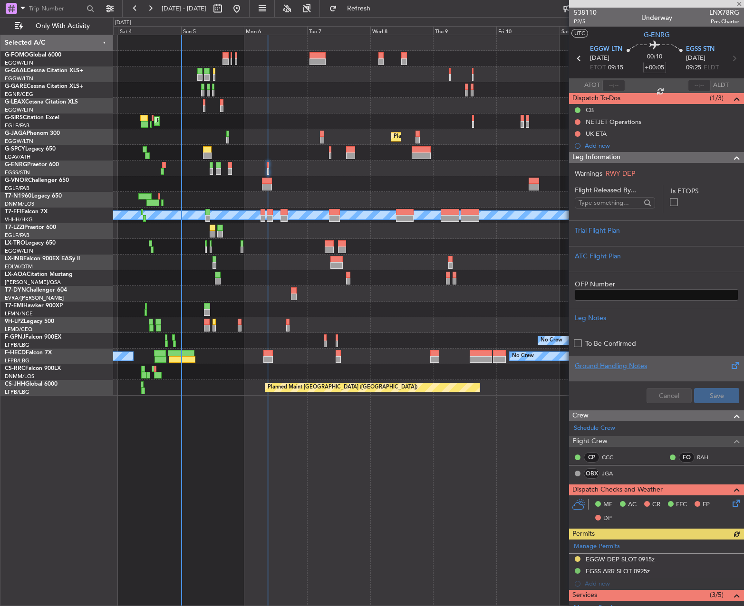
scroll to position [177, 0]
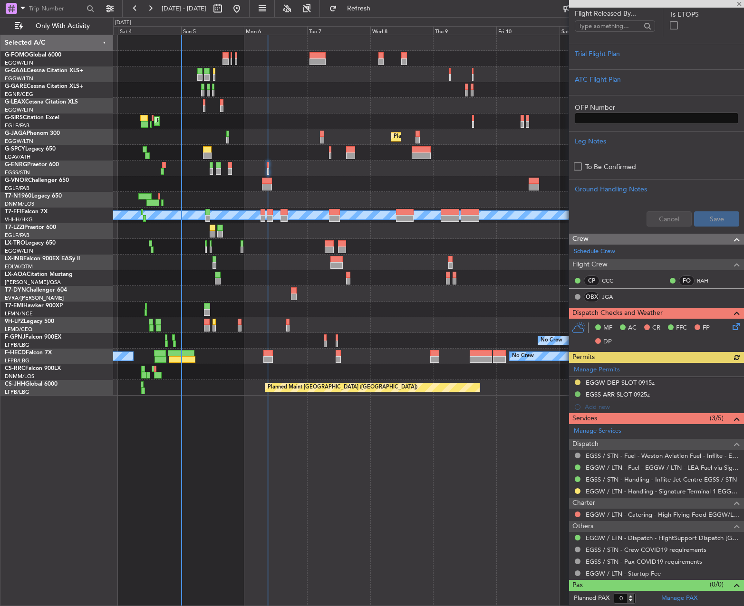
click at [576, 381] on div "Manage Permits EGGW DEP SLOT 0915z EGSS ARR SLOT 0925z Add new" at bounding box center [656, 388] width 175 height 50
click at [577, 381] on button at bounding box center [577, 383] width 6 height 6
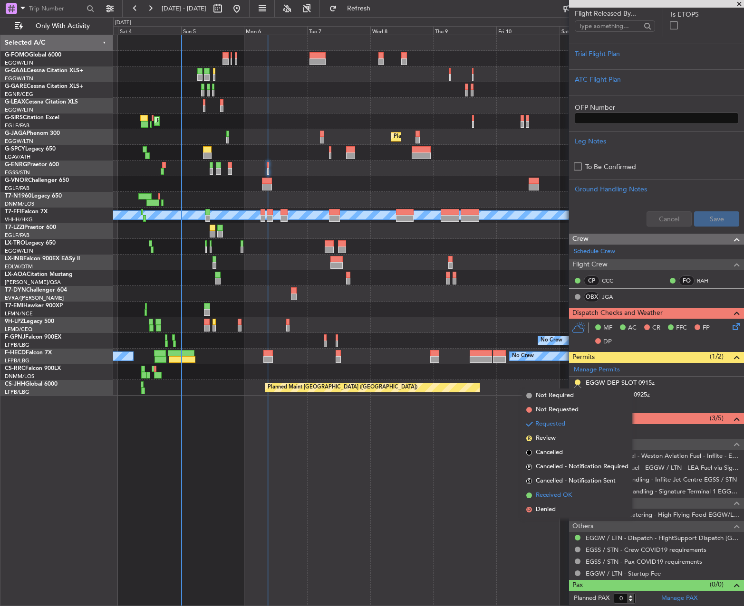
click at [567, 493] on span "Received OK" at bounding box center [554, 496] width 36 height 10
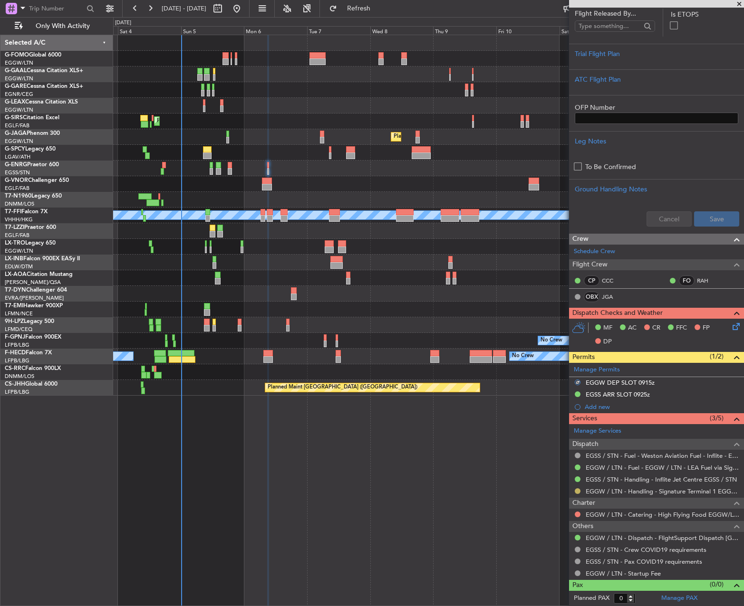
click at [577, 492] on button at bounding box center [577, 491] width 6 height 6
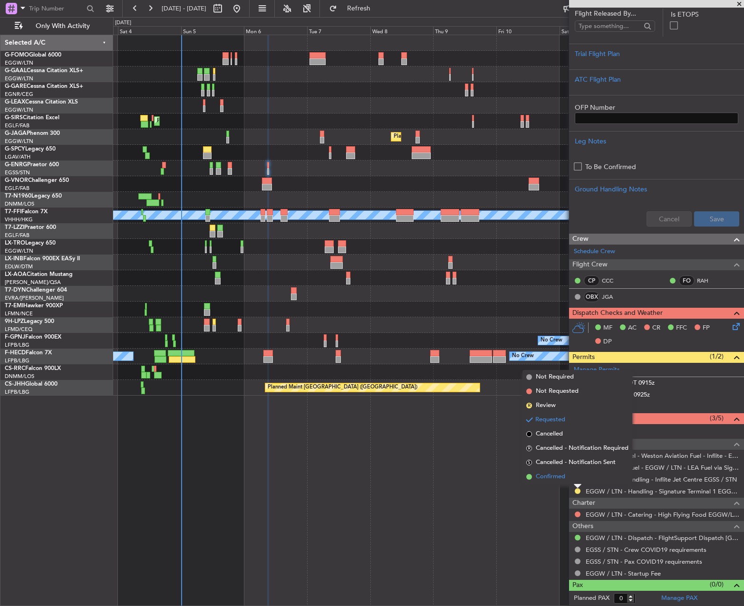
click at [564, 474] on span "Confirmed" at bounding box center [550, 477] width 29 height 10
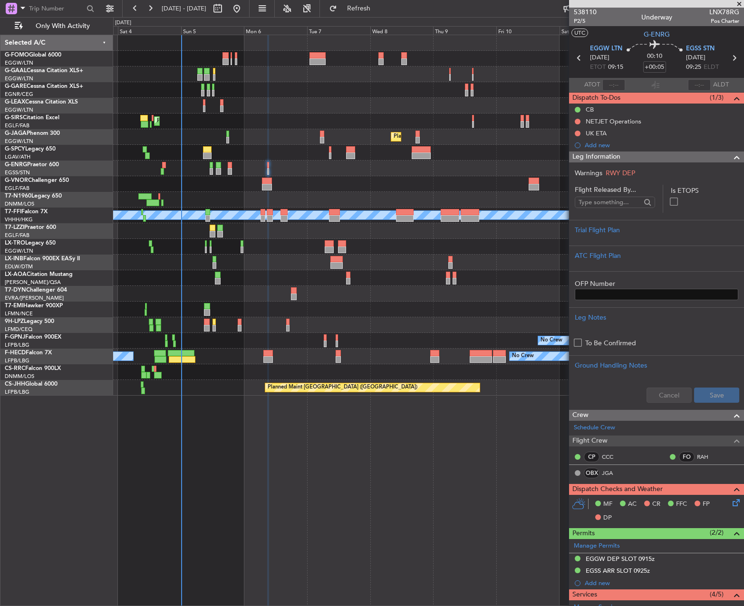
scroll to position [0, 0]
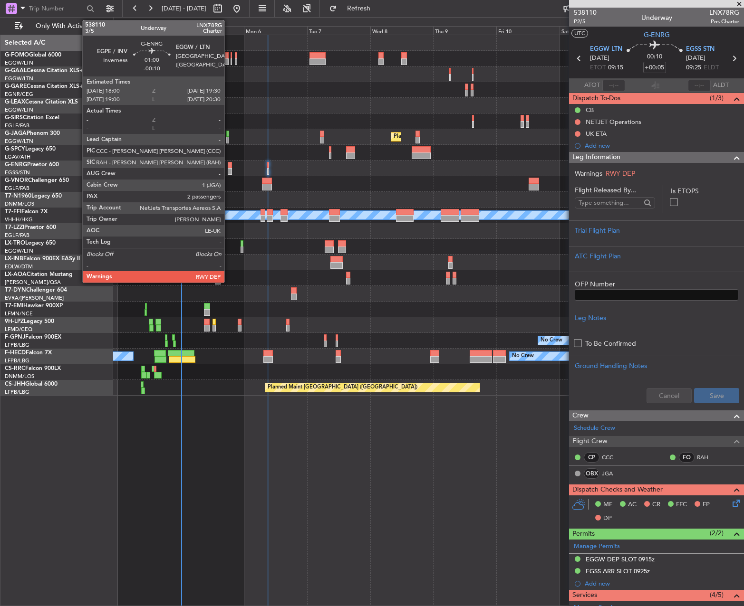
click at [230, 166] on div at bounding box center [230, 165] width 4 height 7
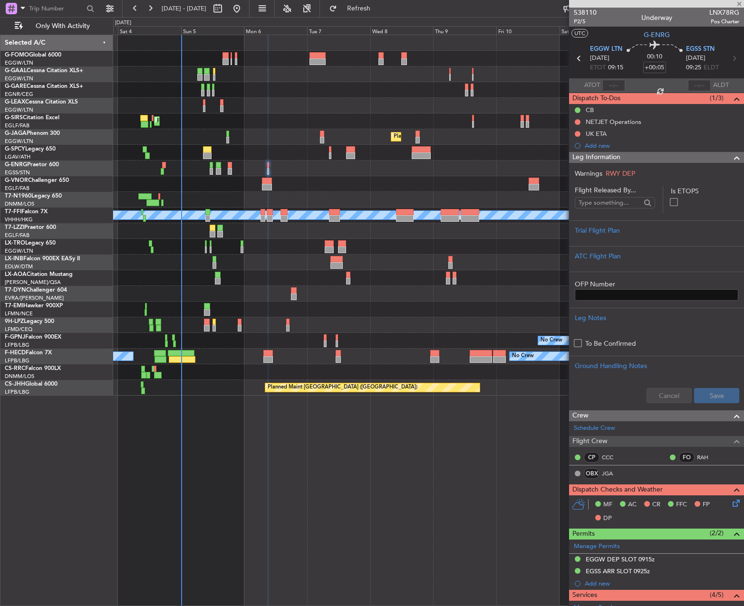
type input "-00:10"
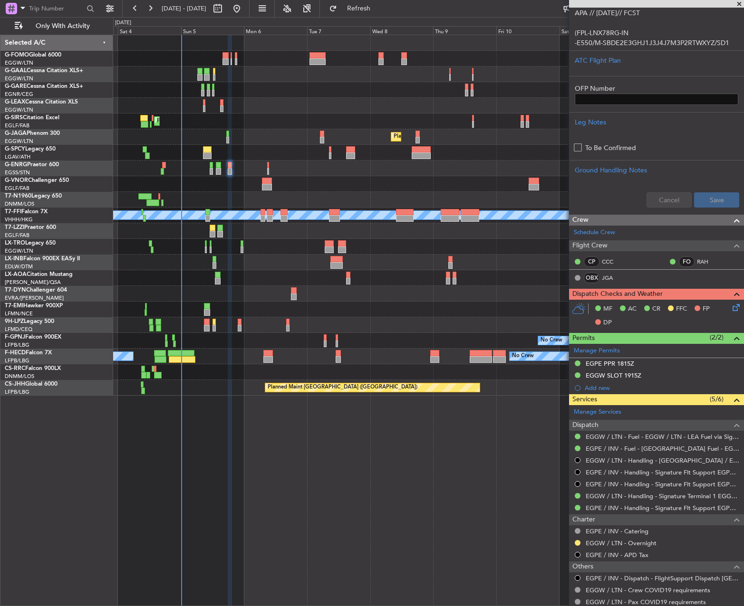
scroll to position [238, 0]
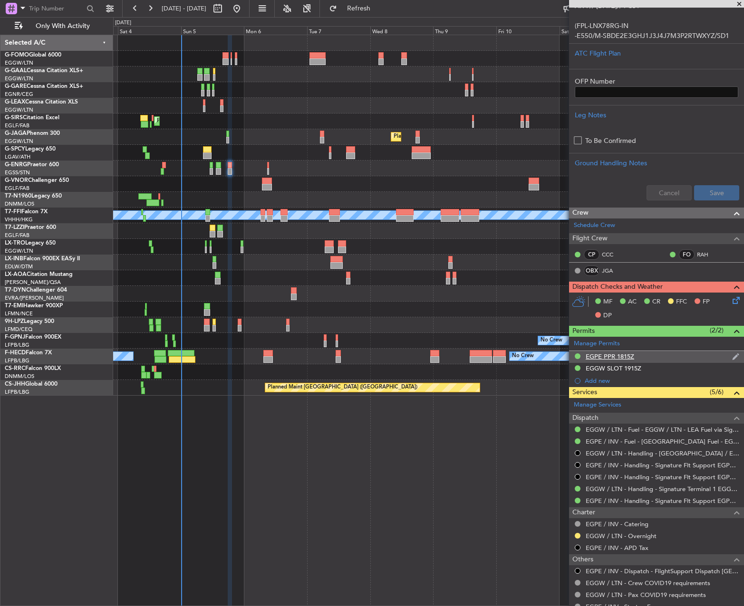
click at [614, 351] on div "EGPE PPR 1815Z" at bounding box center [656, 357] width 175 height 12
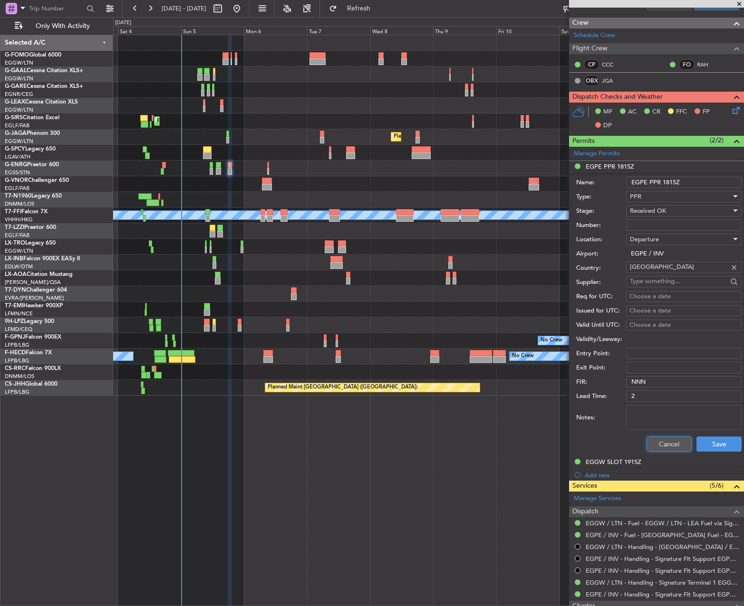
drag, startPoint x: 656, startPoint y: 450, endPoint x: 729, endPoint y: 450, distance: 73.2
click at [657, 450] on button "Cancel" at bounding box center [668, 444] width 45 height 15
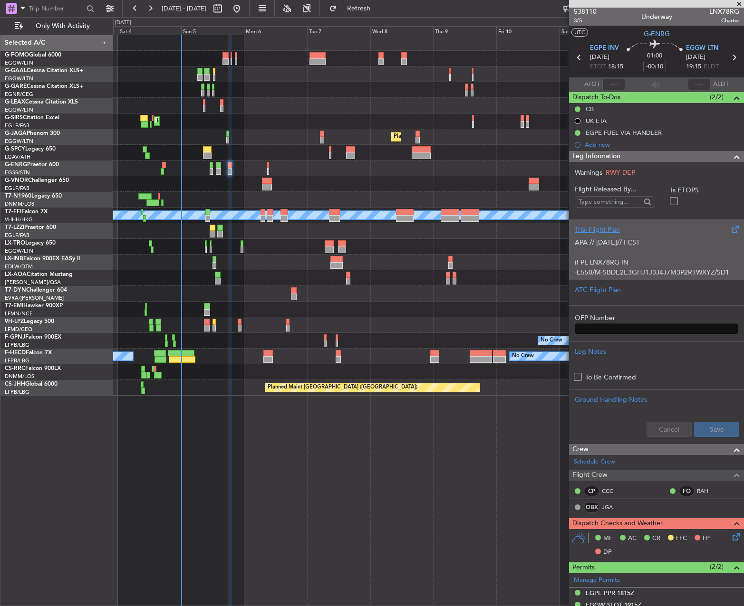
scroll to position [0, 0]
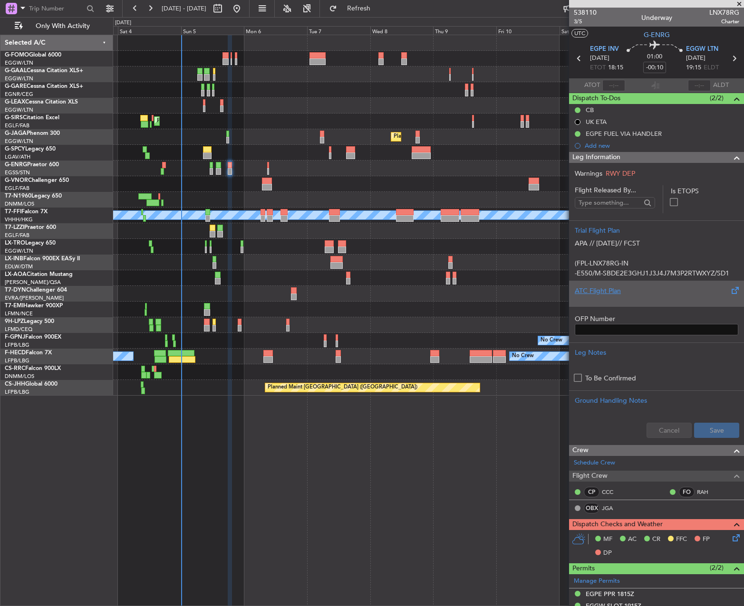
click at [633, 293] on div "ATC Flight Plan" at bounding box center [655, 291] width 163 height 10
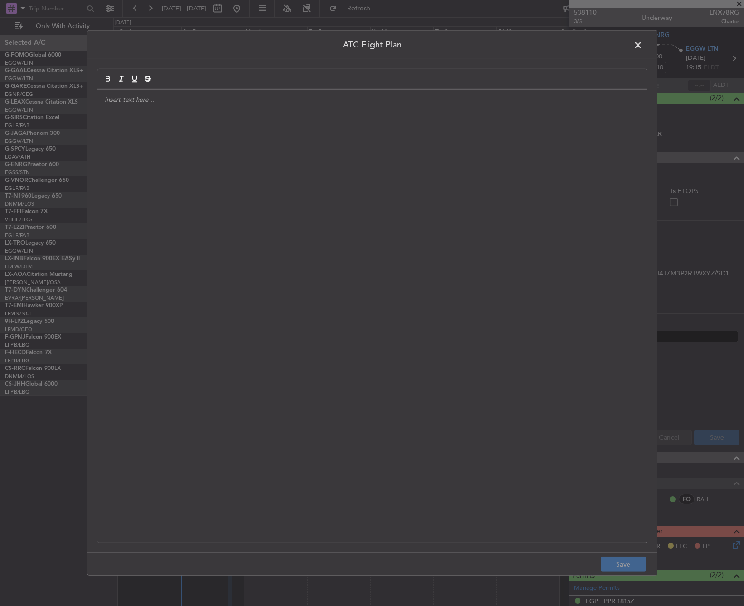
click at [448, 267] on div at bounding box center [371, 316] width 549 height 453
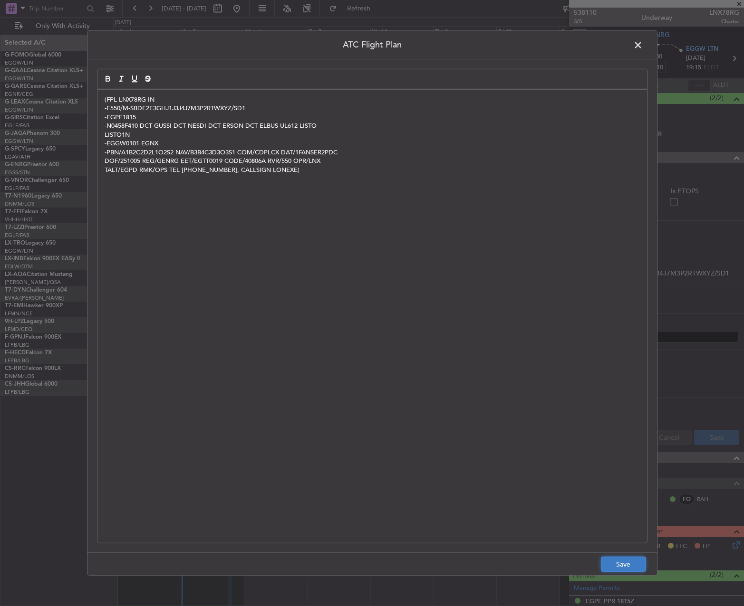
click at [615, 559] on button "Save" at bounding box center [623, 564] width 45 height 15
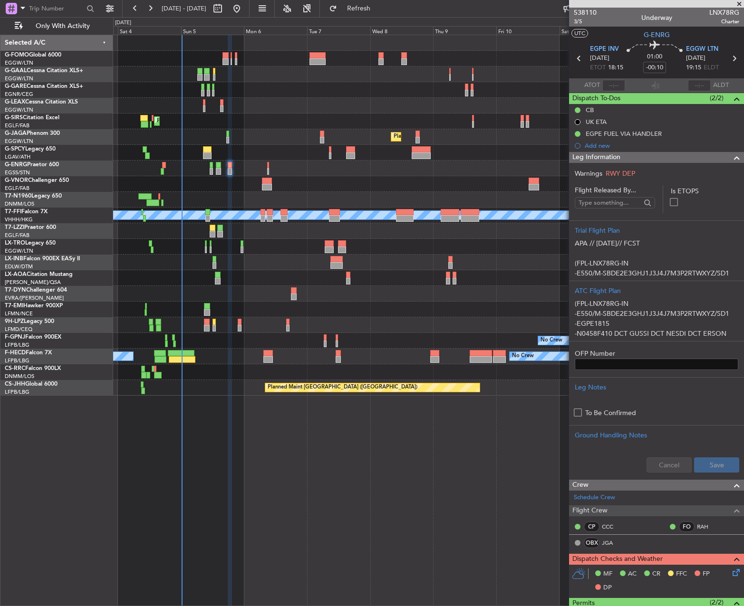
click at [716, 453] on div "Cancel Save" at bounding box center [656, 465] width 175 height 29
click at [721, 466] on button "Save" at bounding box center [716, 465] width 45 height 15
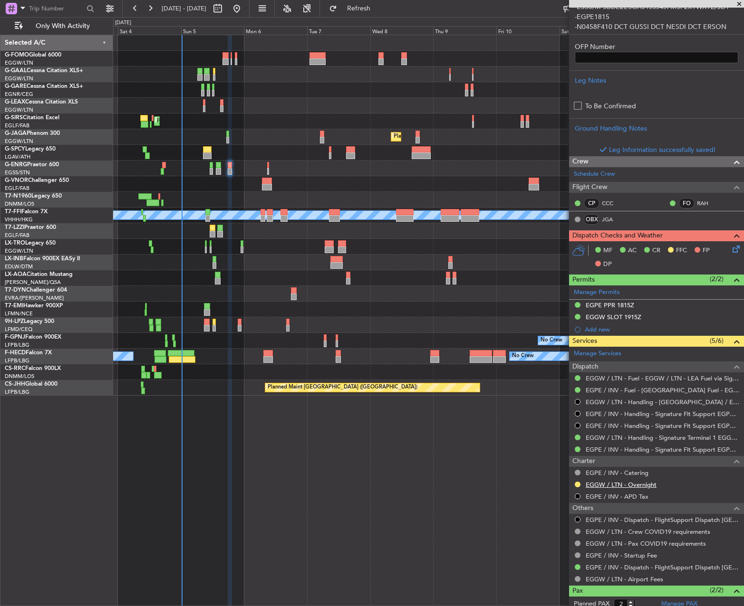
scroll to position [355, 0]
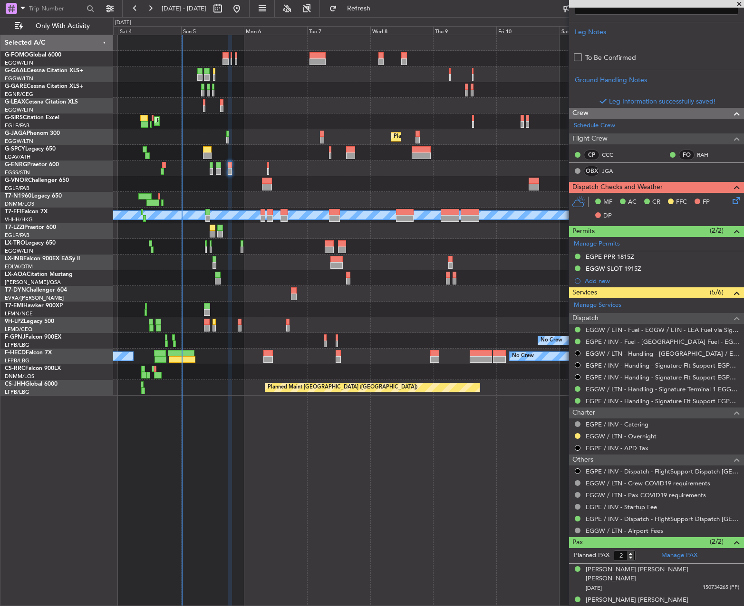
click at [723, 193] on div at bounding box center [732, 187] width 19 height 11
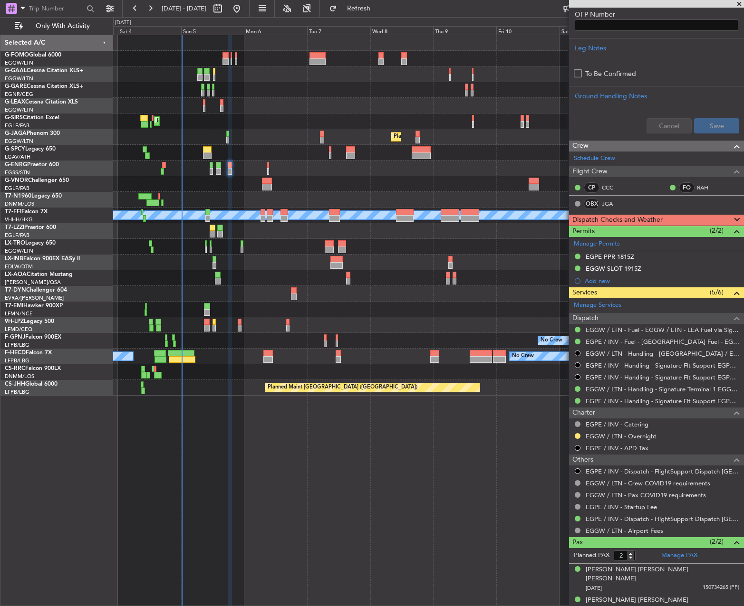
click at [712, 219] on div "Dispatch Checks and Weather" at bounding box center [656, 220] width 175 height 11
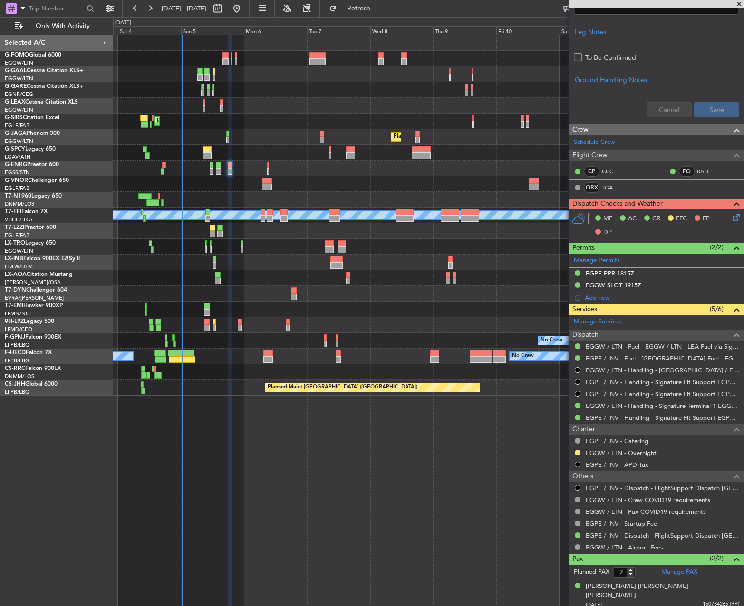
click at [731, 220] on icon at bounding box center [734, 216] width 8 height 8
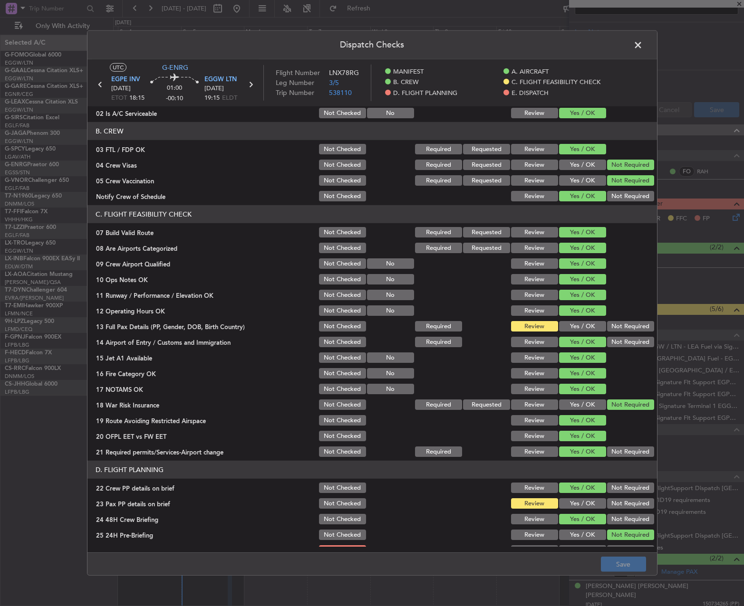
scroll to position [143, 0]
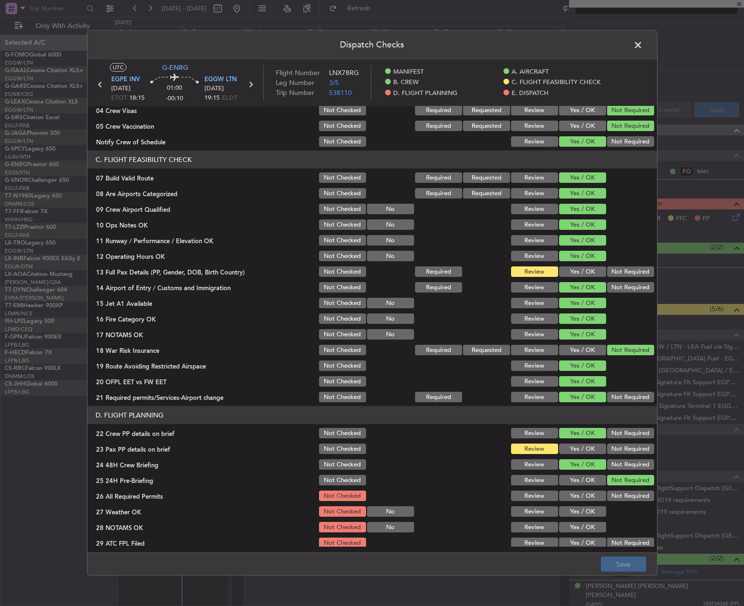
click at [571, 269] on button "Yes / OK" at bounding box center [582, 272] width 47 height 10
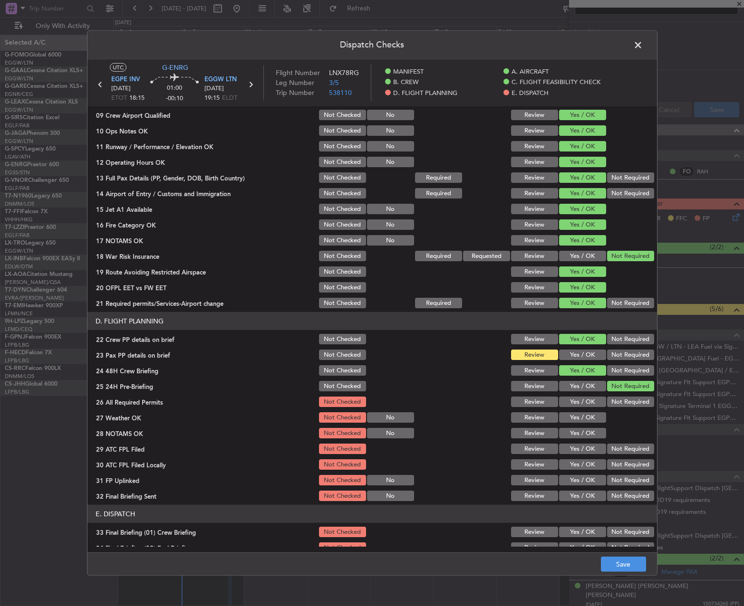
scroll to position [380, 0]
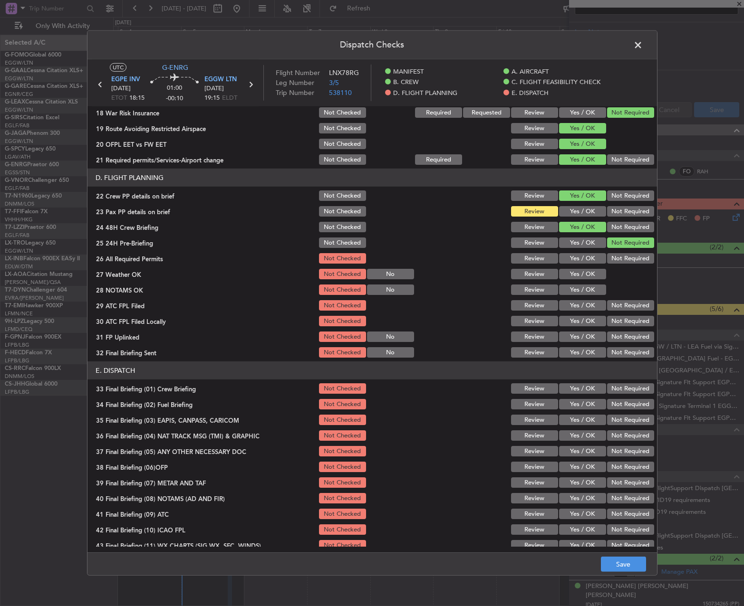
click at [582, 215] on button "Yes / OK" at bounding box center [582, 211] width 47 height 10
click at [577, 260] on button "Yes / OK" at bounding box center [582, 258] width 47 height 10
click at [579, 282] on section "D. FLIGHT PLANNING 22 Crew PP details on brief Not Checked Review Yes / OK Not …" at bounding box center [371, 264] width 569 height 191
click at [576, 292] on button "Yes / OK" at bounding box center [582, 290] width 47 height 10
drag, startPoint x: 573, startPoint y: 275, endPoint x: 576, endPoint y: 307, distance: 32.0
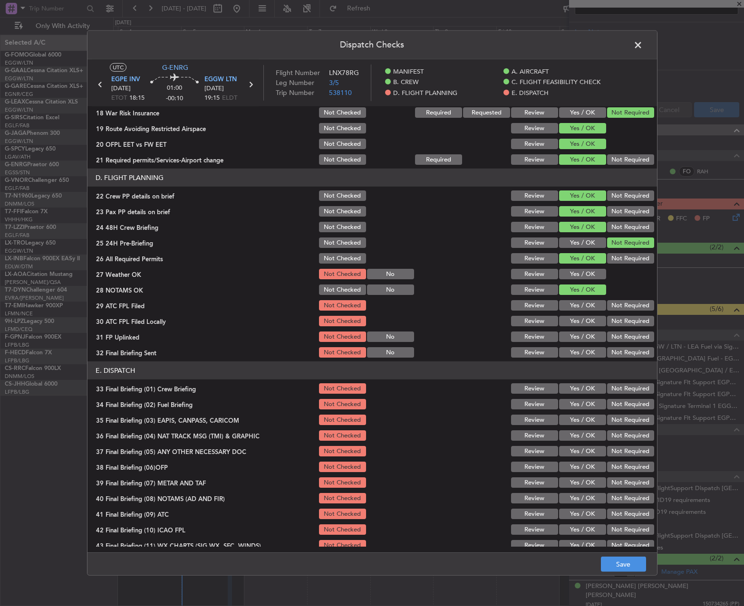
click at [573, 278] on button "Yes / OK" at bounding box center [582, 274] width 47 height 10
click at [576, 317] on button "Yes / OK" at bounding box center [582, 321] width 47 height 10
click at [576, 308] on button "Yes / OK" at bounding box center [582, 305] width 47 height 10
click at [623, 324] on button "Not Required" at bounding box center [630, 321] width 47 height 10
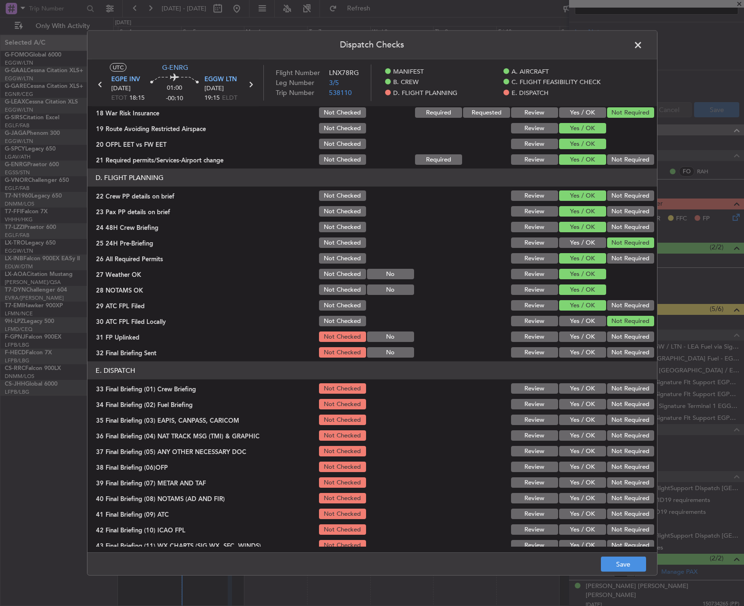
click at [584, 337] on button "Yes / OK" at bounding box center [582, 337] width 47 height 10
click at [626, 350] on button "Not Required" at bounding box center [630, 352] width 47 height 10
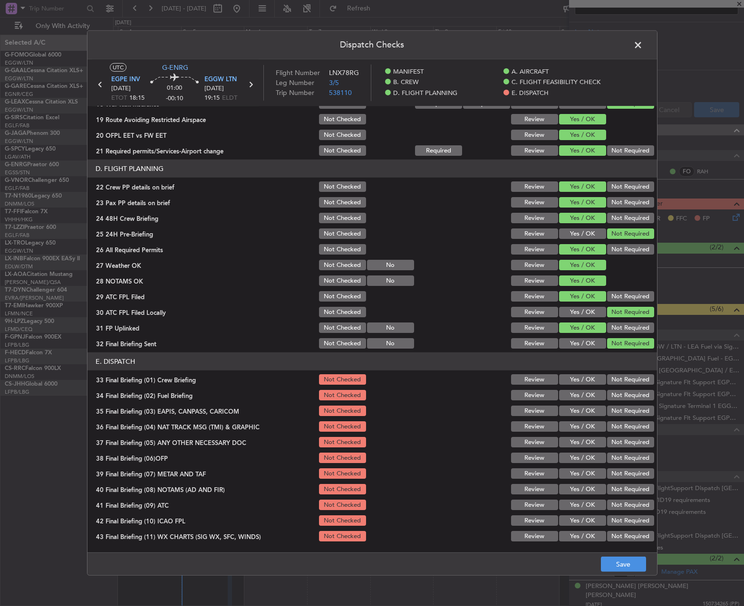
scroll to position [403, 0]
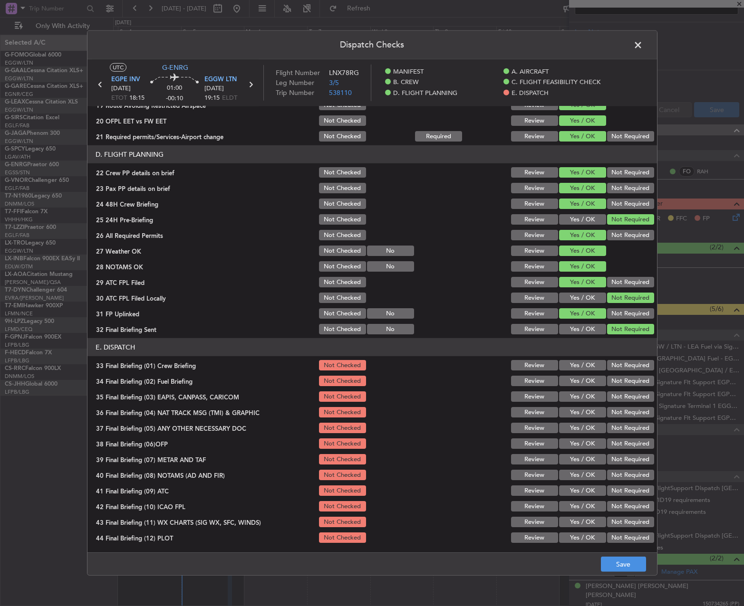
click at [585, 368] on button "Yes / OK" at bounding box center [582, 365] width 47 height 10
drag, startPoint x: 582, startPoint y: 377, endPoint x: 604, endPoint y: 387, distance: 24.9
click at [587, 381] on button "Yes / OK" at bounding box center [582, 381] width 47 height 10
drag, startPoint x: 616, startPoint y: 394, endPoint x: 620, endPoint y: 400, distance: 6.9
click at [617, 396] on div "Not Required" at bounding box center [629, 396] width 48 height 13
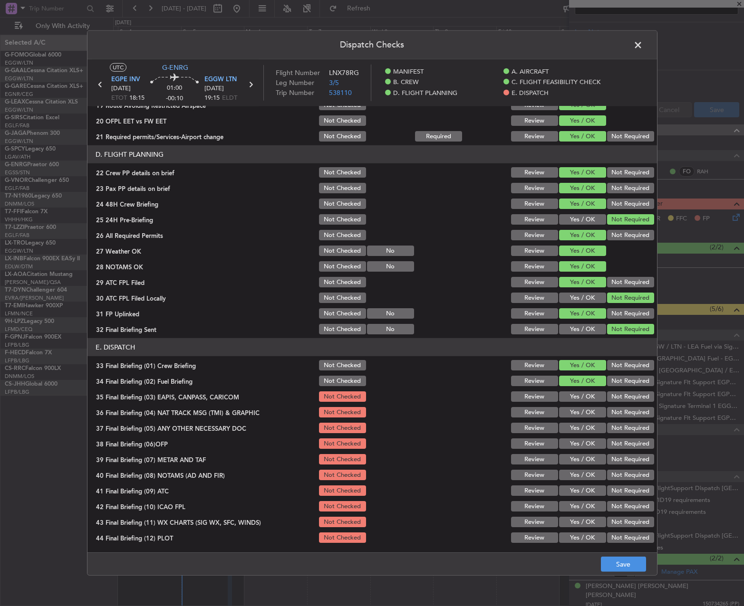
drag, startPoint x: 621, startPoint y: 402, endPoint x: 622, endPoint y: 412, distance: 10.5
click at [622, 407] on section "E. DISPATCH 33 Final Briefing (01) Crew Briefing Not Checked Review Yes / OK No…" at bounding box center [371, 441] width 569 height 206
click at [617, 400] on button "Not Required" at bounding box center [630, 397] width 47 height 10
click at [617, 416] on button "Not Required" at bounding box center [630, 412] width 47 height 10
click at [615, 432] on button "Not Required" at bounding box center [630, 428] width 47 height 10
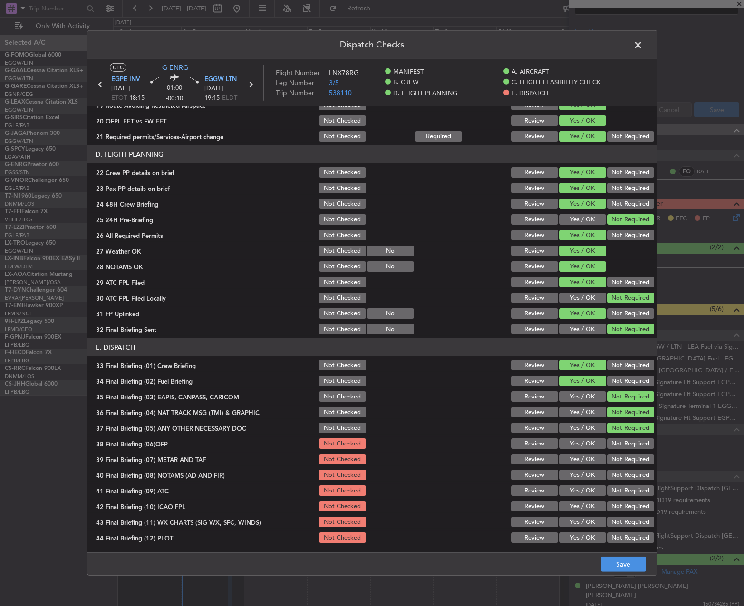
click at [566, 450] on div "Yes / OK" at bounding box center [581, 443] width 48 height 13
click at [567, 445] on button "Yes / OK" at bounding box center [582, 444] width 47 height 10
click at [571, 466] on div "Yes / OK" at bounding box center [581, 459] width 48 height 13
click at [567, 461] on button "Yes / OK" at bounding box center [582, 459] width 47 height 10
click at [569, 474] on button "Yes / OK" at bounding box center [582, 475] width 47 height 10
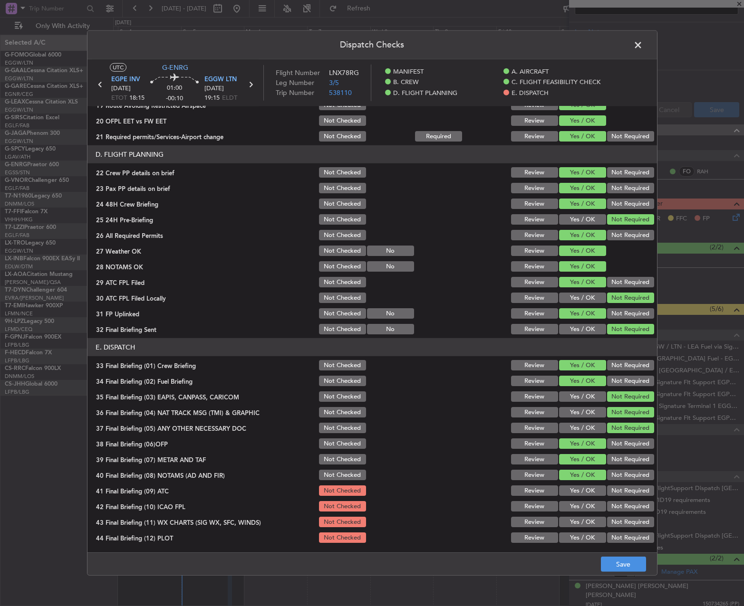
click at [571, 492] on button "Yes / OK" at bounding box center [582, 491] width 47 height 10
click at [574, 510] on button "Yes / OK" at bounding box center [582, 506] width 47 height 10
drag, startPoint x: 576, startPoint y: 524, endPoint x: 576, endPoint y: 532, distance: 7.6
click at [576, 525] on button "Yes / OK" at bounding box center [582, 522] width 47 height 10
click at [577, 537] on button "Yes / OK" at bounding box center [582, 538] width 47 height 10
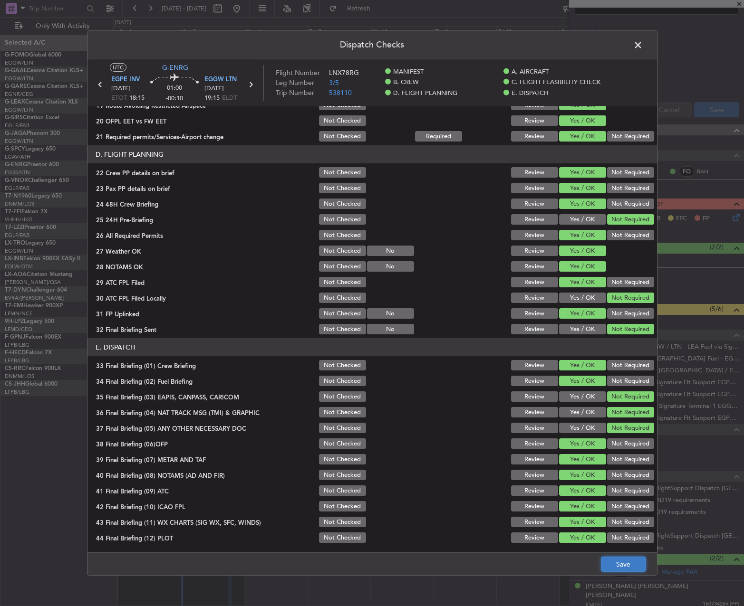
click at [620, 569] on button "Save" at bounding box center [623, 564] width 45 height 15
click at [642, 43] on span at bounding box center [642, 47] width 0 height 19
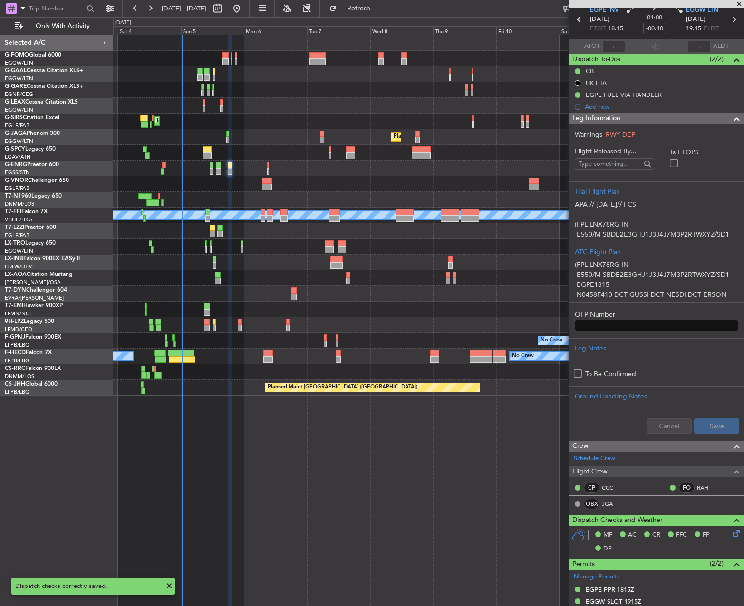
scroll to position [0, 0]
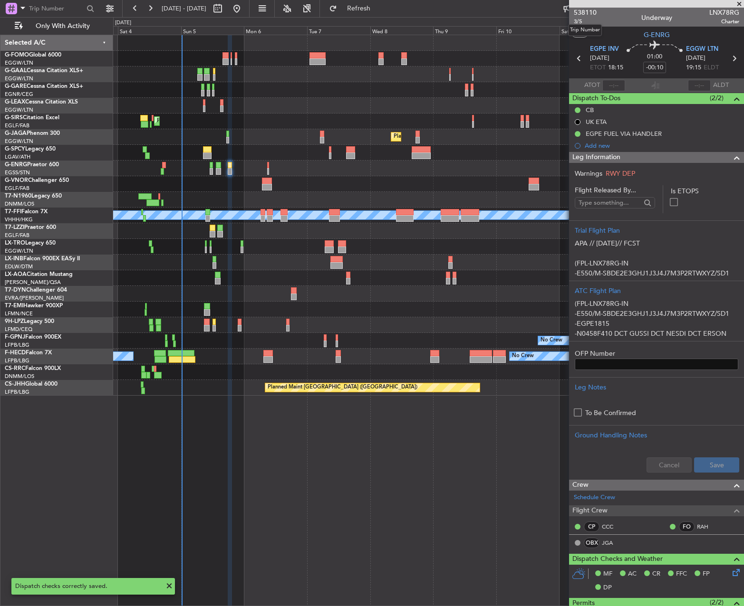
click at [576, 21] on mat-tooltip-component "Trip Number" at bounding box center [584, 30] width 47 height 25
click at [577, 20] on span "3/5" at bounding box center [585, 22] width 23 height 8
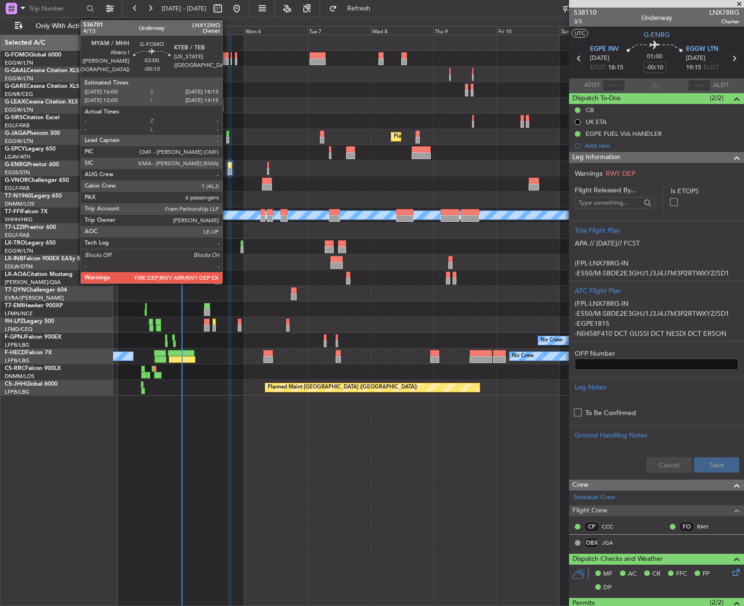
click at [227, 57] on div at bounding box center [225, 55] width 6 height 7
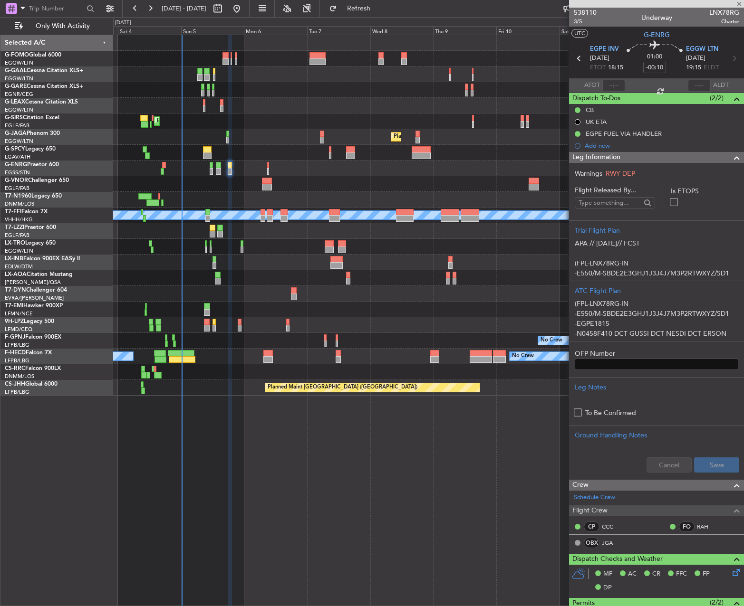
type input "6"
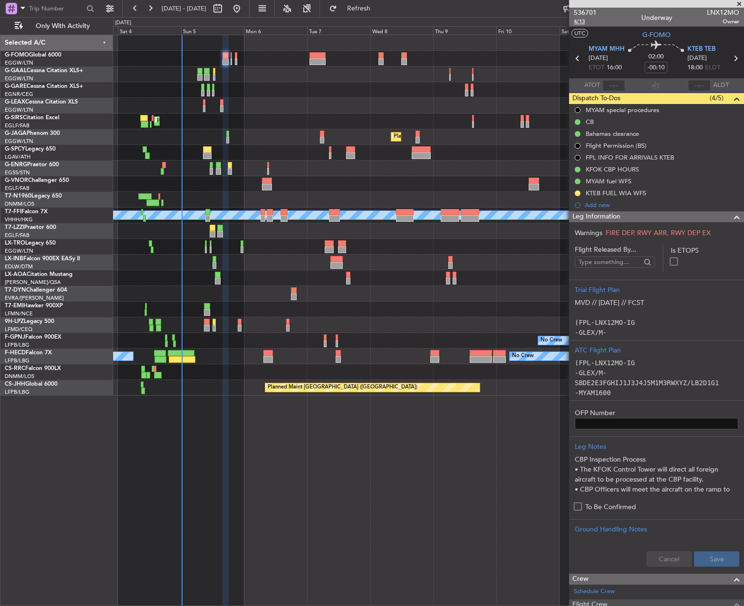
click at [587, 20] on span "4/13" at bounding box center [585, 22] width 23 height 8
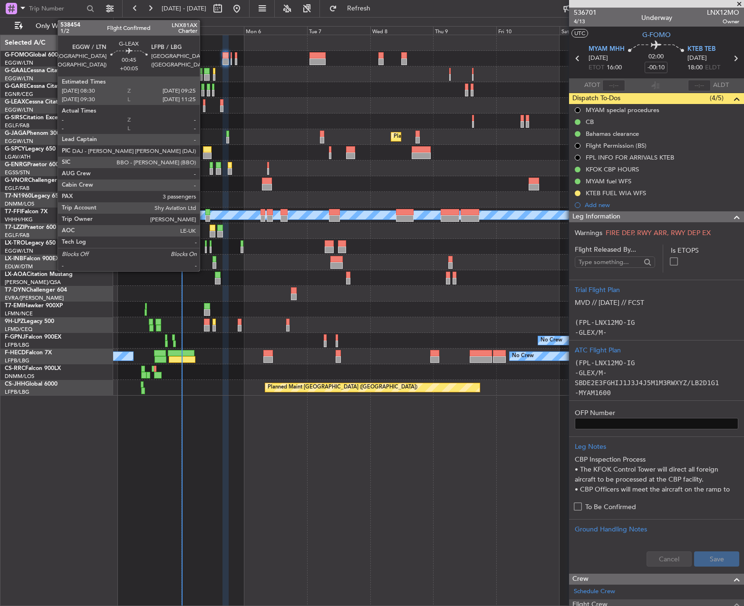
click at [204, 102] on div at bounding box center [204, 102] width 3 height 7
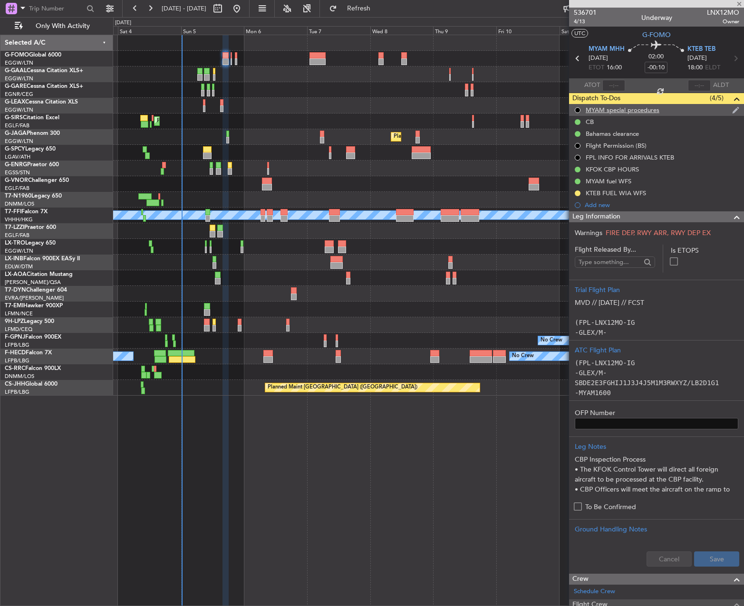
type input "+00:05"
type input "3"
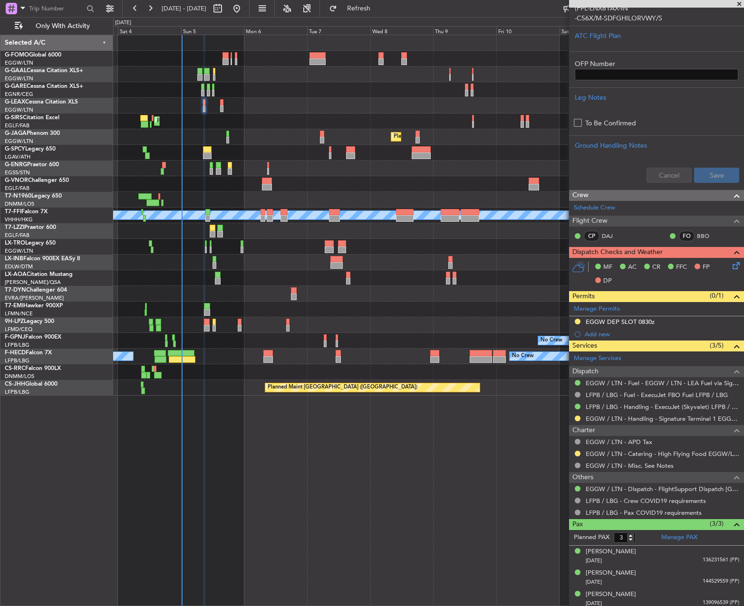
scroll to position [242, 0]
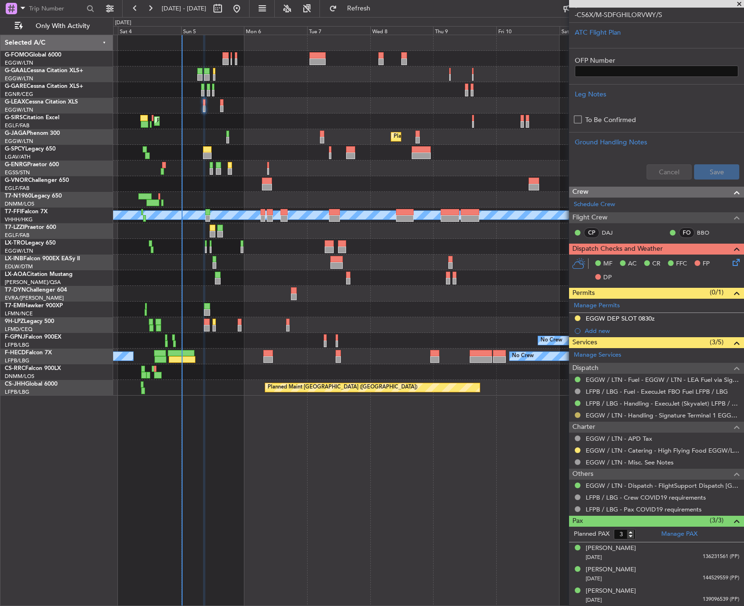
click at [577, 415] on button at bounding box center [577, 415] width 6 height 6
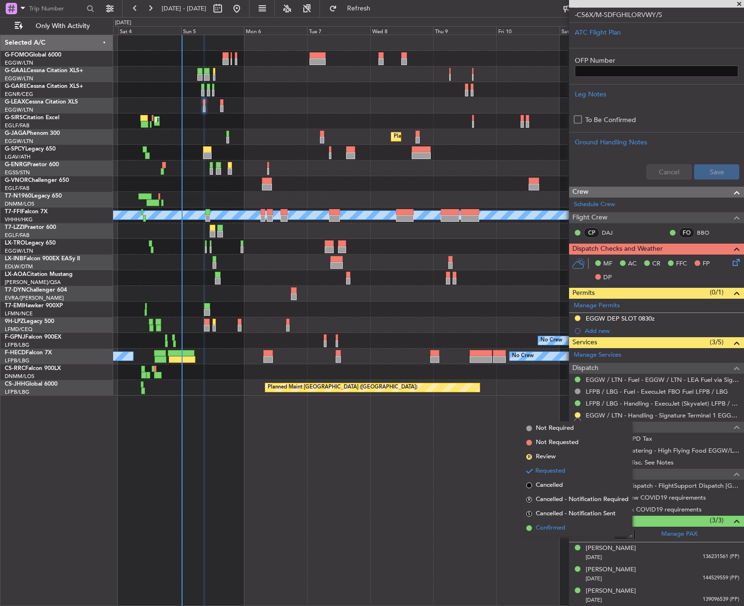
click at [554, 528] on span "Confirmed" at bounding box center [550, 529] width 29 height 10
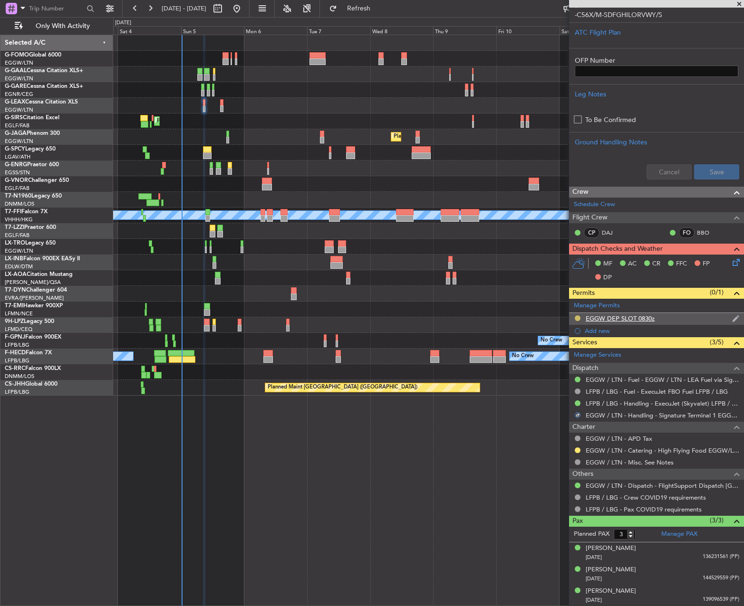
click at [577, 317] on button at bounding box center [577, 319] width 6 height 6
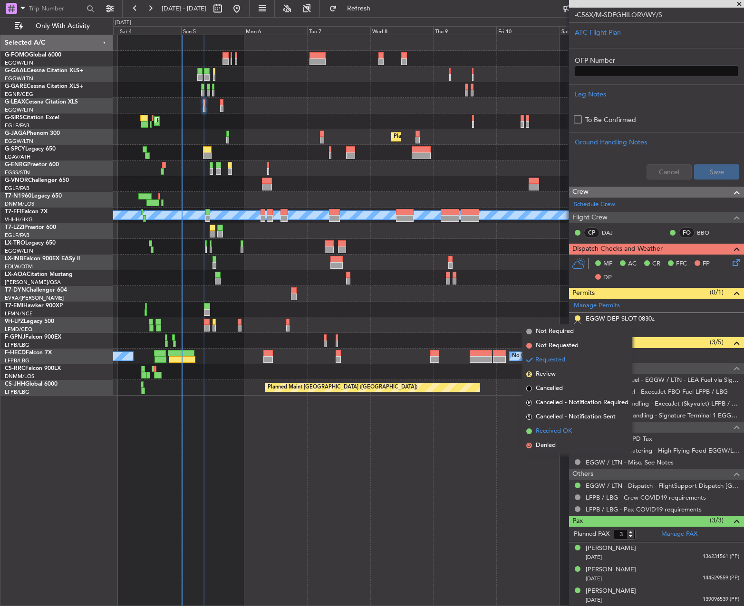
click at [560, 431] on span "Received OK" at bounding box center [554, 432] width 36 height 10
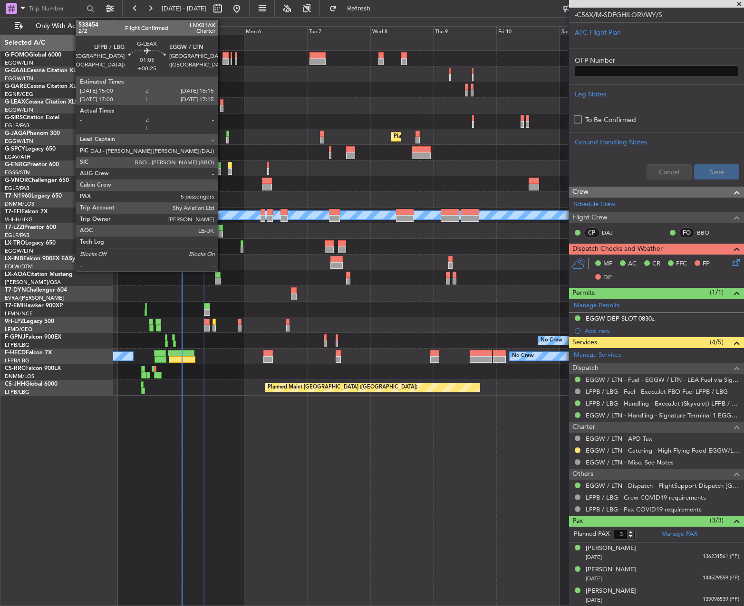
click at [222, 102] on div at bounding box center [221, 102] width 3 height 7
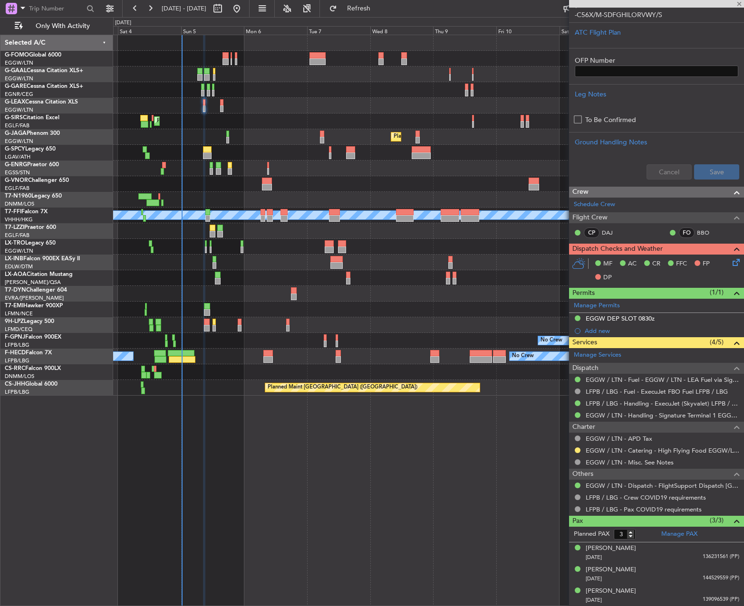
type input "+00:25"
type input "5"
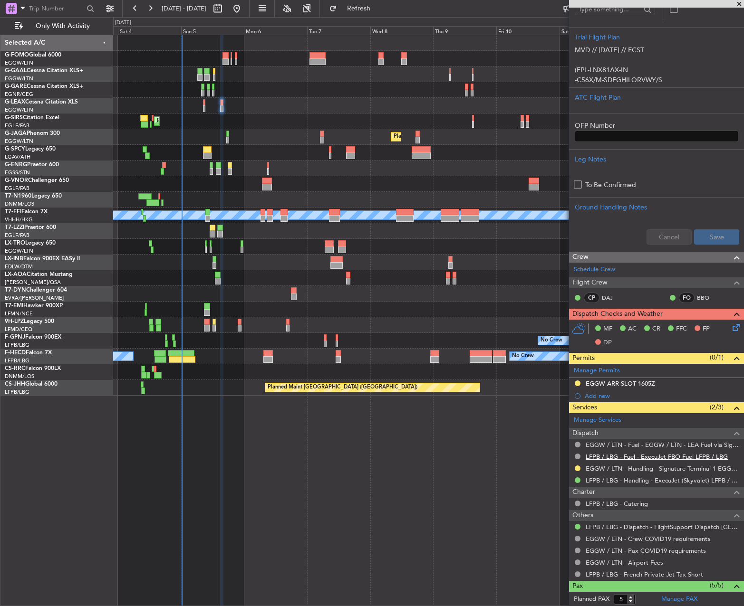
scroll to position [190, 0]
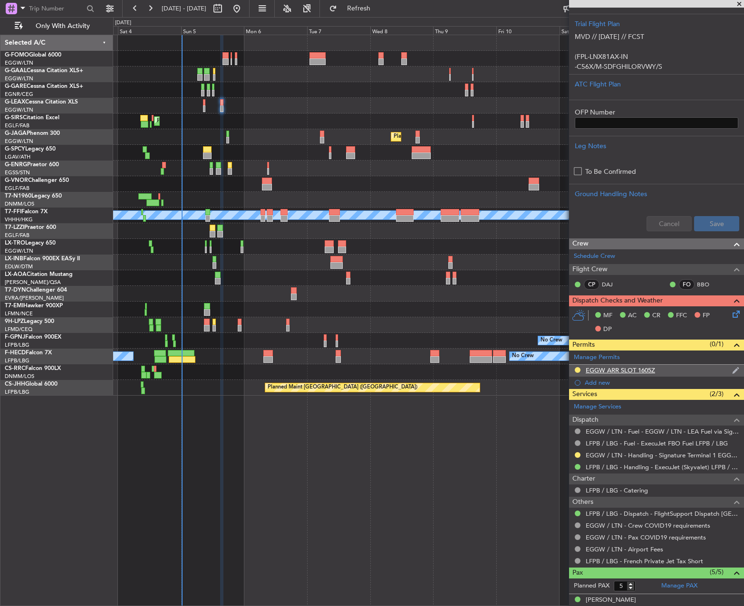
click at [640, 373] on div "EGGW ARR SLOT 1605Z" at bounding box center [619, 370] width 69 height 8
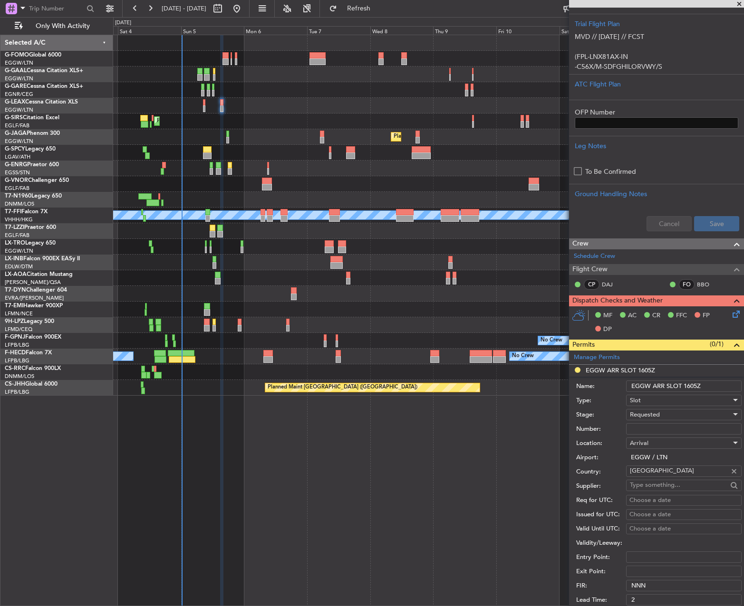
click at [690, 386] on input "EGGW ARR SLOT 1605Z" at bounding box center [683, 386] width 115 height 11
type input "EGGW ARR SLOT 1550z"
click at [673, 416] on div "Requested" at bounding box center [680, 415] width 101 height 14
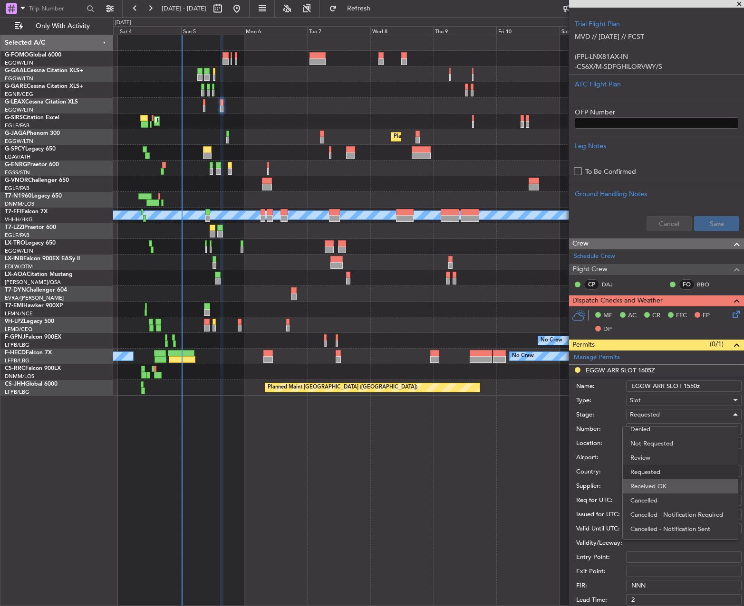
click at [656, 491] on span "Received OK" at bounding box center [680, 486] width 100 height 14
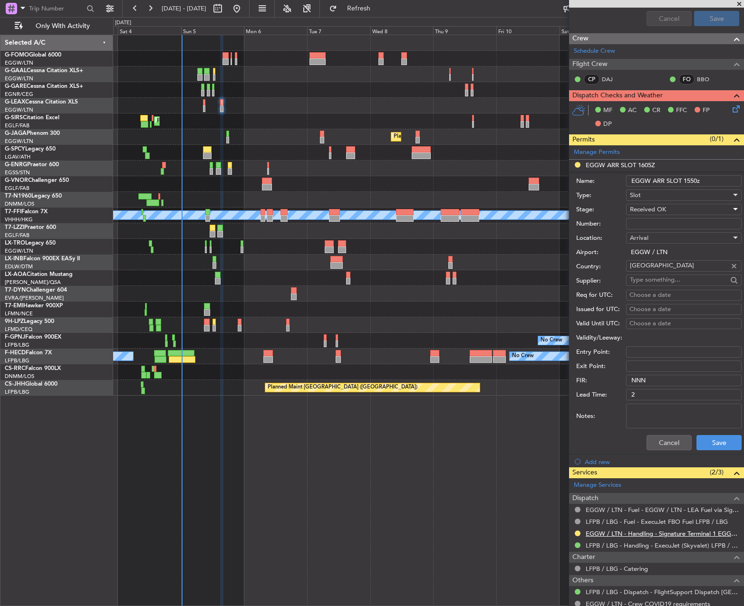
scroll to position [428, 0]
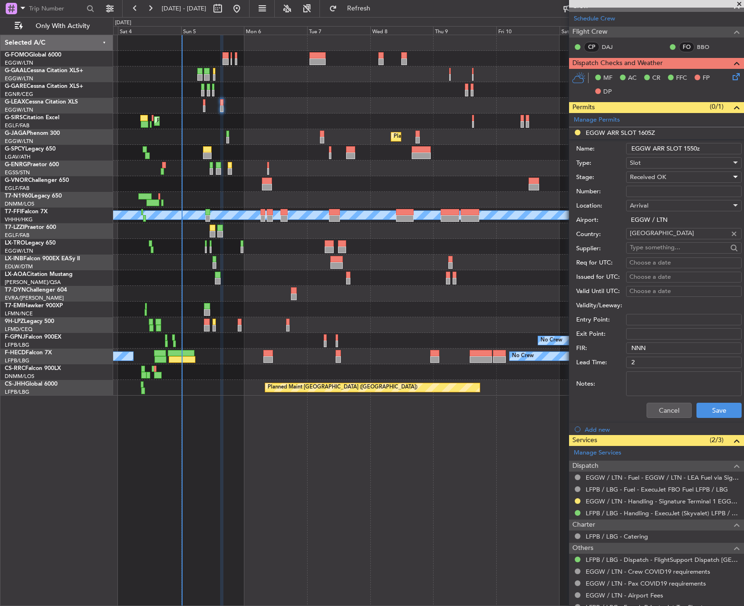
drag, startPoint x: 577, startPoint y: 500, endPoint x: 580, endPoint y: 508, distance: 8.6
click at [576, 500] on button at bounding box center [577, 501] width 6 height 6
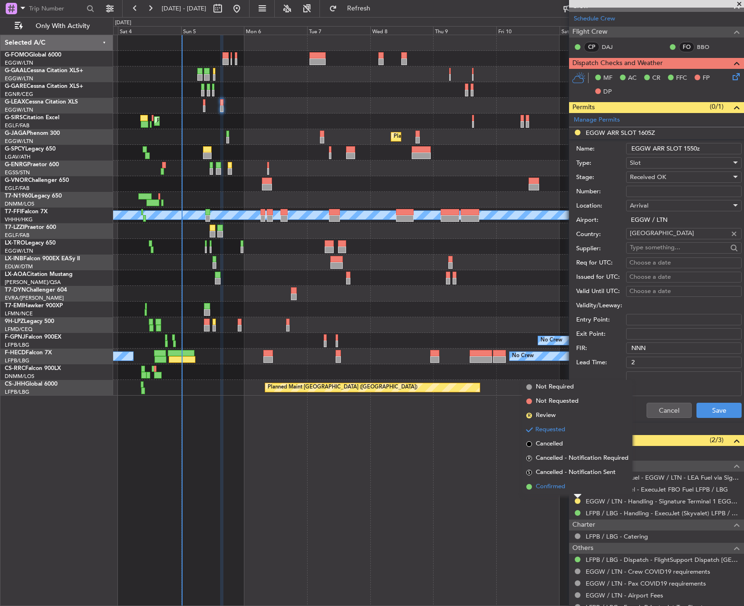
click at [571, 485] on li "Confirmed" at bounding box center [577, 487] width 110 height 14
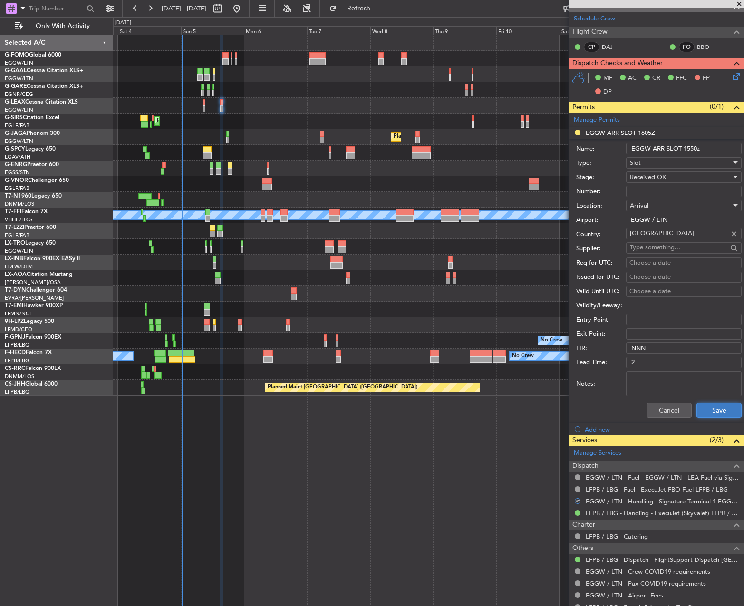
click at [699, 410] on button "Save" at bounding box center [718, 410] width 45 height 15
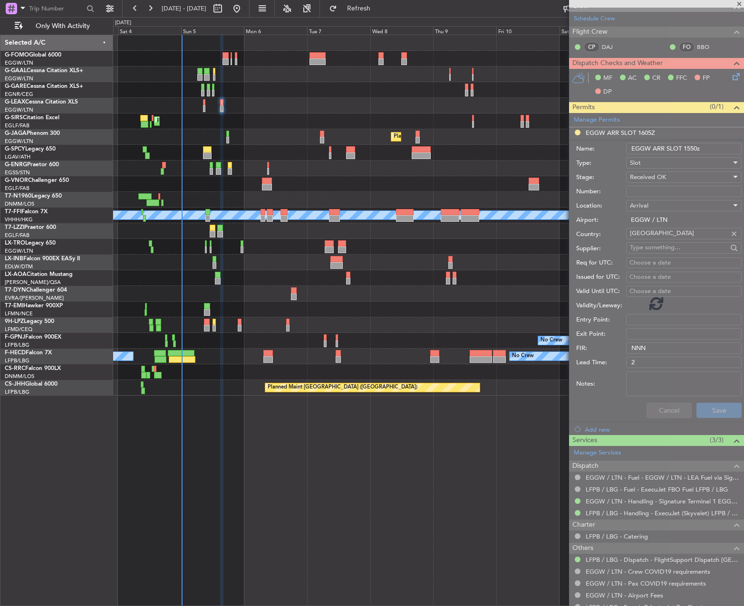
scroll to position [285, 0]
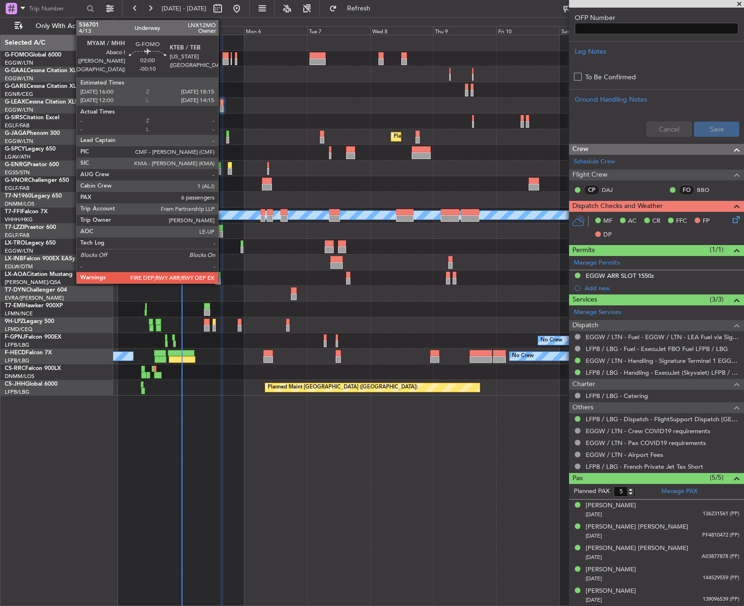
click at [223, 57] on div at bounding box center [225, 55] width 6 height 7
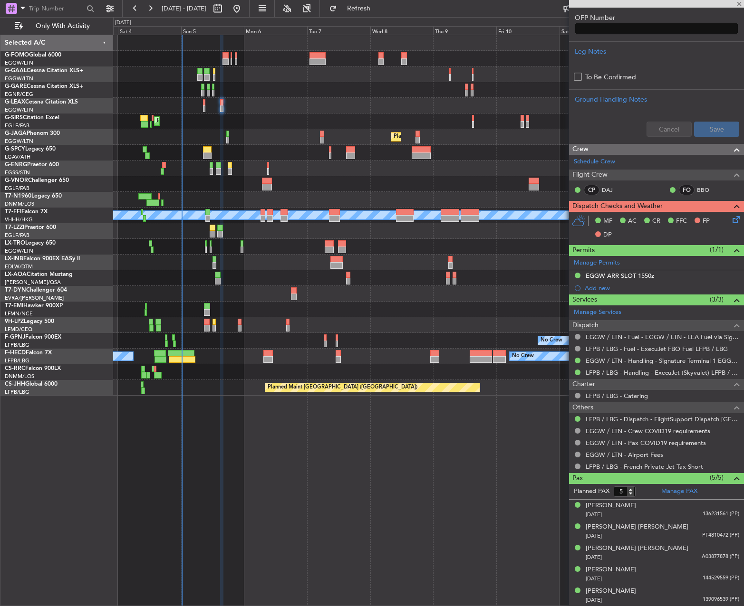
type input "-00:10"
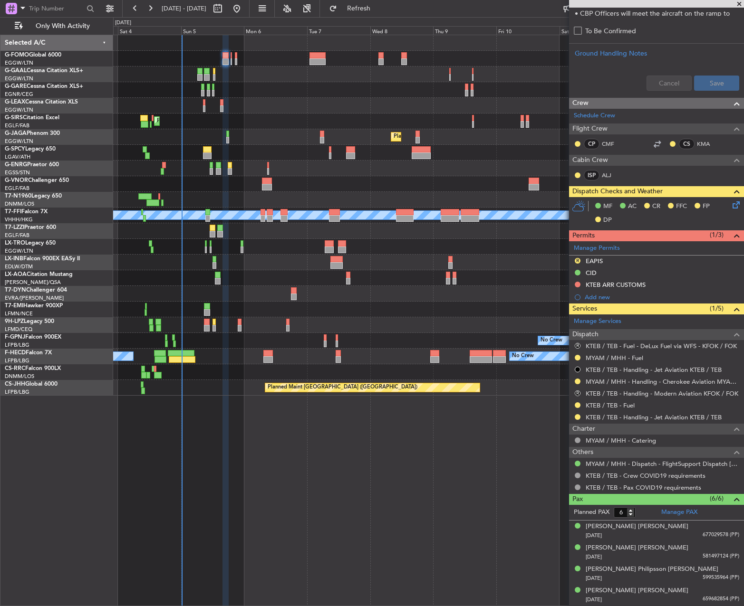
scroll to position [518, 0]
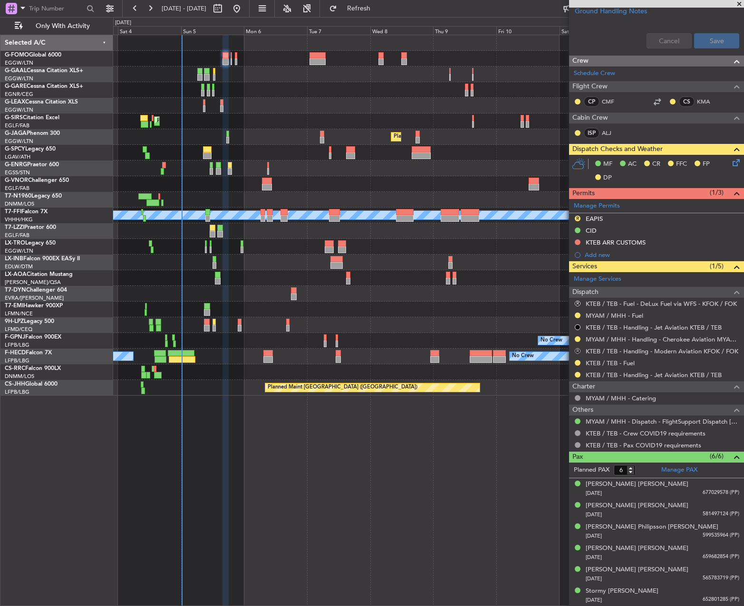
click at [575, 349] on button "R" at bounding box center [577, 351] width 6 height 6
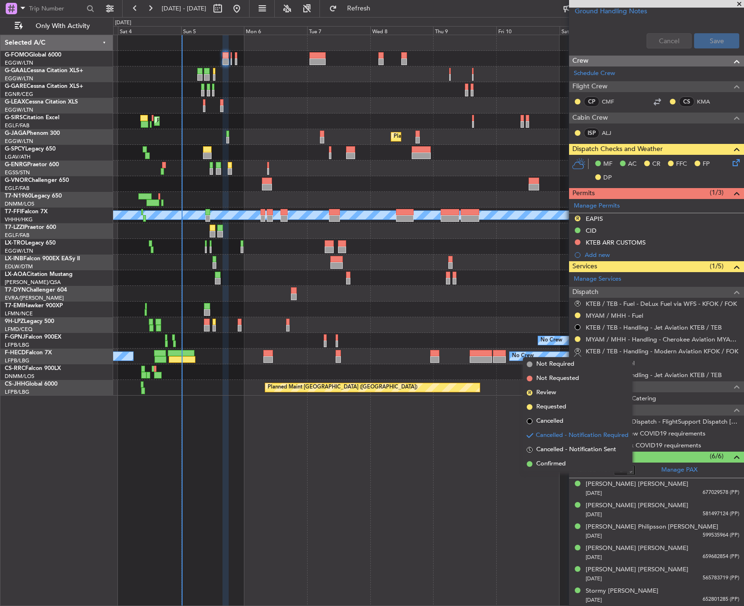
click at [516, 294] on div at bounding box center [428, 294] width 630 height 16
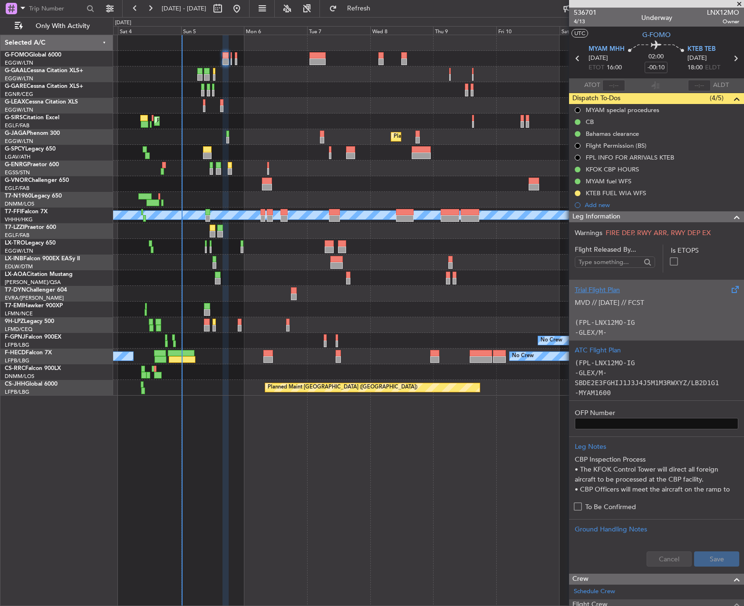
scroll to position [285, 0]
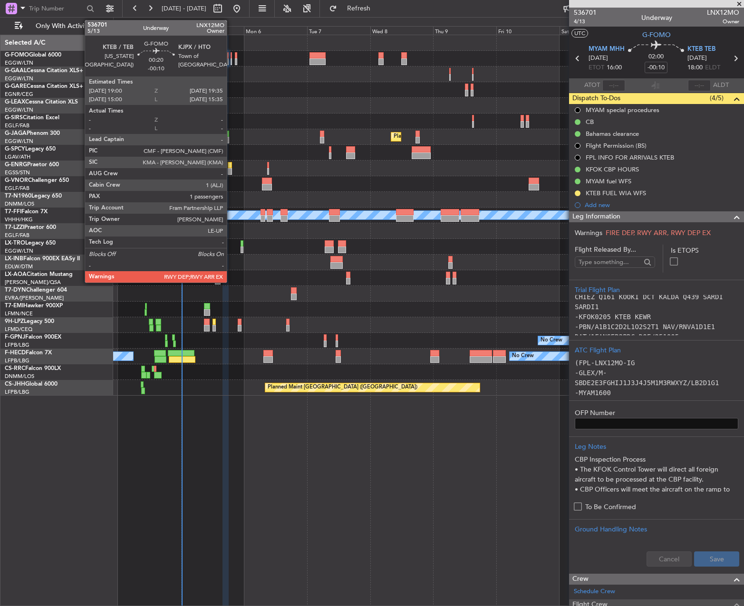
click at [231, 61] on div at bounding box center [231, 61] width 2 height 7
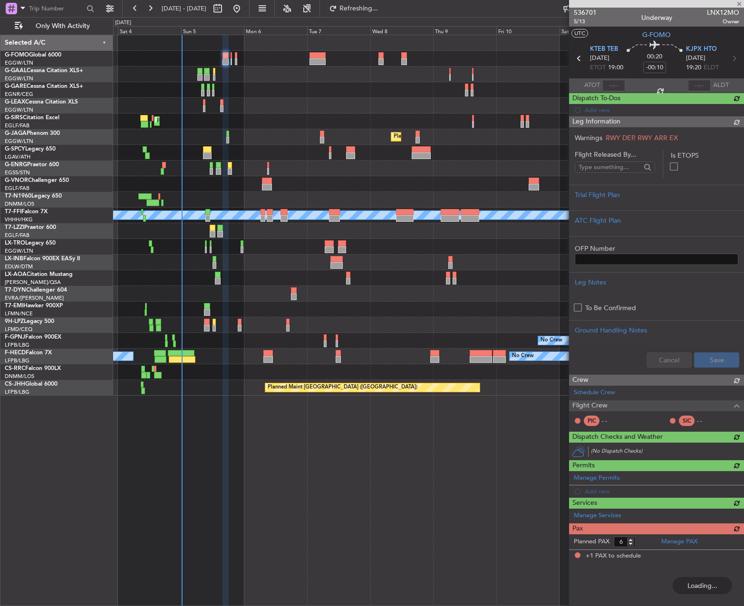
type input "1"
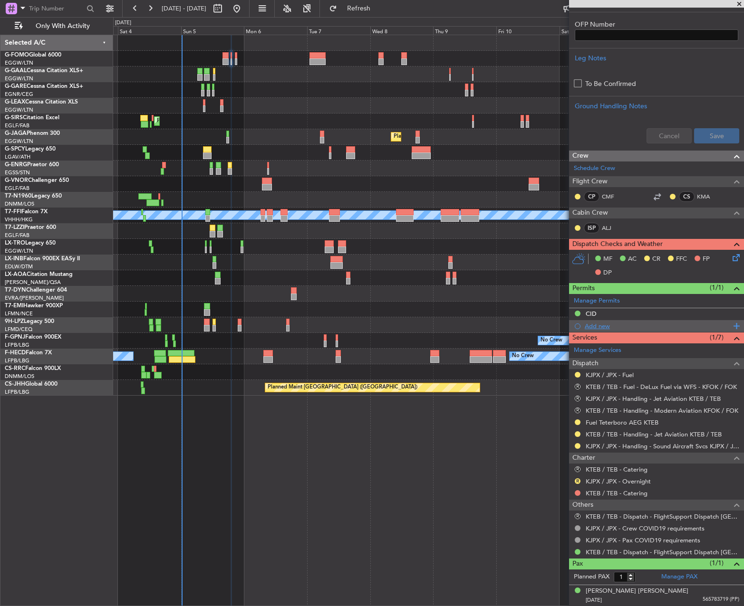
scroll to position [0, 0]
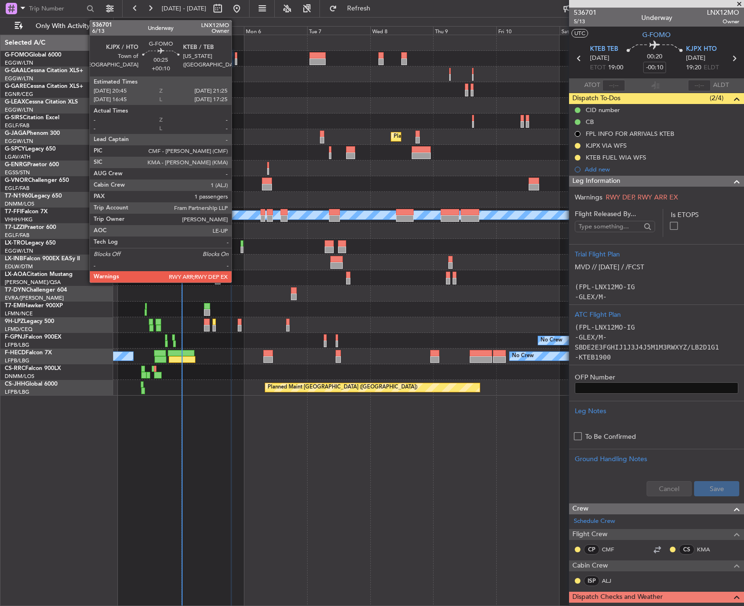
click at [236, 59] on div at bounding box center [236, 61] width 2 height 7
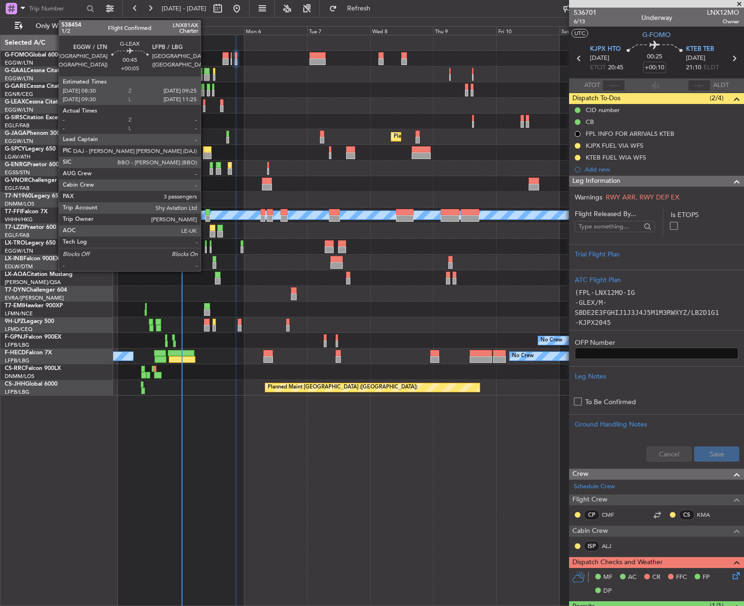
click at [205, 106] on div at bounding box center [204, 108] width 3 height 7
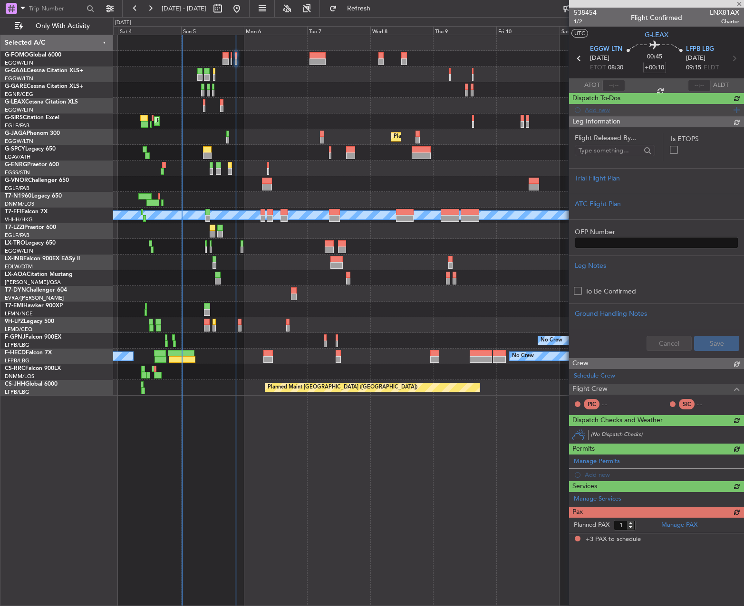
type input "+00:05"
type input "3"
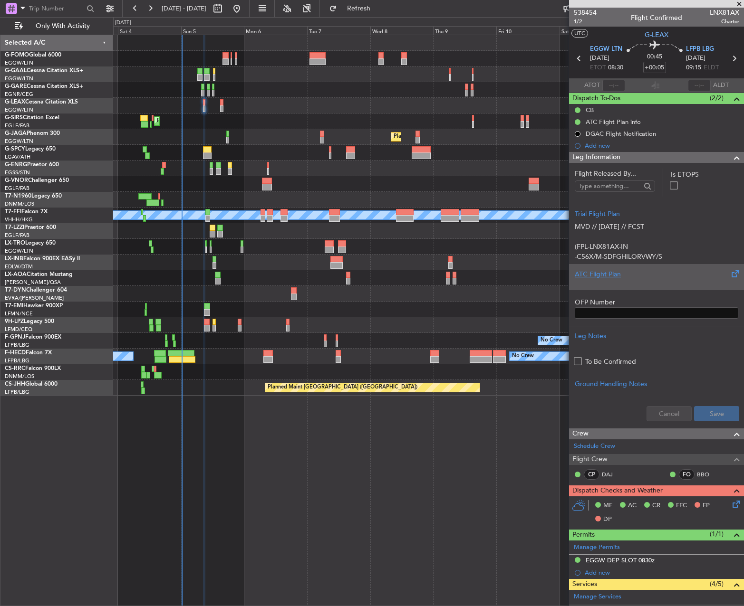
click at [667, 276] on div "ATC Flight Plan" at bounding box center [655, 274] width 163 height 10
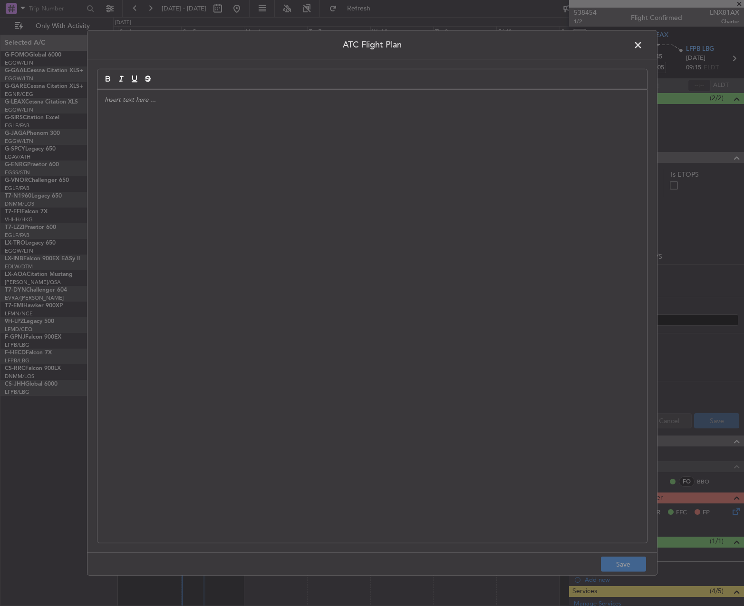
drag, startPoint x: 399, startPoint y: 260, endPoint x: 520, endPoint y: 381, distance: 171.0
click at [399, 260] on div at bounding box center [371, 316] width 549 height 453
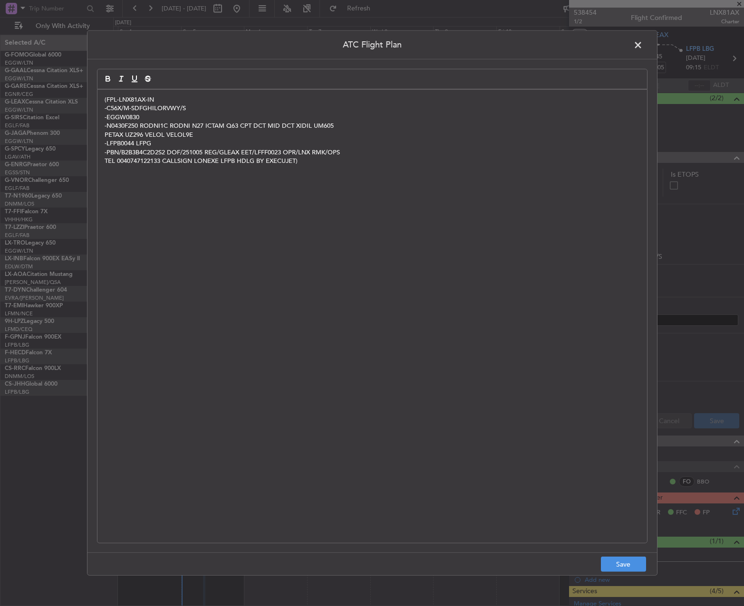
click at [620, 556] on footer "Save" at bounding box center [371, 564] width 569 height 23
click at [624, 565] on button "Save" at bounding box center [623, 564] width 45 height 15
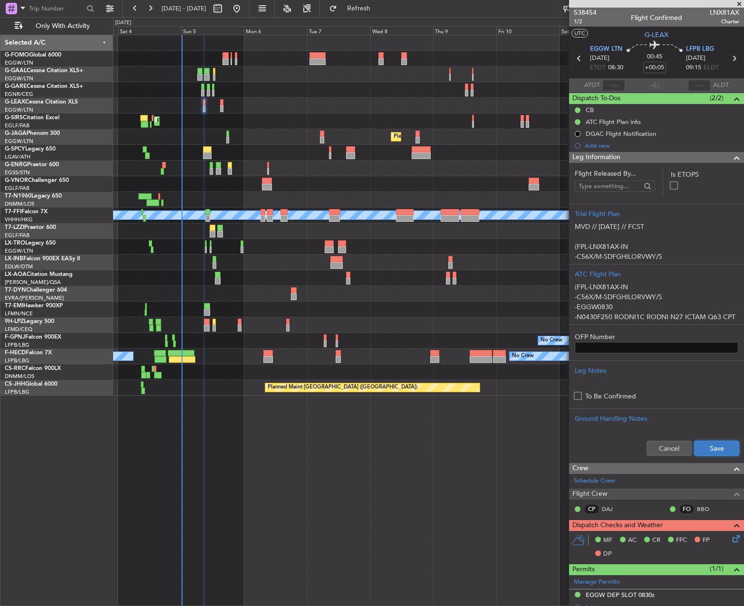
click at [702, 453] on button "Save" at bounding box center [716, 448] width 45 height 15
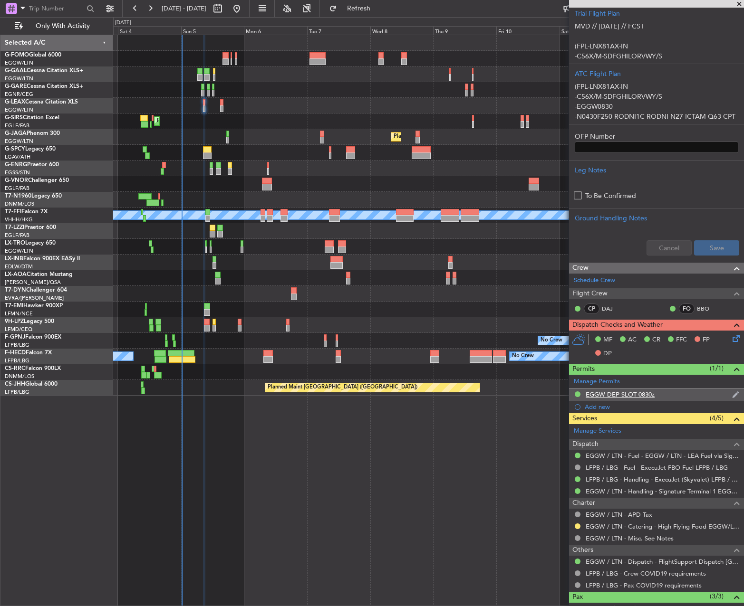
scroll to position [277, 0]
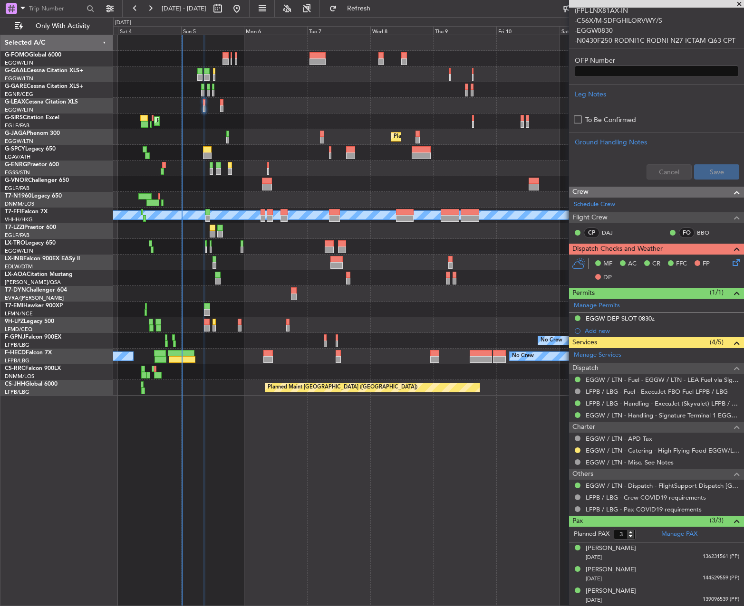
click at [730, 262] on icon at bounding box center [734, 261] width 8 height 8
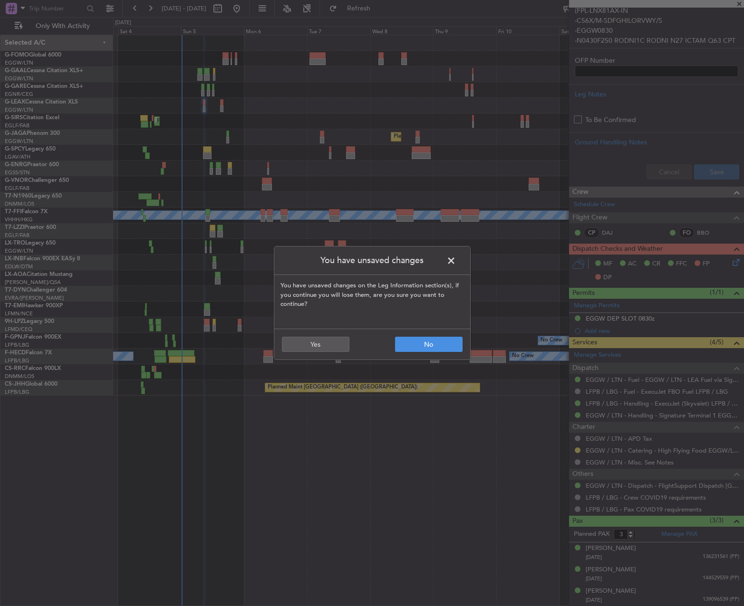
scroll to position [260, 0]
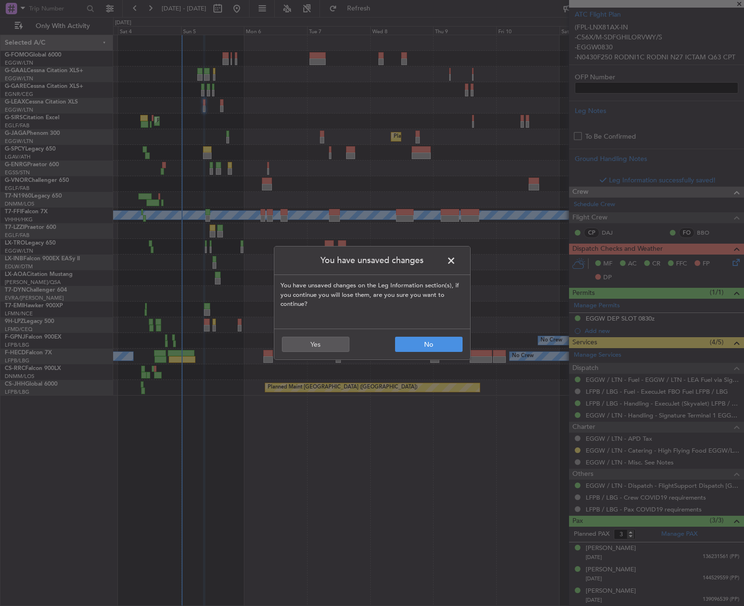
click at [456, 258] on span at bounding box center [456, 263] width 0 height 19
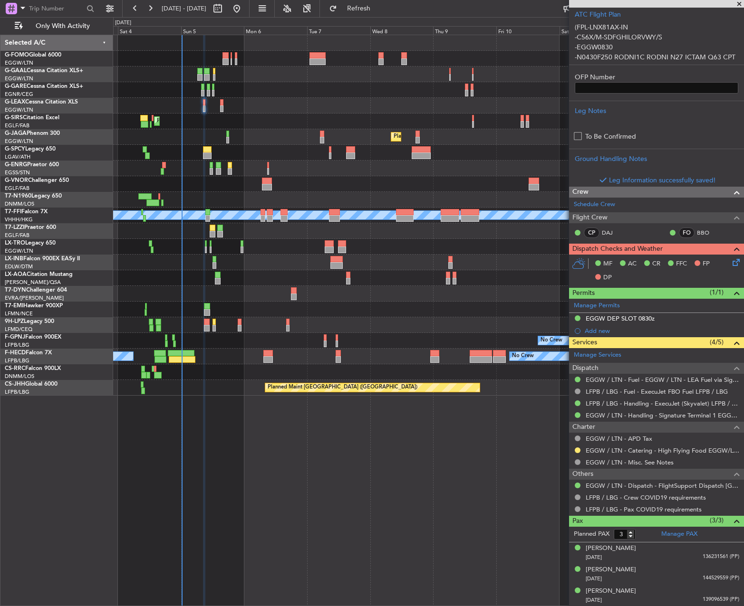
click at [730, 265] on icon at bounding box center [734, 261] width 8 height 8
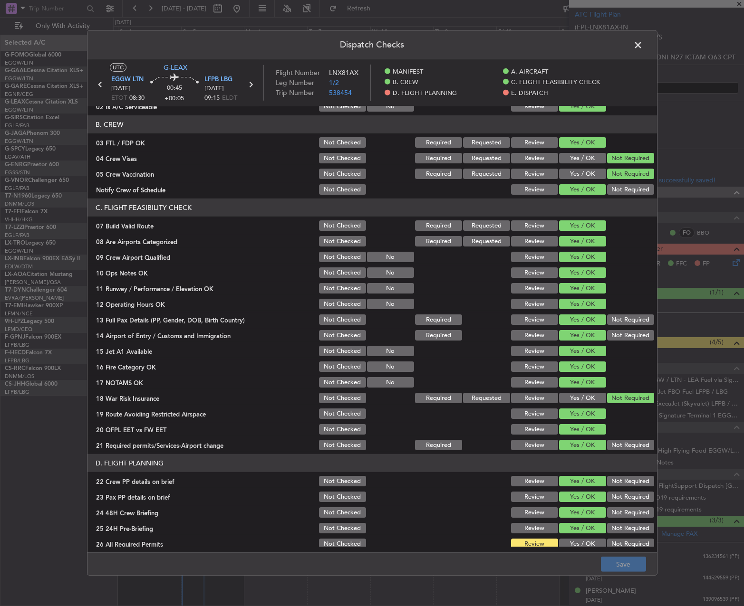
scroll to position [333, 0]
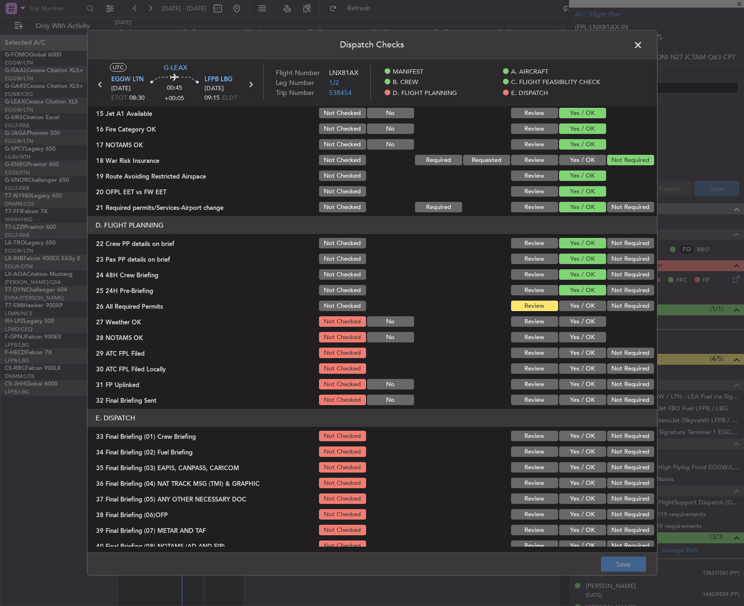
click at [570, 306] on button "Yes / OK" at bounding box center [582, 306] width 47 height 10
click at [568, 325] on button "Yes / OK" at bounding box center [582, 321] width 47 height 10
click at [568, 335] on button "Yes / OK" at bounding box center [582, 337] width 47 height 10
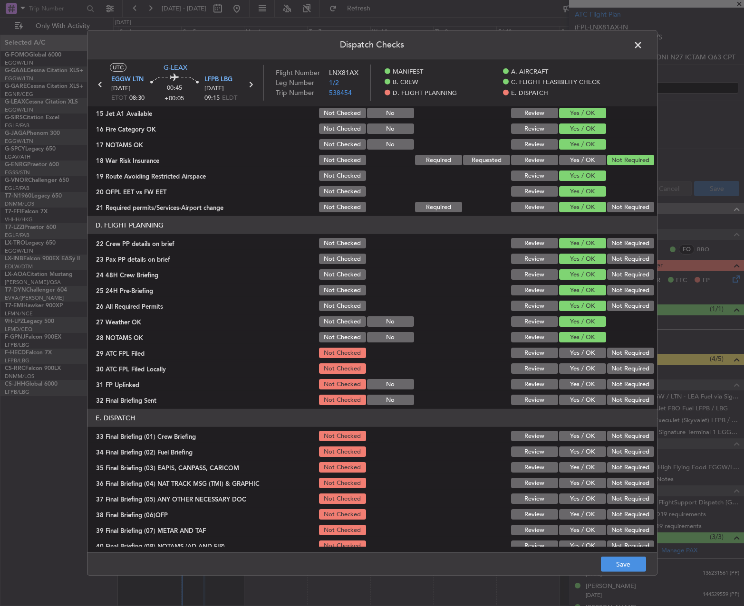
drag, startPoint x: 568, startPoint y: 344, endPoint x: 570, endPoint y: 349, distance: 5.0
click at [568, 345] on section "D. FLIGHT PLANNING 22 Crew PP details on brief Not Checked Review Yes / OK Not …" at bounding box center [371, 311] width 569 height 191
click at [613, 364] on div "Not Required" at bounding box center [629, 368] width 48 height 13
click at [580, 354] on button "Yes / OK" at bounding box center [582, 353] width 47 height 10
drag, startPoint x: 617, startPoint y: 369, endPoint x: 590, endPoint y: 374, distance: 27.6
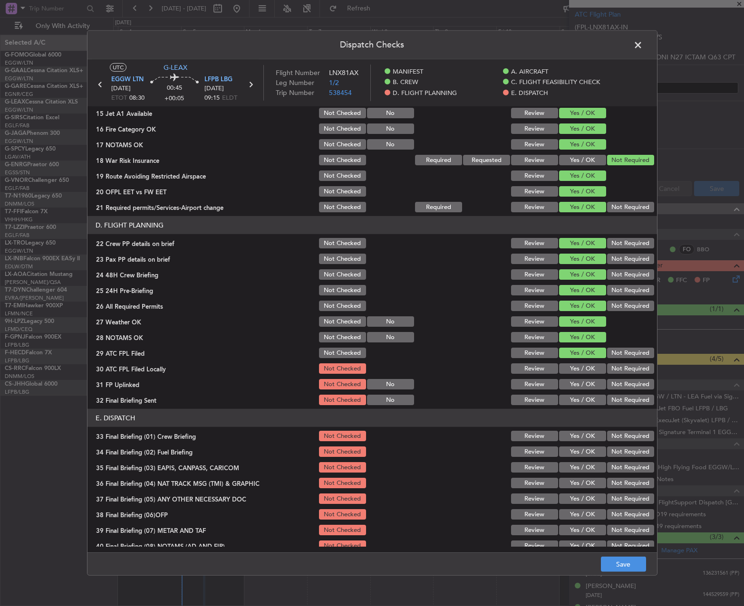
click at [613, 369] on button "Not Required" at bounding box center [630, 369] width 47 height 10
drag, startPoint x: 590, startPoint y: 381, endPoint x: 595, endPoint y: 382, distance: 5.3
click at [592, 381] on button "Yes / OK" at bounding box center [582, 384] width 47 height 10
click at [629, 401] on button "Not Required" at bounding box center [630, 400] width 47 height 10
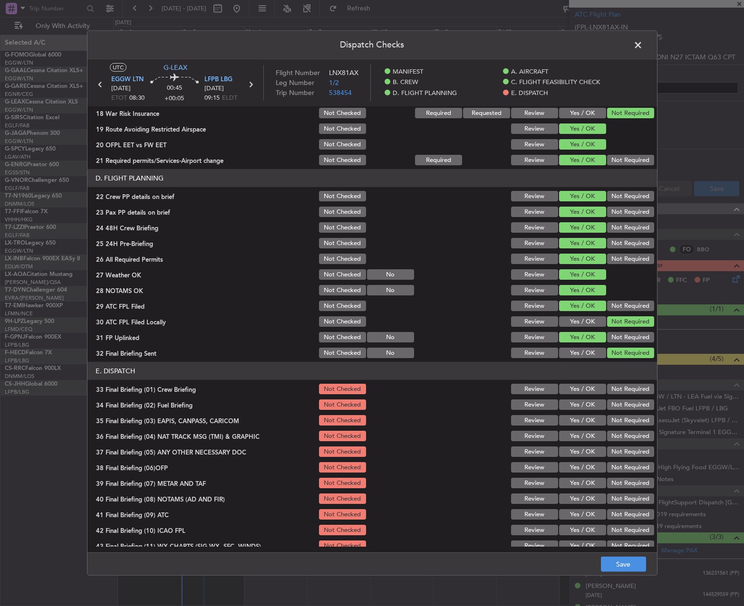
scroll to position [403, 0]
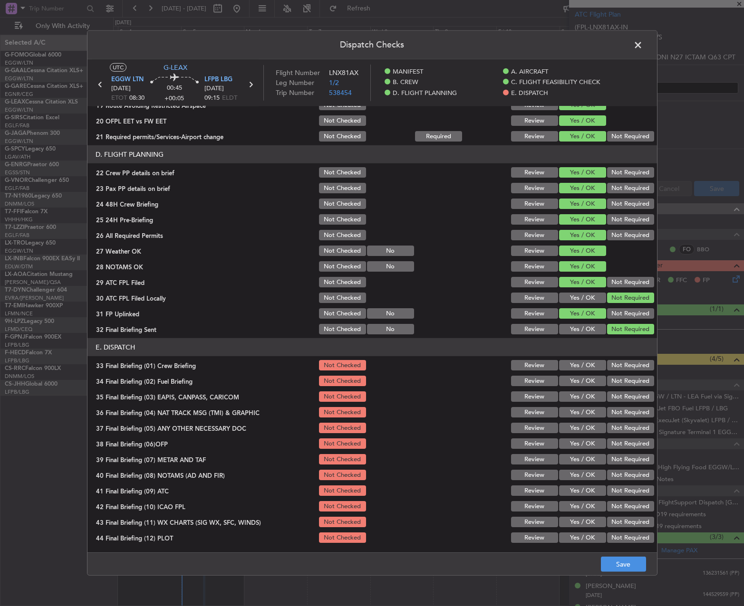
click at [579, 368] on button "Yes / OK" at bounding box center [582, 365] width 47 height 10
click at [578, 390] on section "E. DISPATCH 33 Final Briefing (01) Crew Briefing Not Checked Review Yes / OK No…" at bounding box center [371, 441] width 569 height 206
click at [580, 382] on button "Yes / OK" at bounding box center [582, 381] width 47 height 10
click at [632, 406] on div "Not Required" at bounding box center [629, 412] width 48 height 13
click at [625, 398] on button "Not Required" at bounding box center [630, 397] width 47 height 10
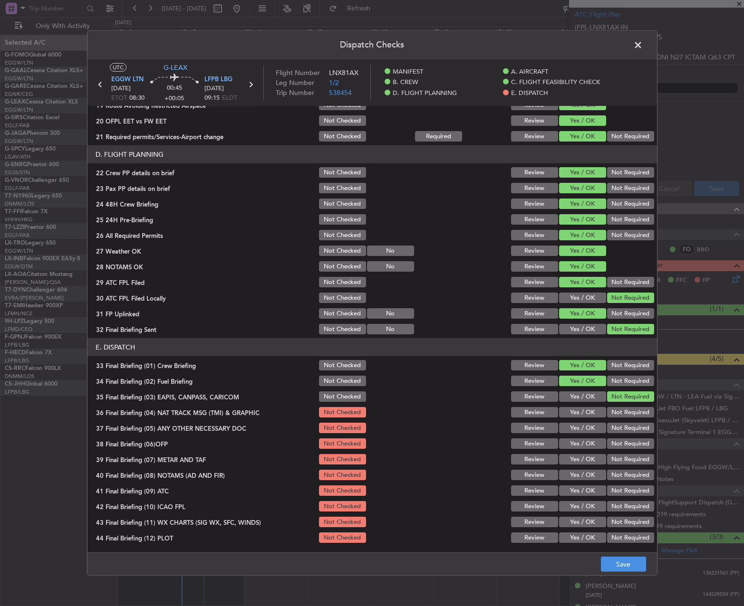
drag, startPoint x: 623, startPoint y: 409, endPoint x: 623, endPoint y: 416, distance: 7.1
click at [623, 410] on button "Not Required" at bounding box center [630, 412] width 47 height 10
drag, startPoint x: 622, startPoint y: 421, endPoint x: 620, endPoint y: 431, distance: 9.7
click at [622, 423] on div "Not Required" at bounding box center [629, 427] width 48 height 13
click at [619, 431] on button "Not Required" at bounding box center [630, 428] width 47 height 10
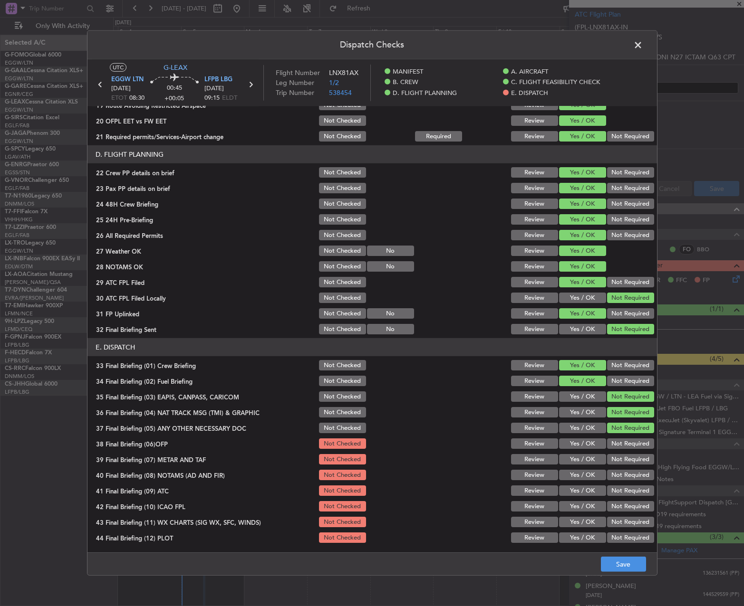
click at [578, 436] on section "E. DISPATCH 33 Final Briefing (01) Crew Briefing Not Checked Review Yes / OK No…" at bounding box center [371, 441] width 569 height 206
click at [575, 447] on button "Yes / OK" at bounding box center [582, 444] width 47 height 10
drag, startPoint x: 573, startPoint y: 462, endPoint x: 572, endPoint y: 480, distance: 18.1
click at [573, 465] on div "Yes / OK" at bounding box center [581, 459] width 48 height 13
click at [572, 480] on div "Yes / OK" at bounding box center [581, 475] width 48 height 13
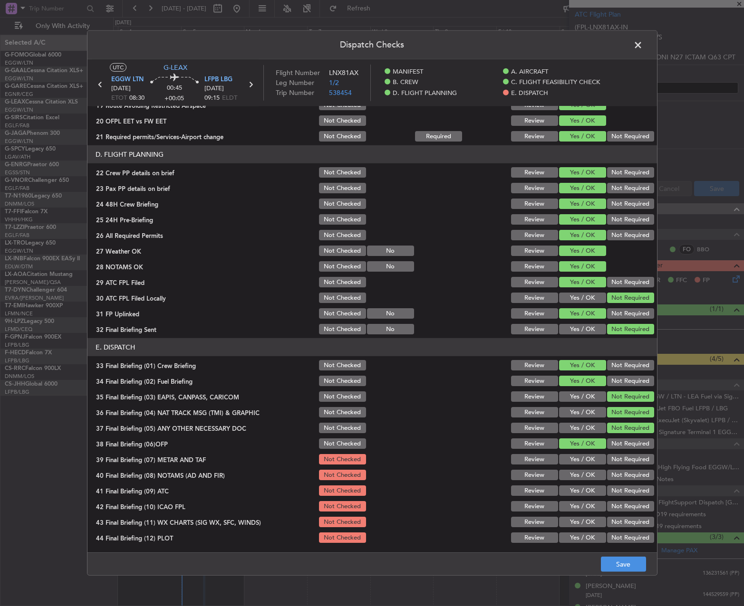
click at [572, 472] on button "Yes / OK" at bounding box center [582, 475] width 47 height 10
click at [573, 460] on button "Yes / OK" at bounding box center [582, 459] width 47 height 10
click at [573, 479] on button "Yes / OK" at bounding box center [582, 475] width 47 height 10
drag, startPoint x: 573, startPoint y: 487, endPoint x: 573, endPoint y: 494, distance: 7.6
click at [572, 487] on button "Yes / OK" at bounding box center [582, 491] width 47 height 10
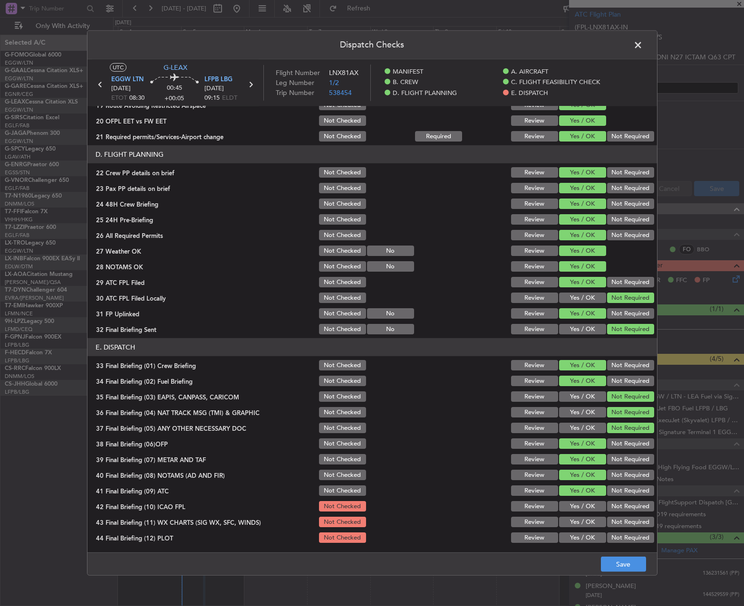
click at [572, 506] on button "Yes / OK" at bounding box center [582, 506] width 47 height 10
click at [573, 523] on button "Yes / OK" at bounding box center [582, 522] width 47 height 10
click at [574, 537] on button "Yes / OK" at bounding box center [582, 538] width 47 height 10
click at [639, 577] on div "Dispatch Checks UTC G-LEAX EGGW LTN 05/10/2025 ETOT 08:30 00:45 +00:05 LFPB LBG…" at bounding box center [372, 303] width 744 height 606
click at [633, 572] on footer "Save" at bounding box center [371, 564] width 569 height 23
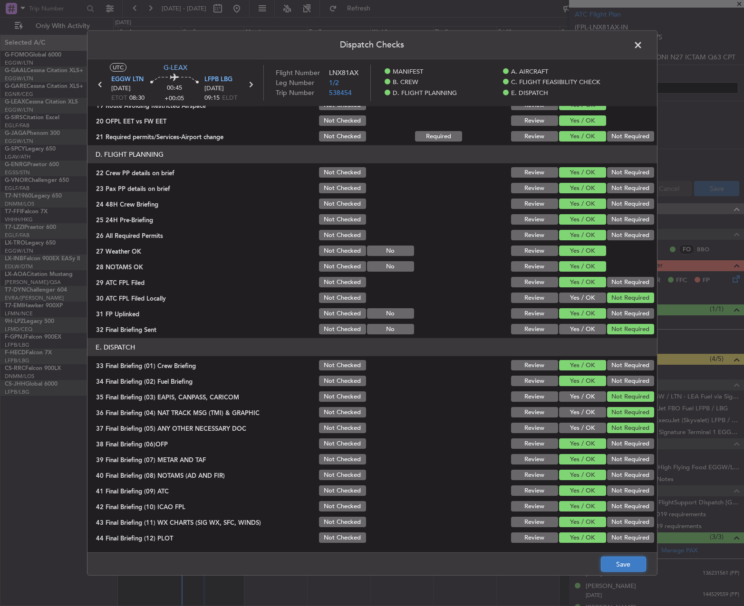
click at [630, 563] on button "Save" at bounding box center [623, 564] width 45 height 15
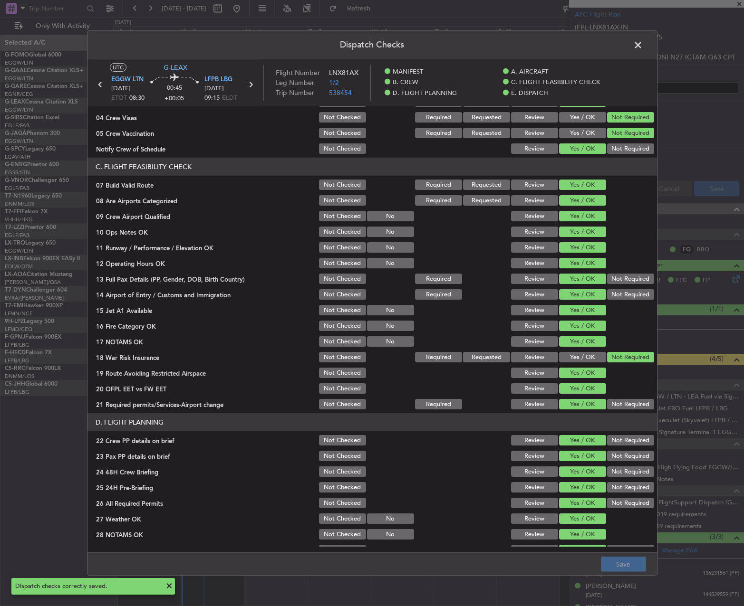
scroll to position [0, 0]
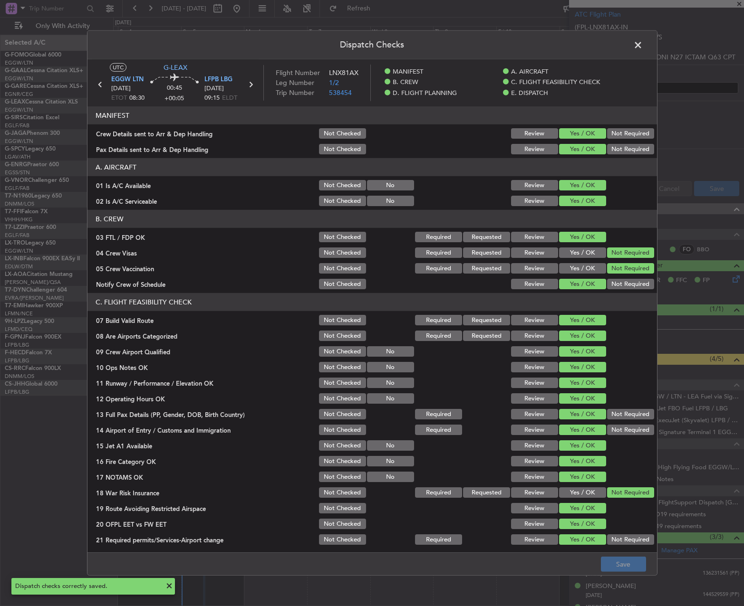
click at [642, 43] on span at bounding box center [642, 47] width 0 height 19
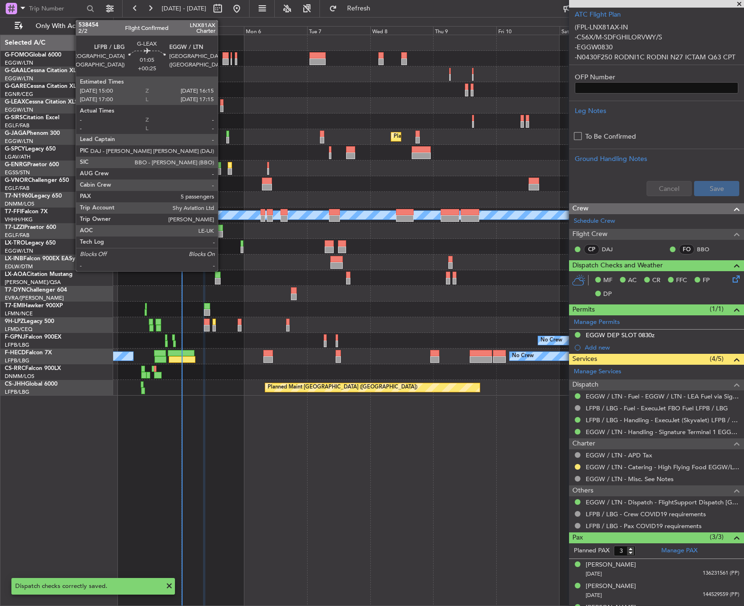
click at [222, 102] on div at bounding box center [221, 102] width 3 height 7
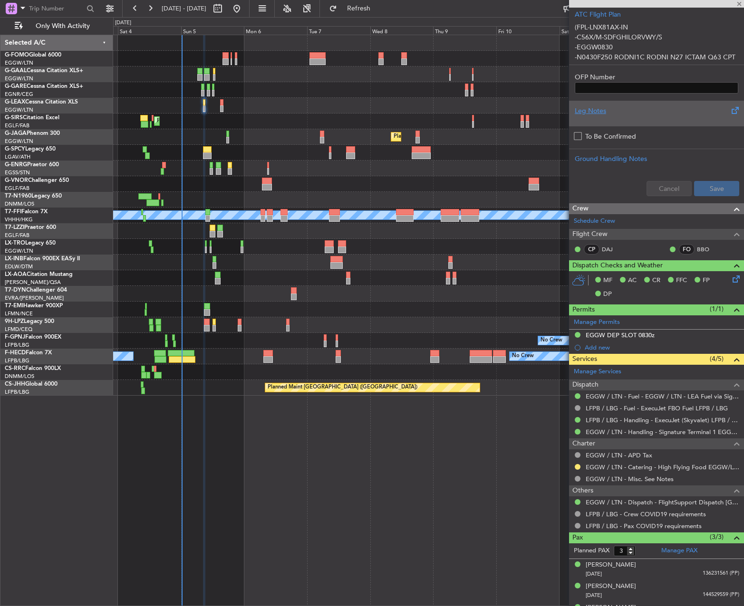
type input "+00:25"
type input "5"
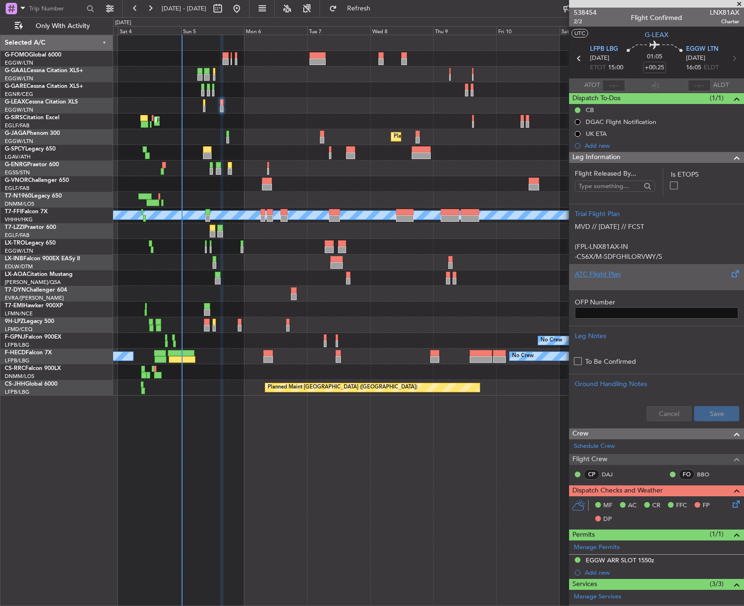
drag, startPoint x: 680, startPoint y: 290, endPoint x: 585, endPoint y: 282, distance: 95.8
click at [679, 290] on div "OFP Number" at bounding box center [656, 304] width 175 height 29
click at [574, 274] on div "ATC Flight Plan" at bounding box center [655, 274] width 163 height 10
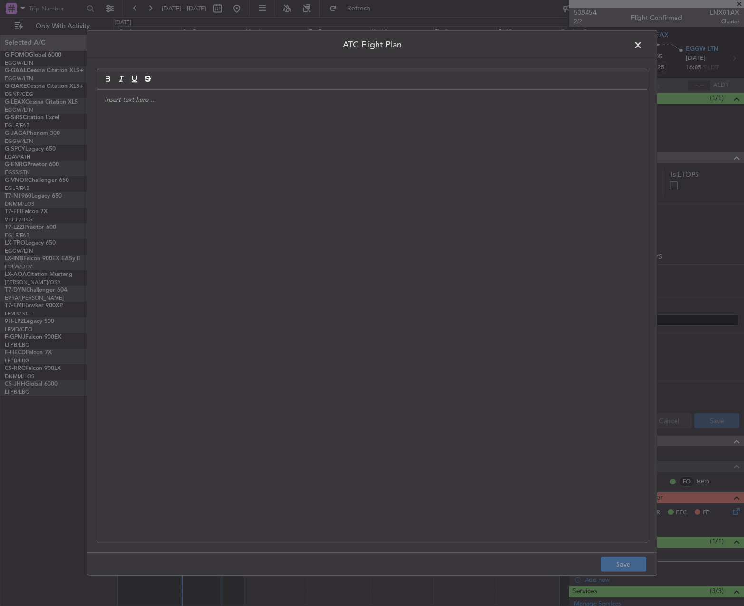
click at [484, 254] on div at bounding box center [371, 316] width 549 height 453
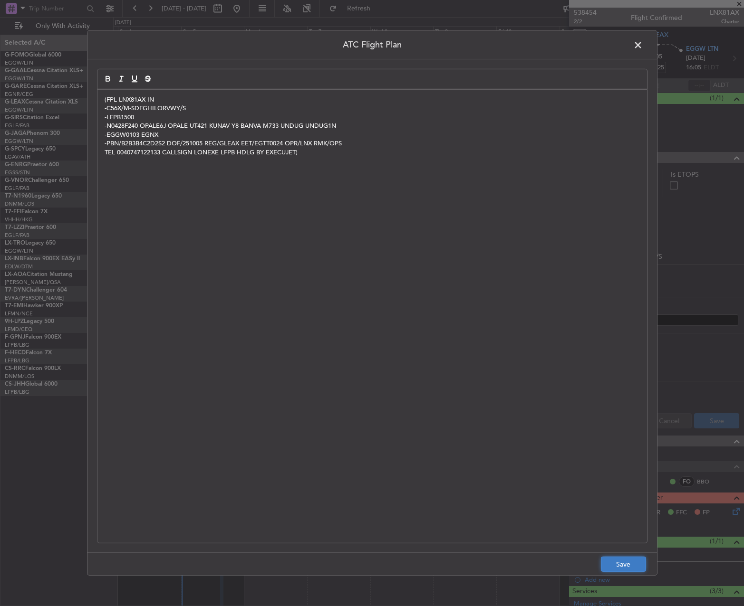
click at [604, 568] on button "Save" at bounding box center [623, 564] width 45 height 15
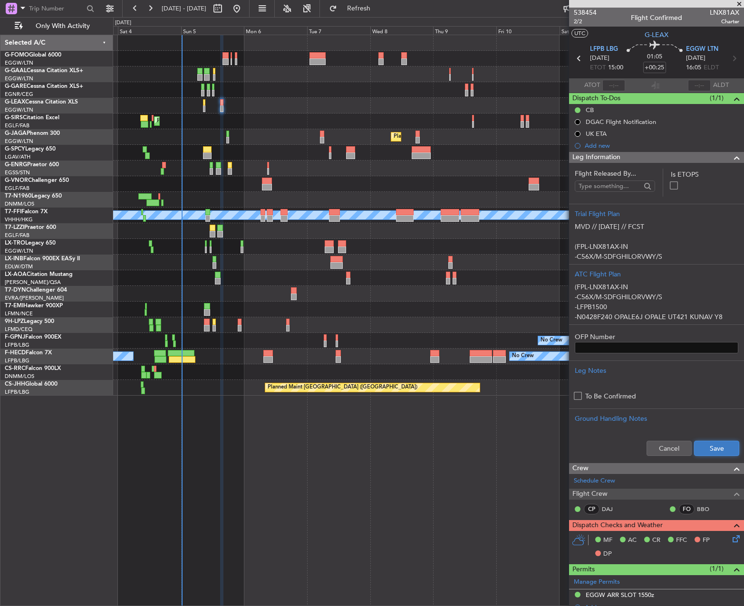
click at [710, 445] on button "Save" at bounding box center [716, 448] width 45 height 15
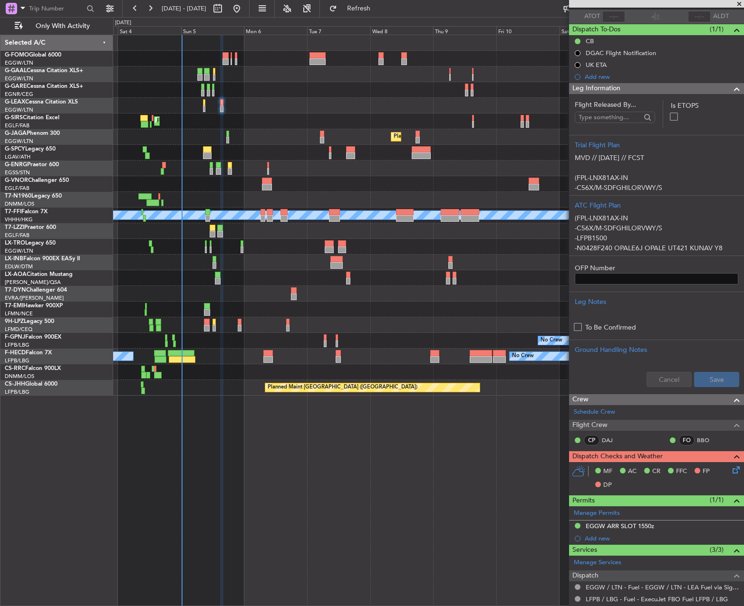
scroll to position [190, 0]
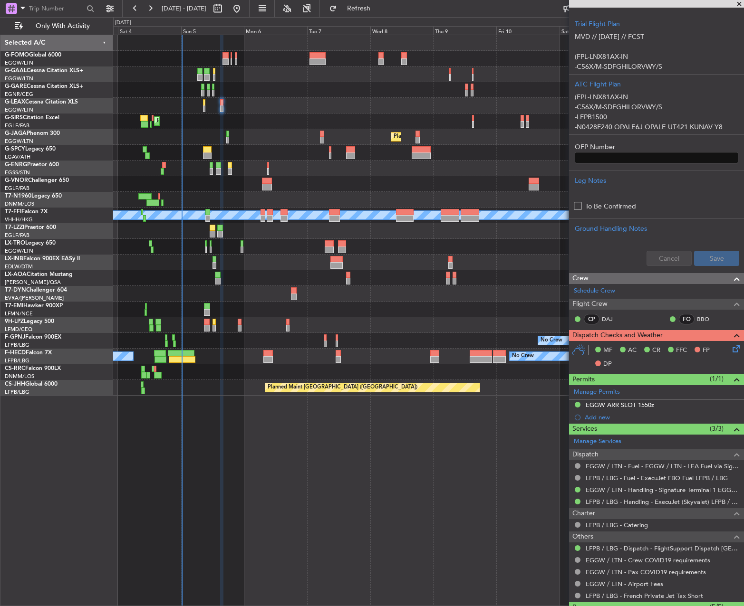
click at [734, 351] on icon at bounding box center [734, 348] width 8 height 8
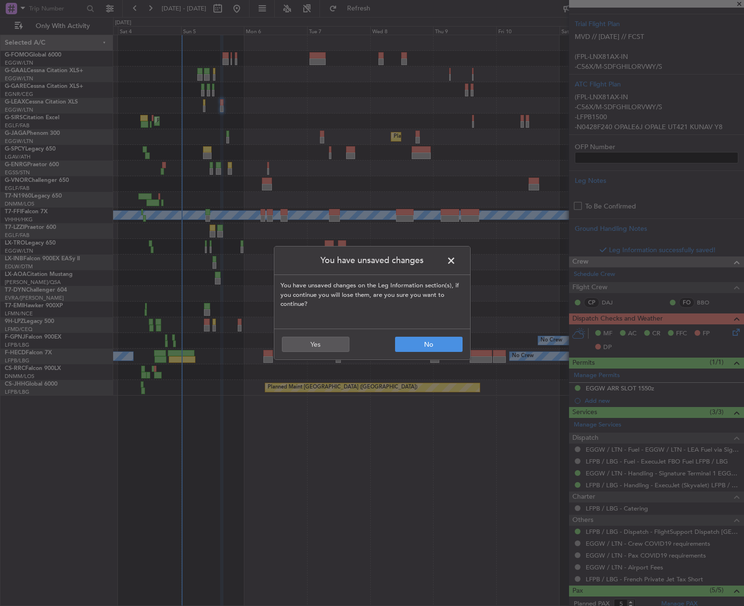
click at [456, 256] on span at bounding box center [456, 263] width 0 height 19
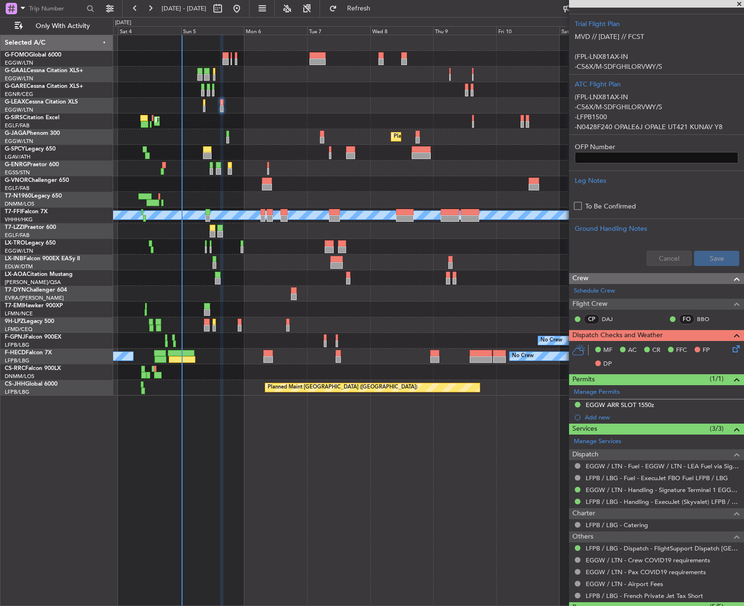
click at [731, 330] on span at bounding box center [736, 335] width 11 height 11
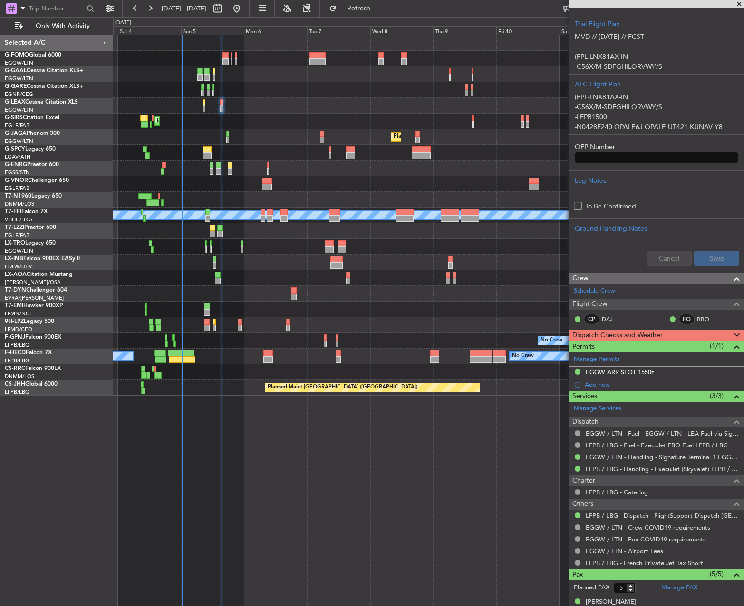
click at [731, 331] on span at bounding box center [736, 335] width 11 height 11
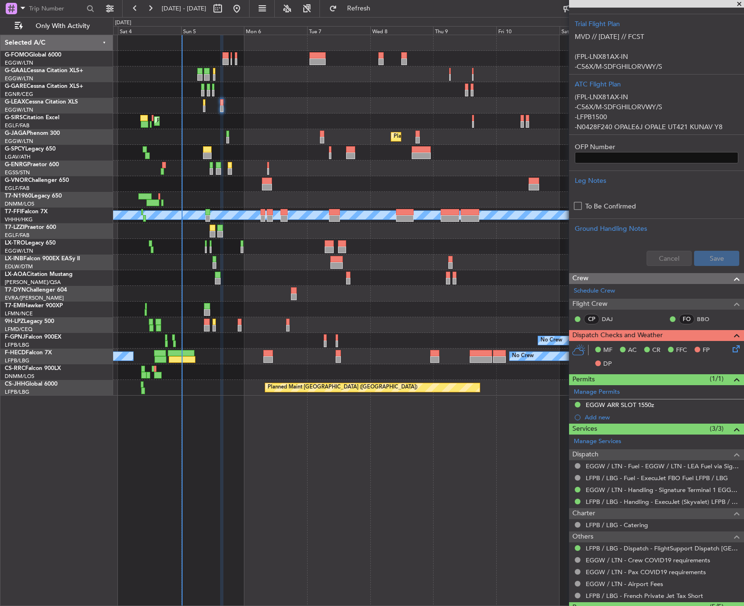
click at [730, 348] on icon at bounding box center [734, 348] width 8 height 8
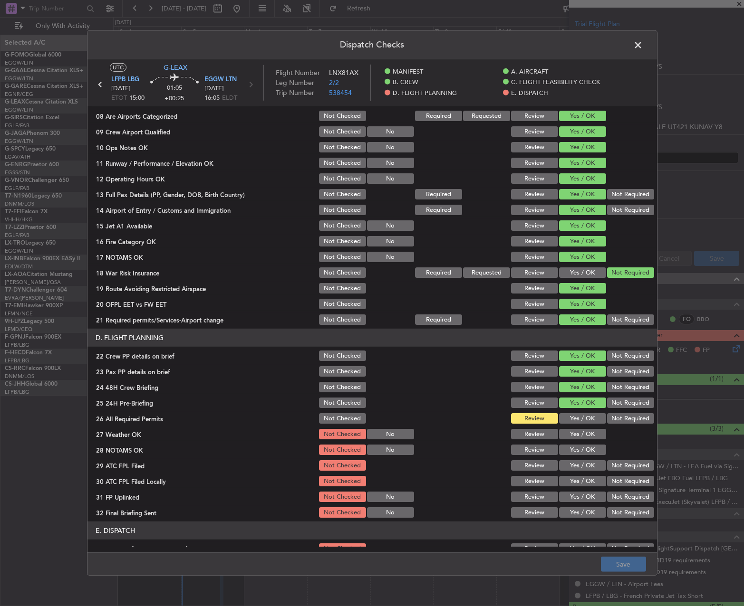
scroll to position [285, 0]
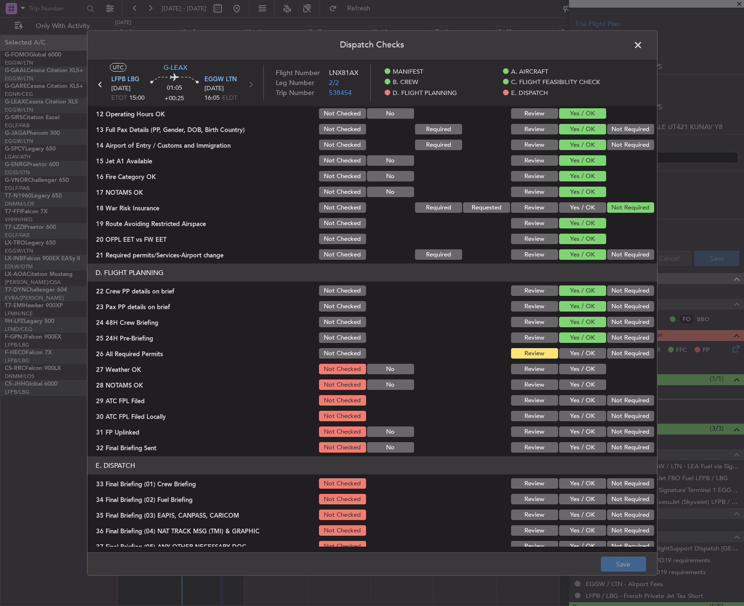
click at [565, 353] on button "Yes / OK" at bounding box center [582, 353] width 47 height 10
click at [569, 366] on button "Yes / OK" at bounding box center [582, 369] width 47 height 10
drag, startPoint x: 572, startPoint y: 377, endPoint x: 572, endPoint y: 385, distance: 8.6
click at [572, 379] on section "D. FLIGHT PLANNING 22 Crew PP details on brief Not Checked Review Yes / OK Not …" at bounding box center [371, 359] width 569 height 191
click at [573, 389] on button "Yes / OK" at bounding box center [582, 385] width 47 height 10
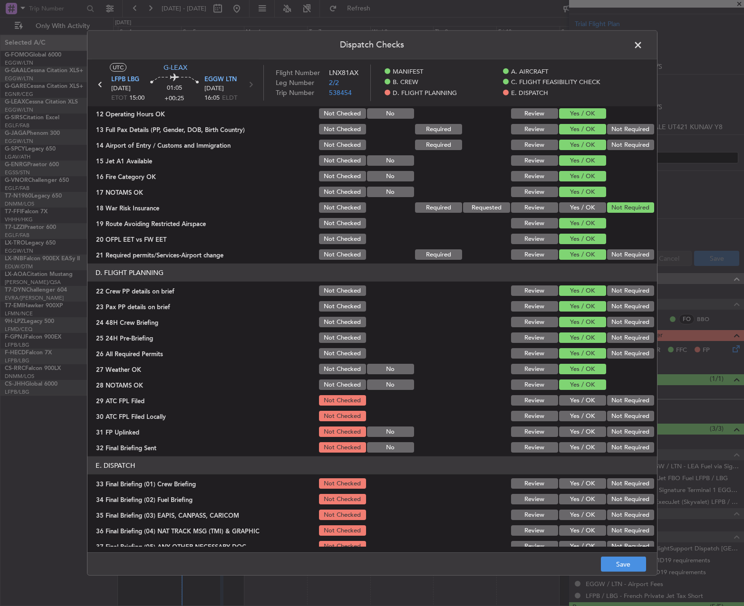
drag, startPoint x: 569, startPoint y: 401, endPoint x: 614, endPoint y: 413, distance: 46.7
click at [570, 403] on button "Yes / OK" at bounding box center [582, 400] width 47 height 10
click at [619, 413] on button "Not Required" at bounding box center [630, 416] width 47 height 10
click at [578, 432] on button "Yes / OK" at bounding box center [582, 432] width 47 height 10
click at [619, 448] on button "Not Required" at bounding box center [630, 447] width 47 height 10
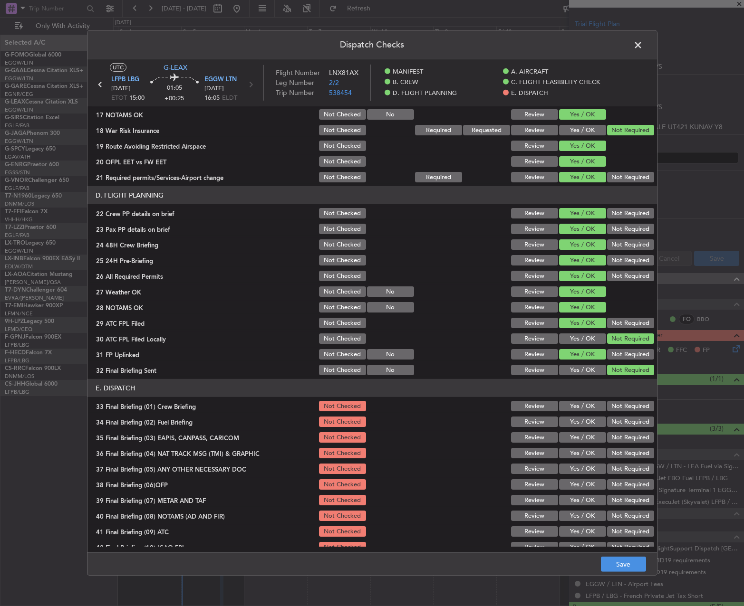
scroll to position [403, 0]
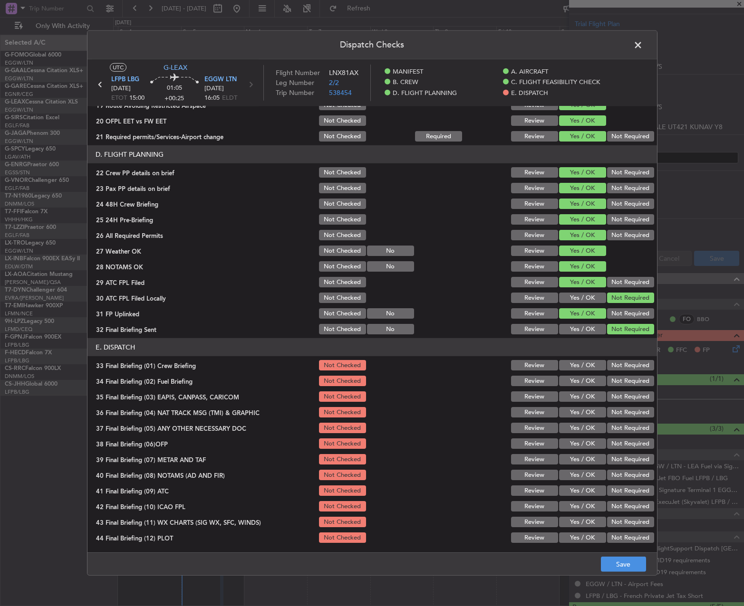
click at [573, 363] on button "Yes / OK" at bounding box center [582, 365] width 47 height 10
click at [574, 380] on button "Yes / OK" at bounding box center [582, 381] width 47 height 10
click at [620, 397] on button "Not Required" at bounding box center [630, 397] width 47 height 10
drag, startPoint x: 619, startPoint y: 412, endPoint x: 619, endPoint y: 422, distance: 10.0
click at [619, 413] on button "Not Required" at bounding box center [630, 412] width 47 height 10
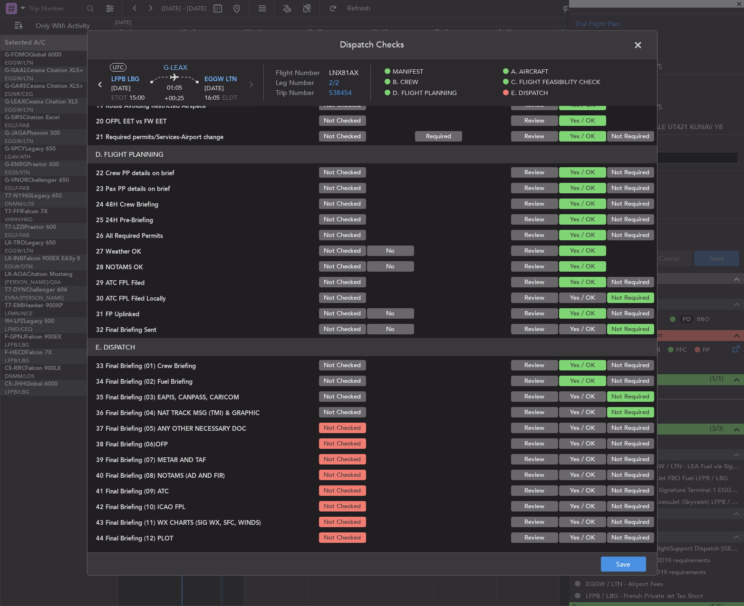
click at [618, 424] on button "Not Required" at bounding box center [630, 428] width 47 height 10
click at [578, 438] on div "Yes / OK" at bounding box center [581, 443] width 48 height 13
click at [574, 447] on button "Yes / OK" at bounding box center [582, 444] width 47 height 10
drag, startPoint x: 574, startPoint y: 458, endPoint x: 573, endPoint y: 476, distance: 18.6
click at [574, 459] on button "Yes / OK" at bounding box center [582, 459] width 47 height 10
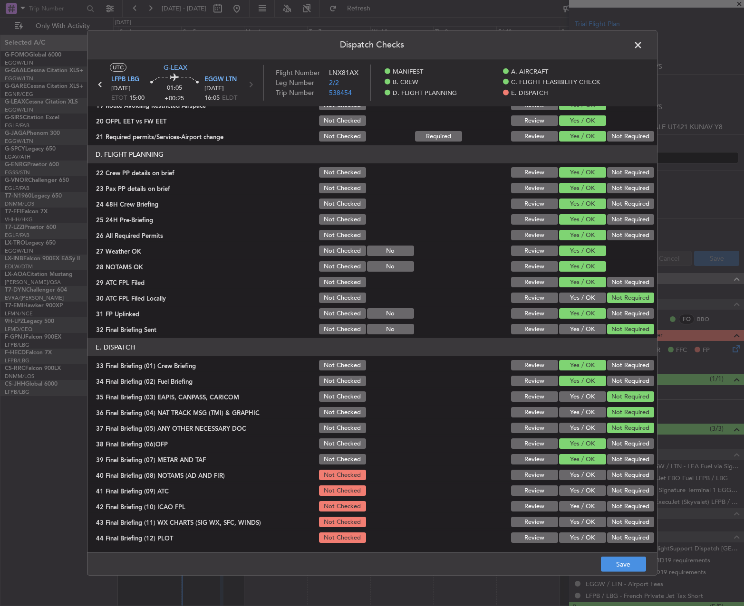
click at [572, 476] on button "Yes / OK" at bounding box center [582, 475] width 47 height 10
click at [573, 484] on section "E. DISPATCH 33 Final Briefing (01) Crew Briefing Not Checked Review Yes / OK No…" at bounding box center [371, 441] width 569 height 206
drag, startPoint x: 575, startPoint y: 493, endPoint x: 574, endPoint y: 507, distance: 13.3
click at [574, 493] on button "Yes / OK" at bounding box center [582, 491] width 47 height 10
drag, startPoint x: 574, startPoint y: 507, endPoint x: 574, endPoint y: 515, distance: 8.6
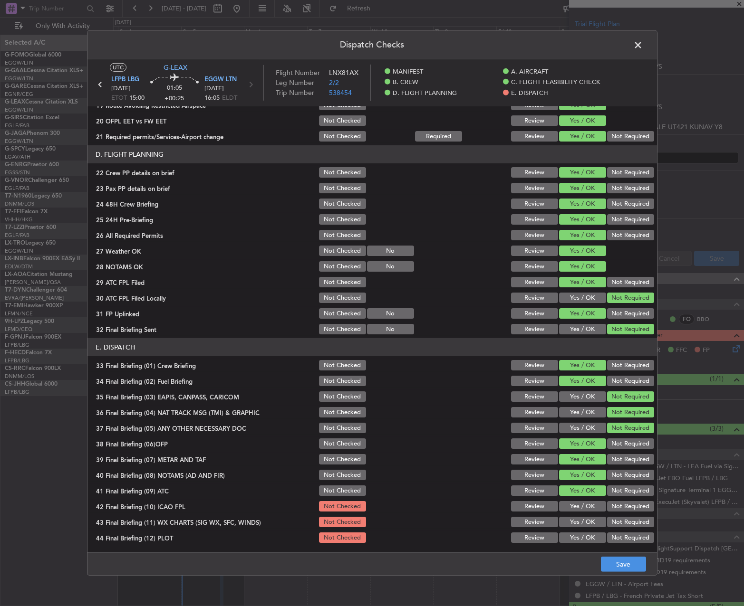
click at [574, 507] on button "Yes / OK" at bounding box center [582, 506] width 47 height 10
click at [573, 517] on button "Yes / OK" at bounding box center [582, 522] width 47 height 10
drag, startPoint x: 576, startPoint y: 533, endPoint x: 601, endPoint y: 544, distance: 26.6
click at [578, 533] on button "Yes / OK" at bounding box center [582, 538] width 47 height 10
click at [618, 561] on button "Save" at bounding box center [623, 564] width 45 height 15
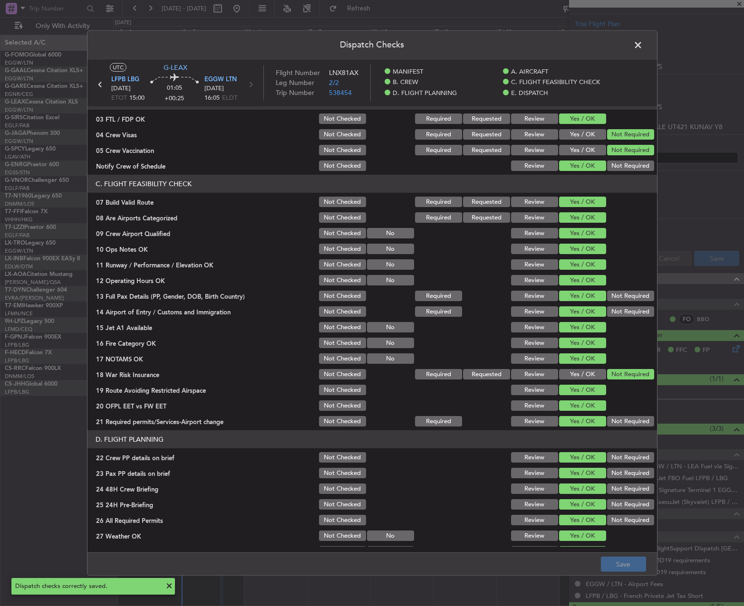
scroll to position [0, 0]
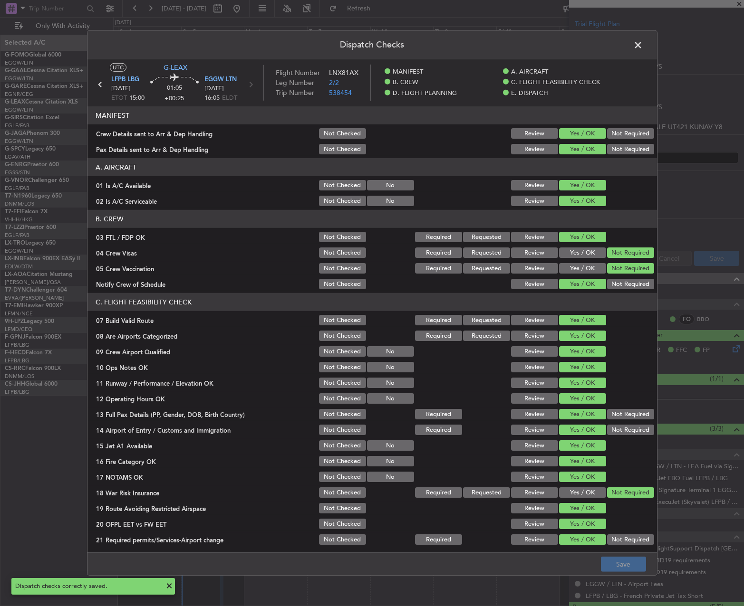
click at [642, 51] on span at bounding box center [642, 47] width 0 height 19
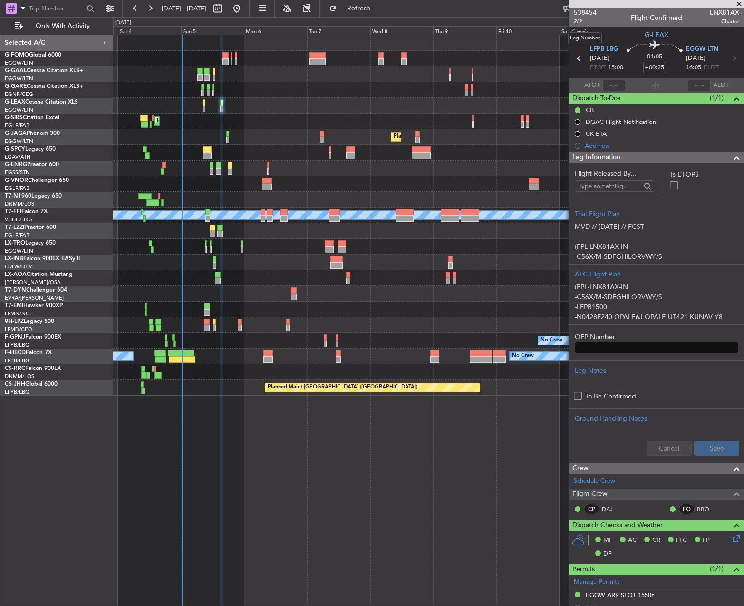
click at [583, 22] on span "2/2" at bounding box center [585, 22] width 23 height 8
